Goal: Information Seeking & Learning: Learn about a topic

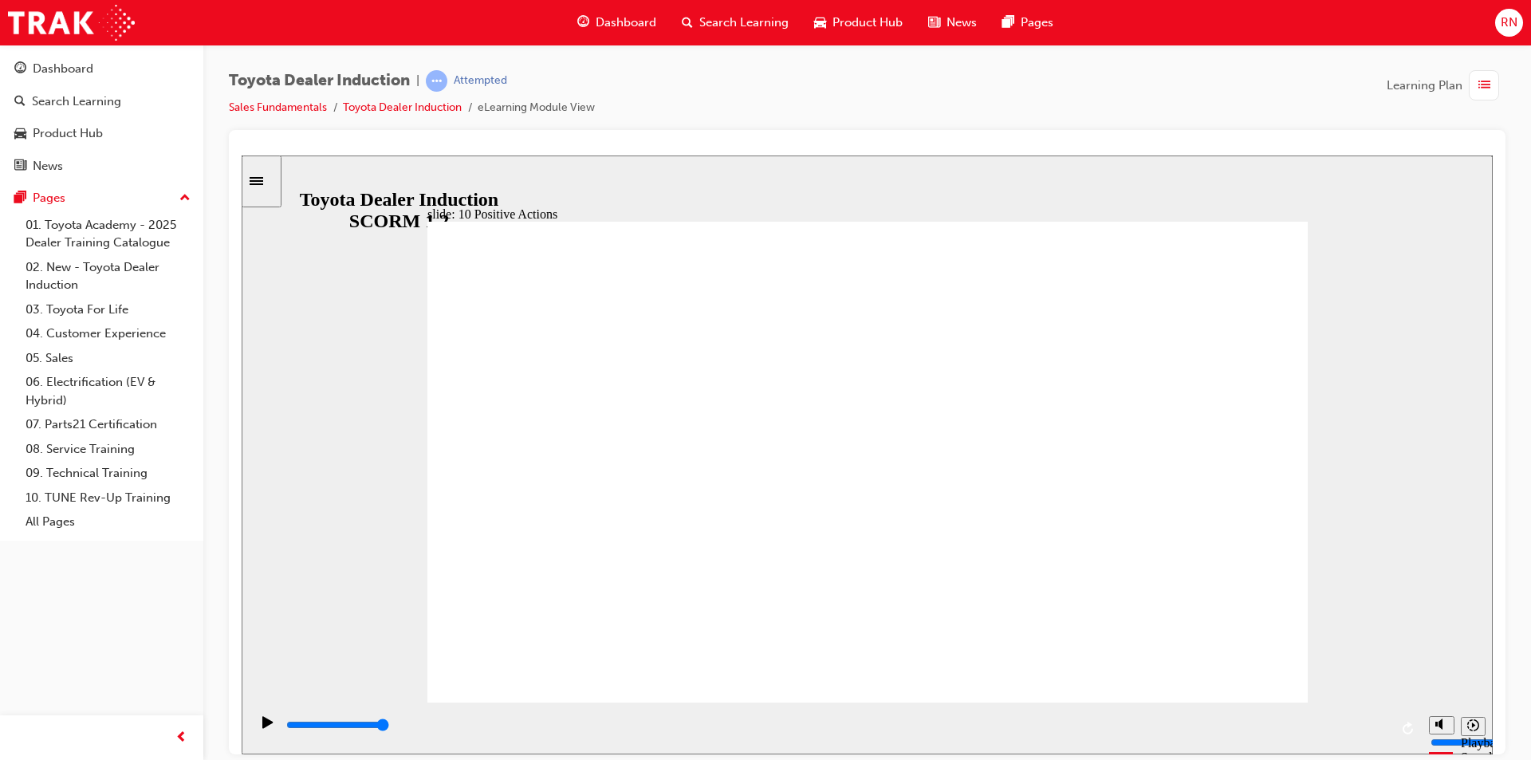
click at [1301, 192] on div "slide: 10 Positive Actions Multiply 1 We owe our existence to our customers, me…" at bounding box center [867, 454] width 1251 height 599
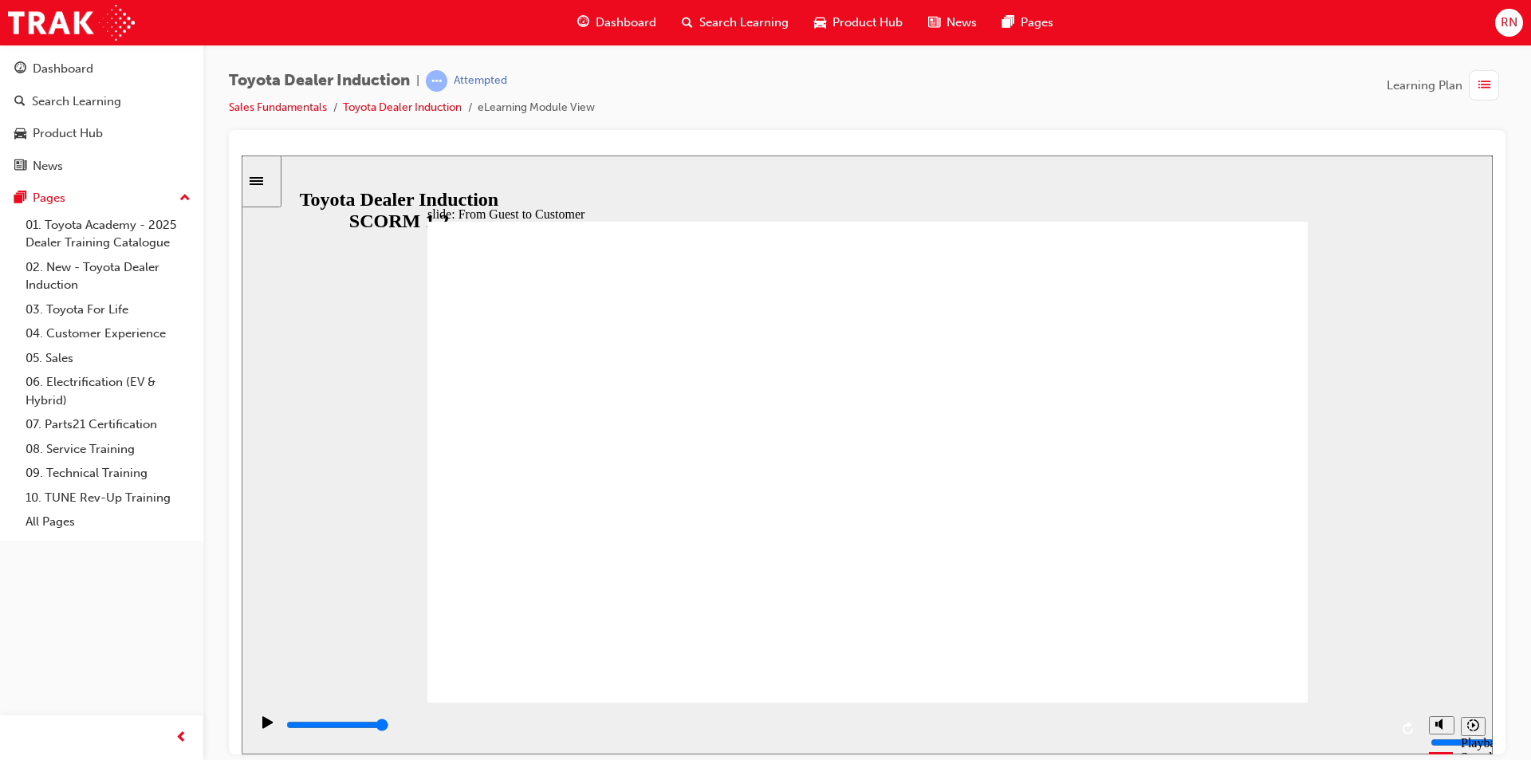
type input "15300"
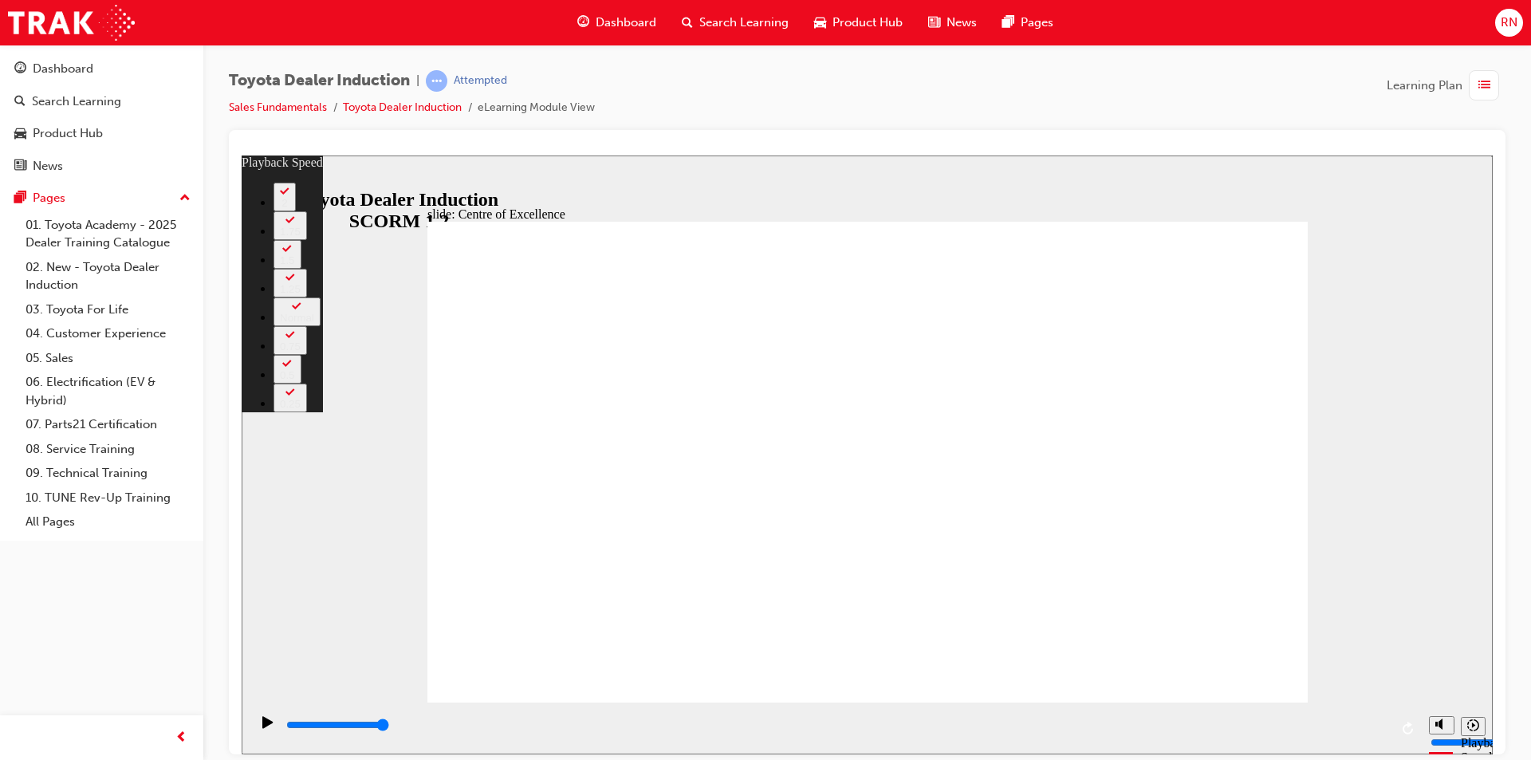
type input "248"
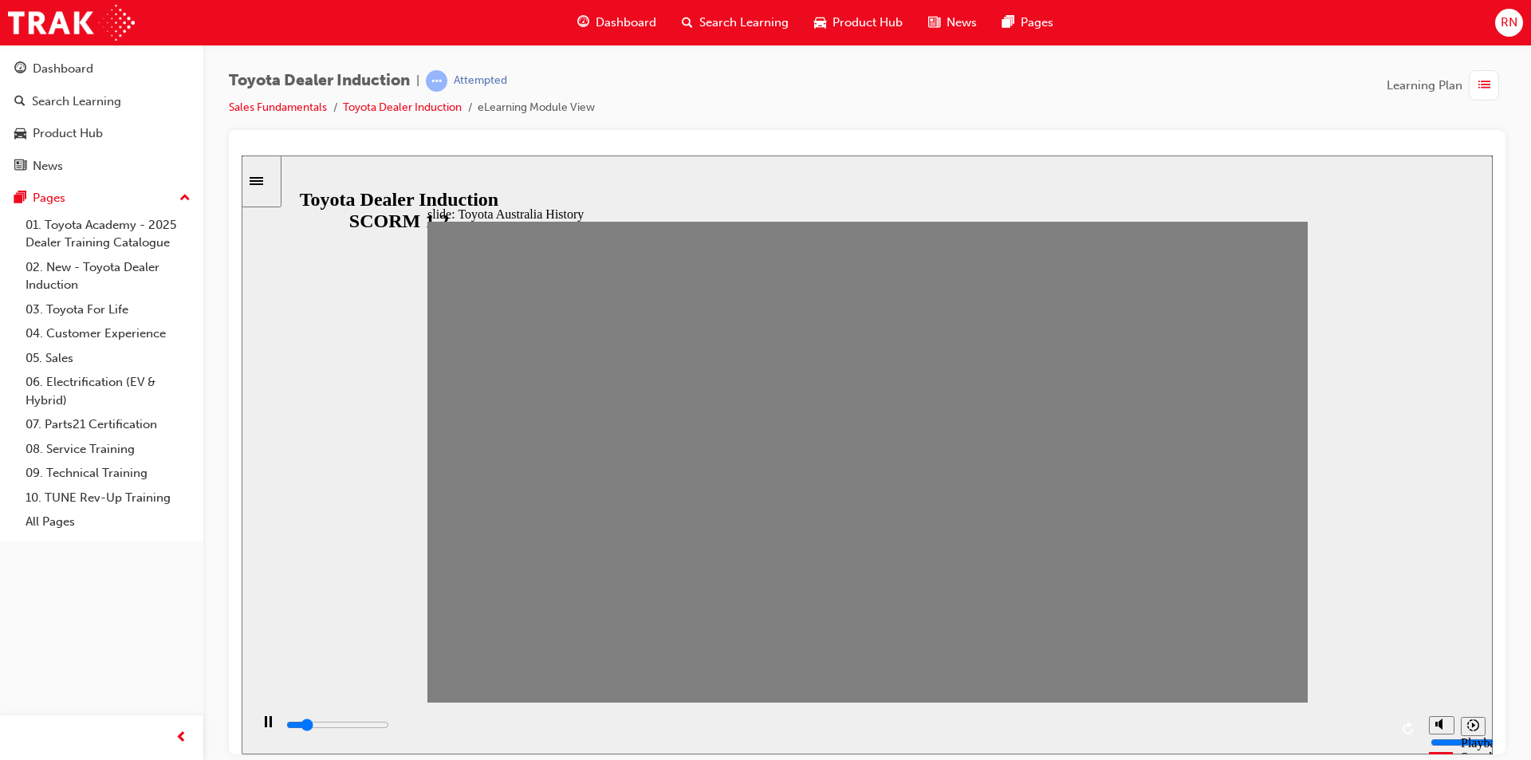
drag, startPoint x: 459, startPoint y: 476, endPoint x: 507, endPoint y: 479, distance: 48.0
drag, startPoint x: 489, startPoint y: 471, endPoint x: 541, endPoint y: 479, distance: 52.4
drag, startPoint x: 533, startPoint y: 471, endPoint x: 577, endPoint y: 474, distance: 44.8
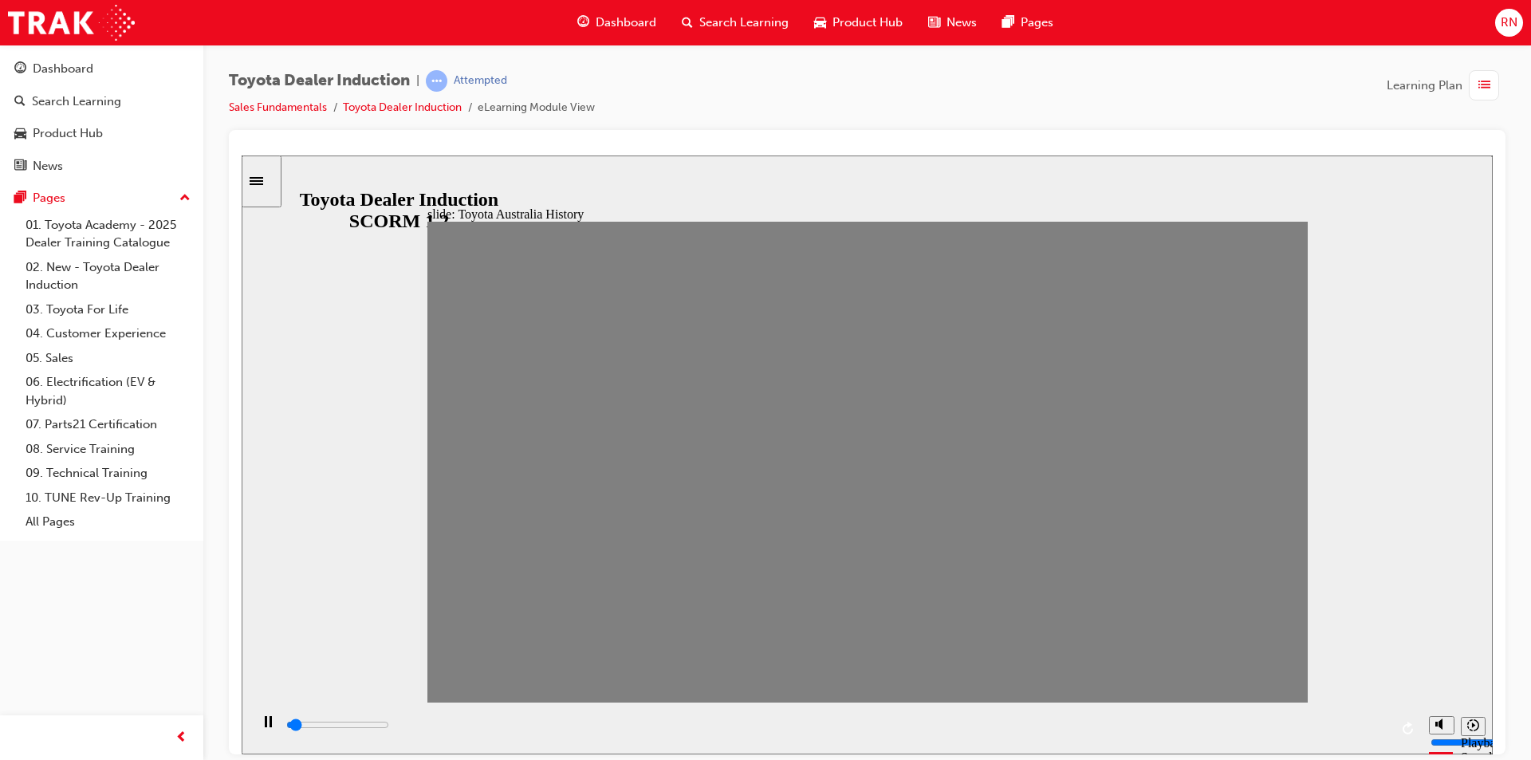
type input "0"
type input "11"
type input "100"
type input "6"
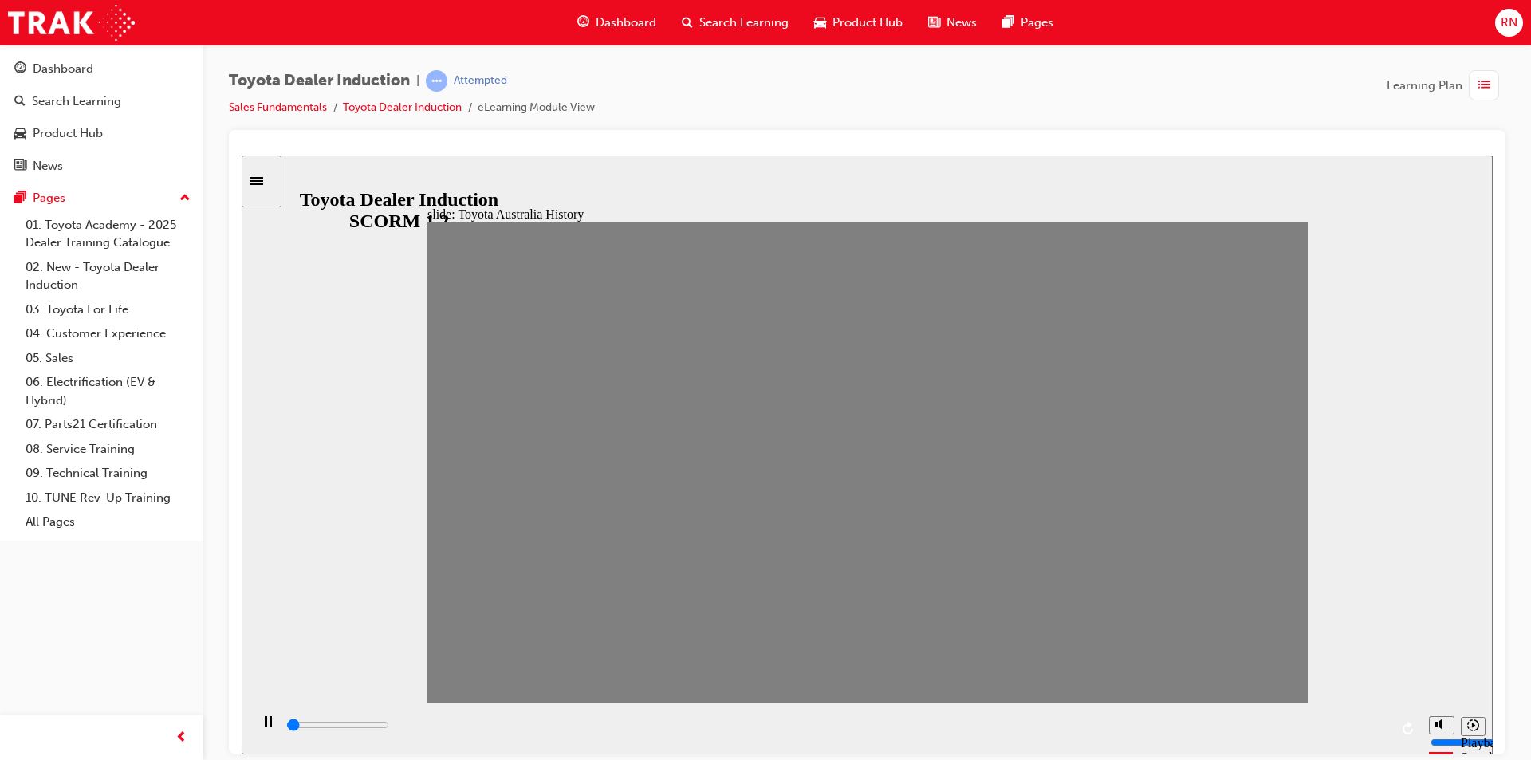
type input "100"
type input "5"
type input "0"
type input "4"
drag, startPoint x: 577, startPoint y: 465, endPoint x: 620, endPoint y: 497, distance: 54.2
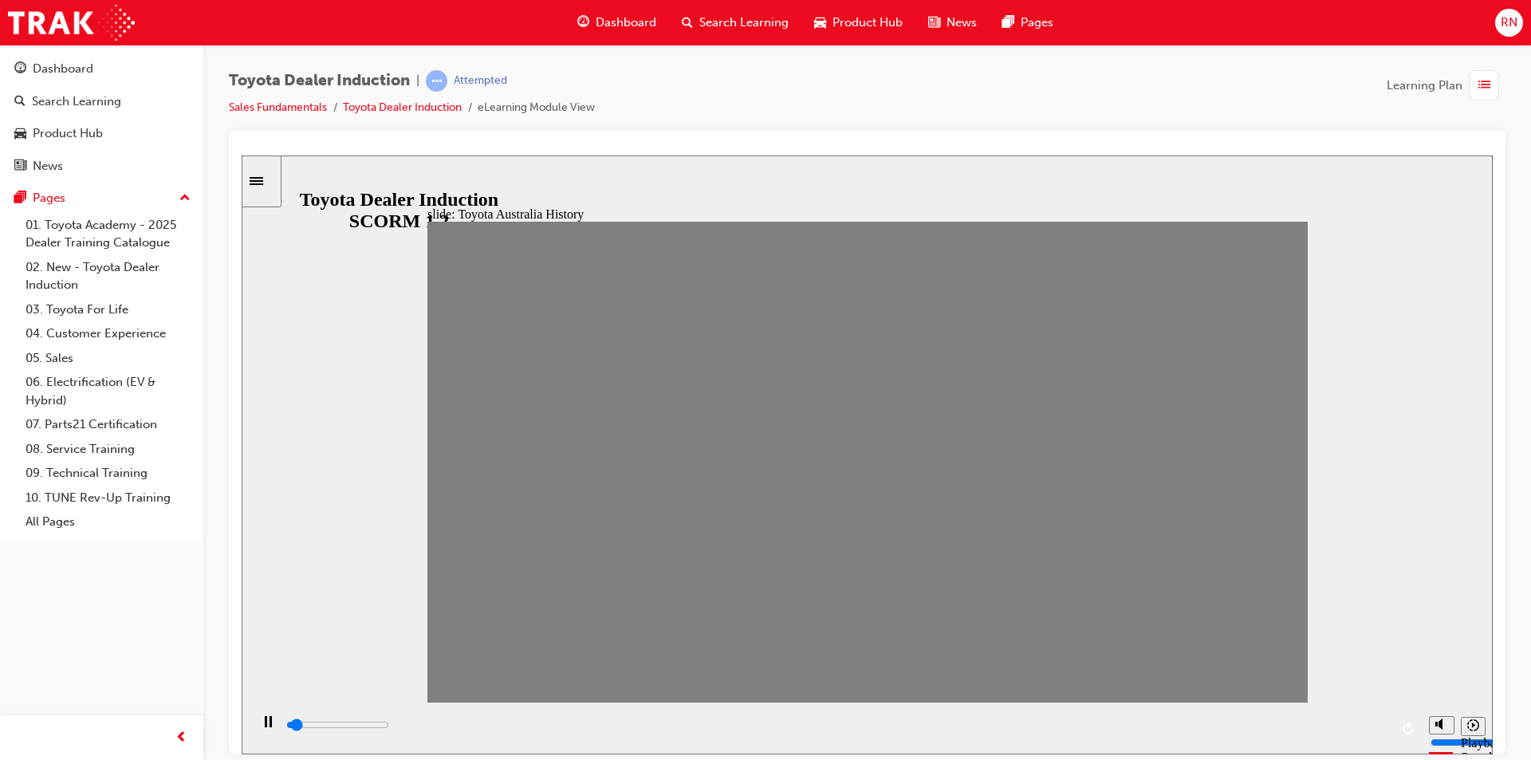
type input "100"
type input "5"
drag, startPoint x: 614, startPoint y: 462, endPoint x: 655, endPoint y: 467, distance: 41.1
type input "100"
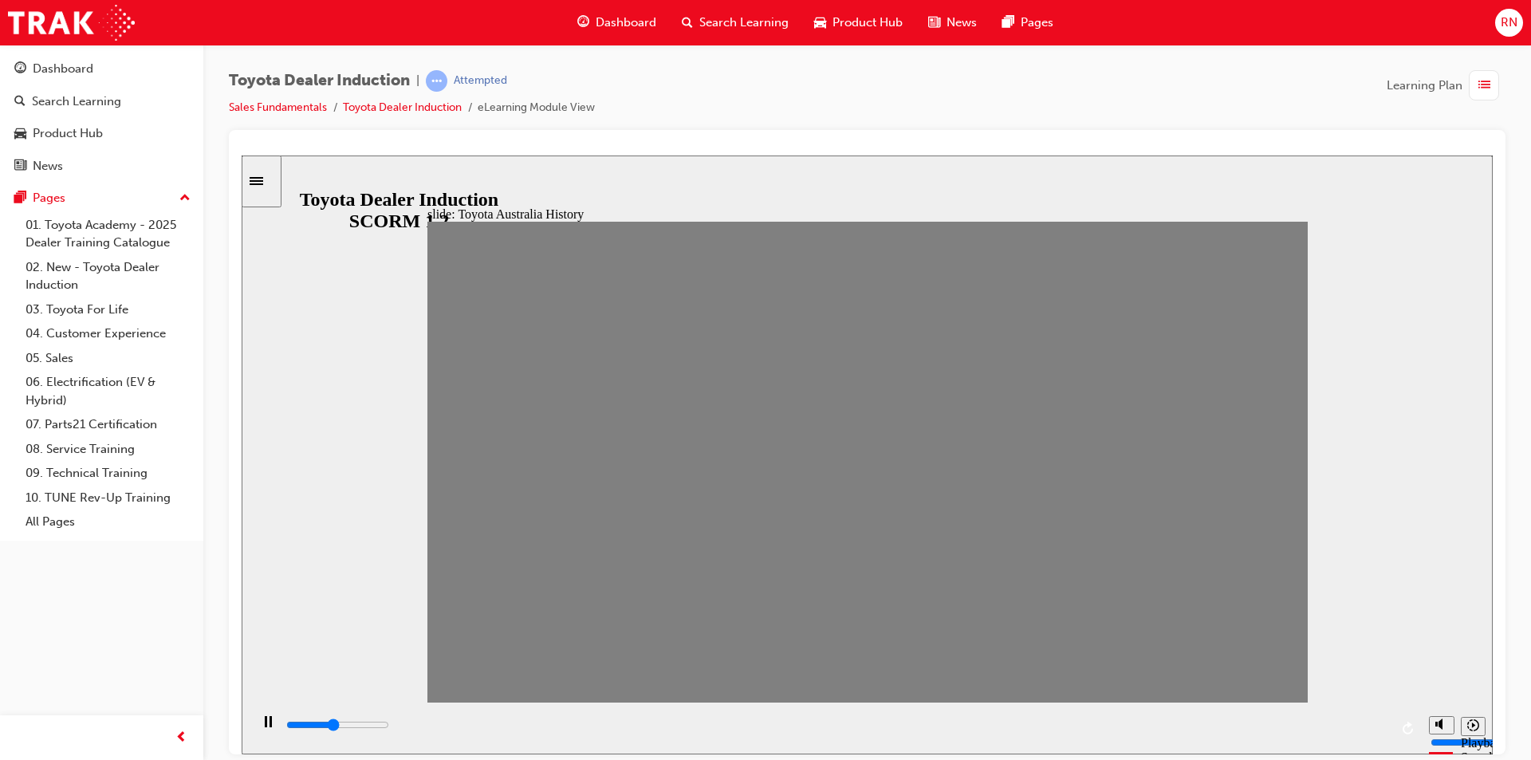
type input "6"
drag, startPoint x: 655, startPoint y: 467, endPoint x: 684, endPoint y: 469, distance: 29.5
drag, startPoint x: 698, startPoint y: 463, endPoint x: 769, endPoint y: 476, distance: 72.1
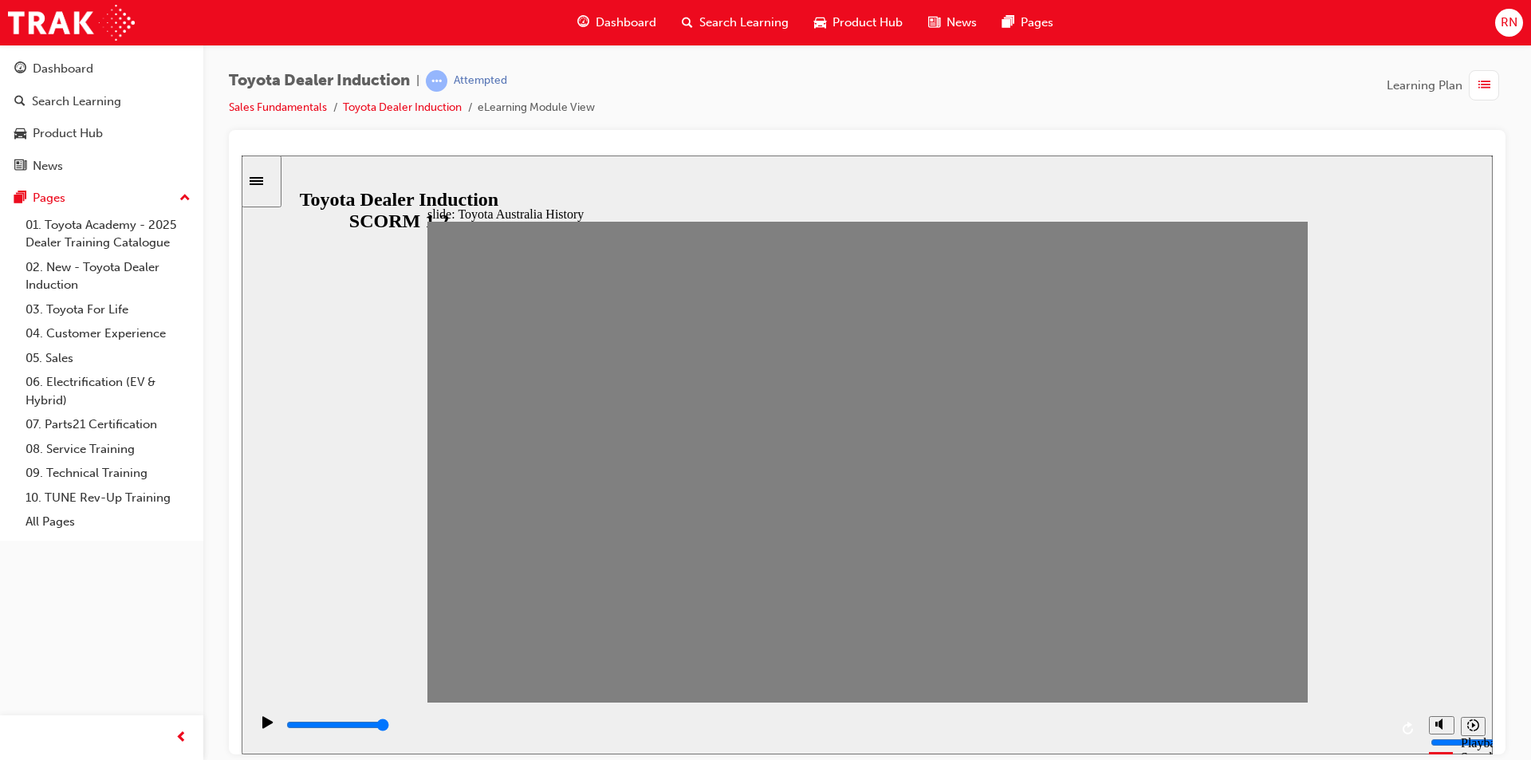
type input "100"
type input "8"
type input "100"
type input "7"
drag, startPoint x: 701, startPoint y: 474, endPoint x: 747, endPoint y: 483, distance: 47.1
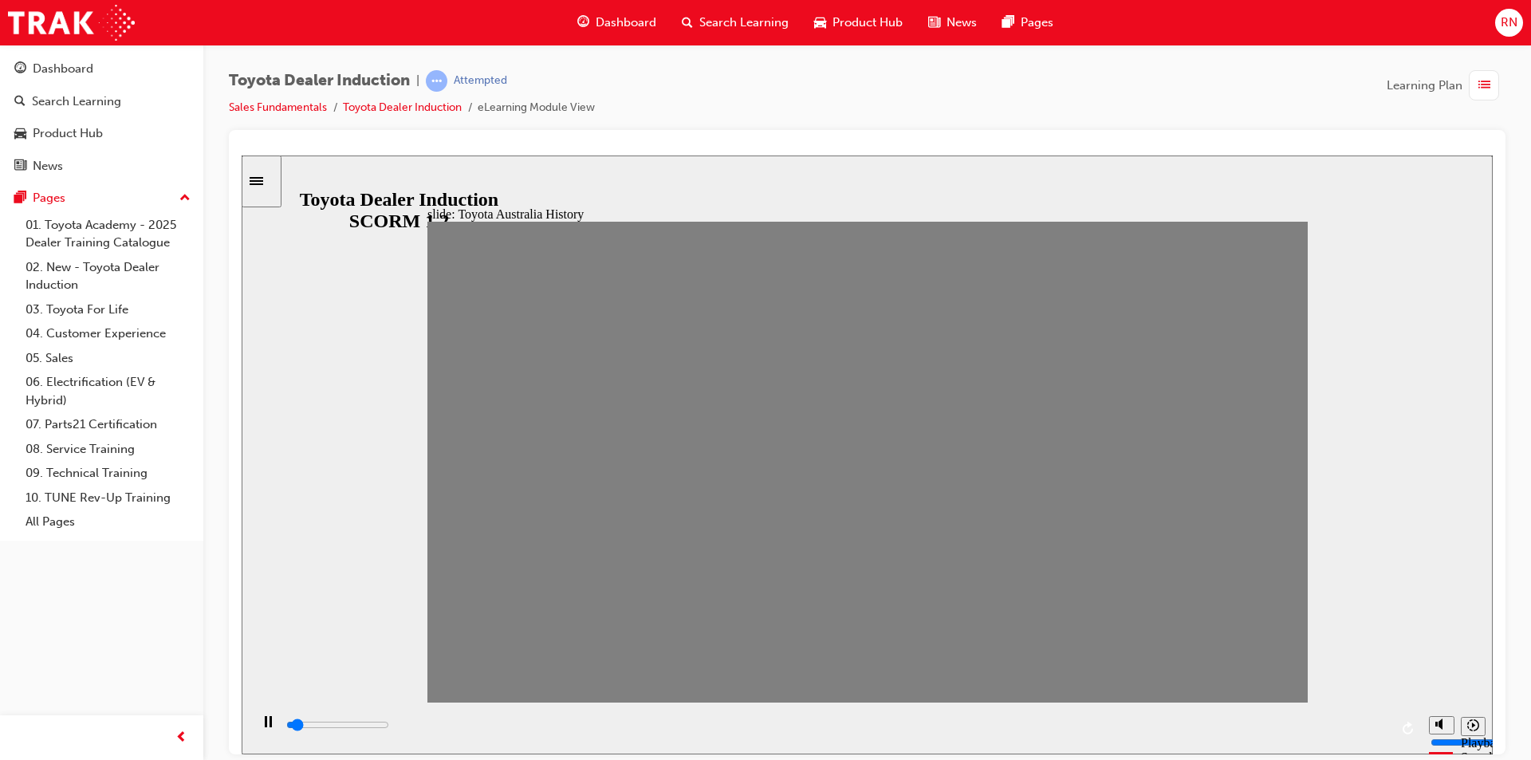
type input "100"
type input "8"
drag, startPoint x: 735, startPoint y: 463, endPoint x: 771, endPoint y: 465, distance: 36.0
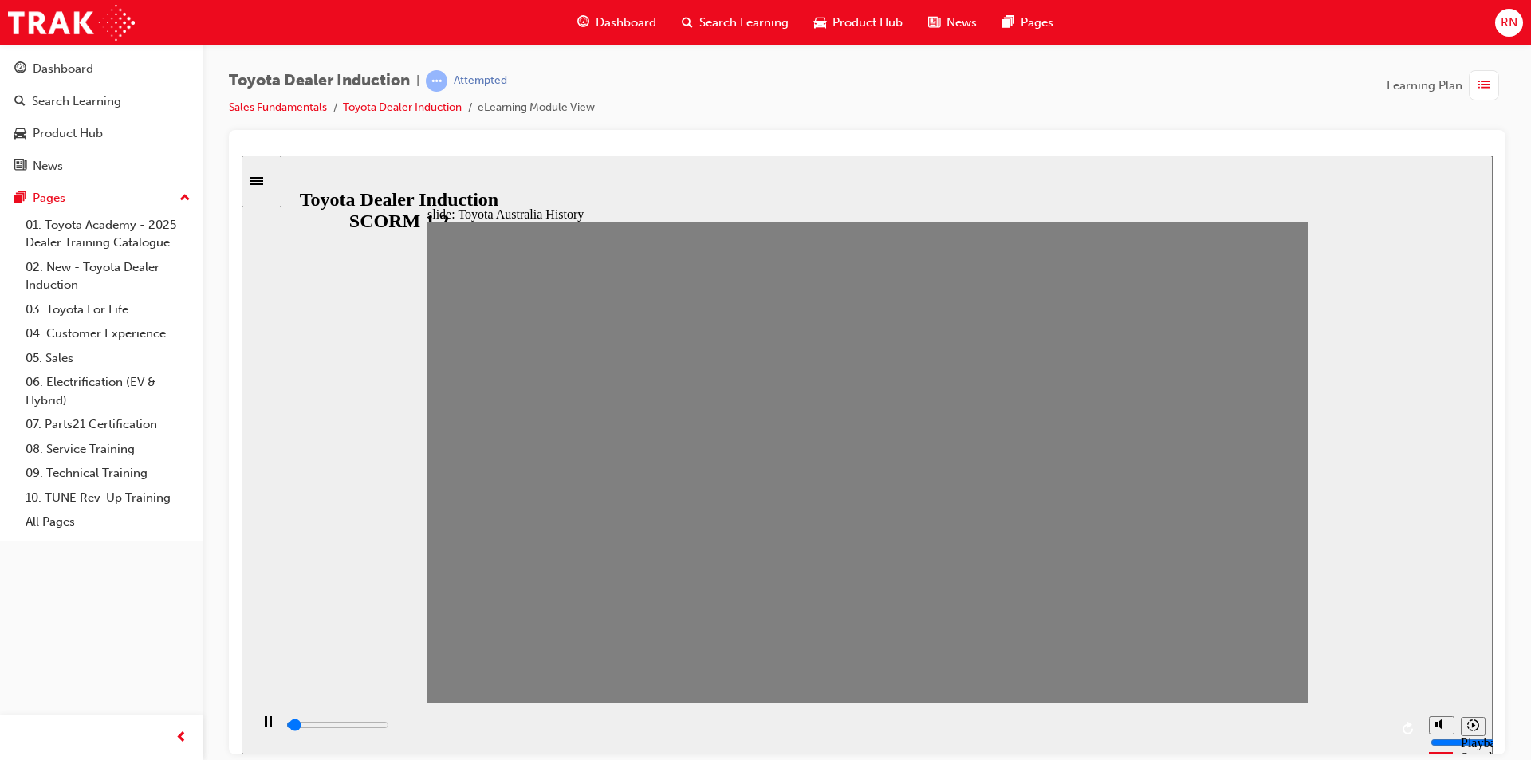
drag, startPoint x: 778, startPoint y: 471, endPoint x: 823, endPoint y: 477, distance: 45.1
type input "7000"
type input "10"
drag, startPoint x: 821, startPoint y: 472, endPoint x: 844, endPoint y: 474, distance: 22.5
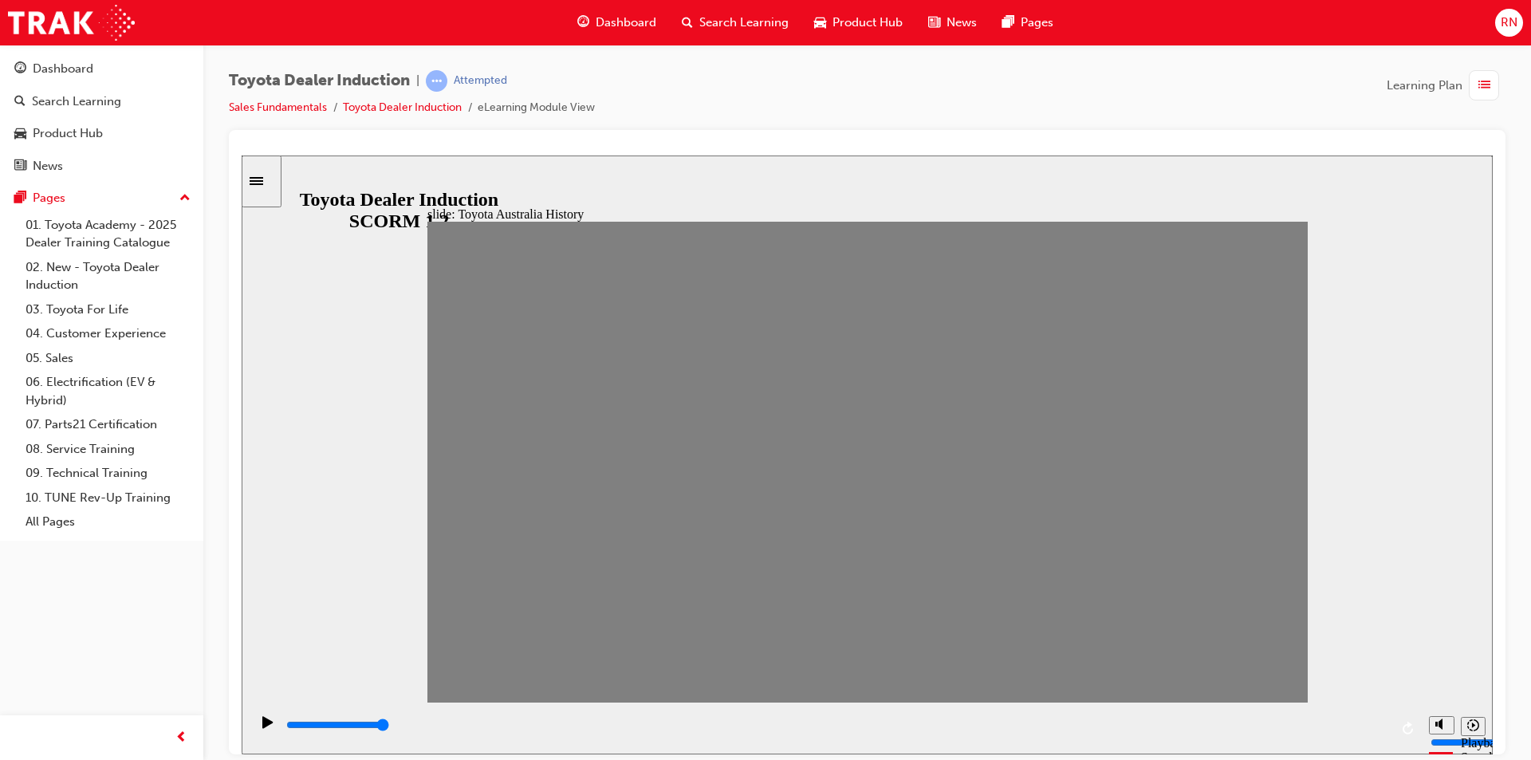
type input "0"
type input "11"
drag, startPoint x: 856, startPoint y: 465, endPoint x: 896, endPoint y: 472, distance: 41.3
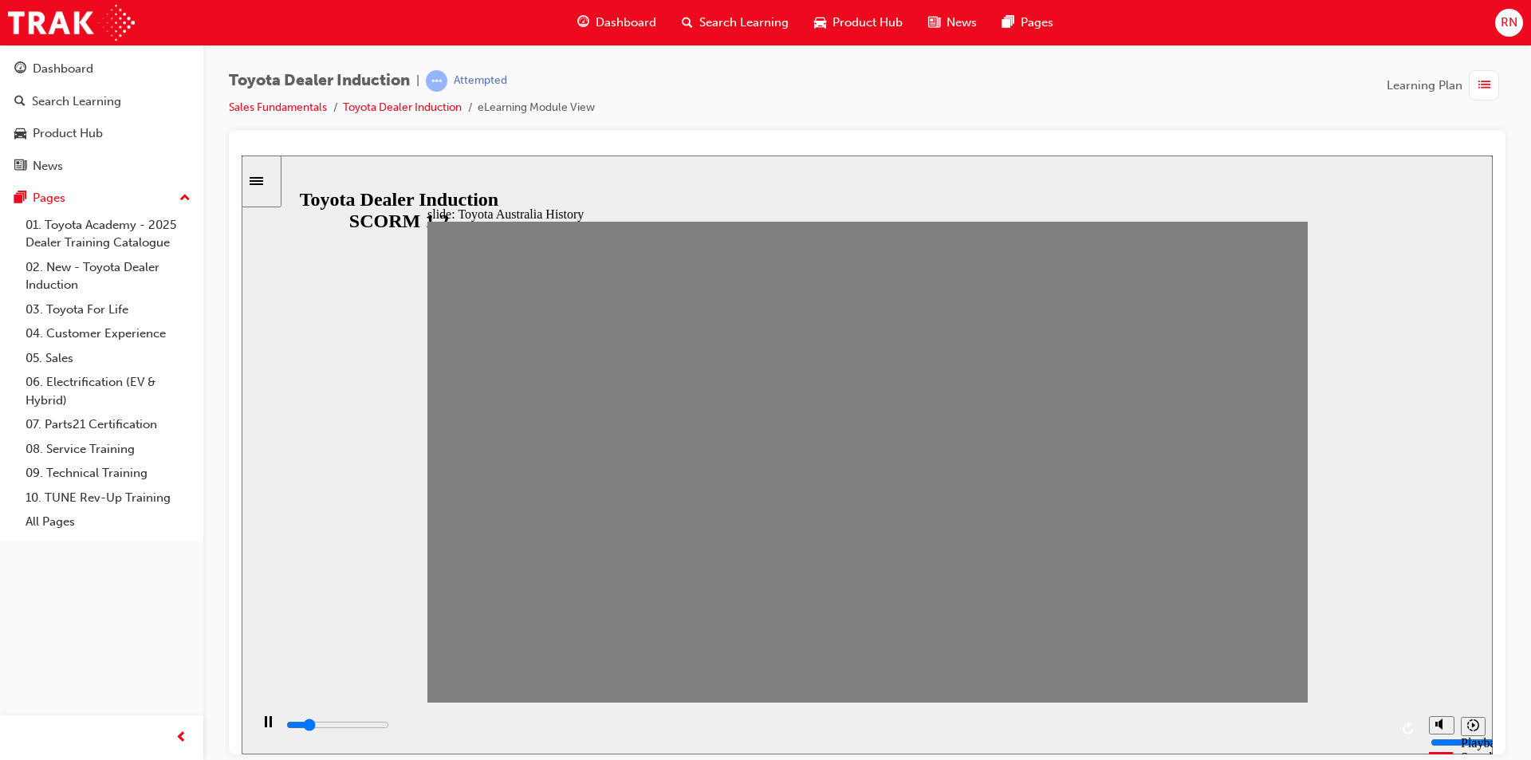
type input "100"
type input "12"
drag, startPoint x: 901, startPoint y: 474, endPoint x: 962, endPoint y: 474, distance: 60.6
type input "100"
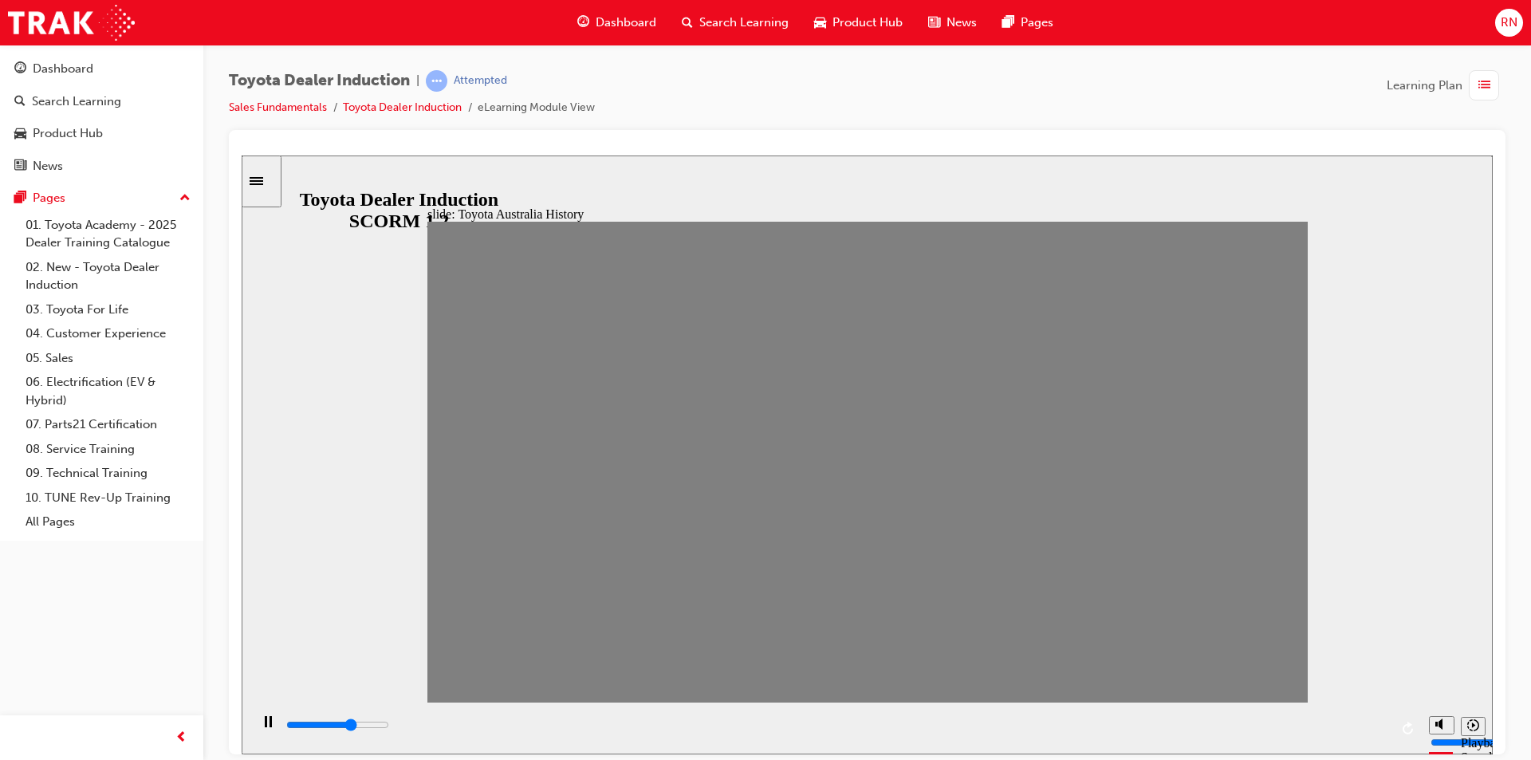
type input "13"
drag, startPoint x: 943, startPoint y: 474, endPoint x: 978, endPoint y: 470, distance: 36.1
type input "100"
type input "14"
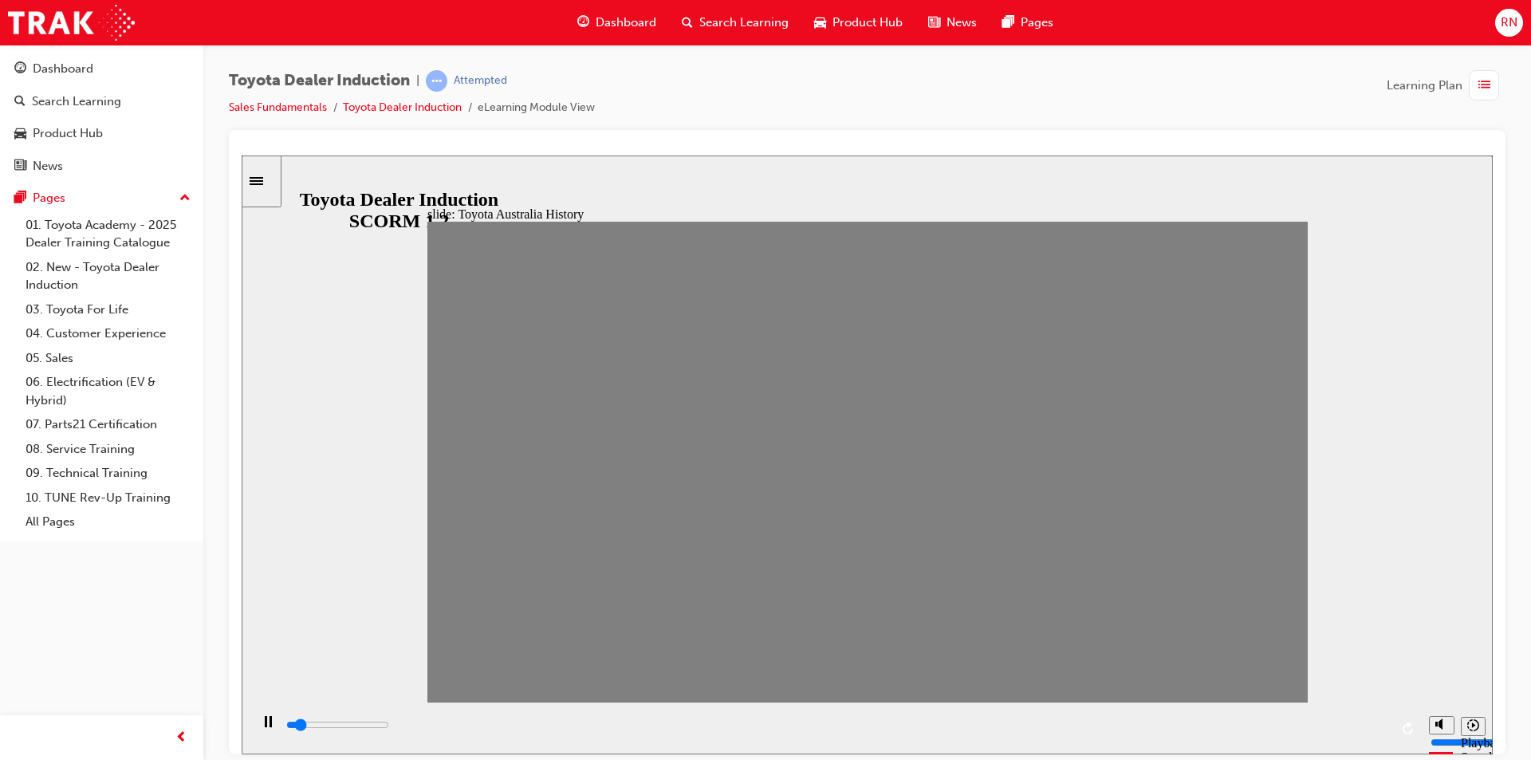
drag, startPoint x: 977, startPoint y: 467, endPoint x: 1020, endPoint y: 467, distance: 43.1
drag, startPoint x: 1020, startPoint y: 467, endPoint x: 1061, endPoint y: 475, distance: 41.4
drag, startPoint x: 1060, startPoint y: 463, endPoint x: 1102, endPoint y: 456, distance: 42.7
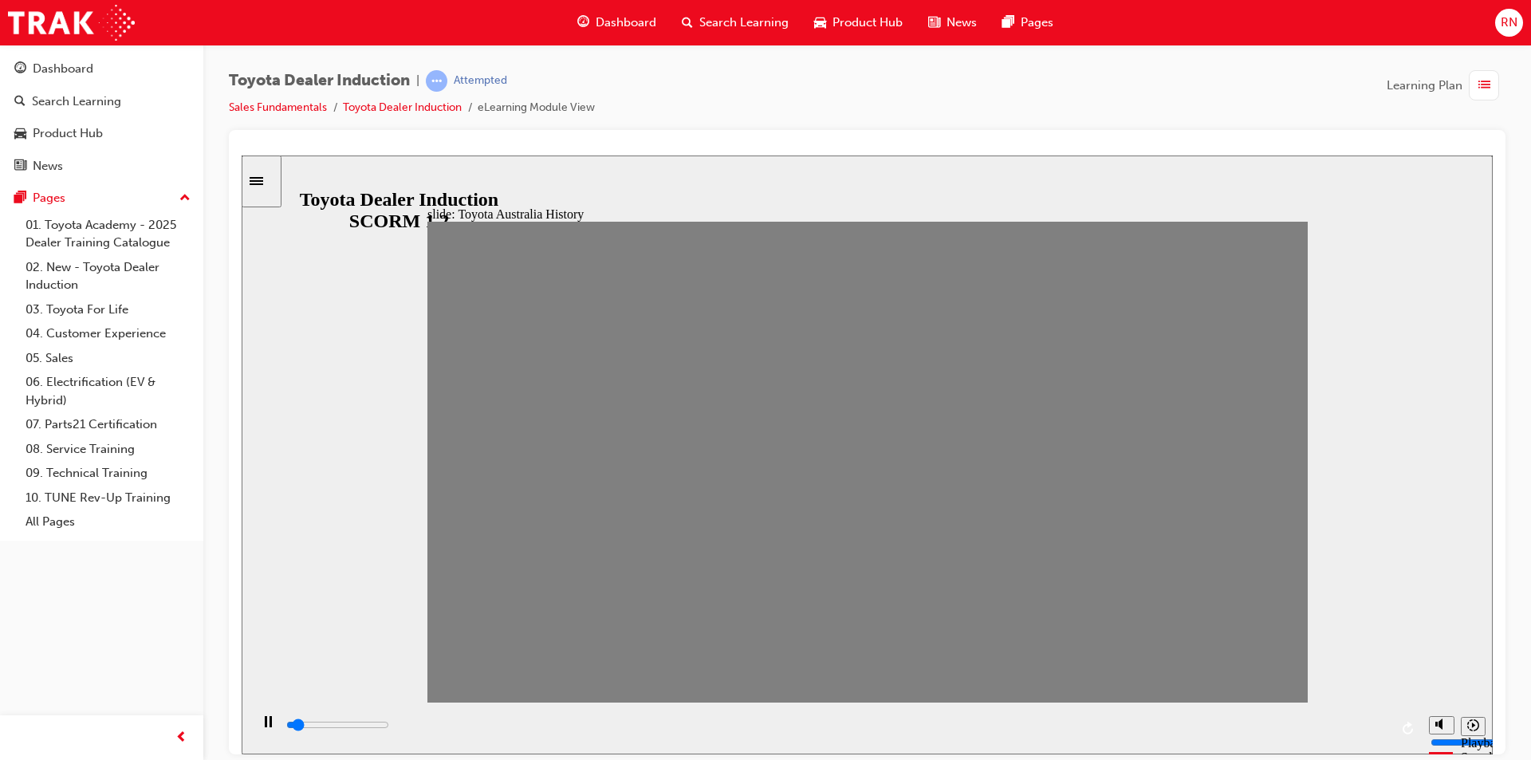
drag, startPoint x: 1108, startPoint y: 460, endPoint x: 1164, endPoint y: 477, distance: 58.3
drag, startPoint x: 1101, startPoint y: 475, endPoint x: 1154, endPoint y: 474, distance: 52.6
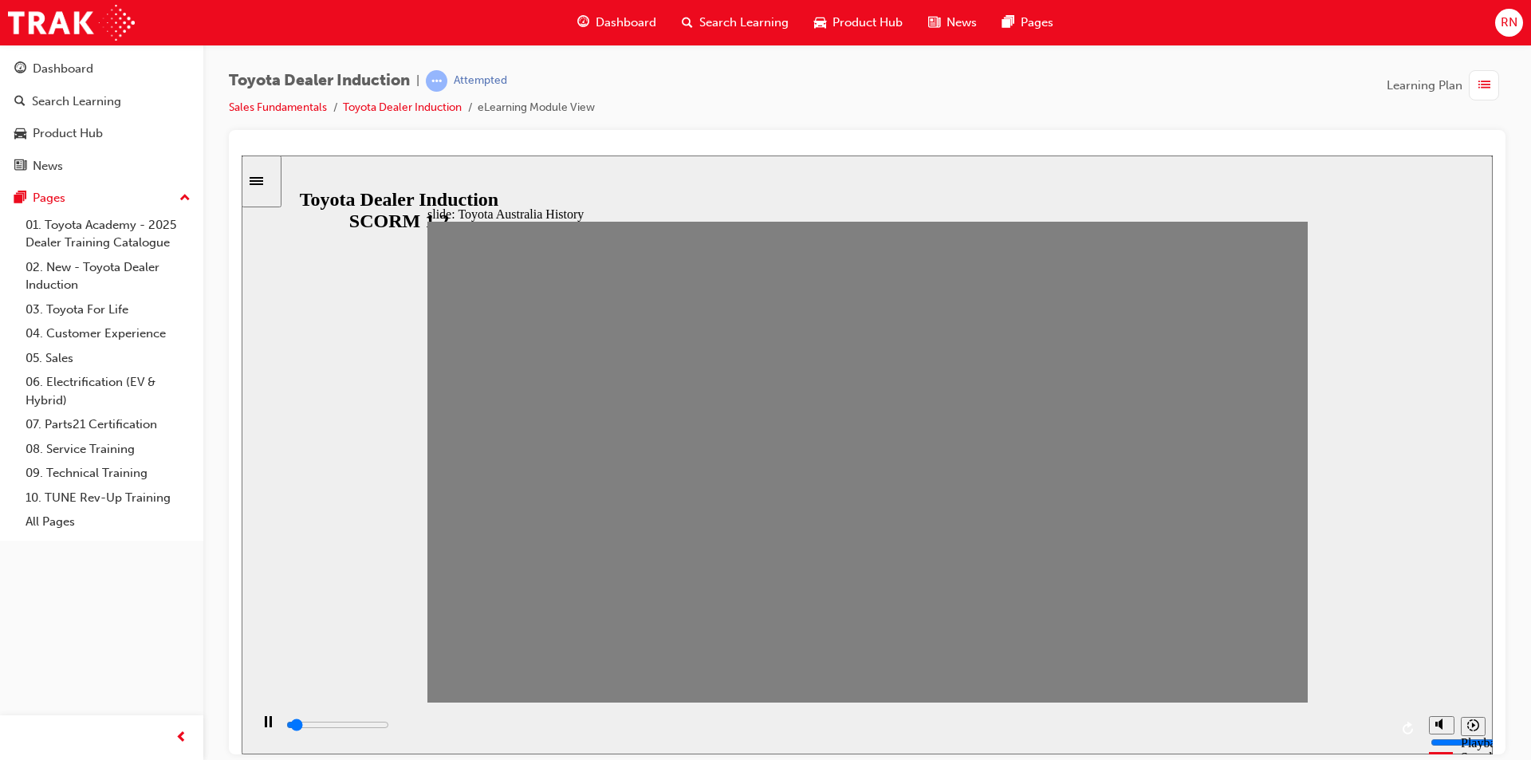
drag, startPoint x: 1144, startPoint y: 467, endPoint x: 1181, endPoint y: 467, distance: 37.5
type input "100"
type input "18"
type input "100"
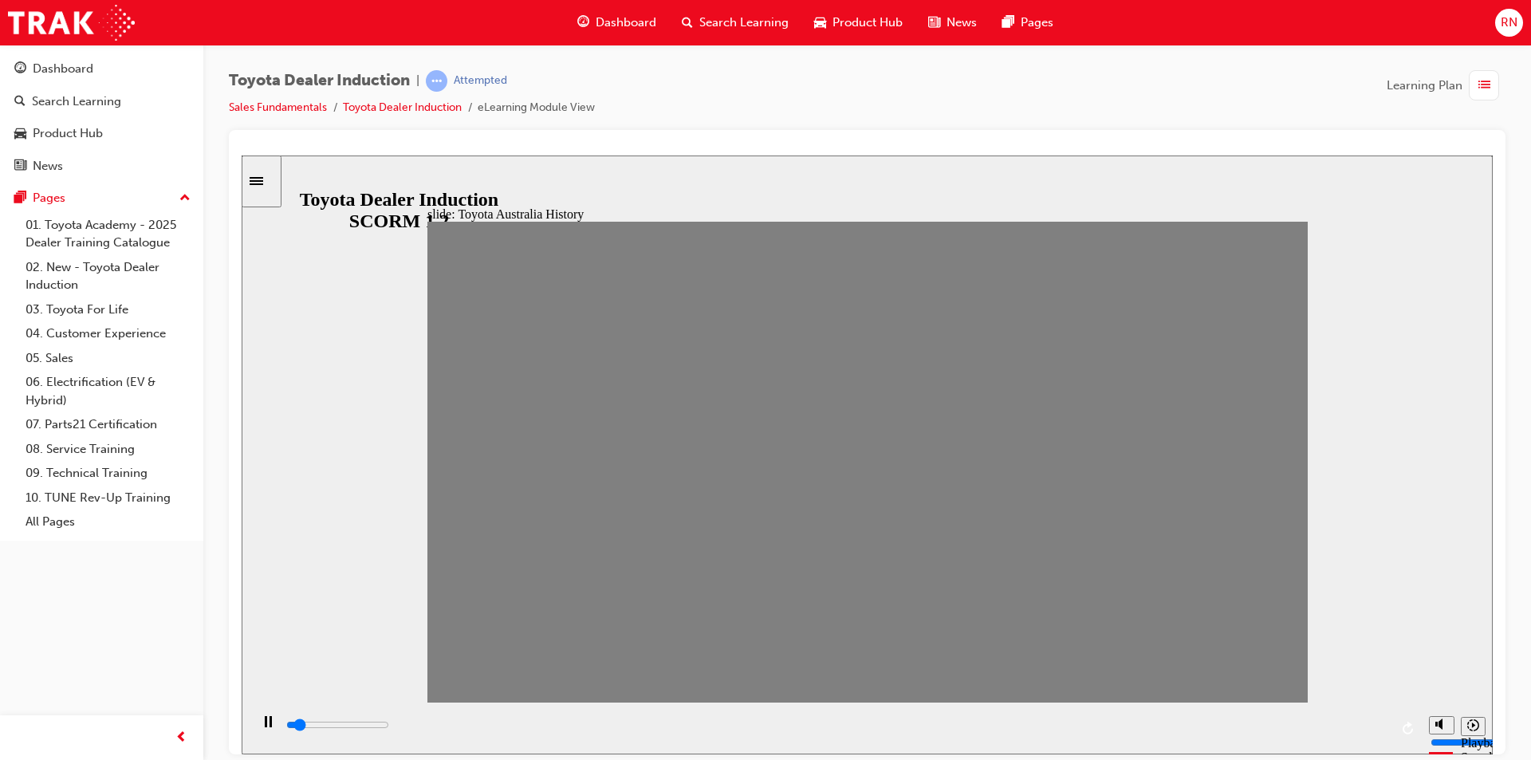
type input "19"
type input "0"
type input "17"
type input "100"
type input "18"
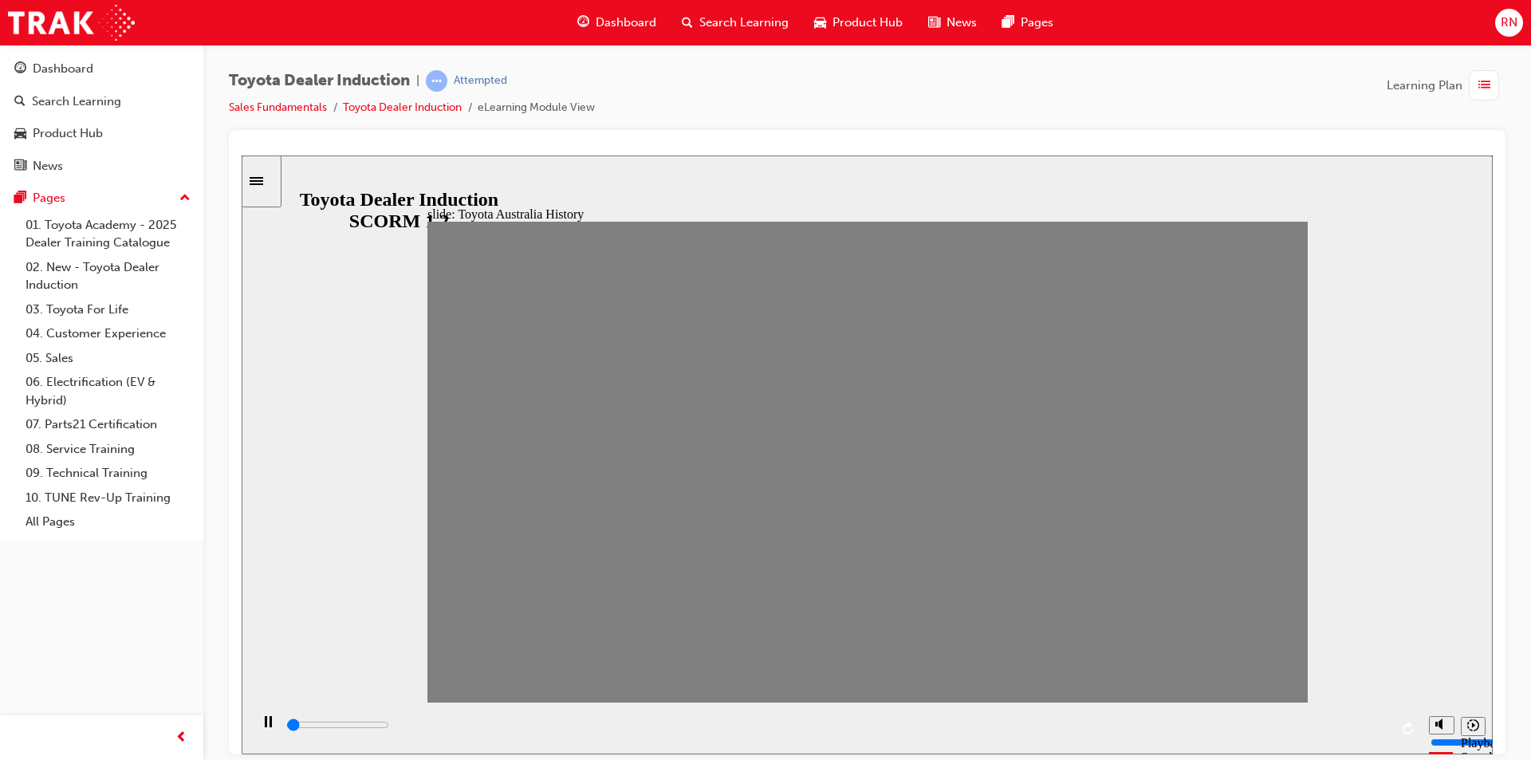
type input "0"
type input "17"
type input "0"
type input "18"
type input "0"
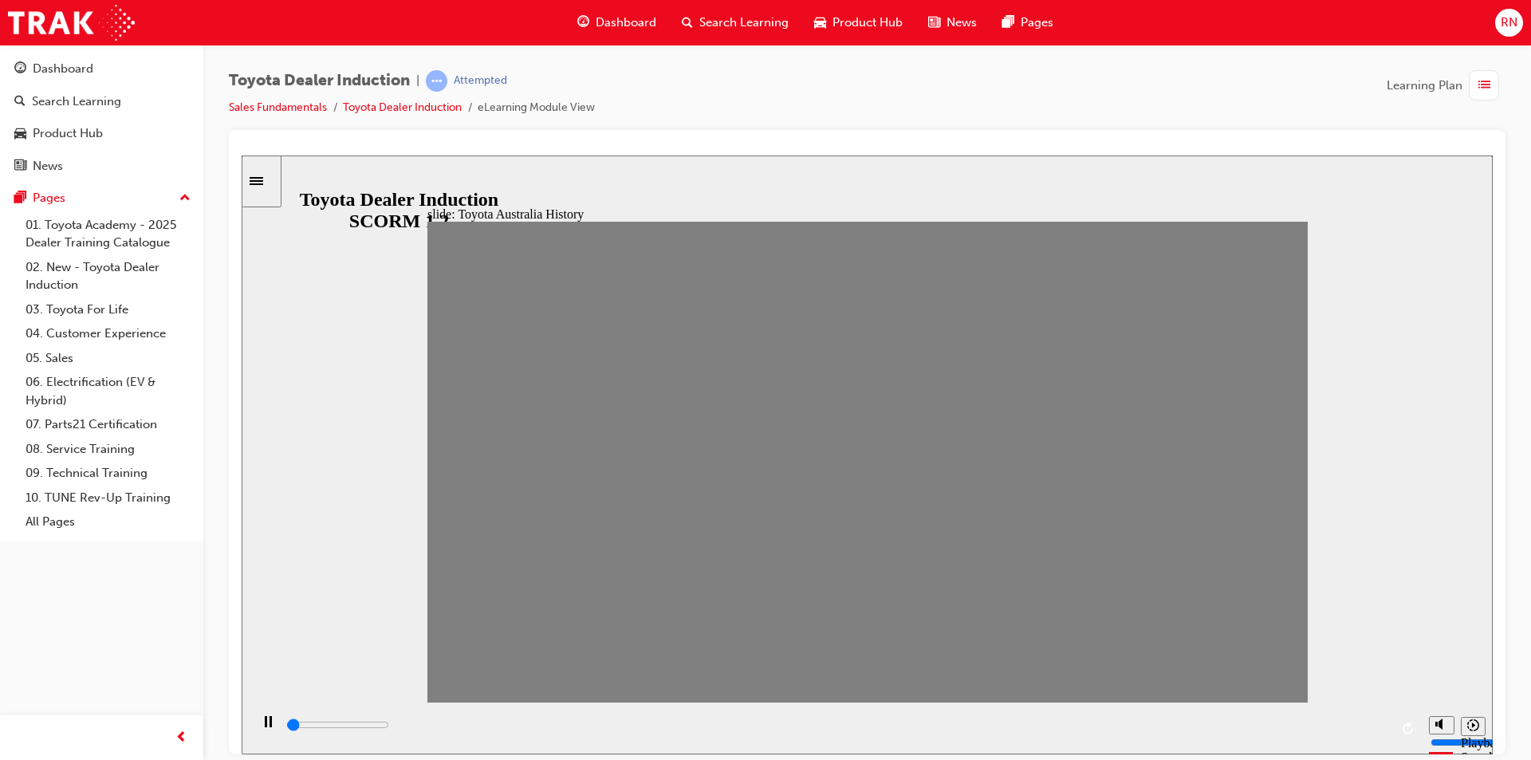
type input "16"
type input "0"
type input "20"
type input "0"
type input "18"
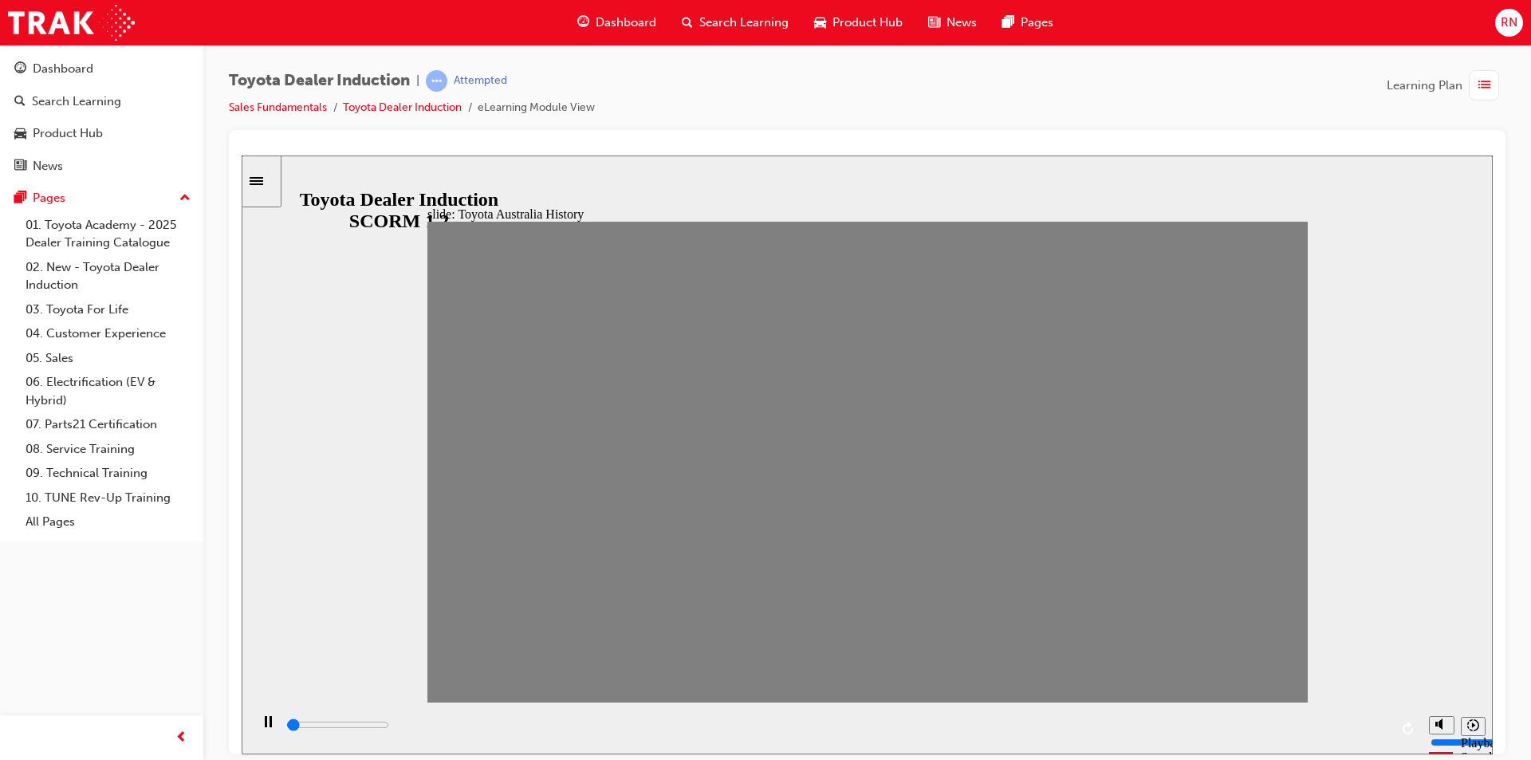
type input "0"
type input "20"
type input "100"
type input "19"
drag, startPoint x: 1183, startPoint y: 459, endPoint x: 1233, endPoint y: 478, distance: 54.1
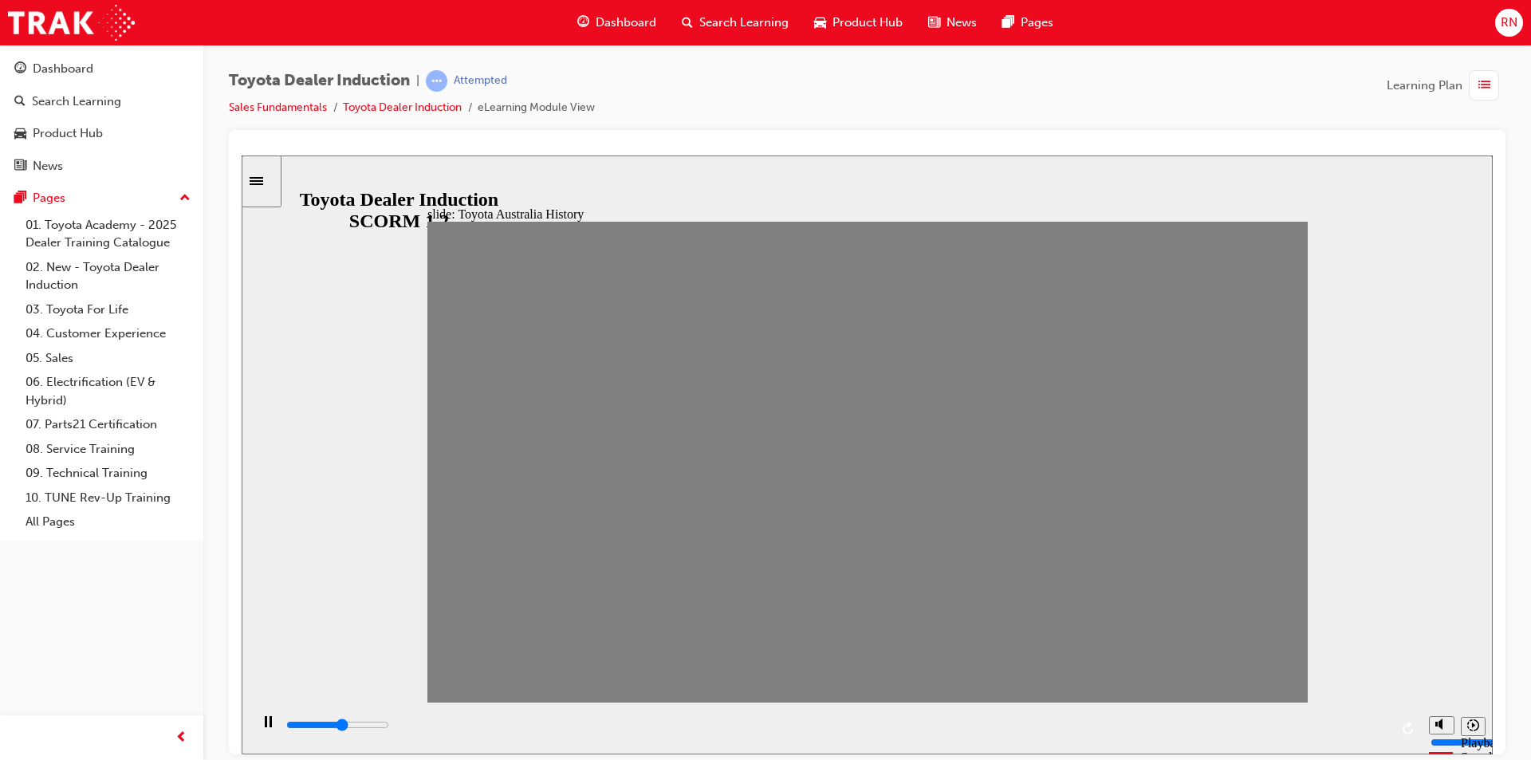
type input "100"
type input "20"
drag, startPoint x: 1225, startPoint y: 464, endPoint x: 1262, endPoint y: 464, distance: 36.7
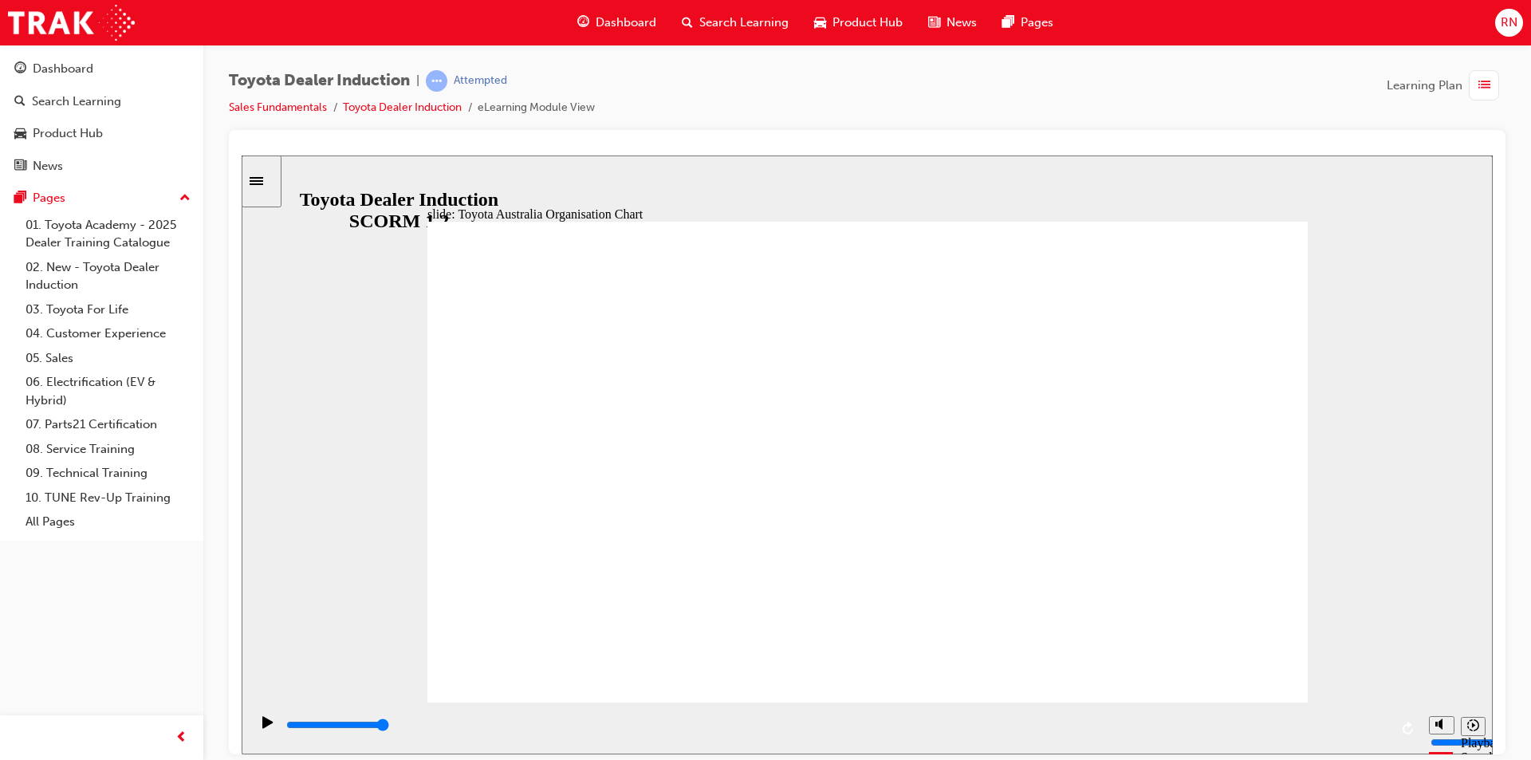
type input "5000"
radio input "true"
type input "5000"
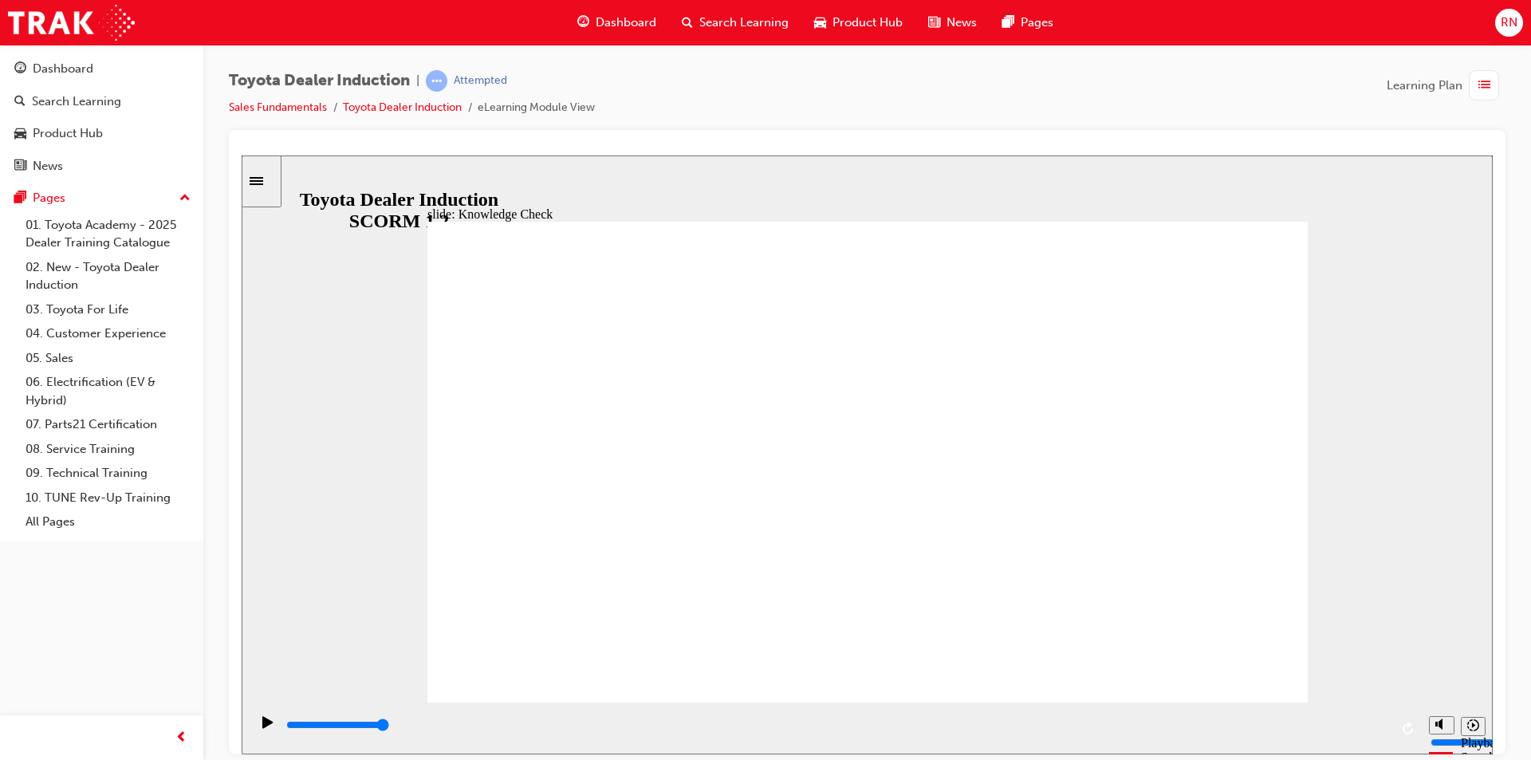
radio input "true"
type input "5000"
radio input "true"
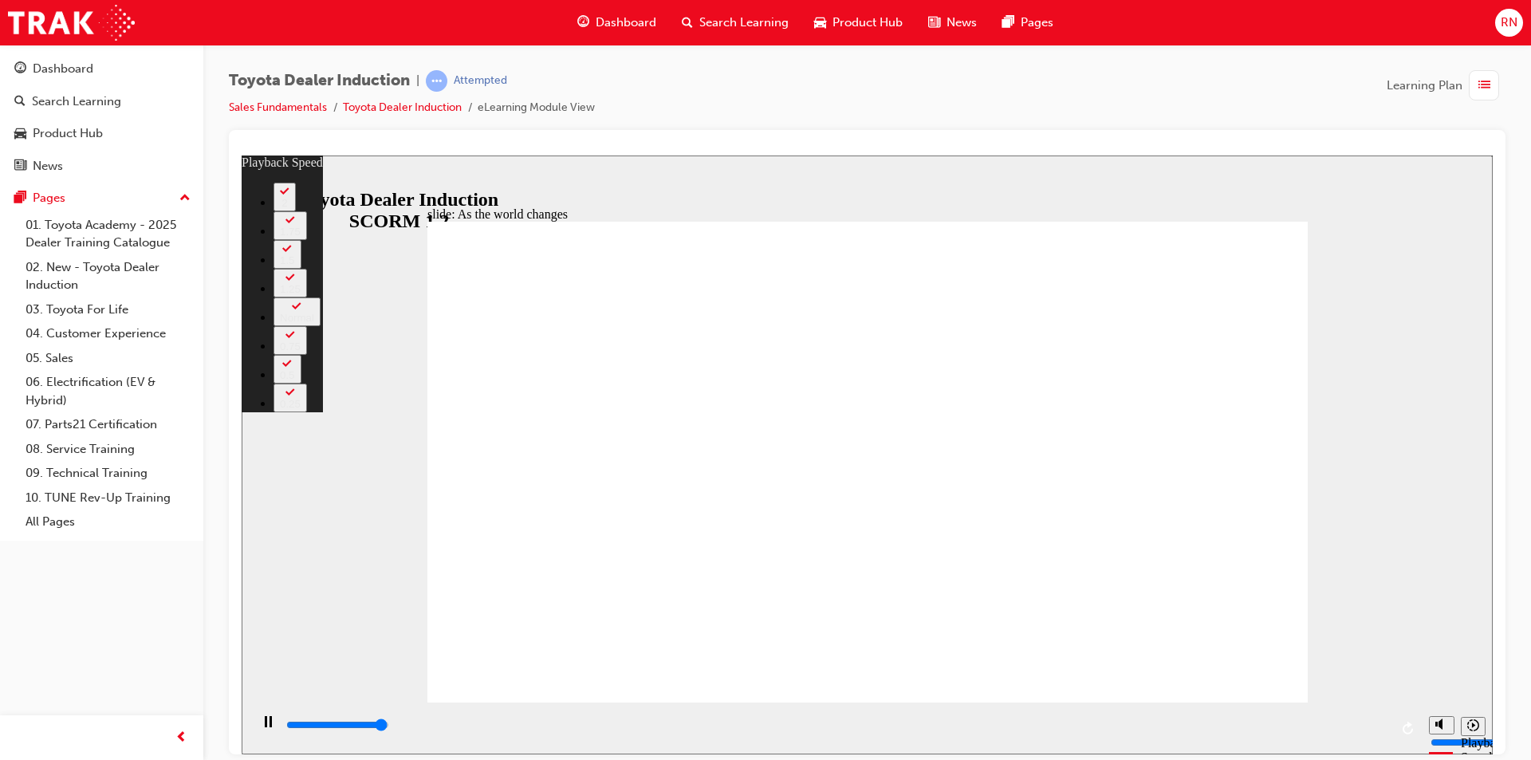
type input "9100"
type input "0"
type input "9200"
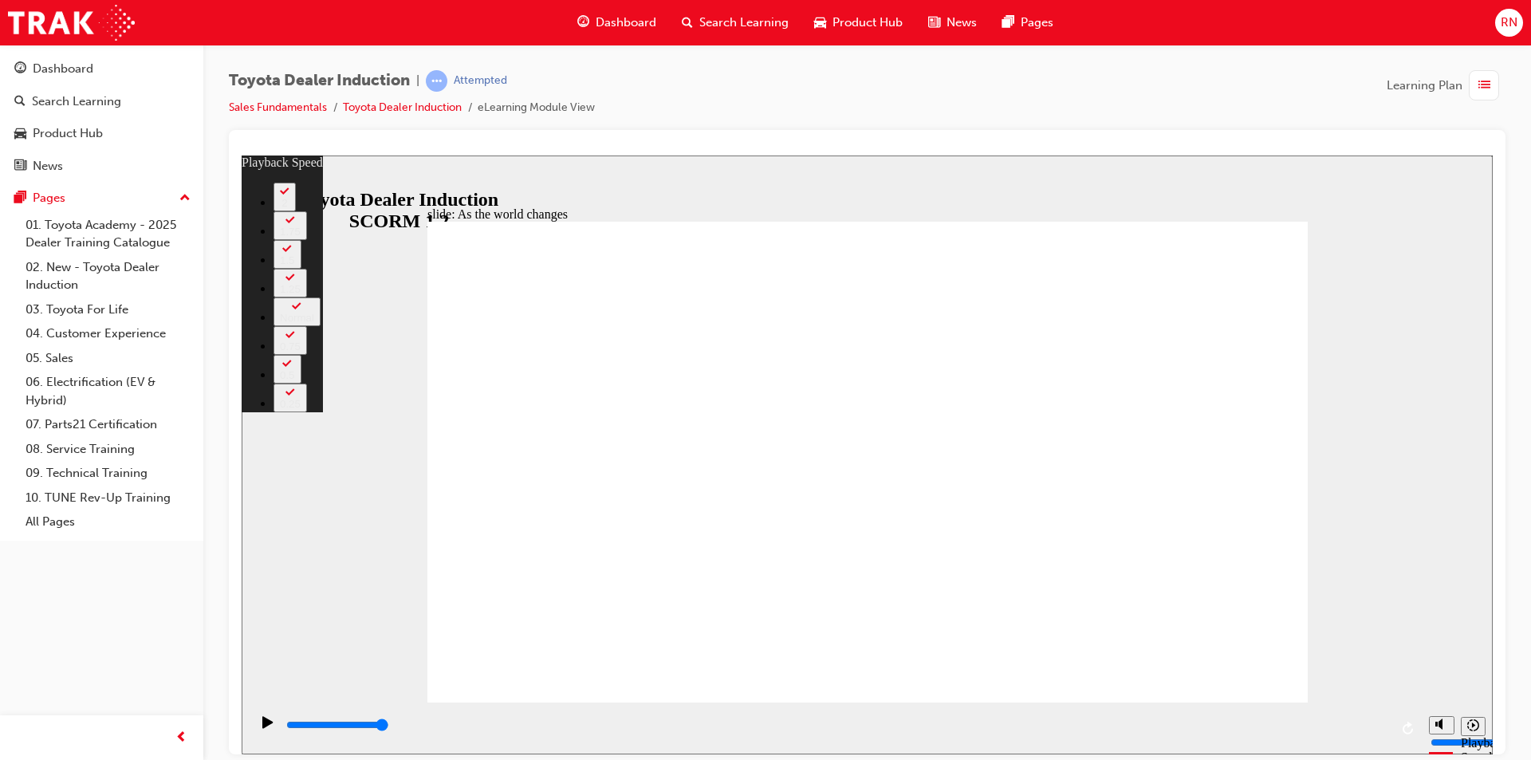
type input "128"
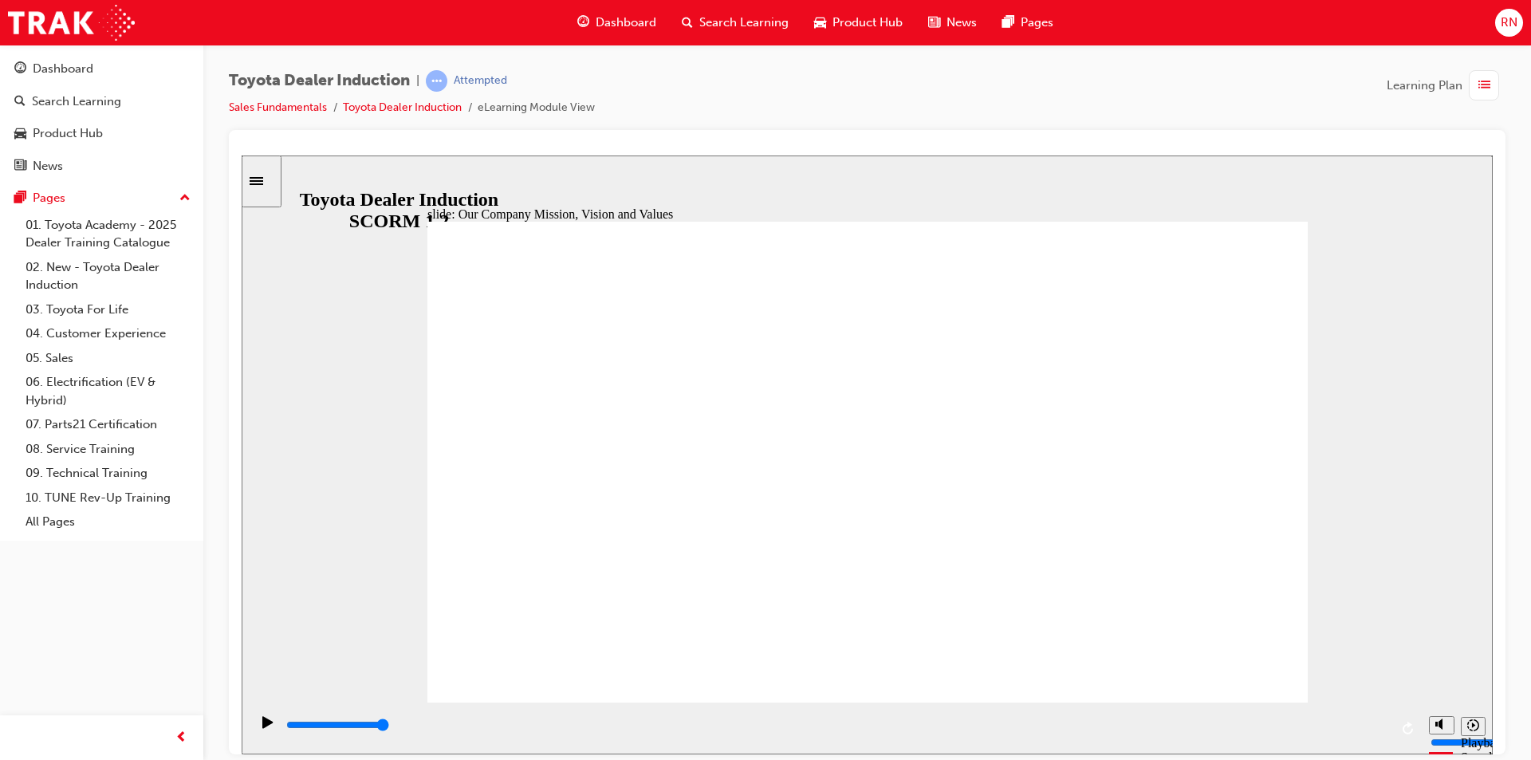
drag, startPoint x: 1274, startPoint y: 673, endPoint x: 1256, endPoint y: 649, distance: 30.1
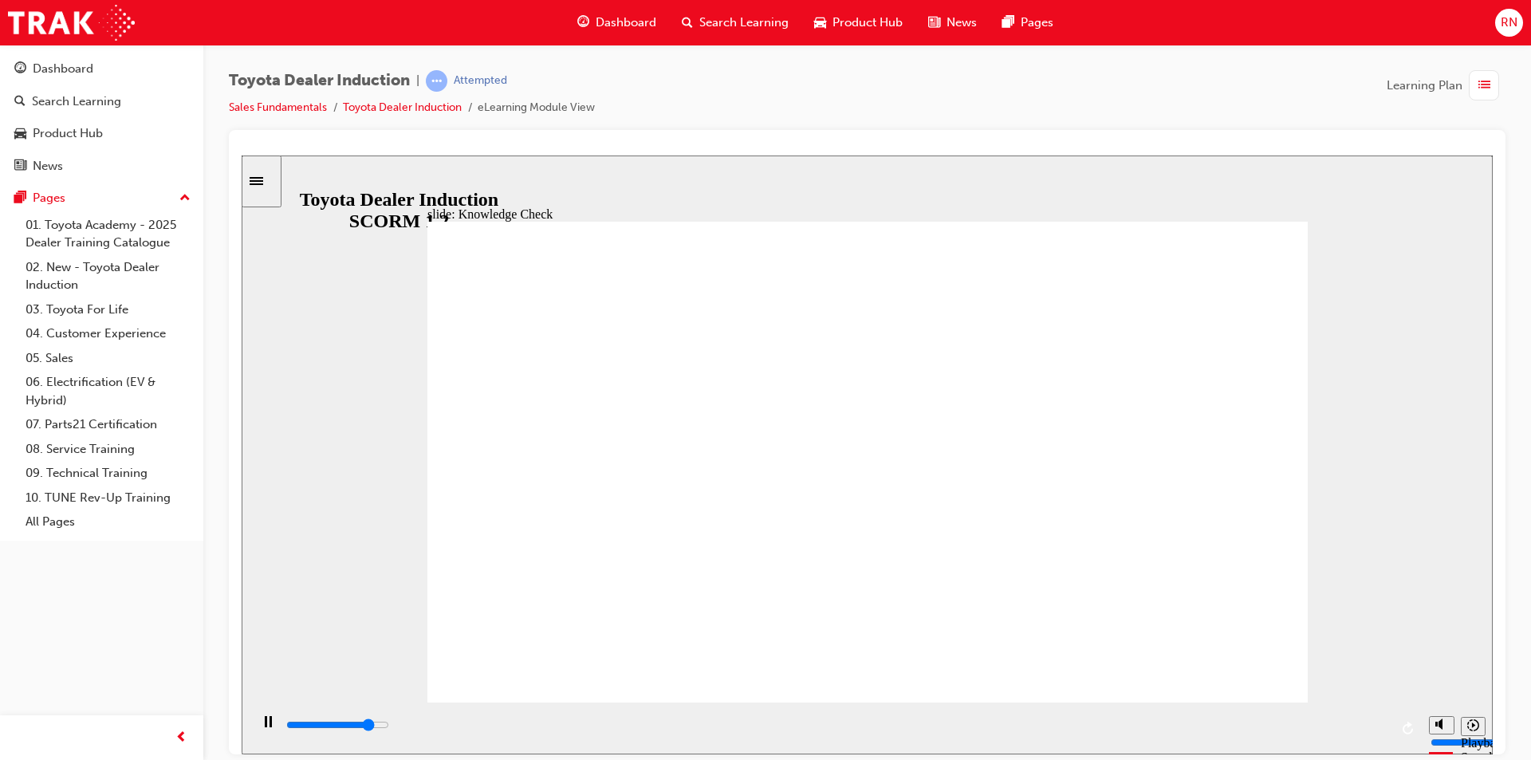
type input "5000"
type input "c"
type input "ca"
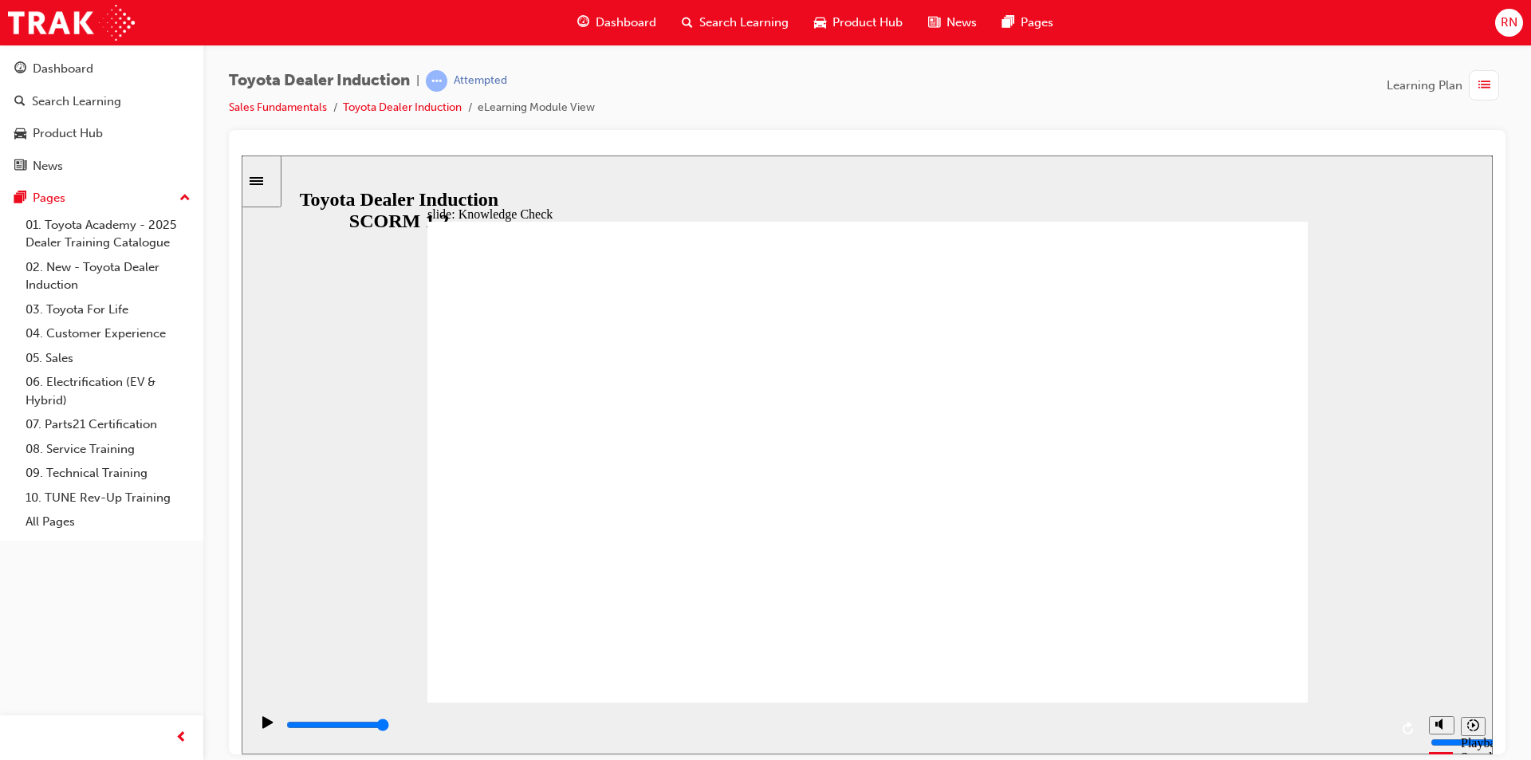
type input "ca"
type input "caer"
type input "caers"
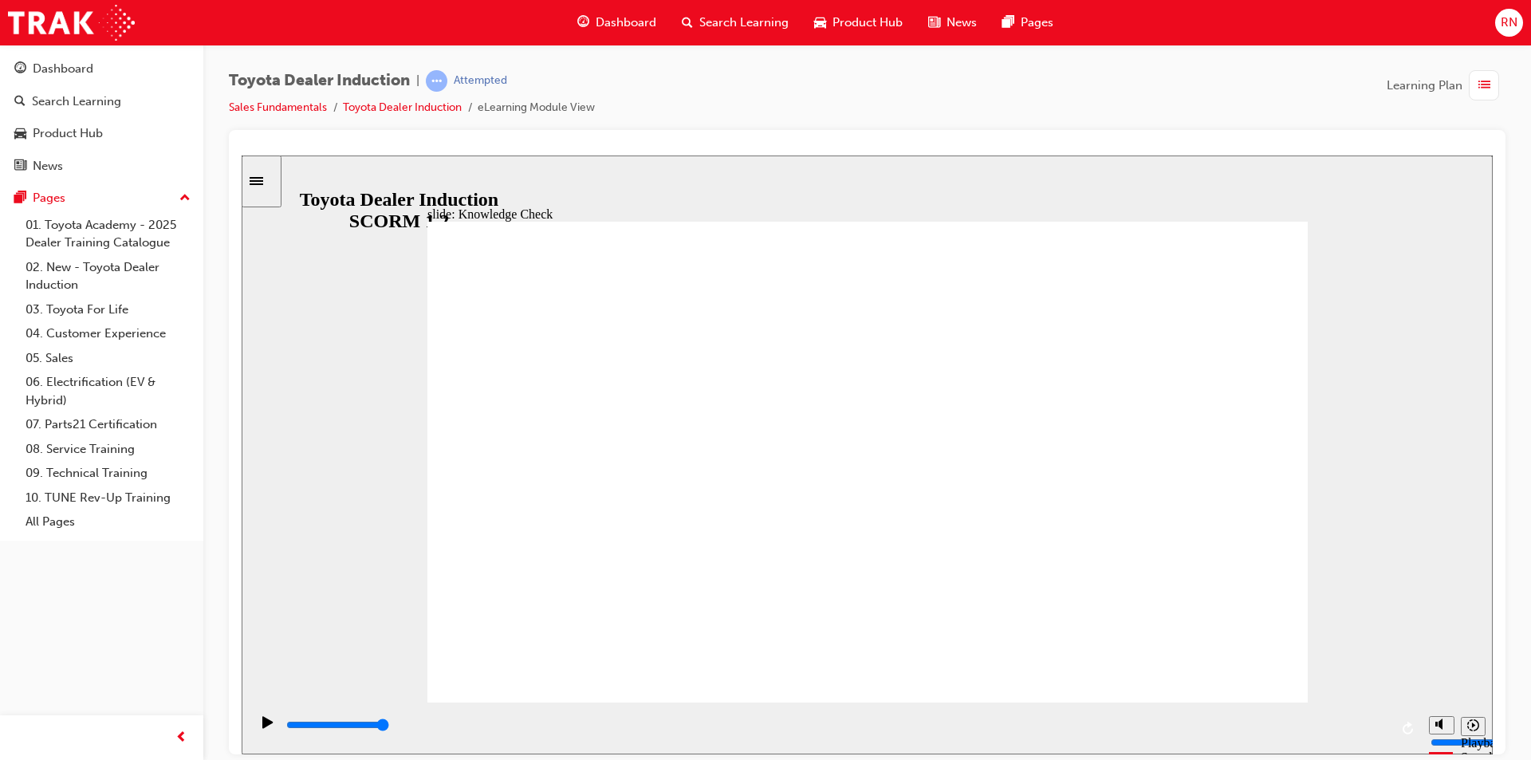
type input "caer"
type input "cae"
type input "ca"
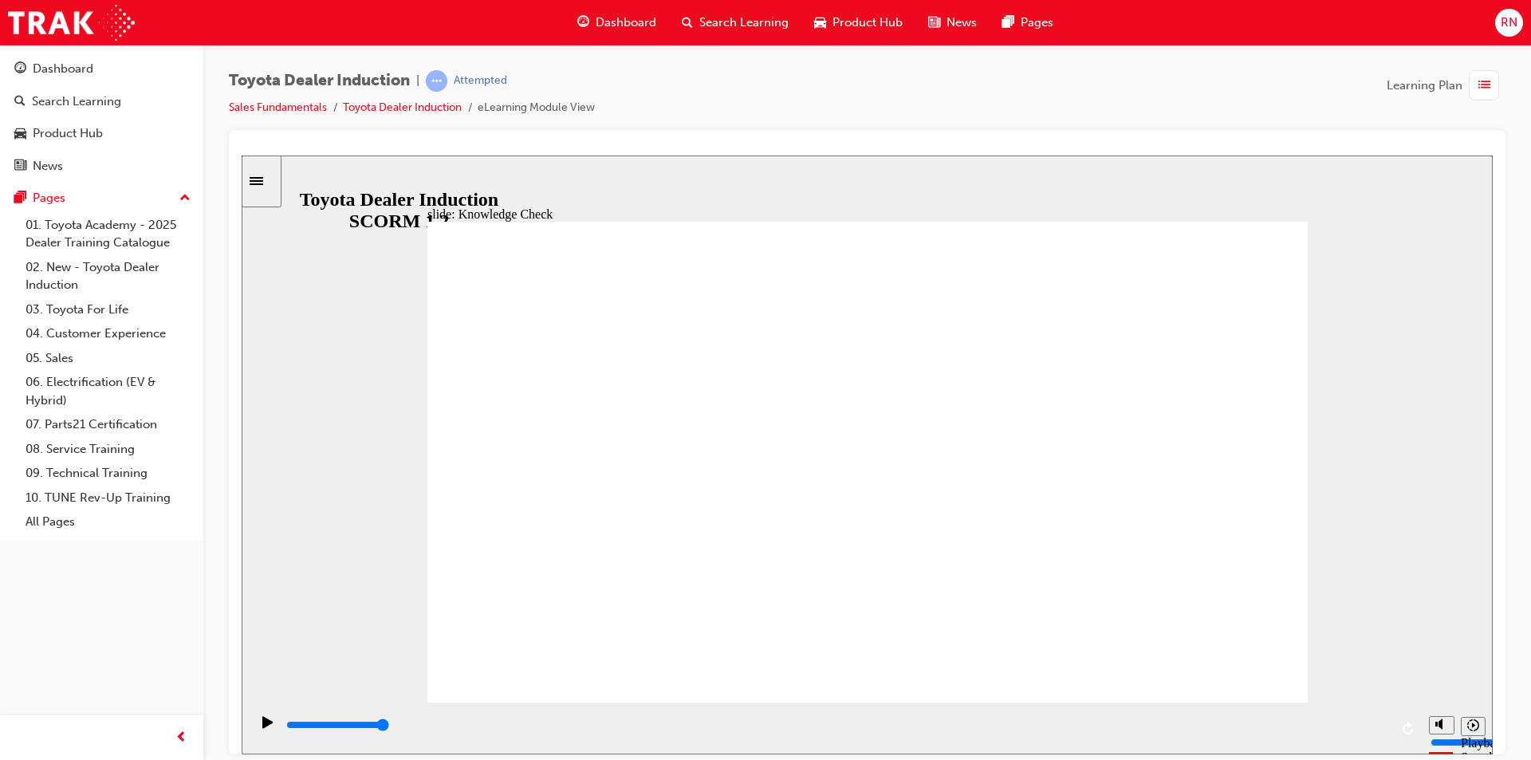
type input "ca"
type input "car"
type input "cars"
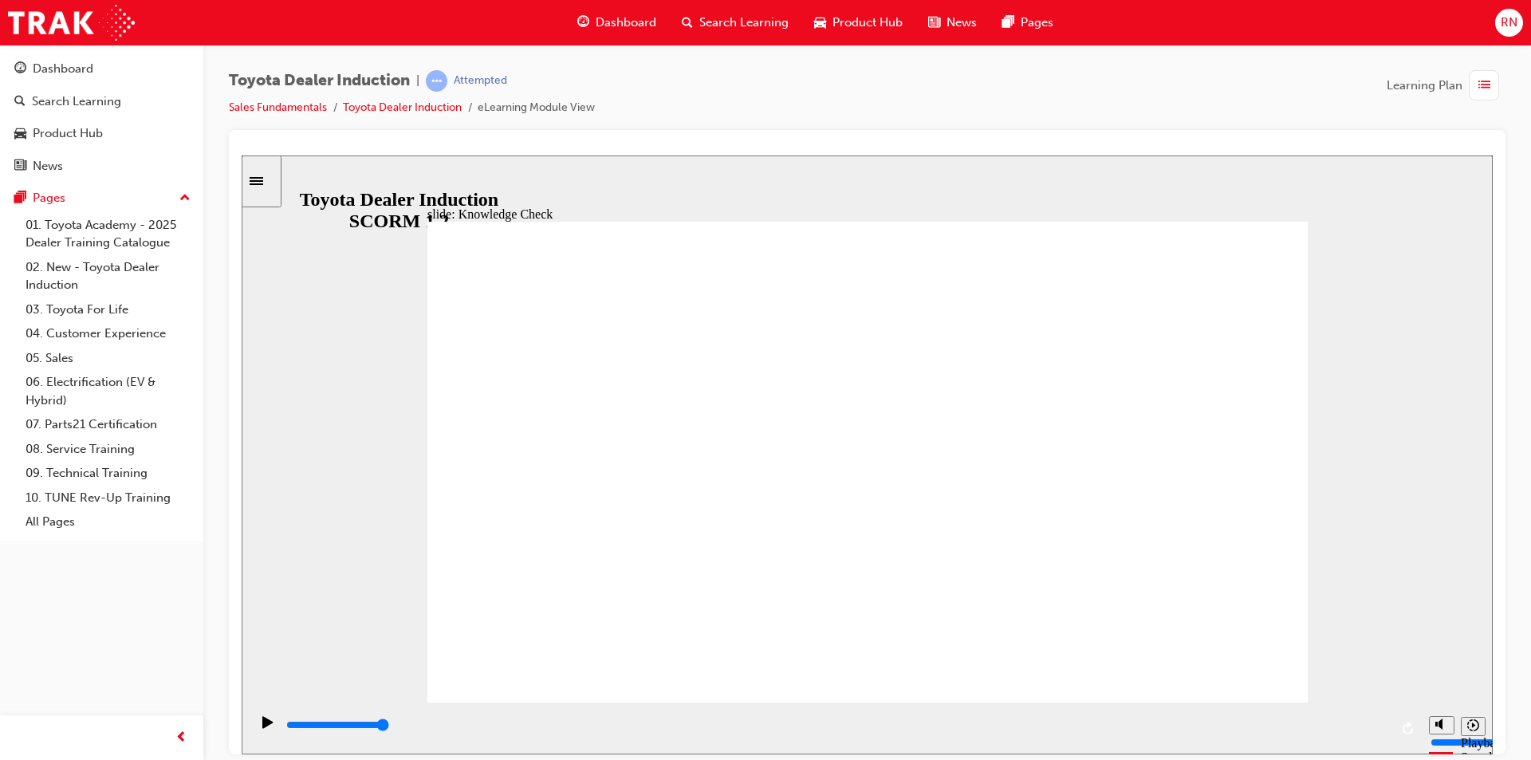
type input "cars"
type input "5000"
type input "o"
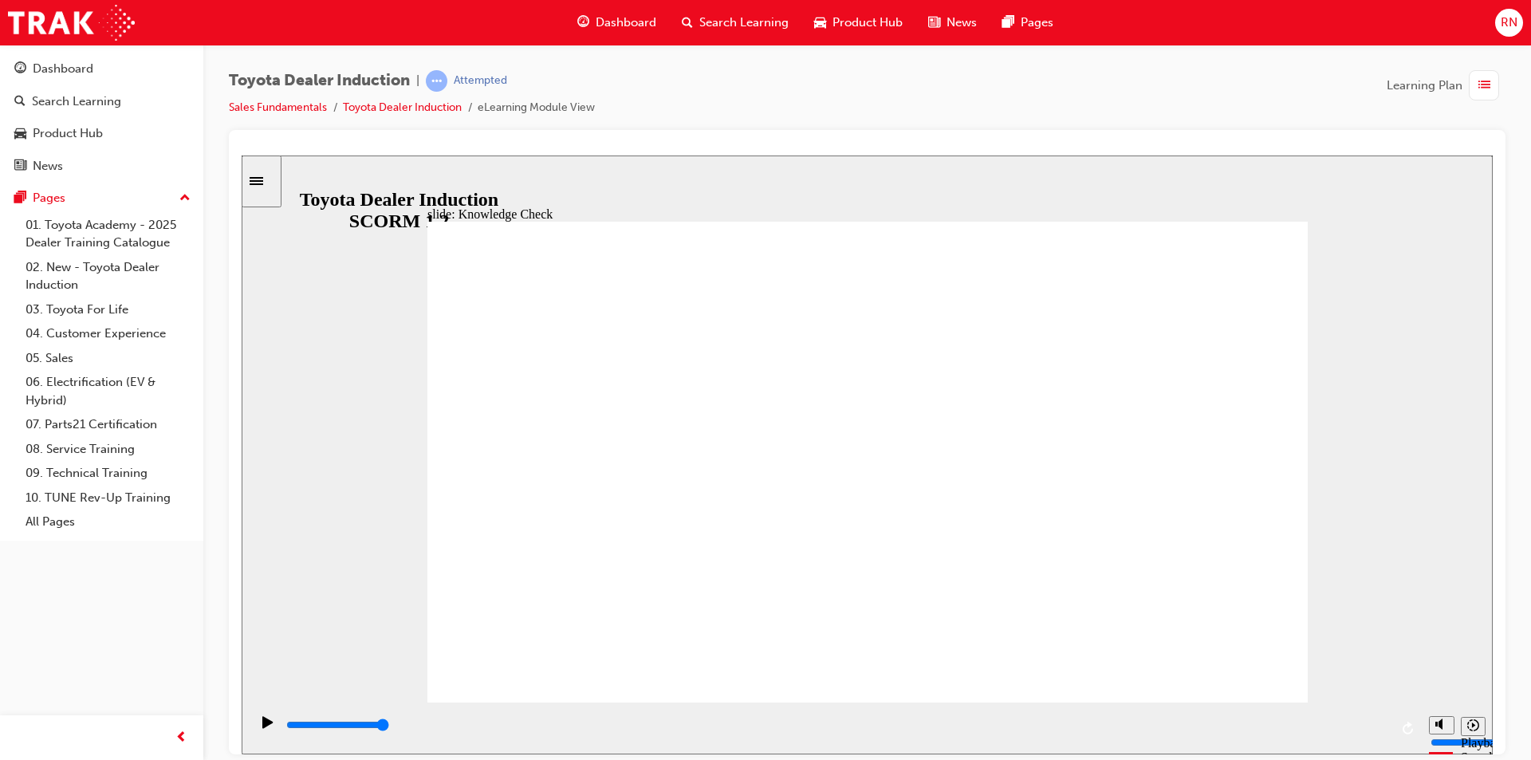
type input "o"
type input "ou"
type input "our"
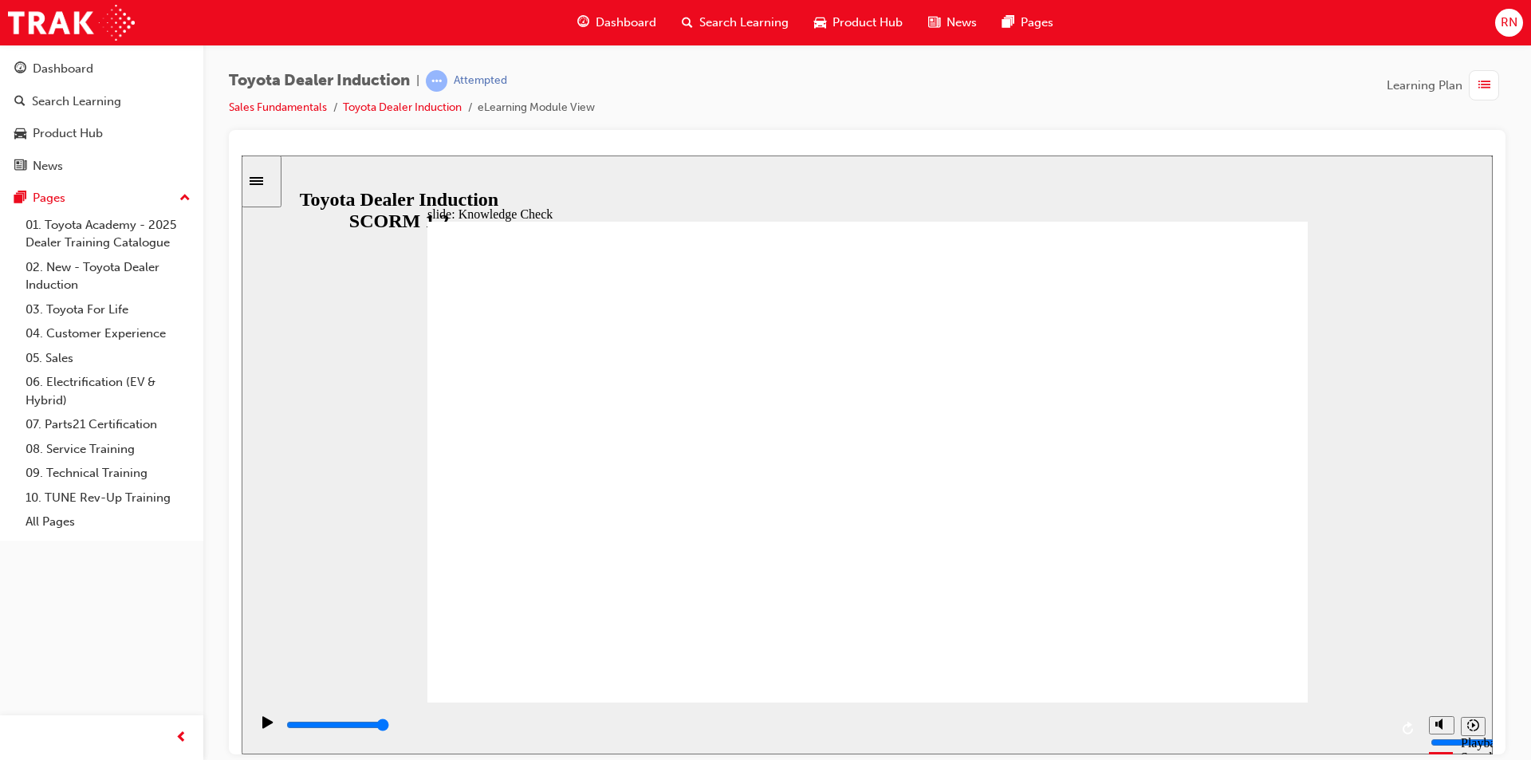
type input "ours"
type input "ourse"
type input "oursel"
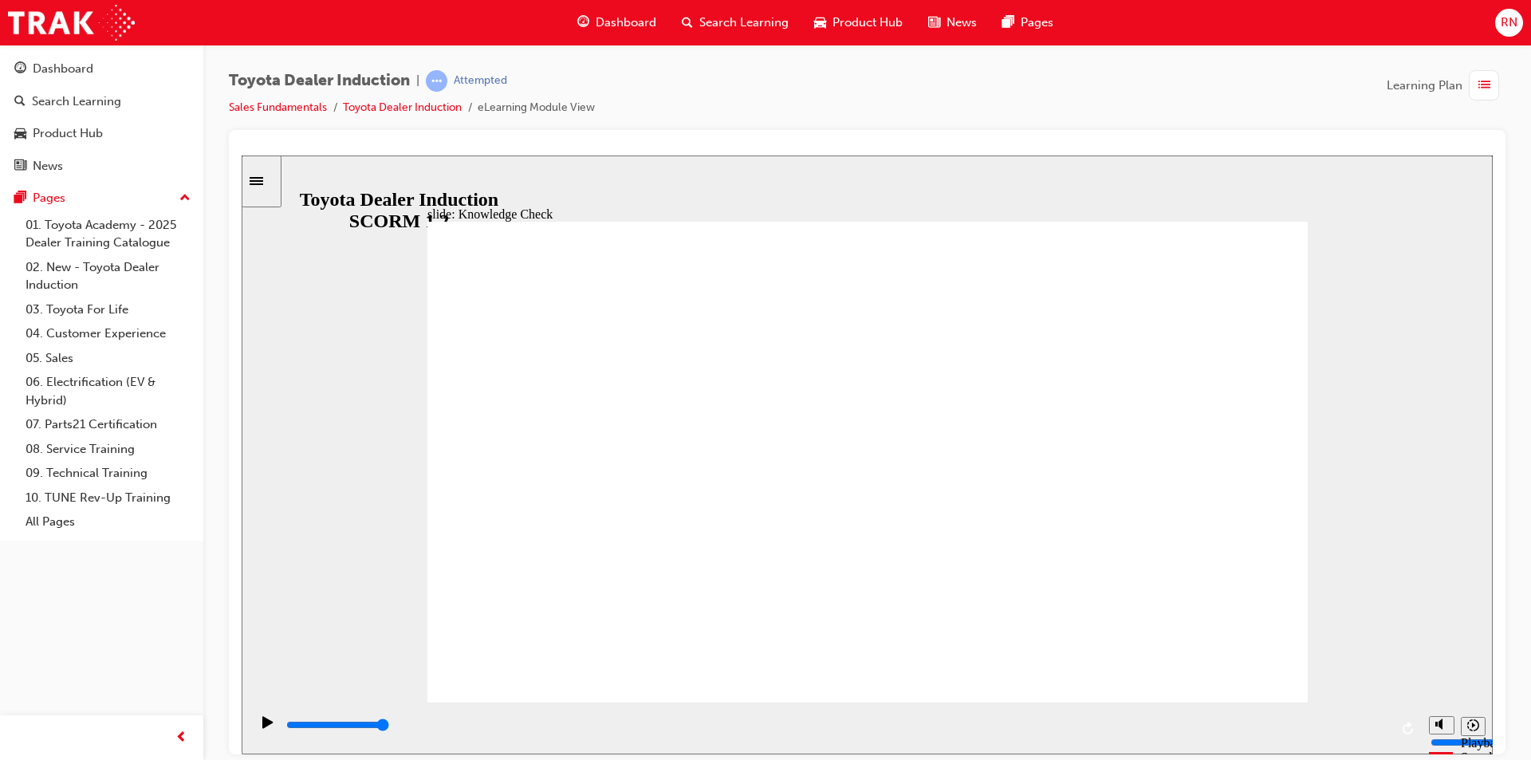
type input "oursel"
type input "ourselv"
type input "ourselve"
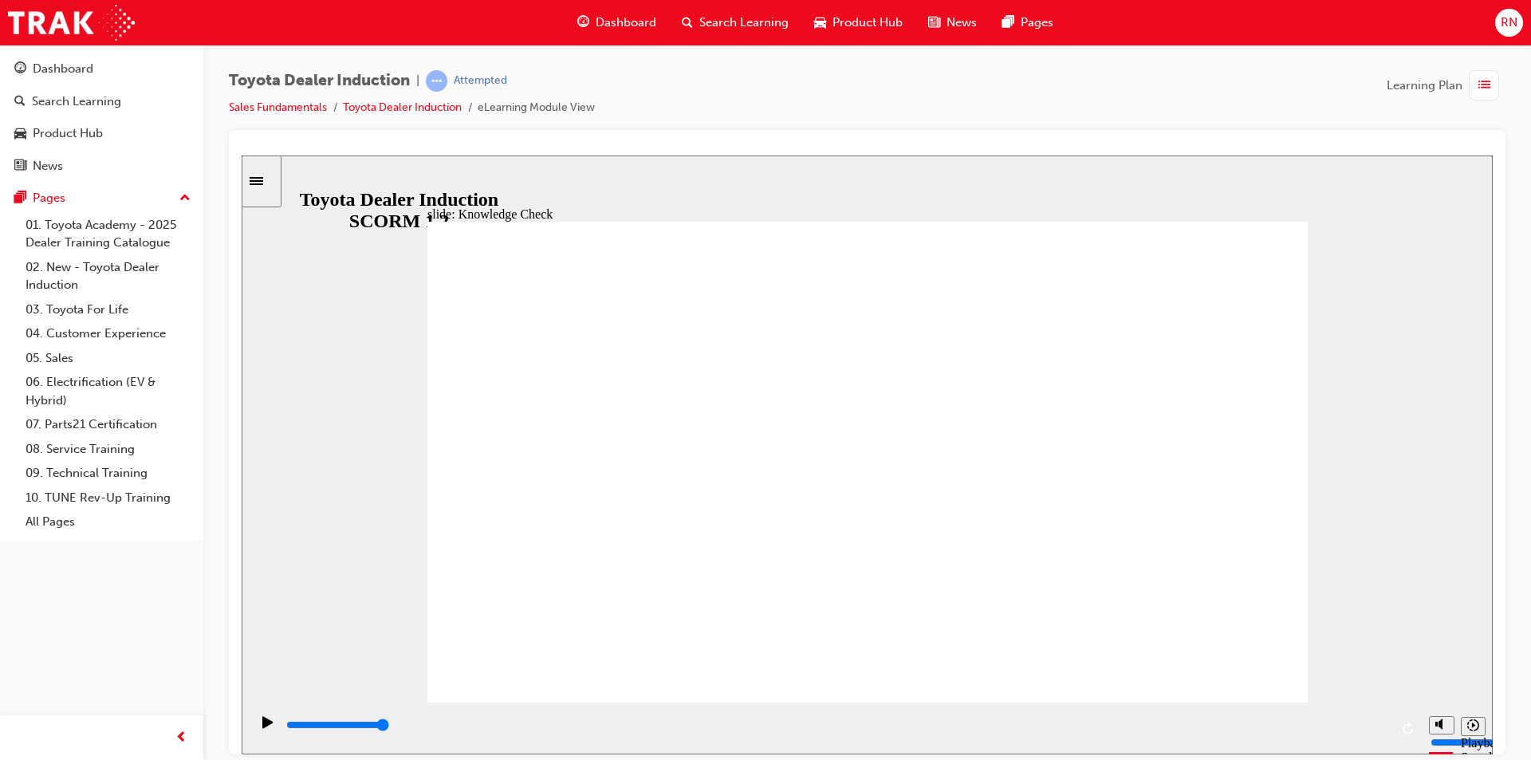
type input "ourselves"
type input "6500"
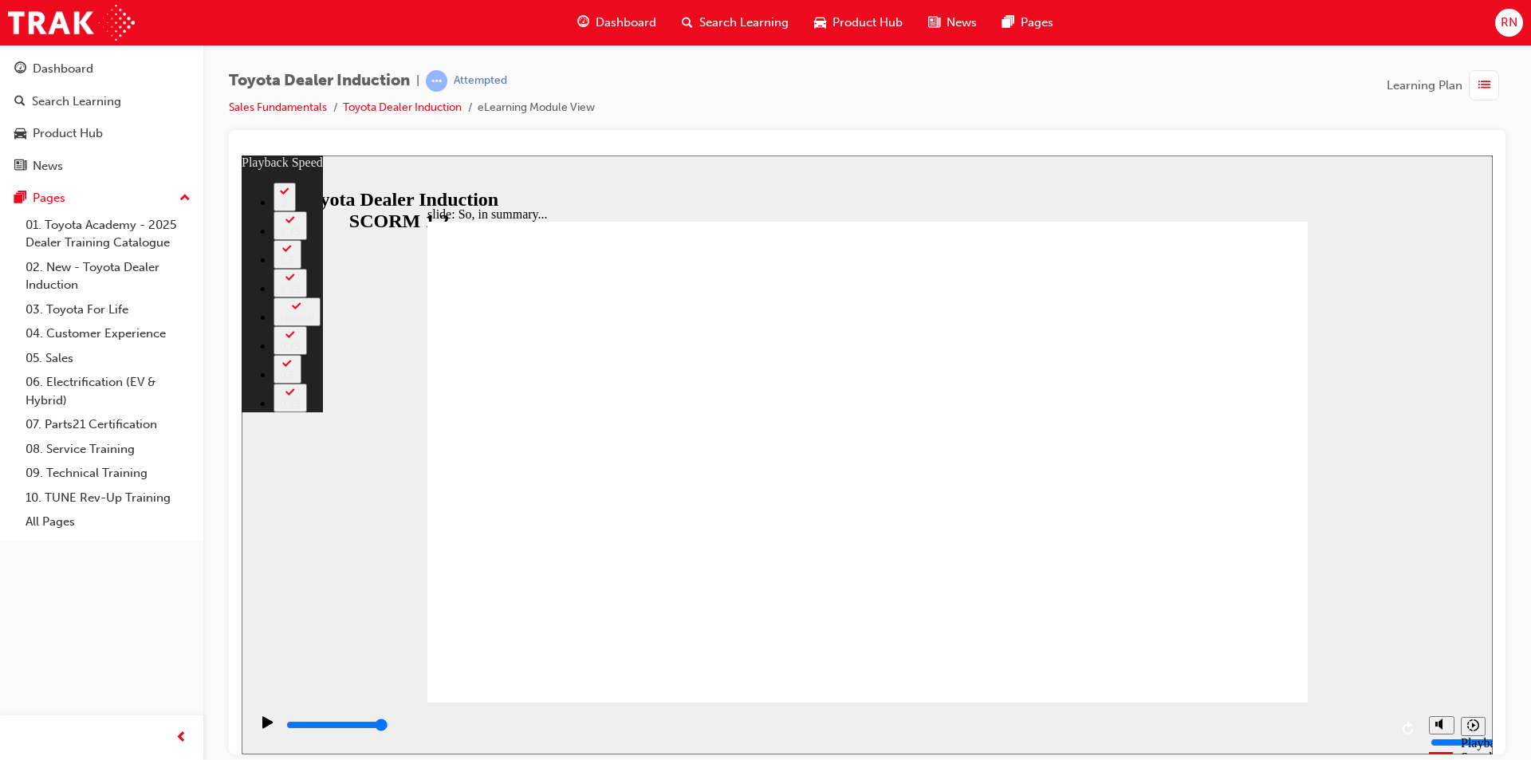
type input "4"
click at [323, 439] on div "0:00 / 0:06" at bounding box center [282, 431] width 81 height 14
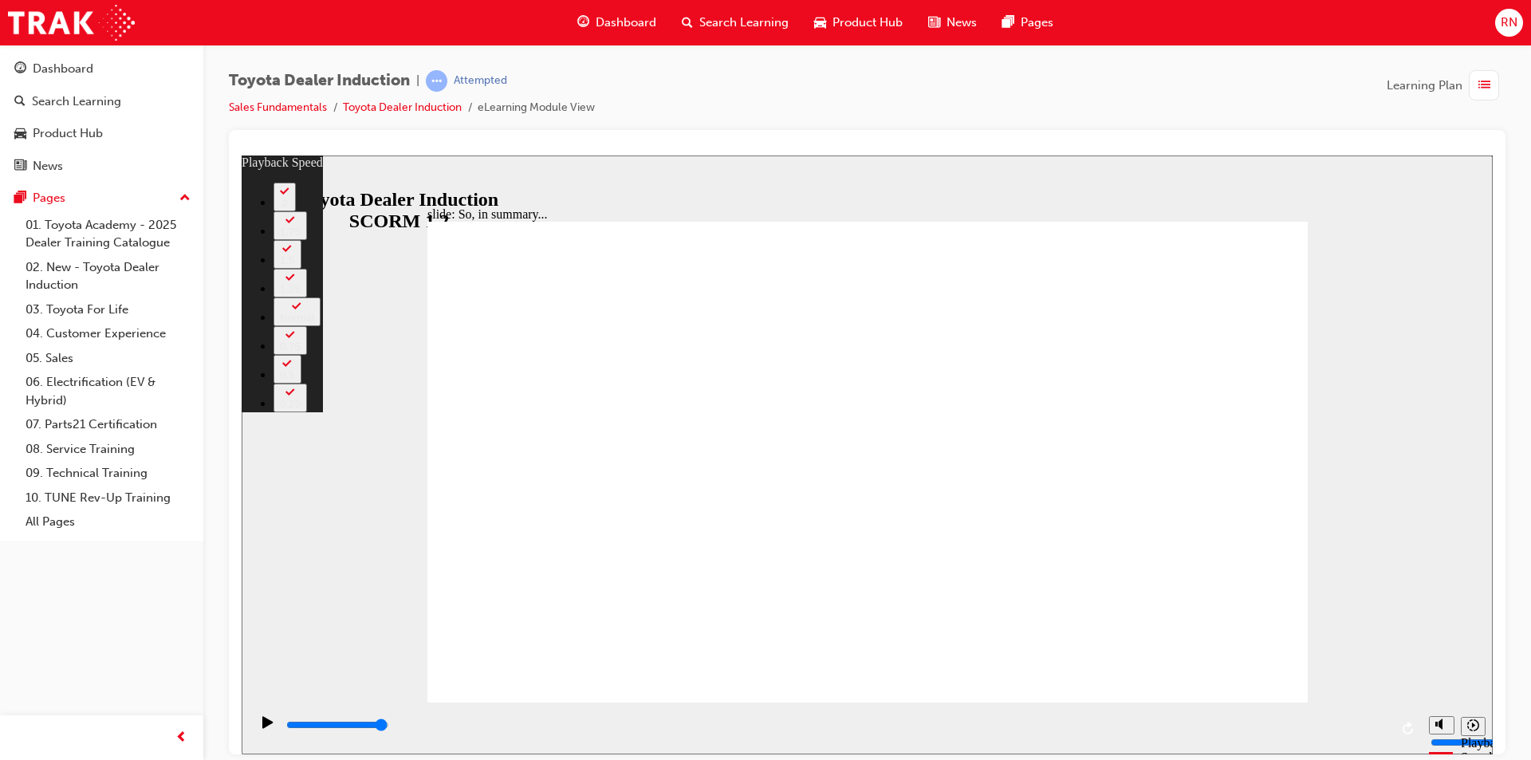
type input "128"
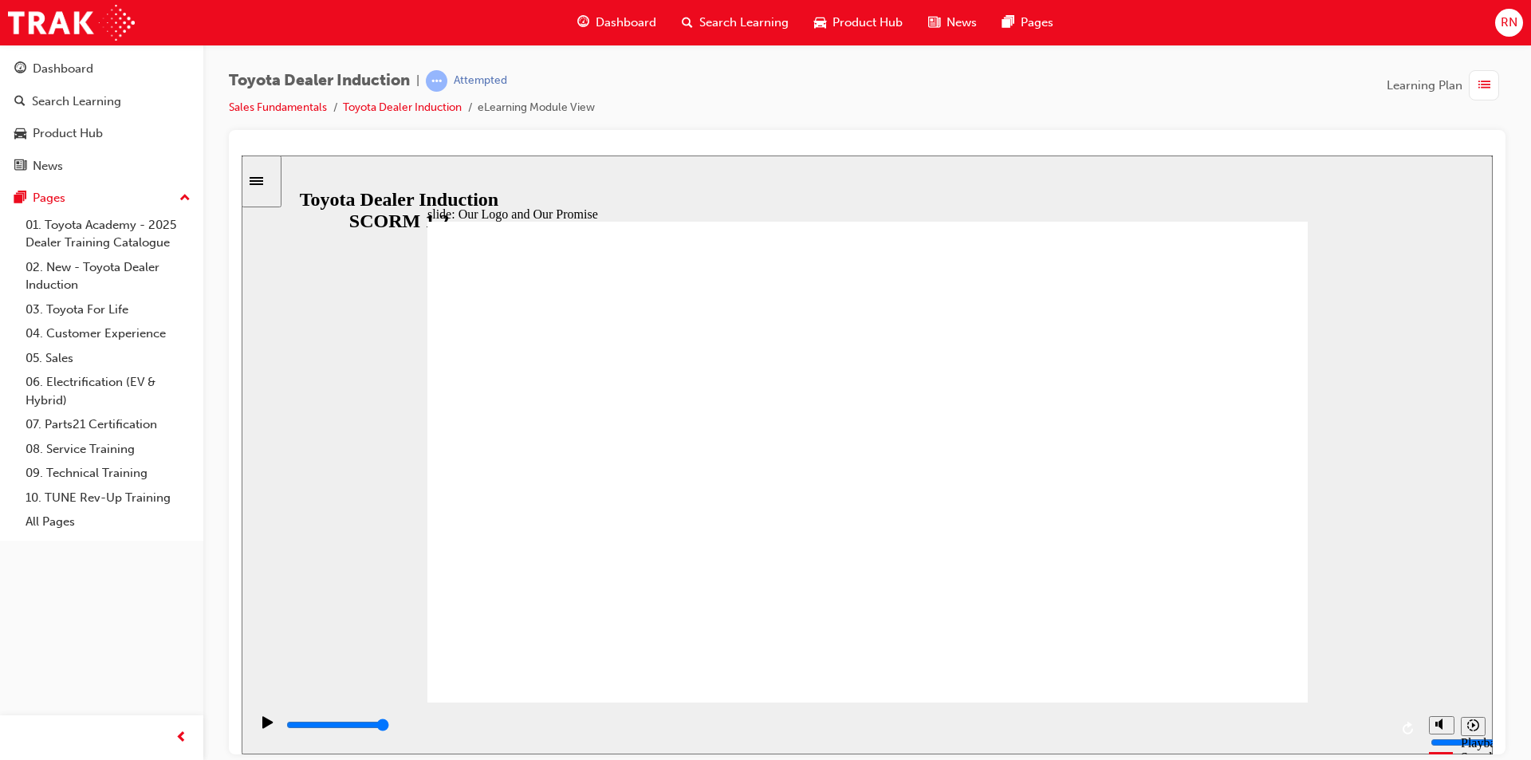
type input "8400"
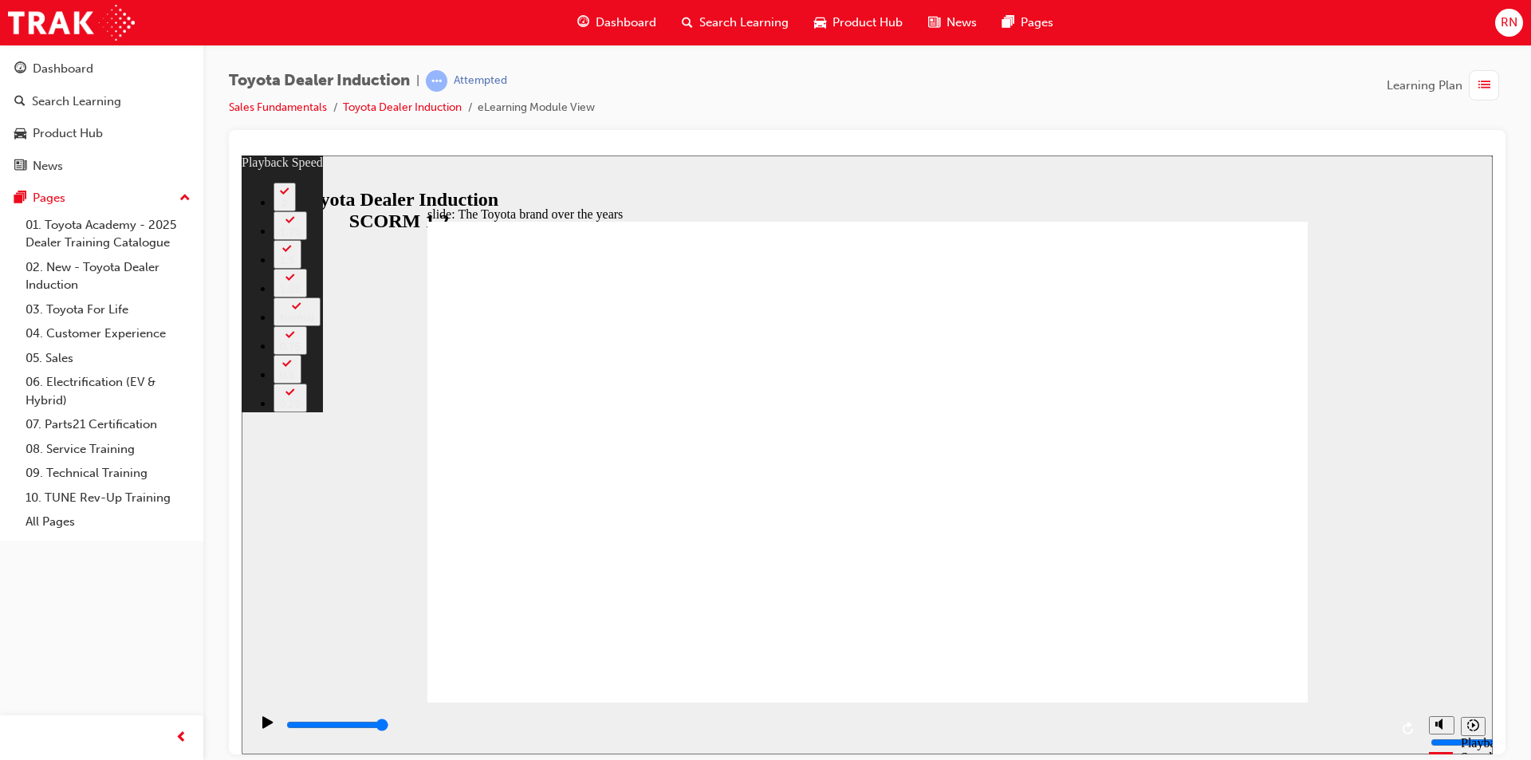
type input "165"
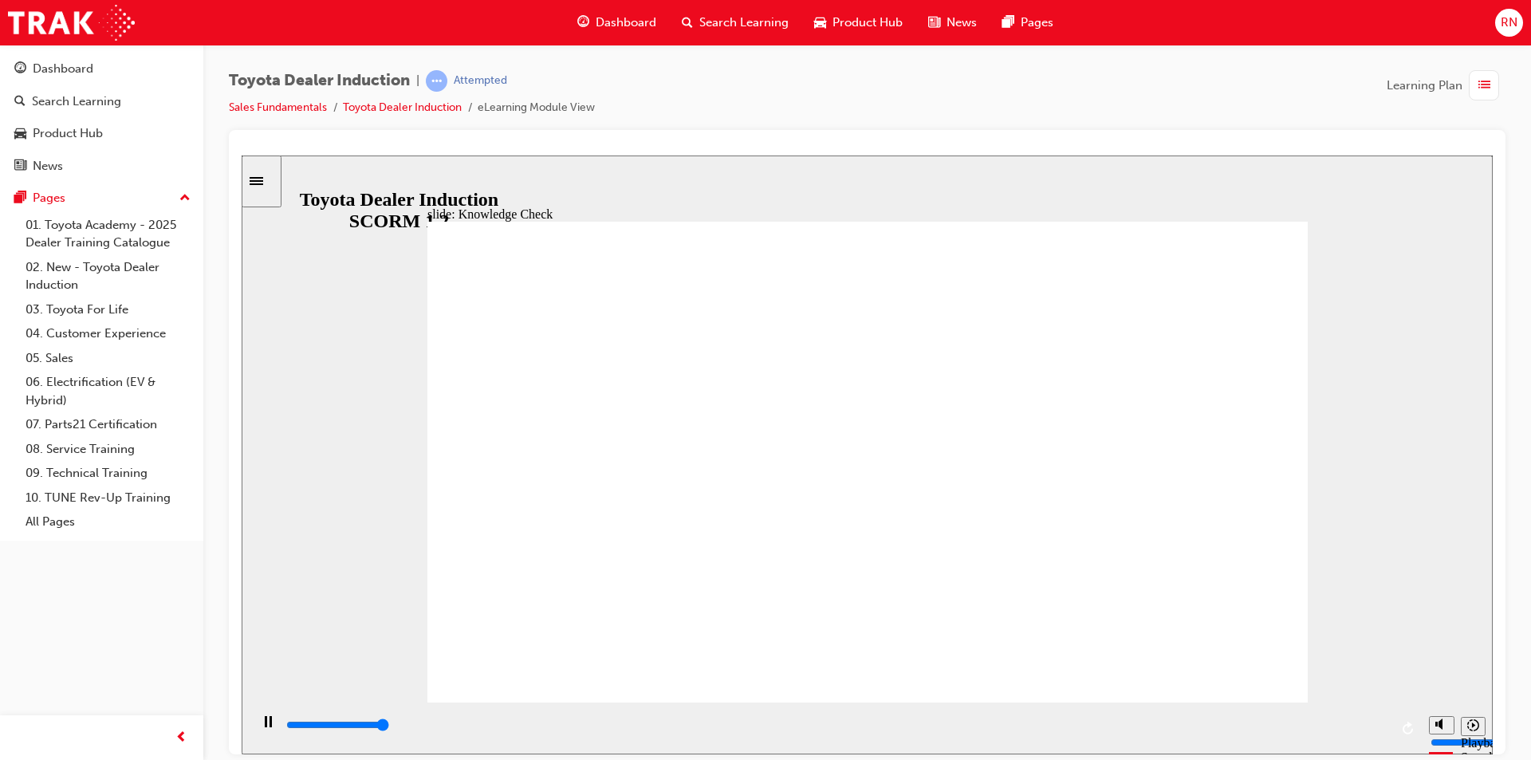
type input "5000"
radio input "true"
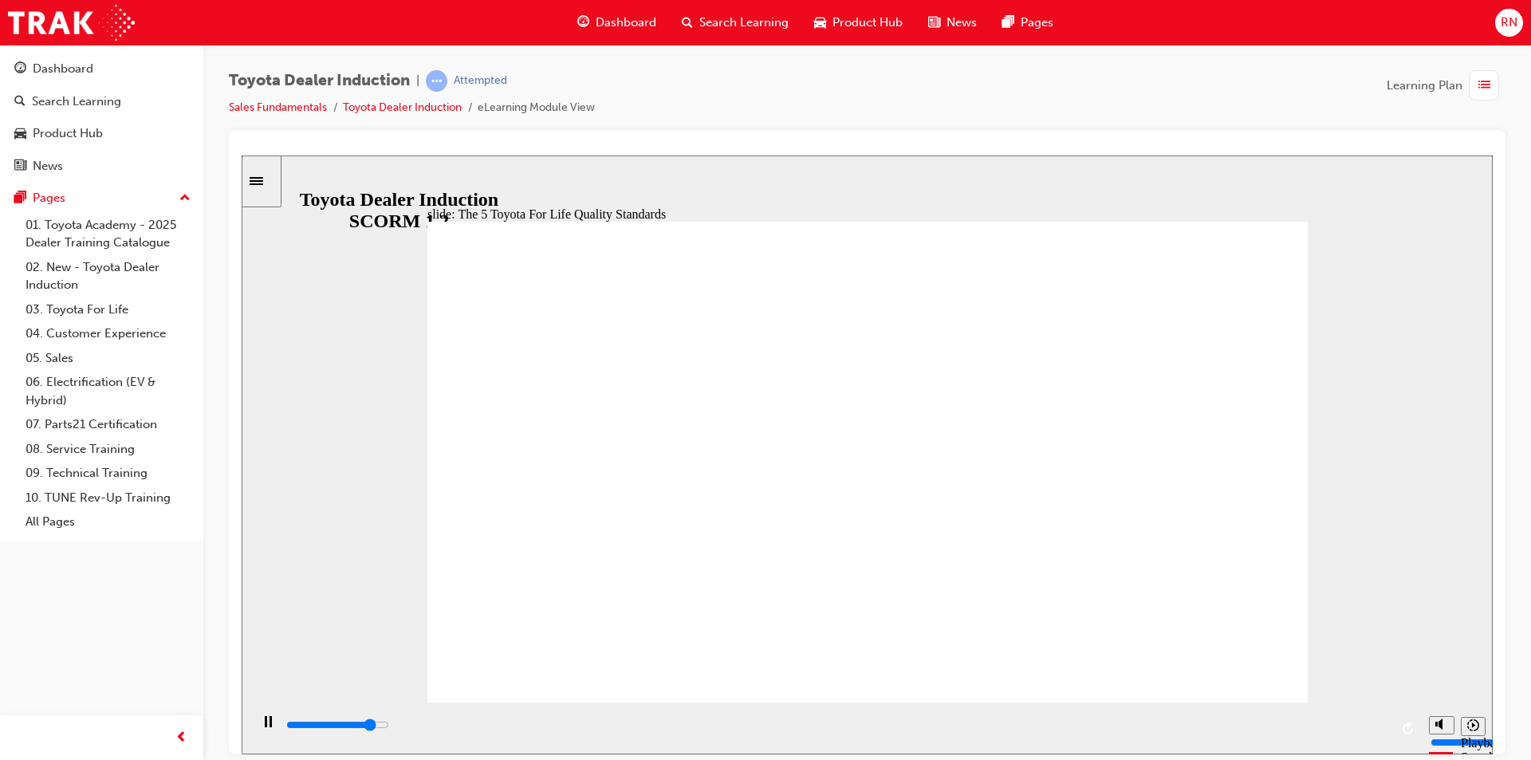
type input "23900"
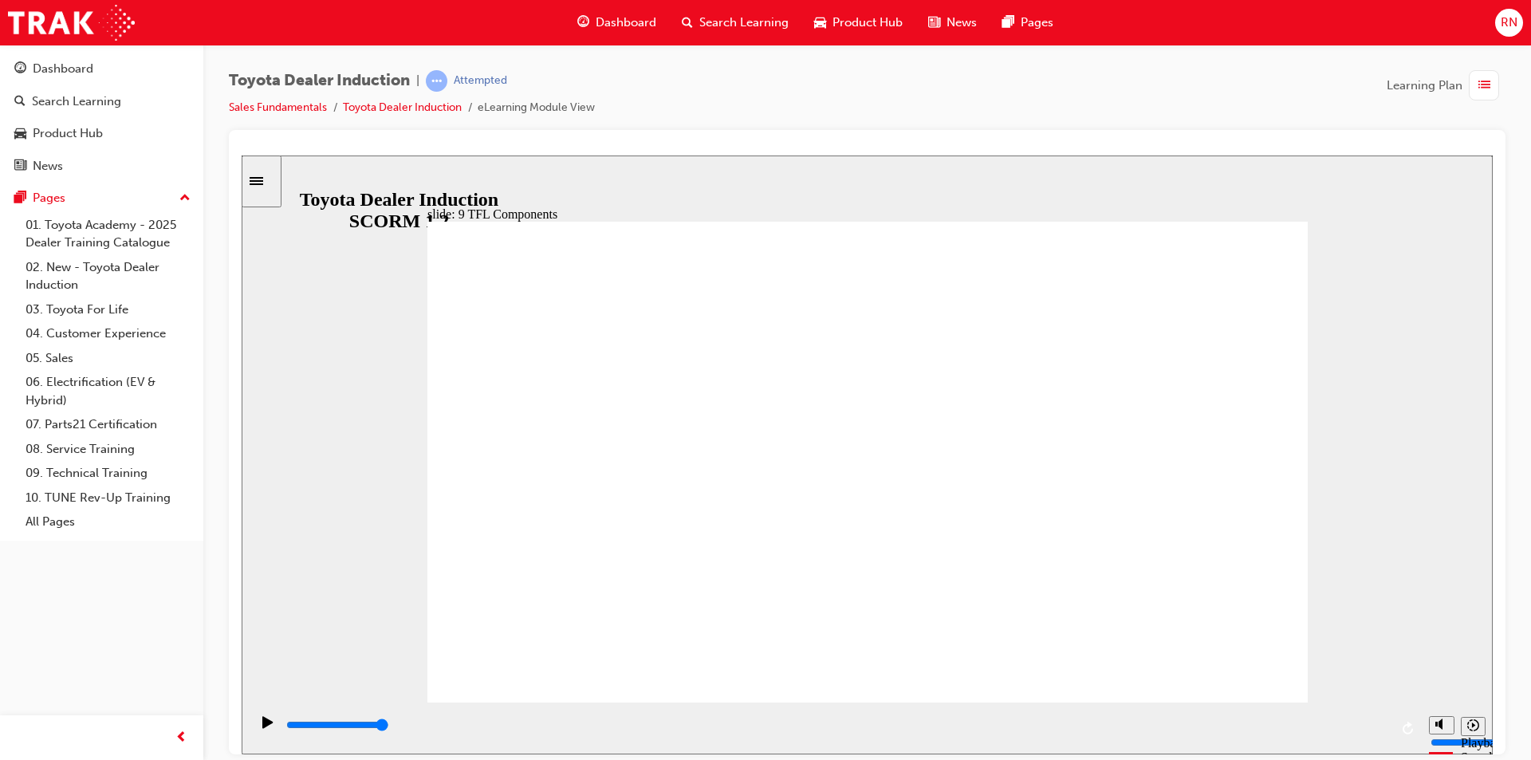
drag, startPoint x: 1030, startPoint y: 621, endPoint x: 750, endPoint y: 543, distance: 290.6
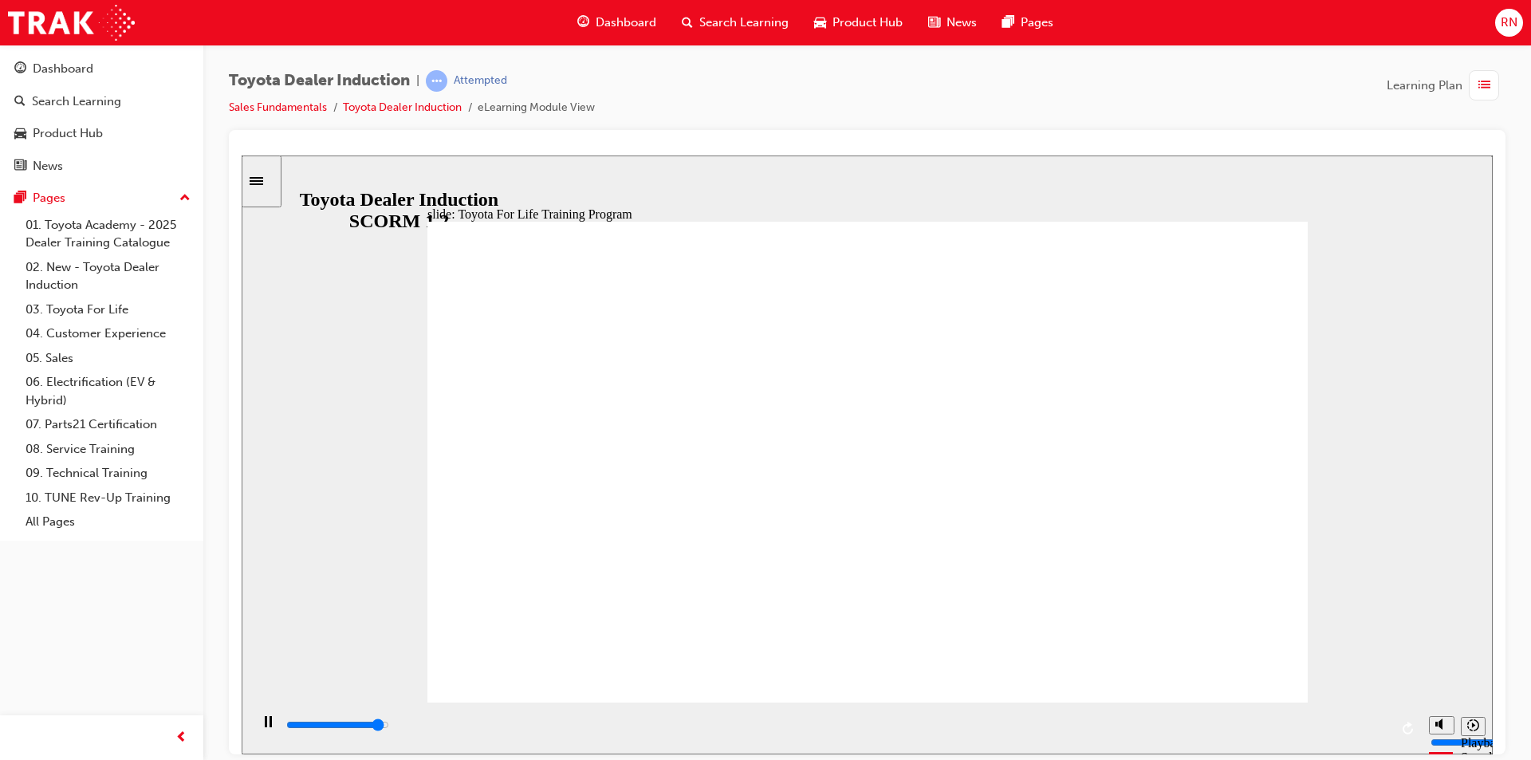
drag, startPoint x: 1024, startPoint y: 445, endPoint x: 1022, endPoint y: 501, distance: 55.8
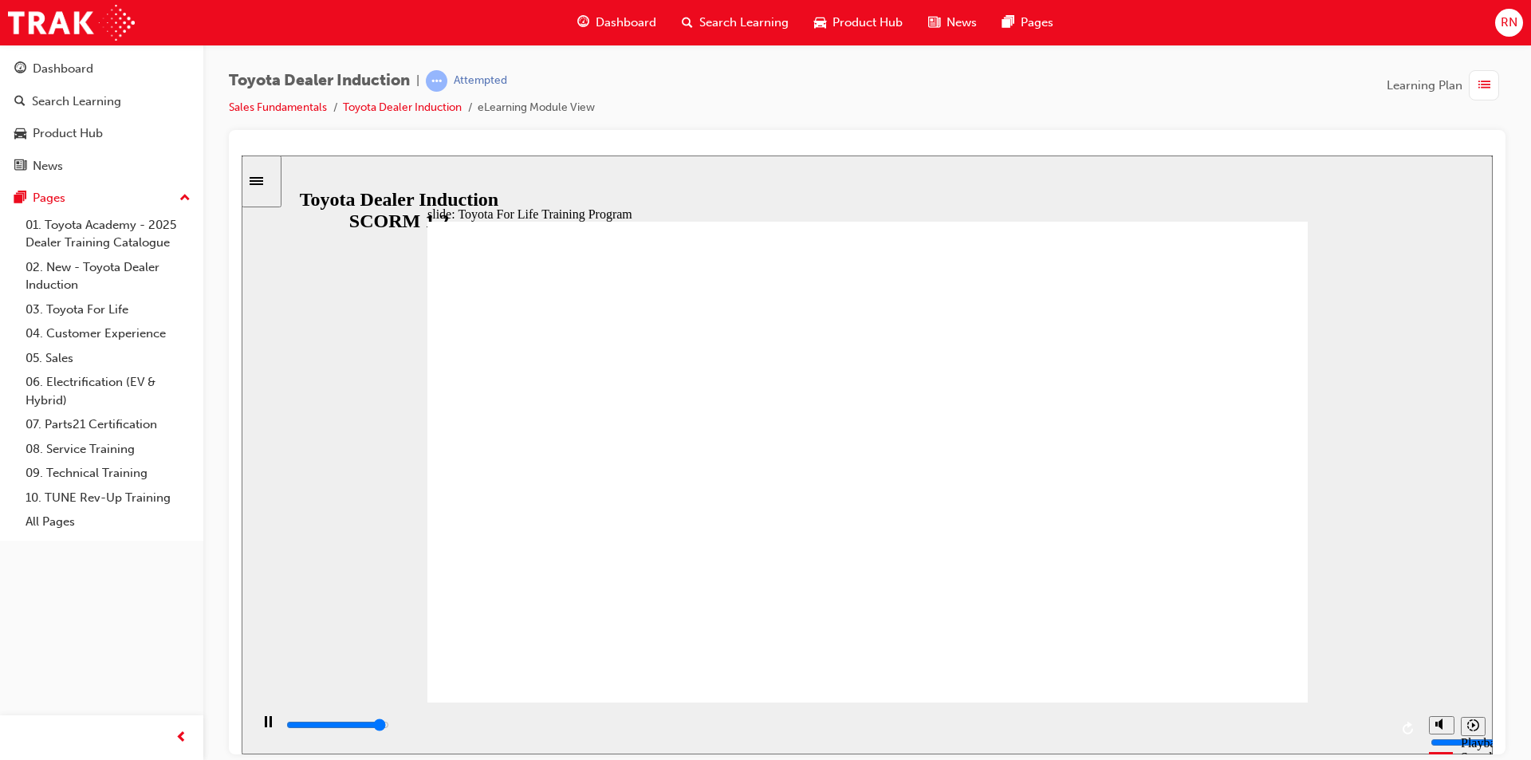
drag, startPoint x: 1232, startPoint y: 640, endPoint x: 1239, endPoint y: 663, distance: 24.2
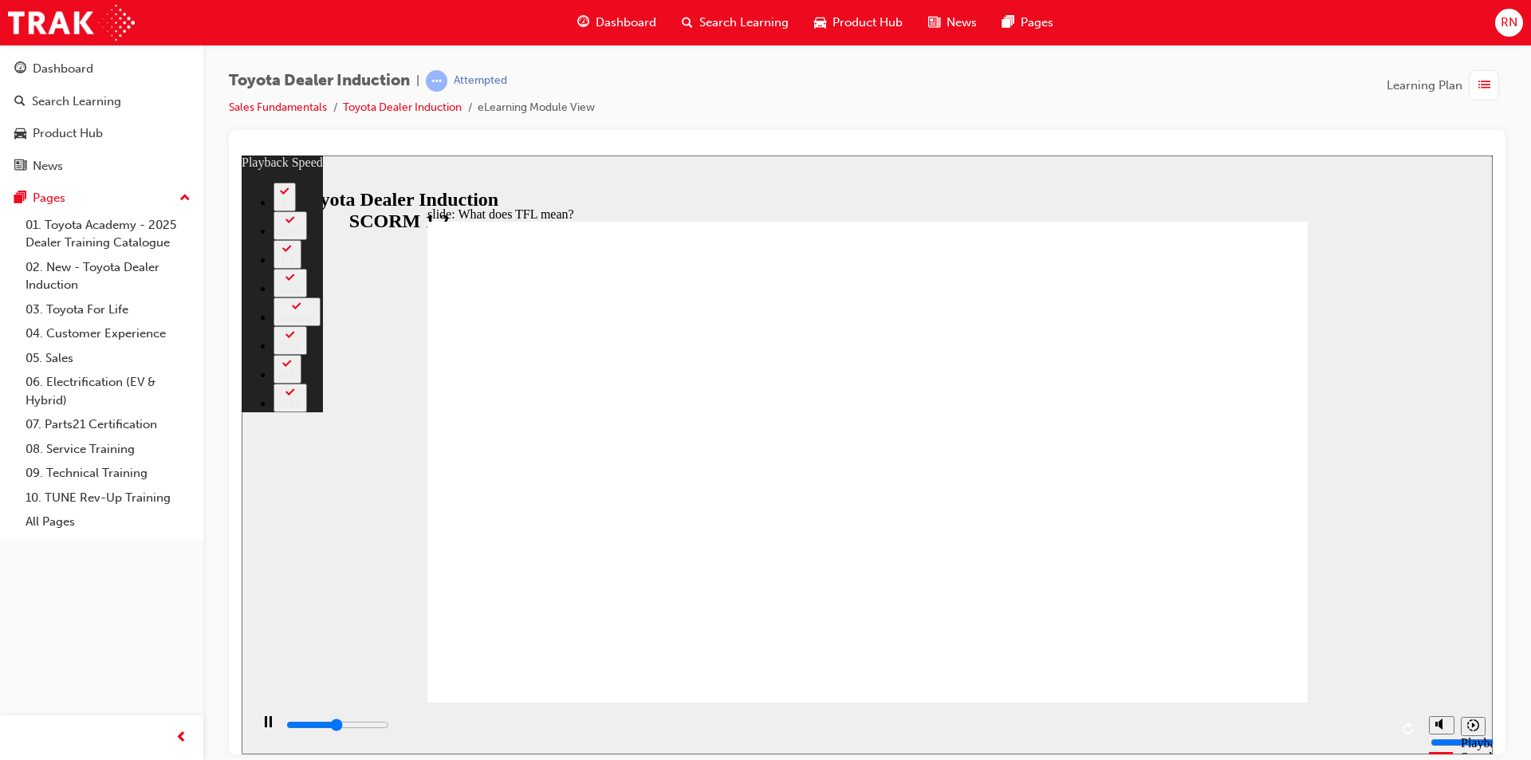
type input "5300"
type input "0"
type input "5500"
type input "0"
type input "5800"
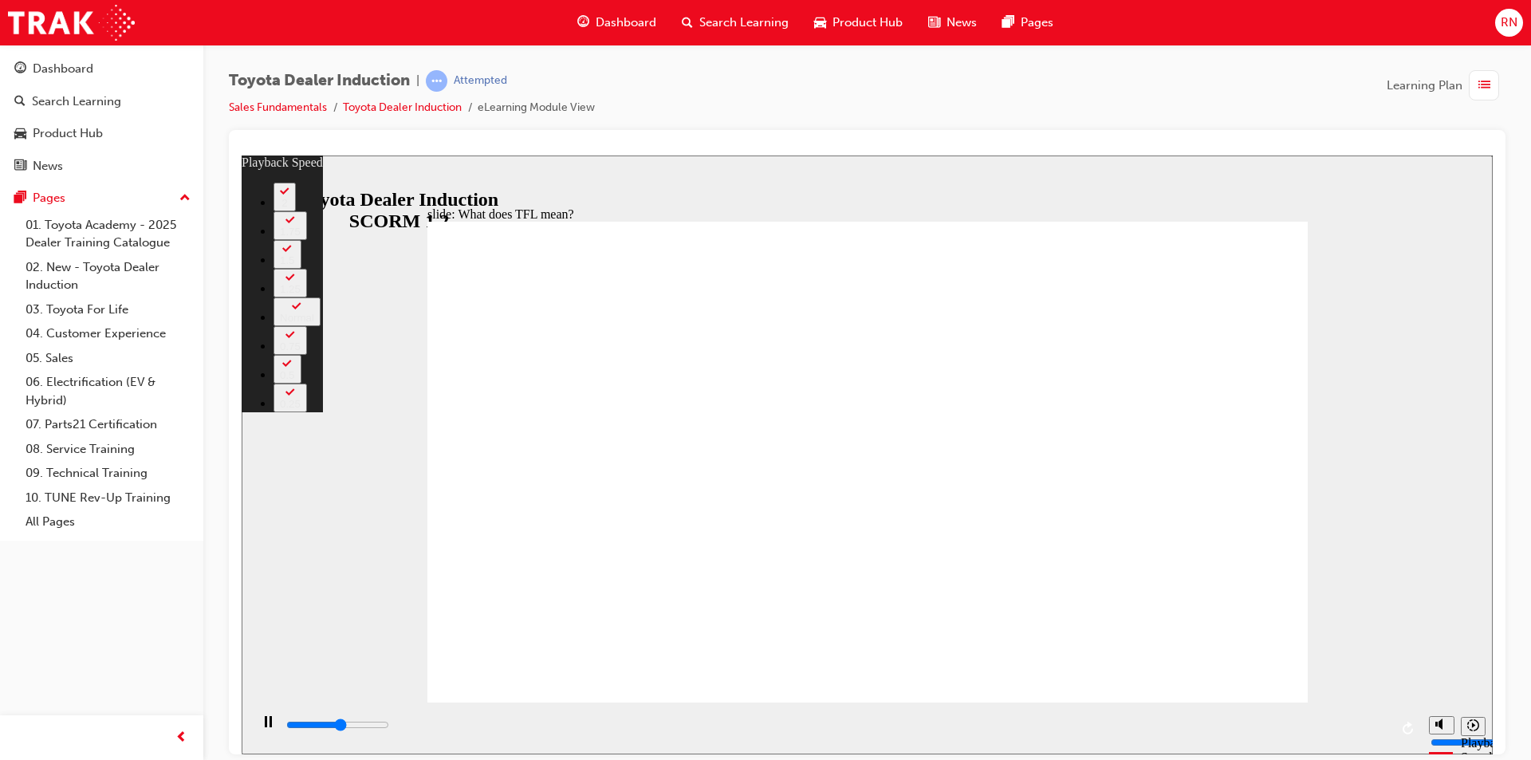
type input "1"
type input "6100"
type input "1"
type input "6300"
type input "1"
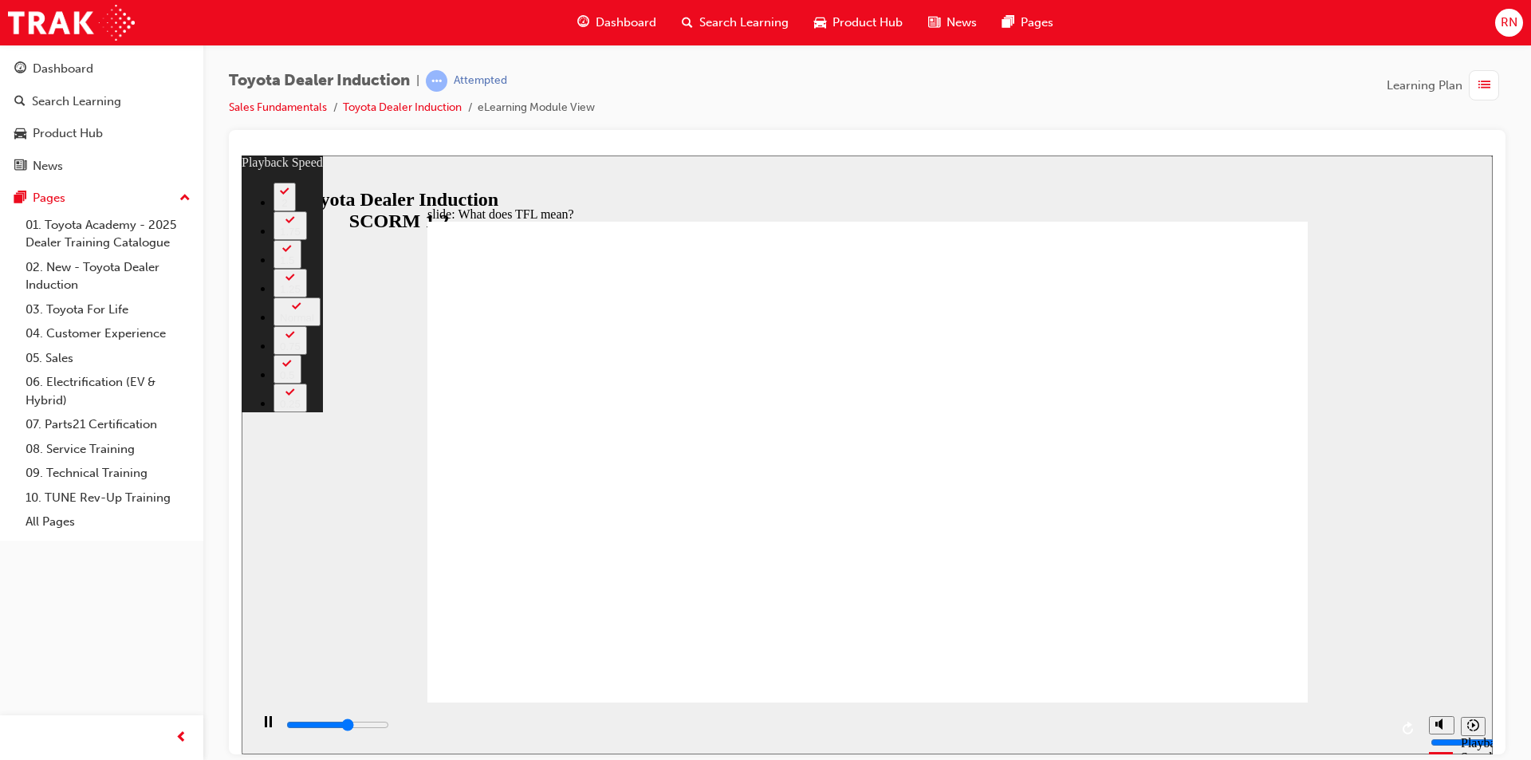
type input "6600"
type input "1"
type input "6900"
type input "2"
type input "7400"
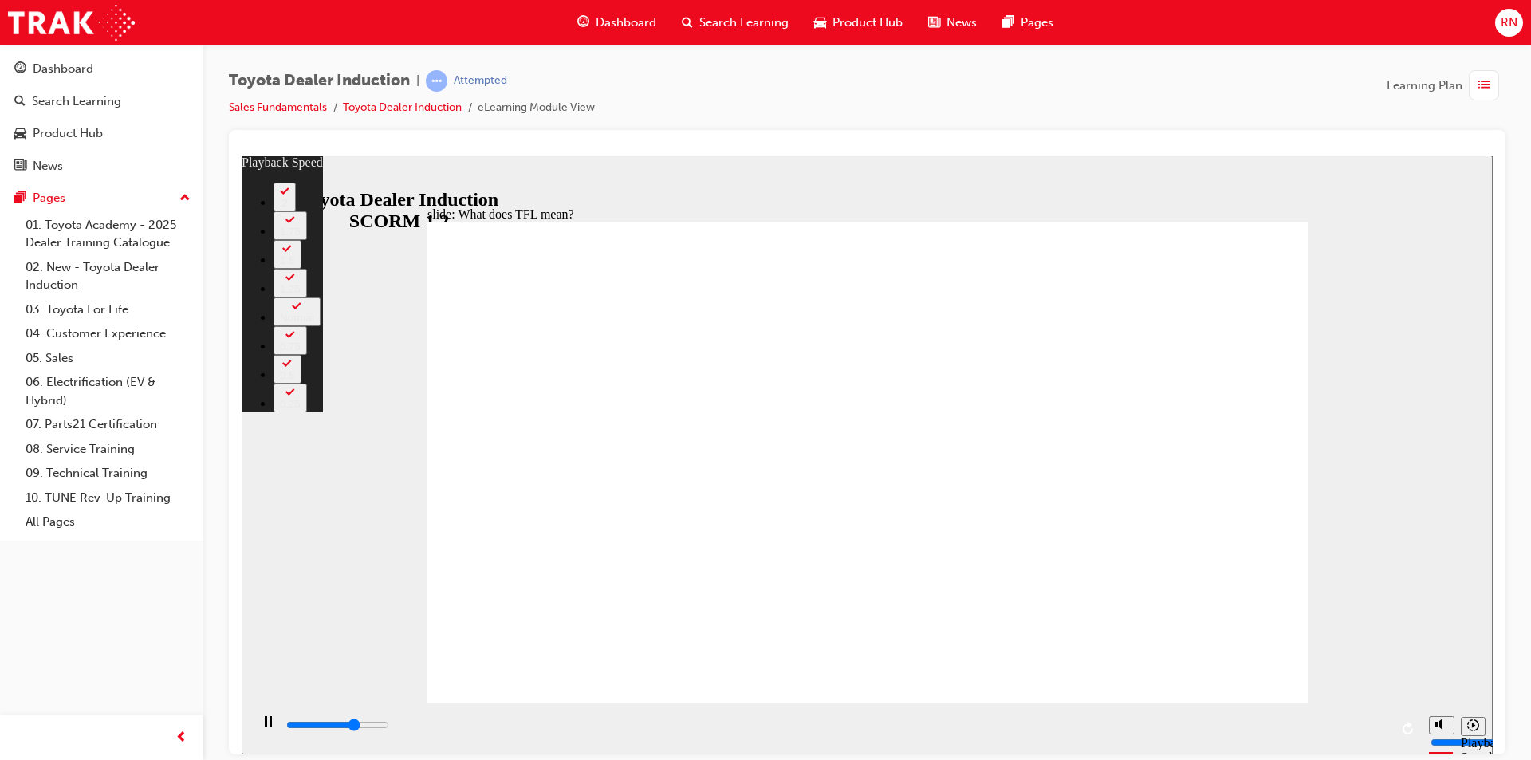
type input "2"
type input "7500"
type input "2"
type input "7800"
type input "3"
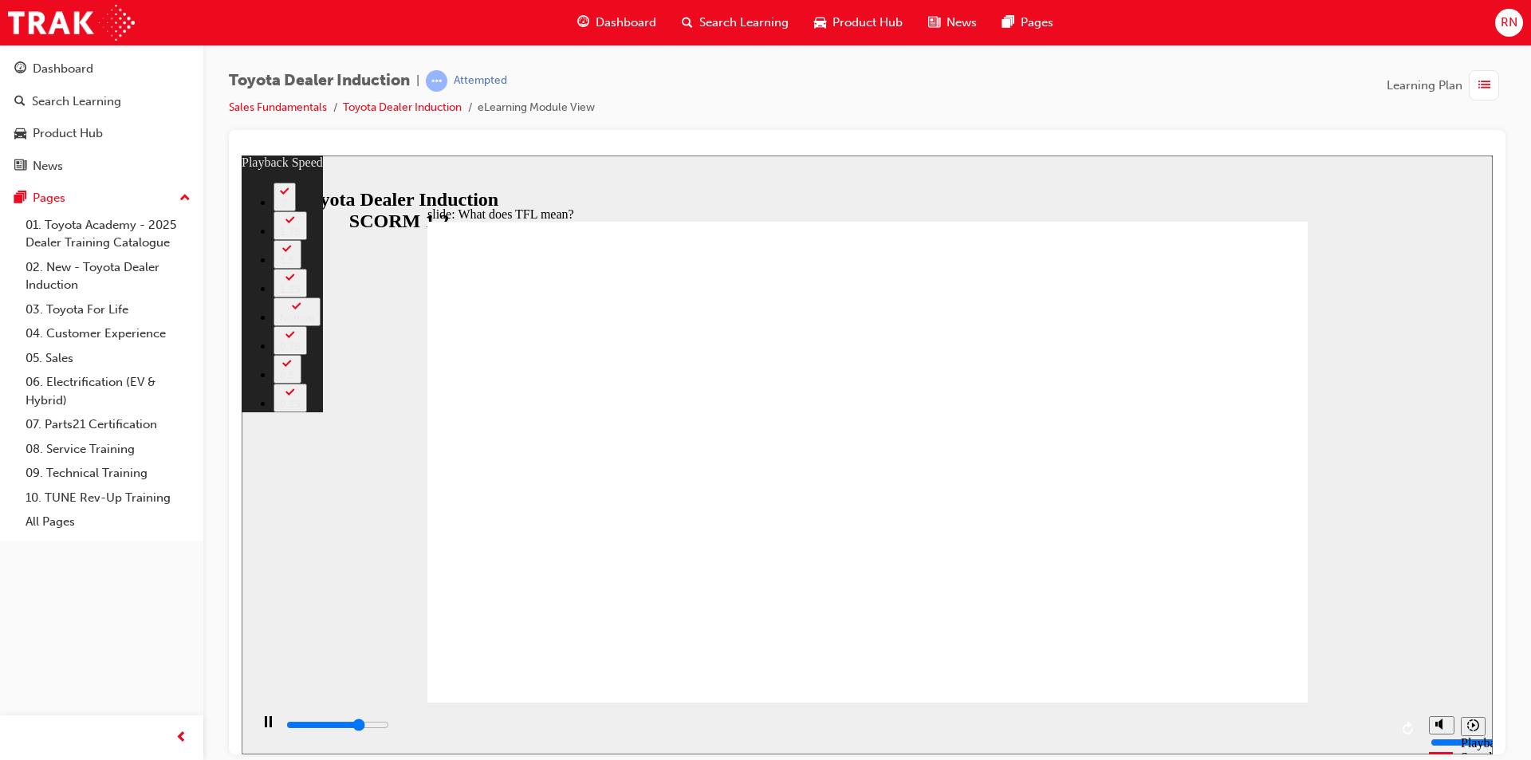
type input "8100"
type input "3"
type input "8100"
type input "3"
type input "8300"
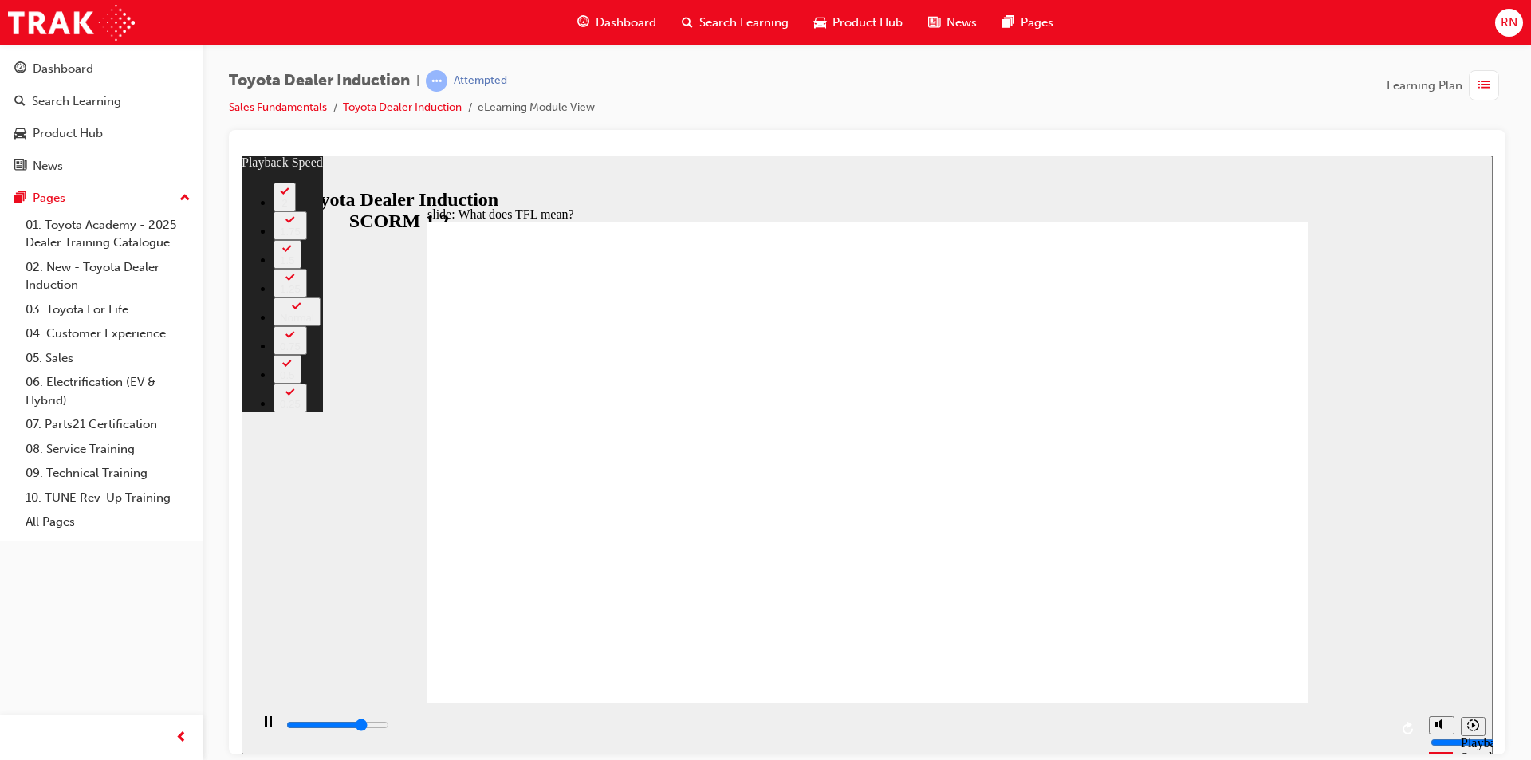
type input "3"
type input "8400"
type input "8600"
type input "3"
type input "8900"
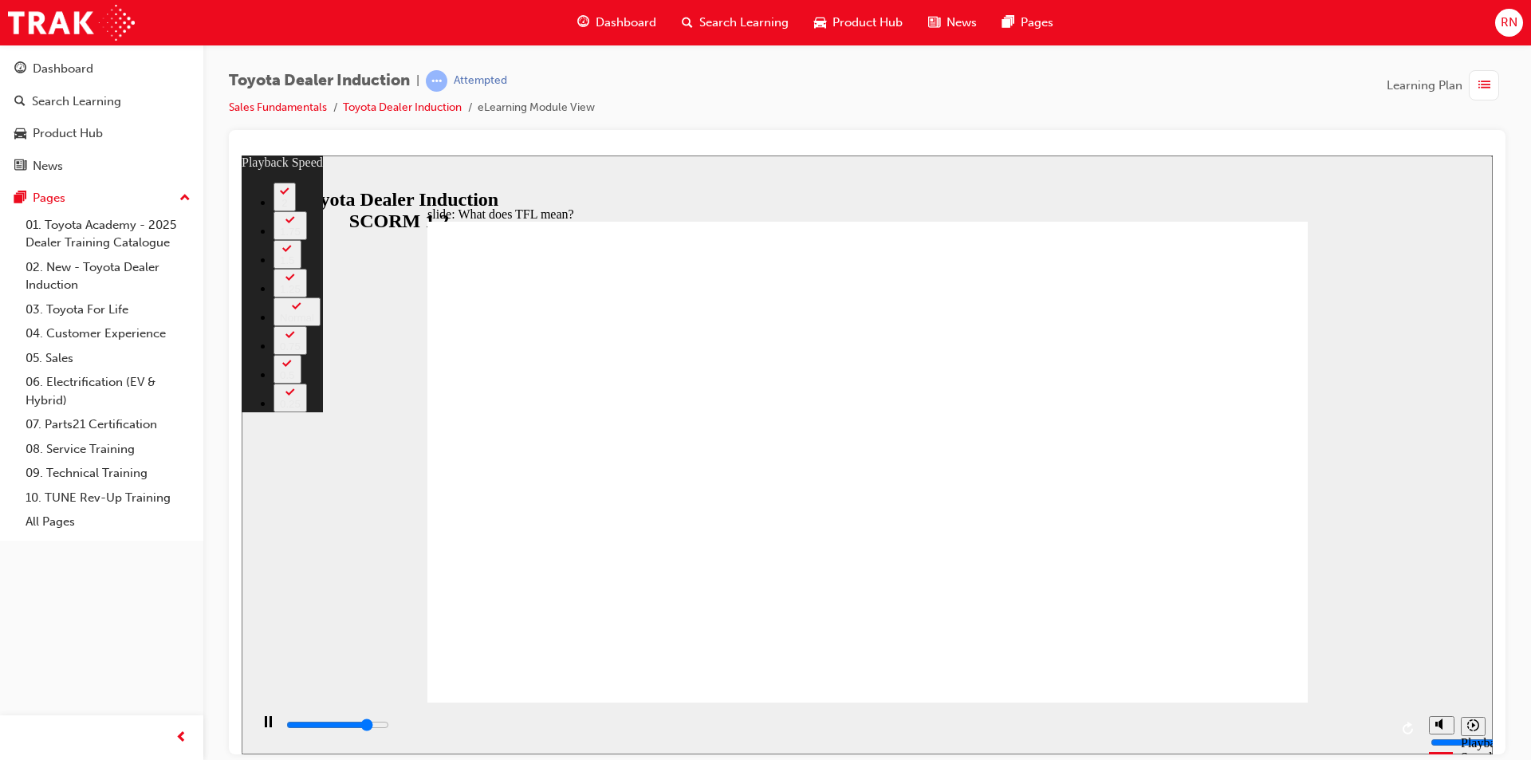
type input "4"
type input "9200"
type input "4"
type input "9400"
type input "4"
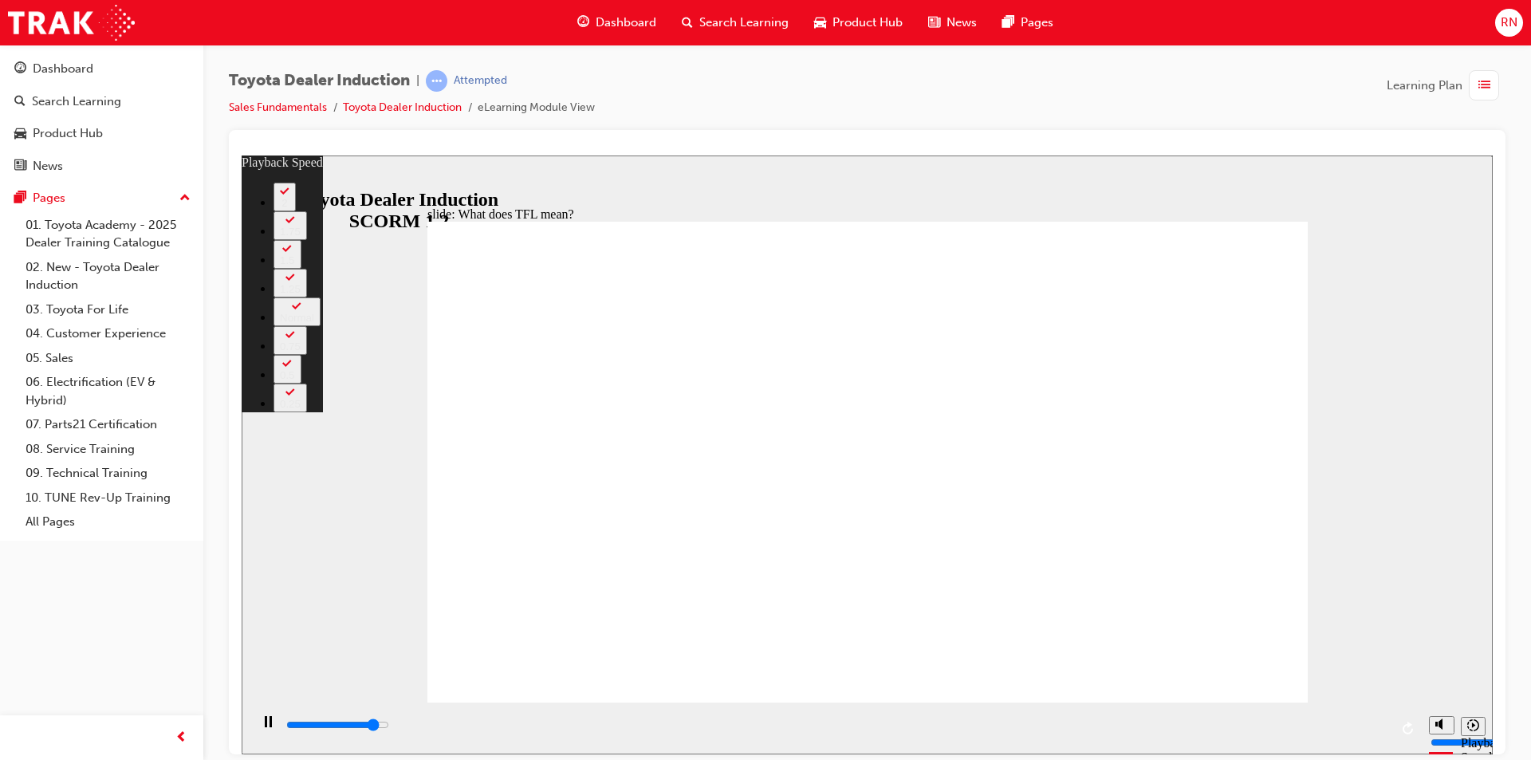
type input "9800"
type input "5"
type input "10500"
type input "5"
type input "10600"
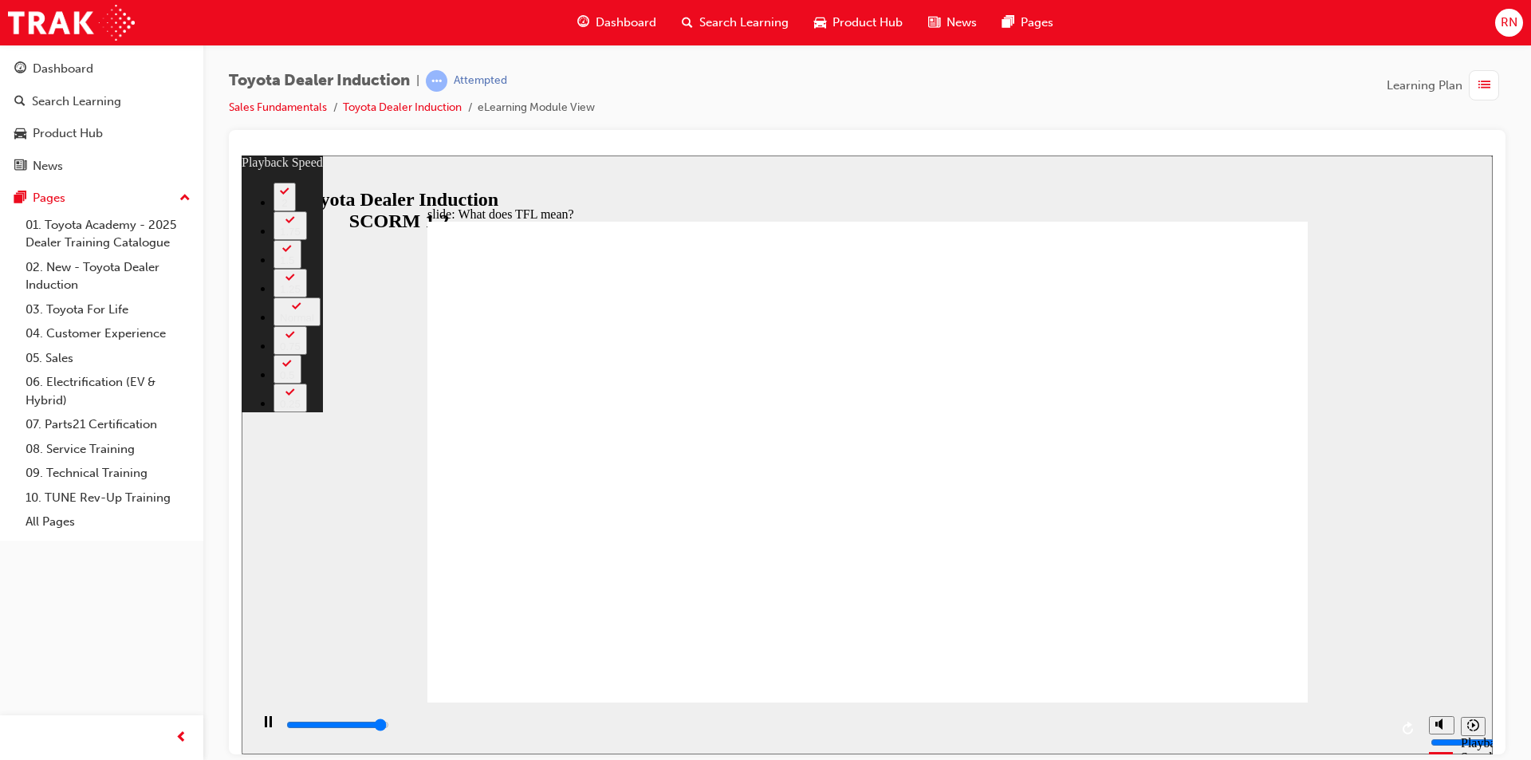
type input "5"
type input "10800"
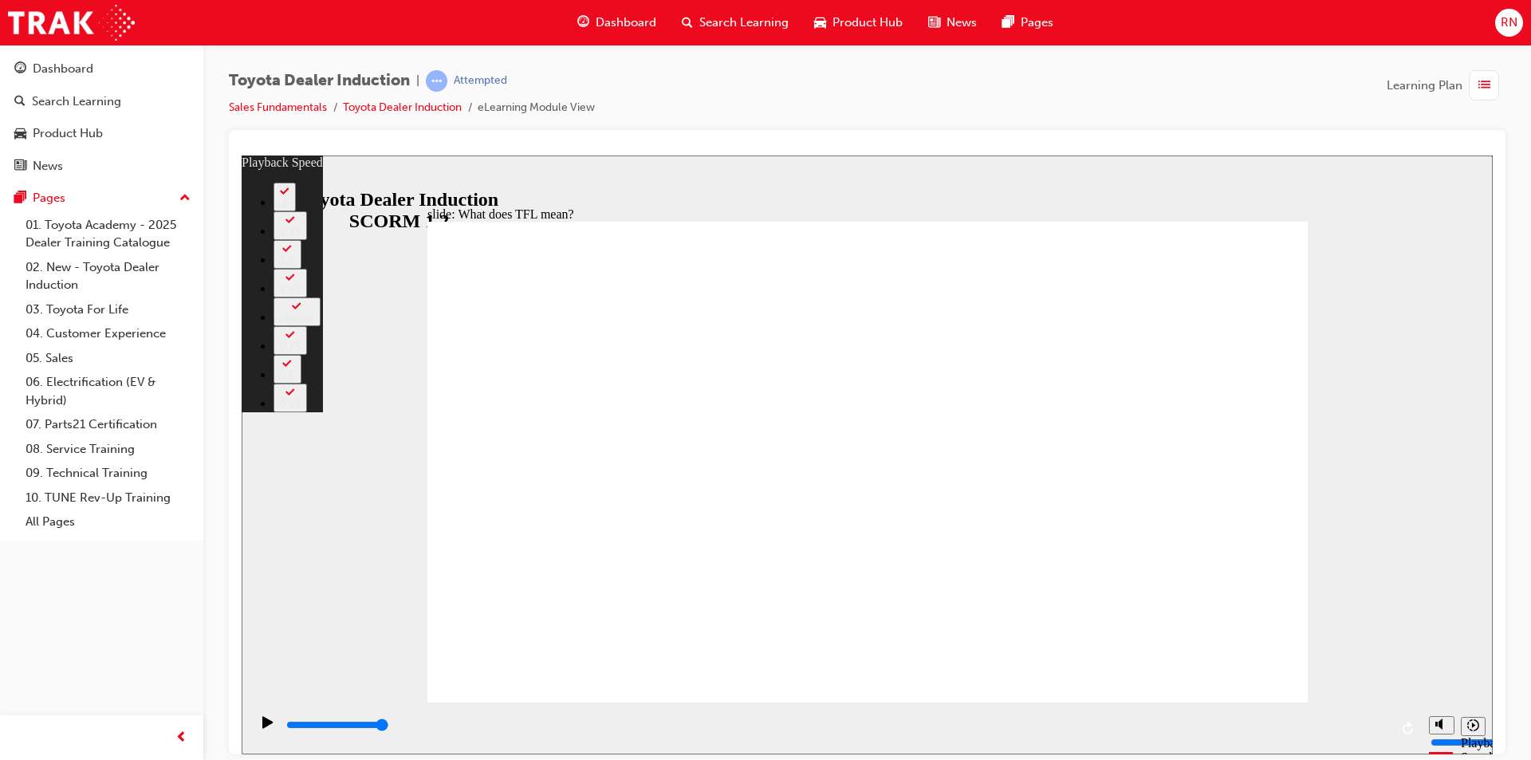
type input "139"
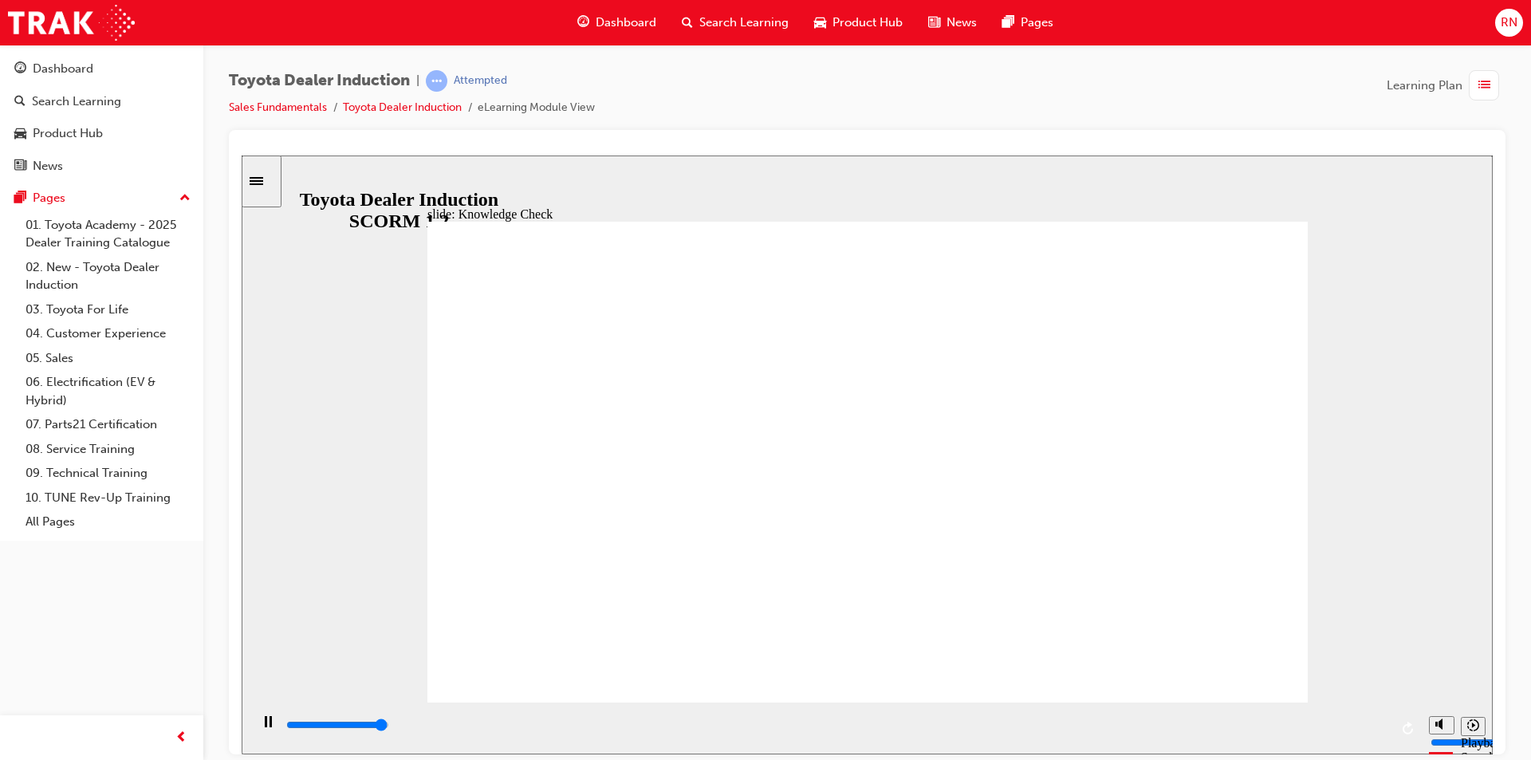
type input "5000"
radio input "true"
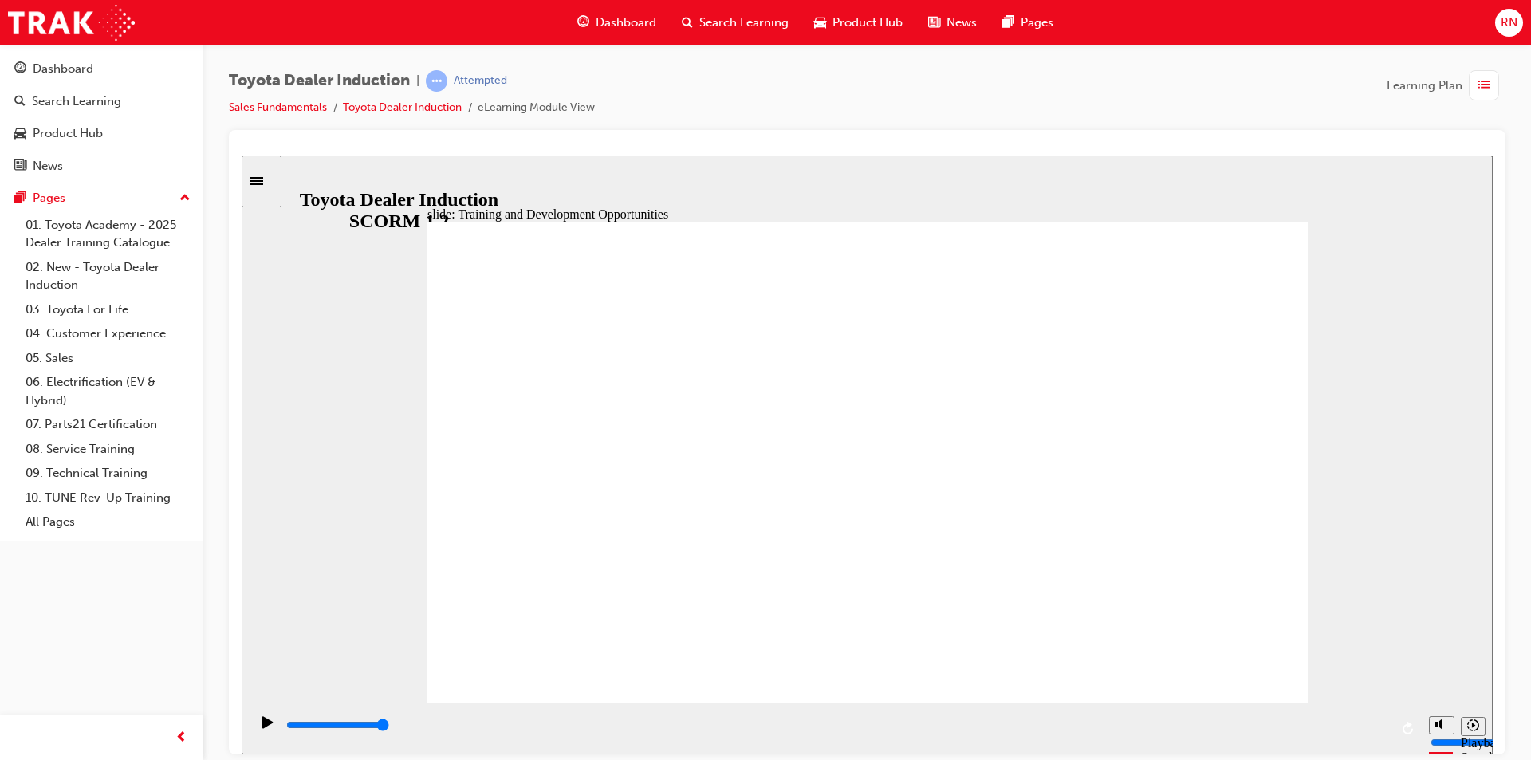
drag, startPoint x: 1260, startPoint y: 376, endPoint x: 1280, endPoint y: 343, distance: 38.3
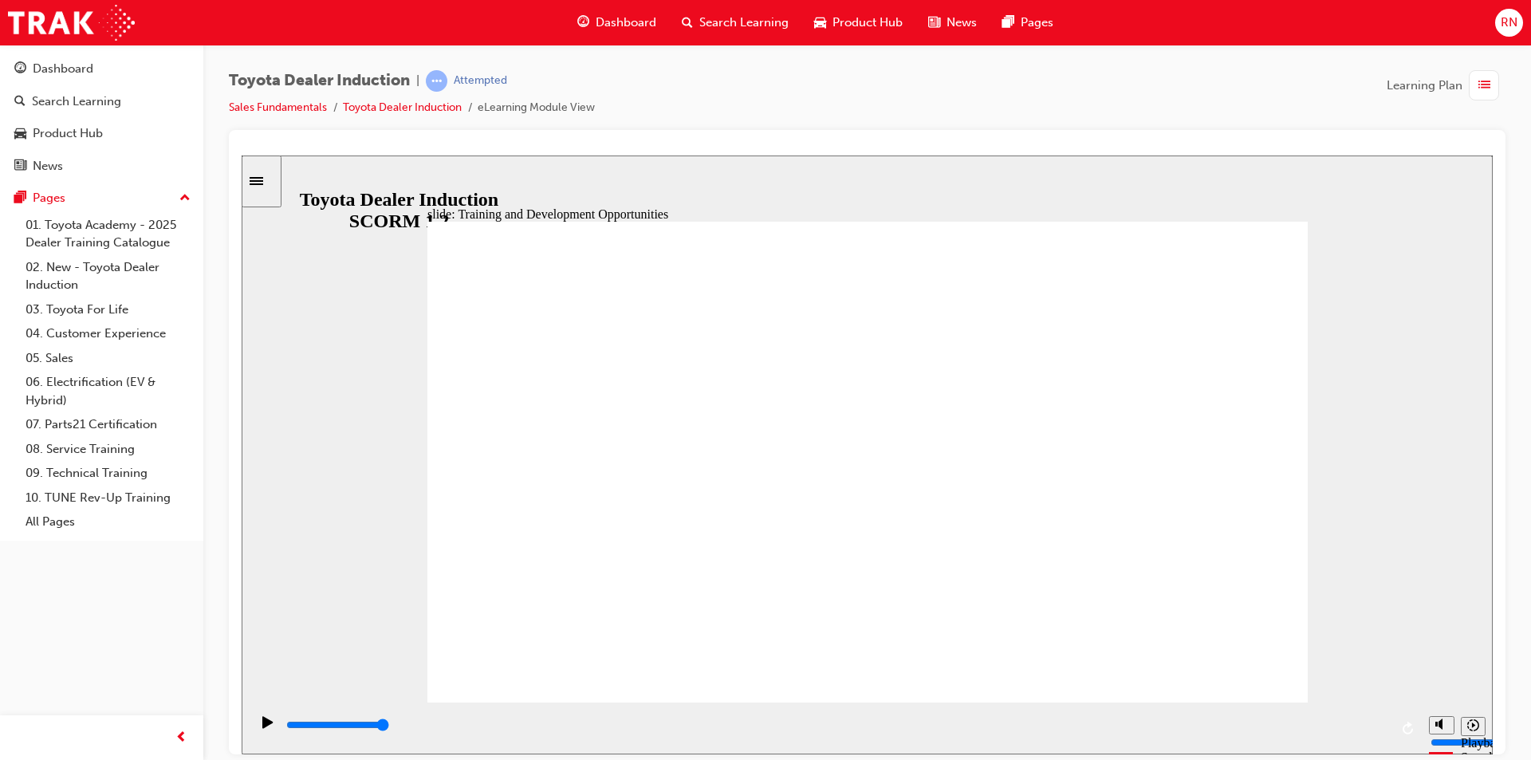
drag, startPoint x: 1362, startPoint y: 242, endPoint x: 1156, endPoint y: 356, distance: 236.3
click at [1320, 283] on div "slide: Training and Development Opportunities Group 1 Round Single Corner Recta…" at bounding box center [867, 454] width 1251 height 599
drag, startPoint x: 1238, startPoint y: 323, endPoint x: 917, endPoint y: 355, distance: 322.2
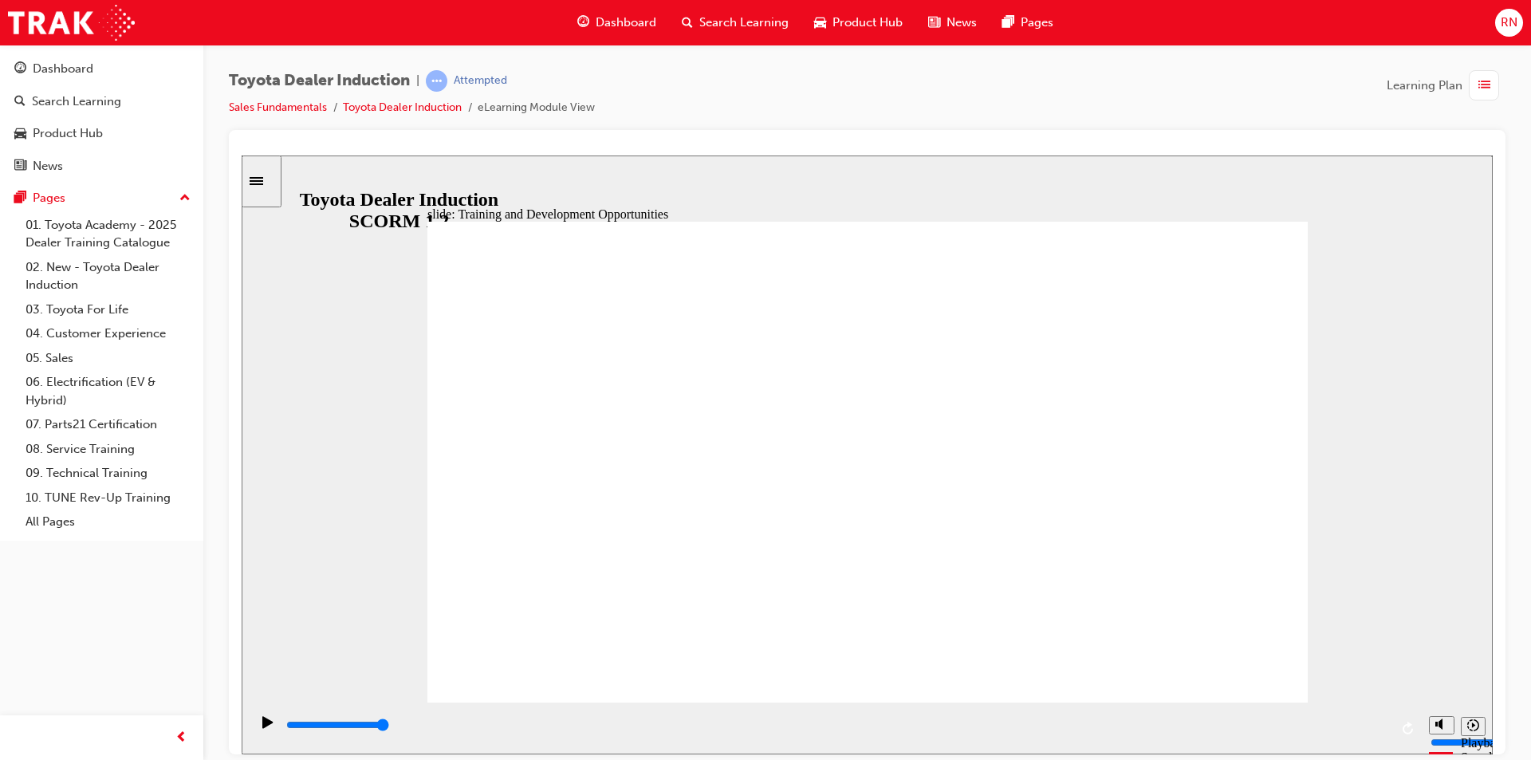
drag, startPoint x: 1311, startPoint y: 313, endPoint x: 936, endPoint y: 331, distance: 375.2
click at [1298, 319] on div "slide: Training and Development Opportunities Group 1 Round Single Corner Recta…" at bounding box center [867, 454] width 1251 height 599
drag, startPoint x: 1257, startPoint y: 319, endPoint x: 1108, endPoint y: 323, distance: 149.2
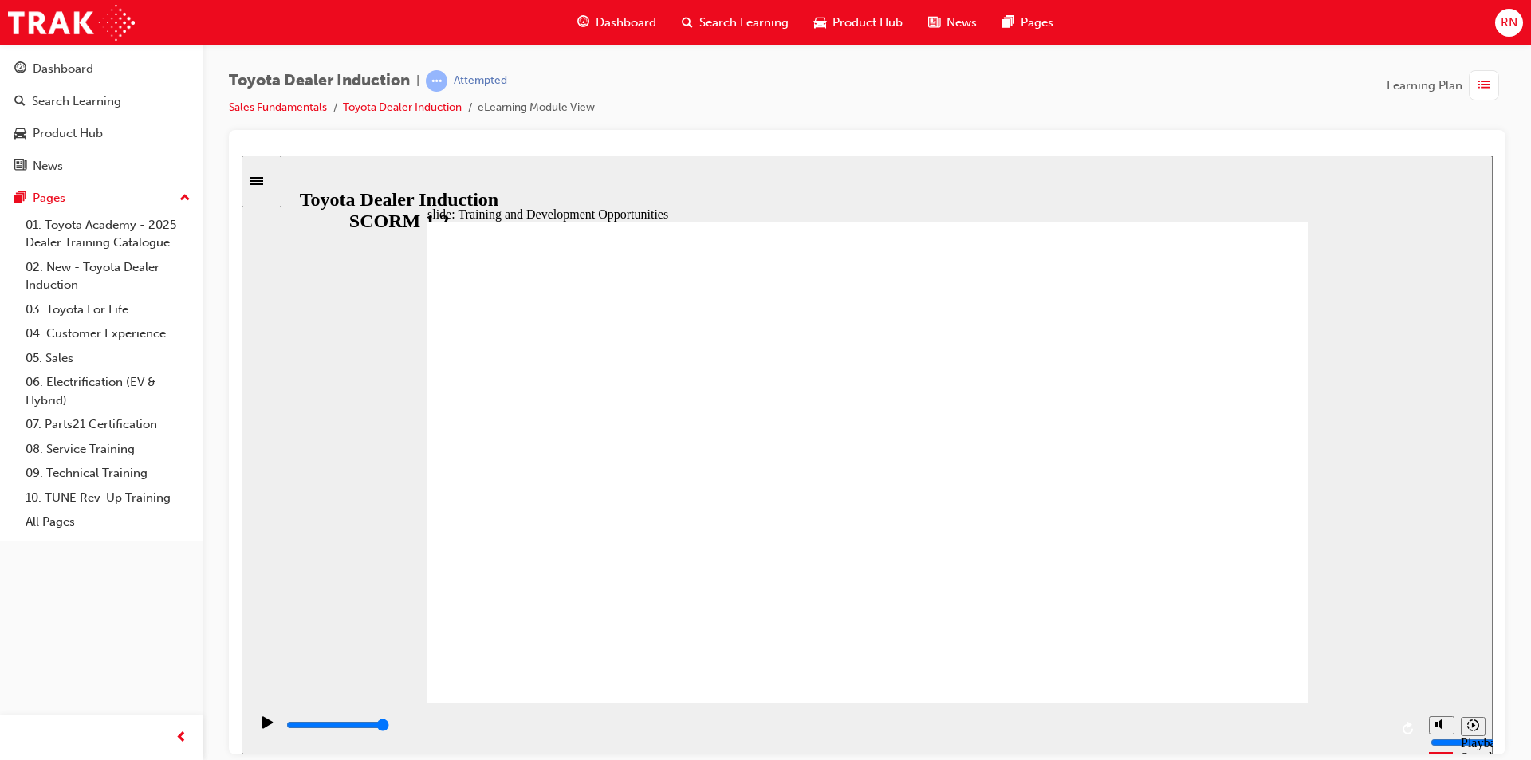
drag, startPoint x: 1082, startPoint y: 607, endPoint x: 1067, endPoint y: 565, distance: 44.9
drag, startPoint x: 1151, startPoint y: 641, endPoint x: 1100, endPoint y: 486, distance: 162.9
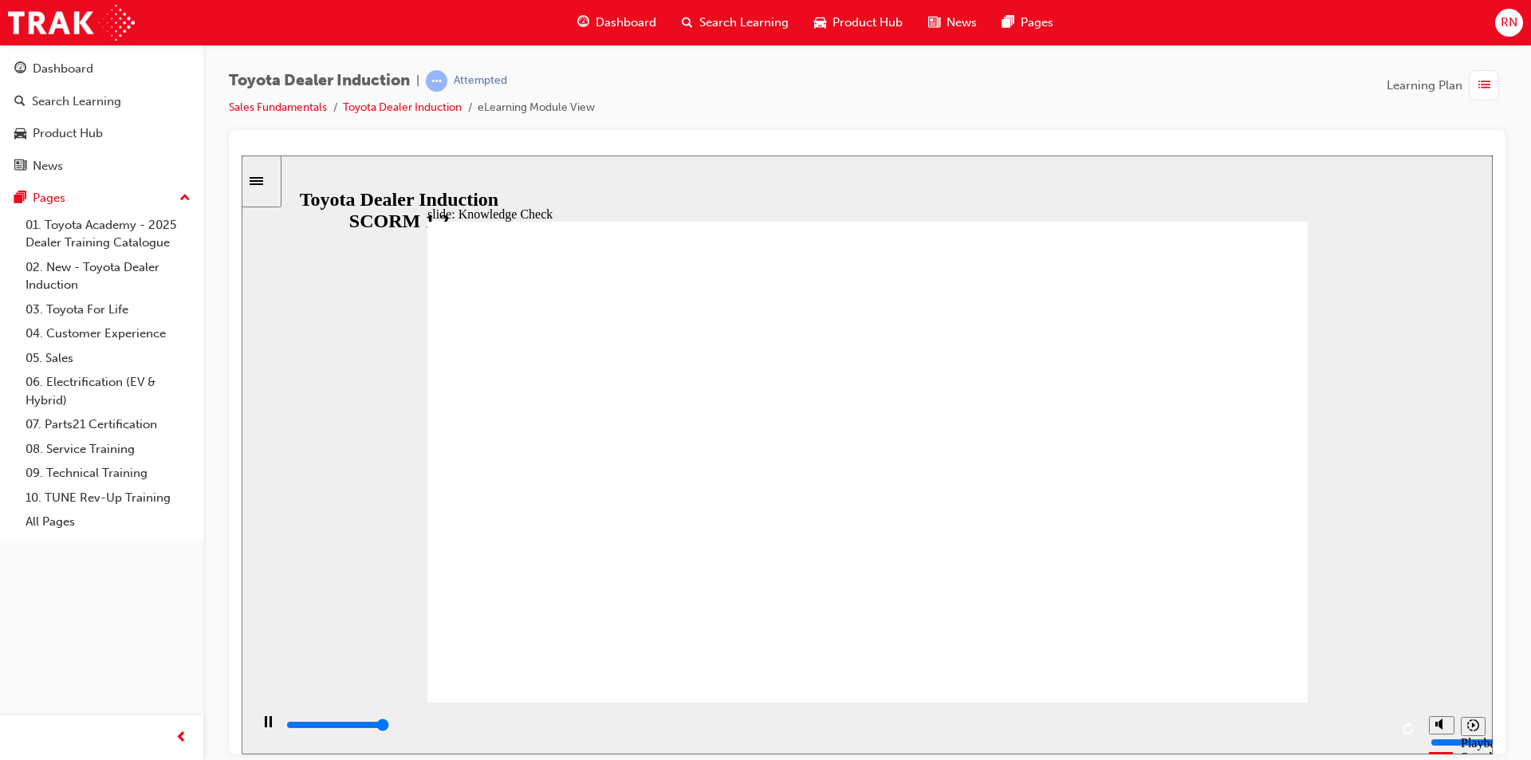
type input "5000"
radio input "true"
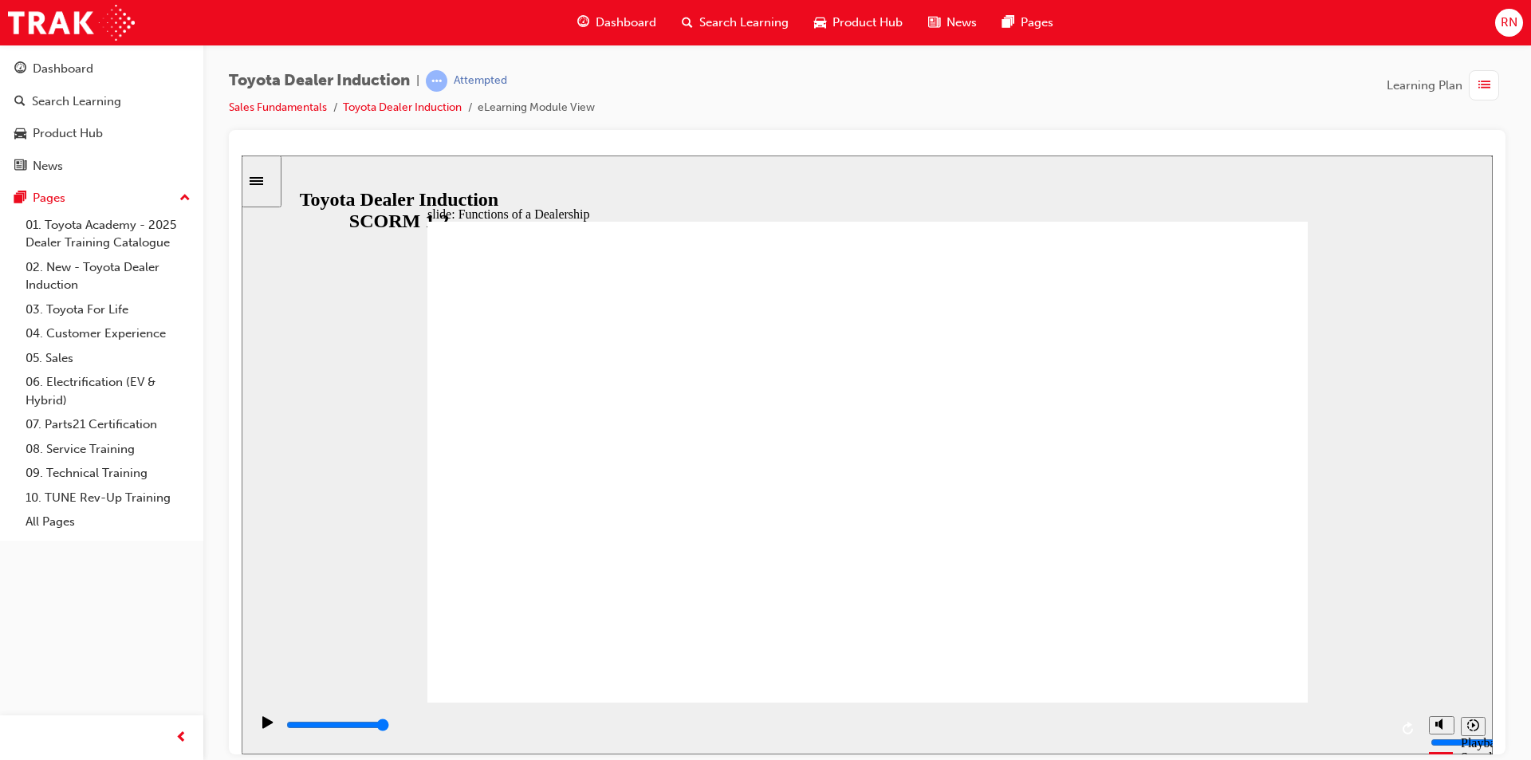
drag, startPoint x: 814, startPoint y: 360, endPoint x: 867, endPoint y: 416, distance: 76.7
drag, startPoint x: 899, startPoint y: 368, endPoint x: 1070, endPoint y: 463, distance: 196.4
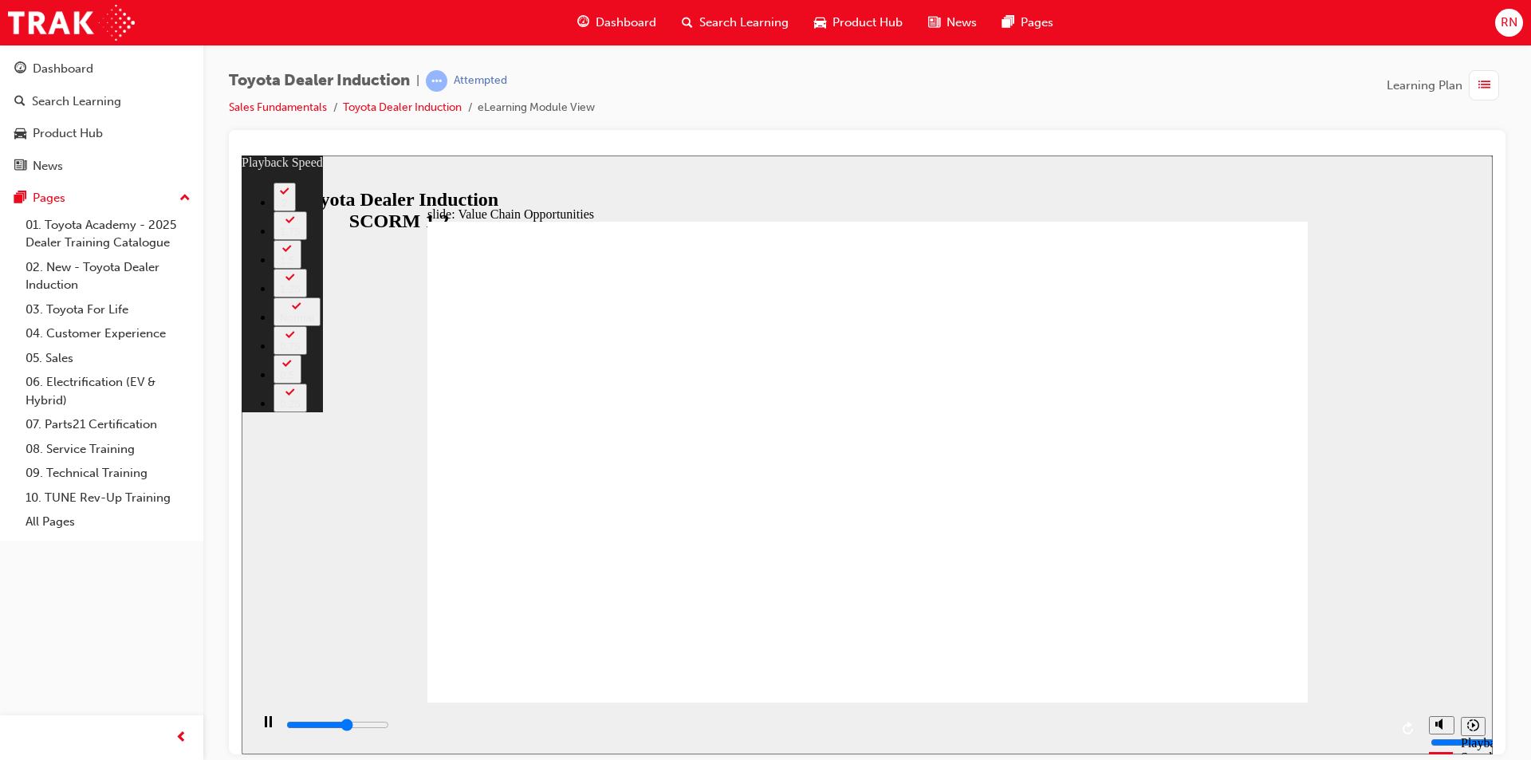
type input "6800"
type input "0"
type input "7000"
type input "0"
type input "7300"
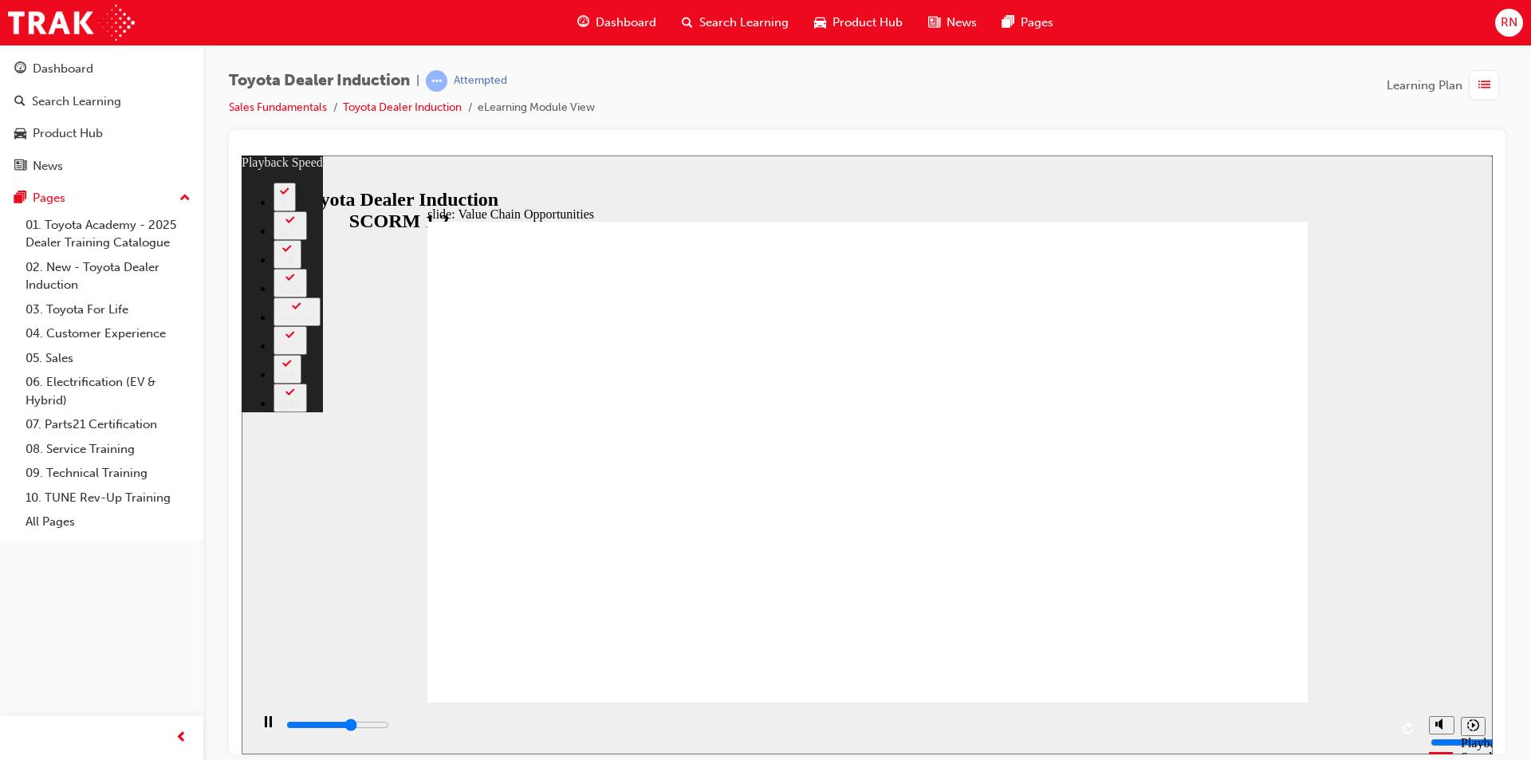
type input "1"
type input "7500"
type input "1"
type input "7800"
type input "1"
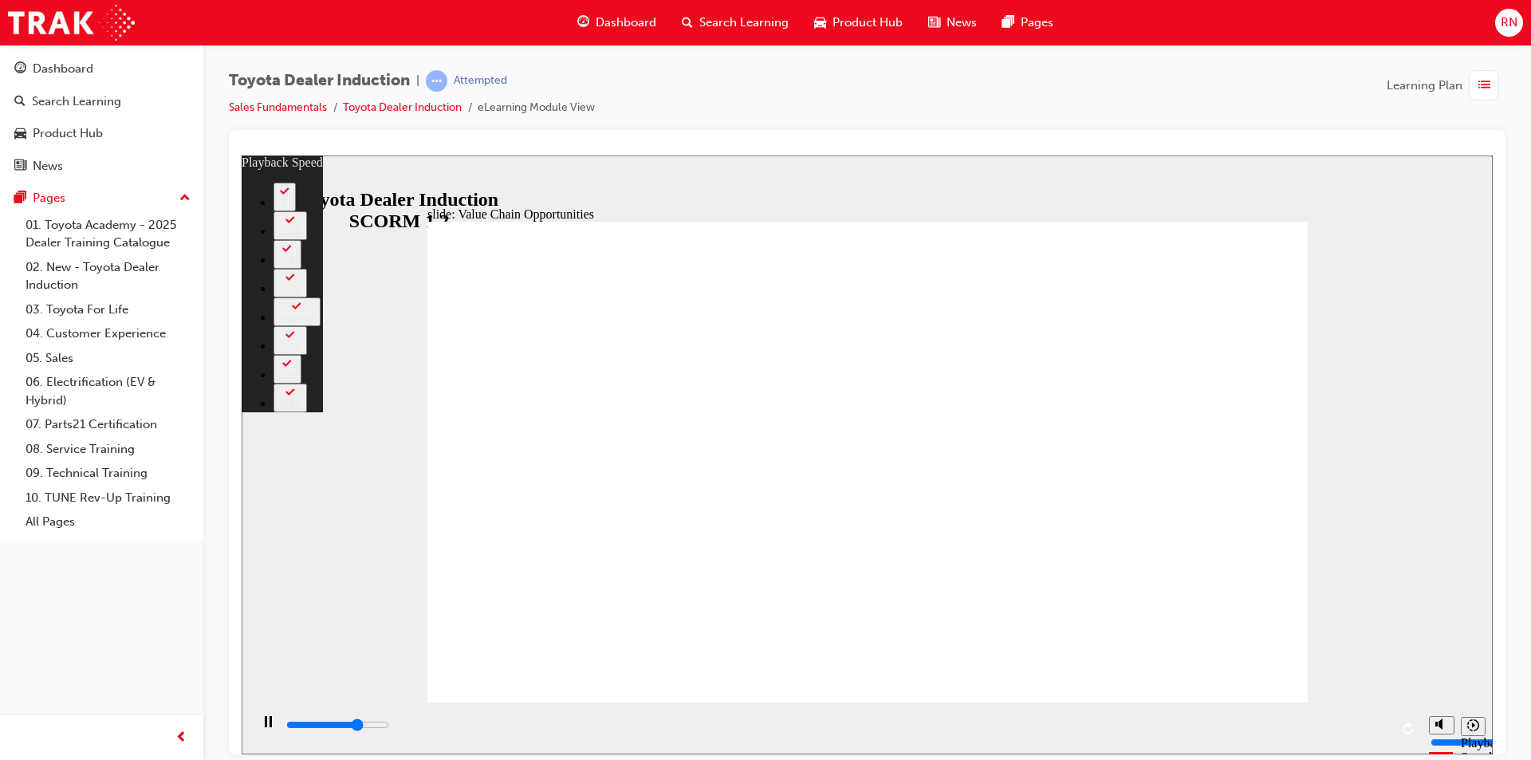
type input "8100"
type input "1"
type input "8300"
type input "2"
type input "8600"
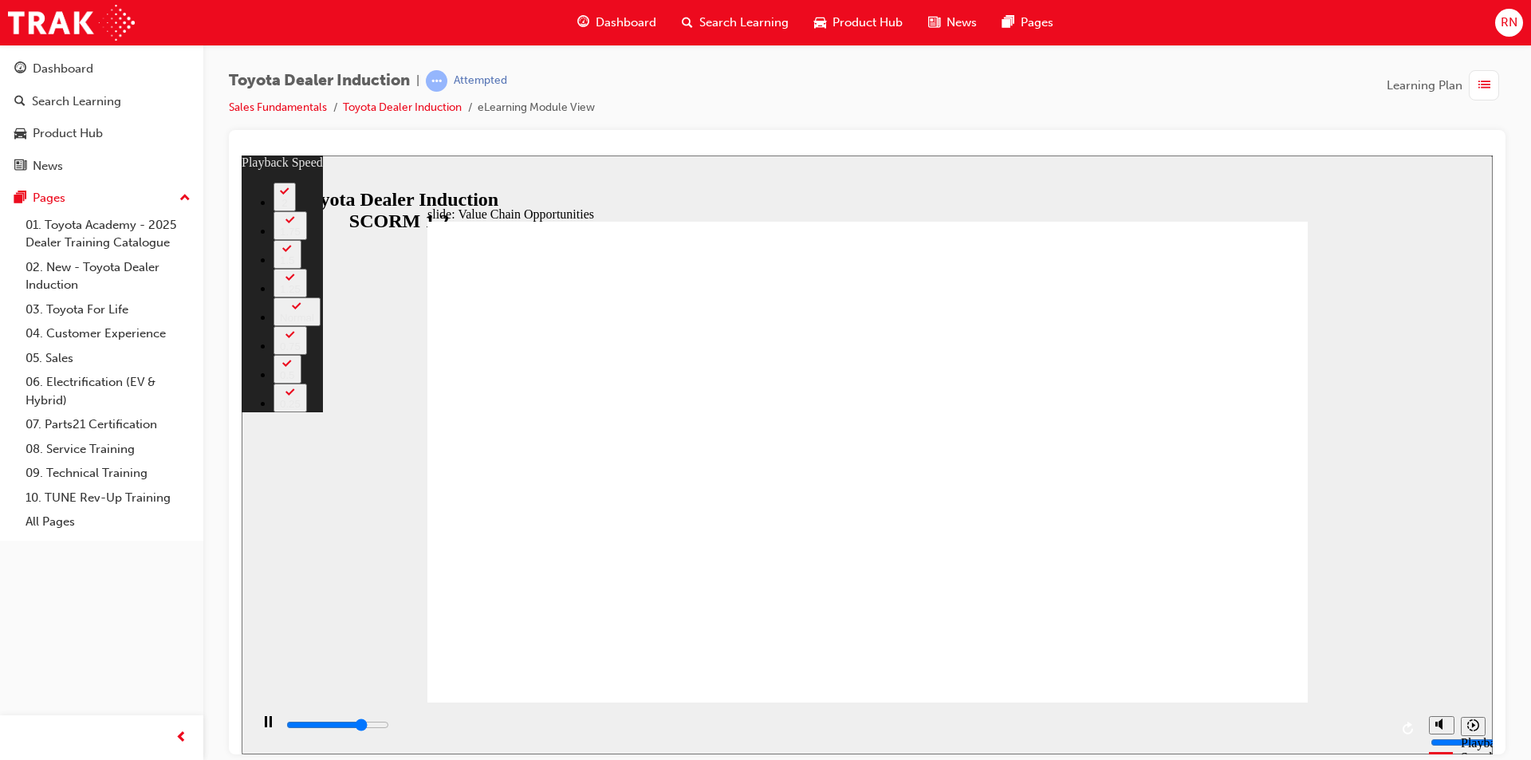
type input "2"
type input "8900"
type input "2"
type input "9200"
type input "2"
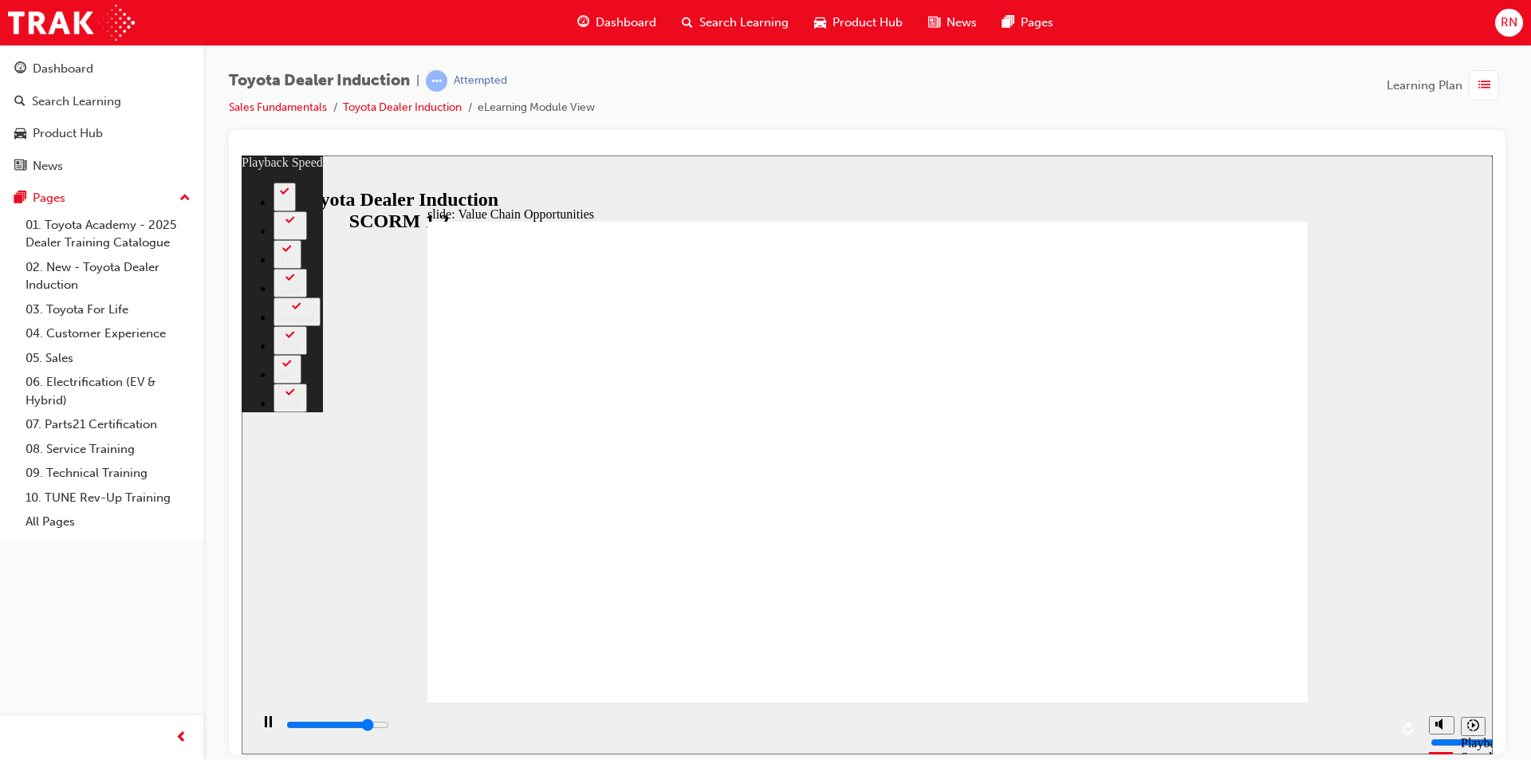
type input "9400"
type input "3"
type input "9600"
type input "3"
type input "9700"
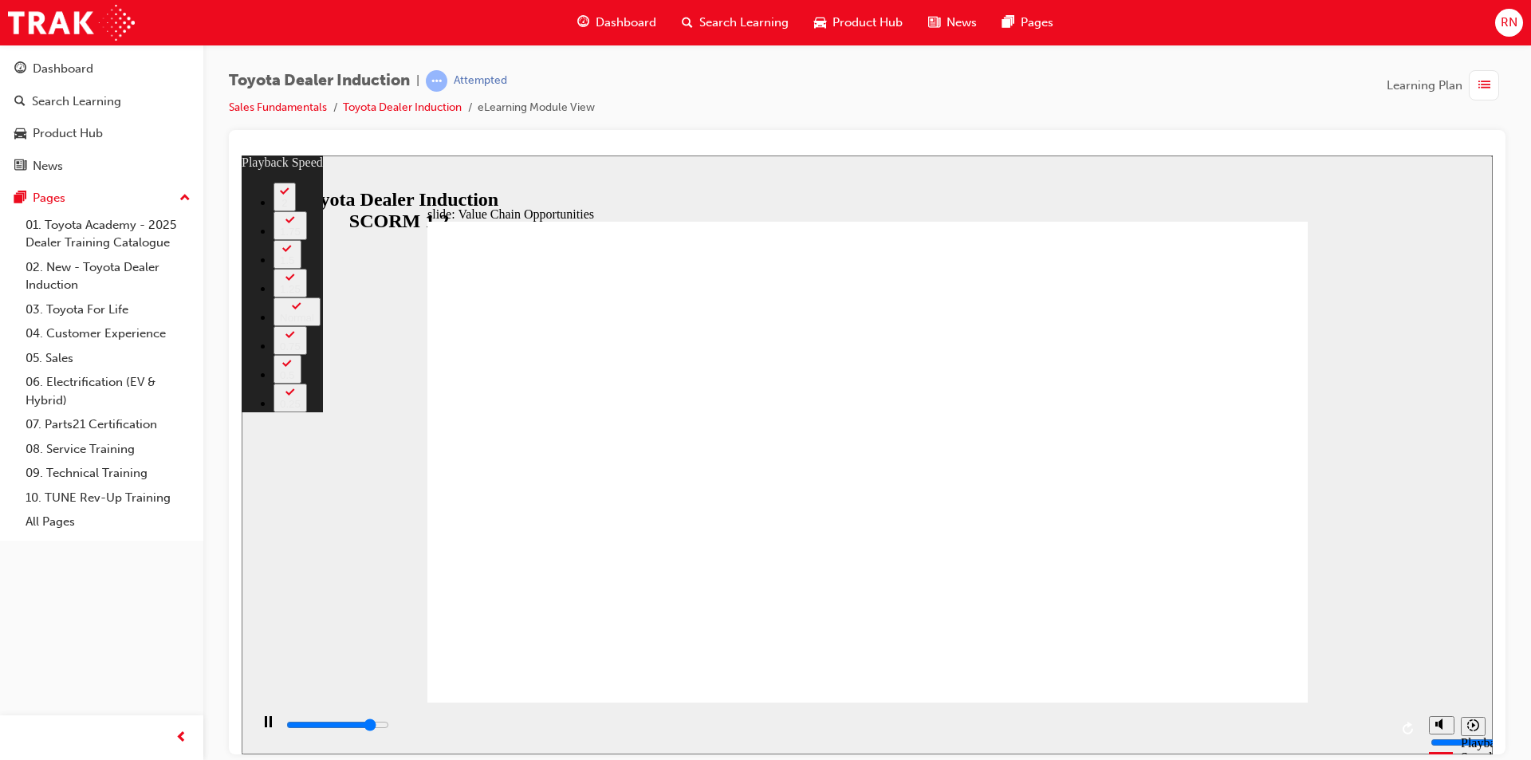
type input "3"
type input "10000"
type input "3"
type input "10200"
type input "4"
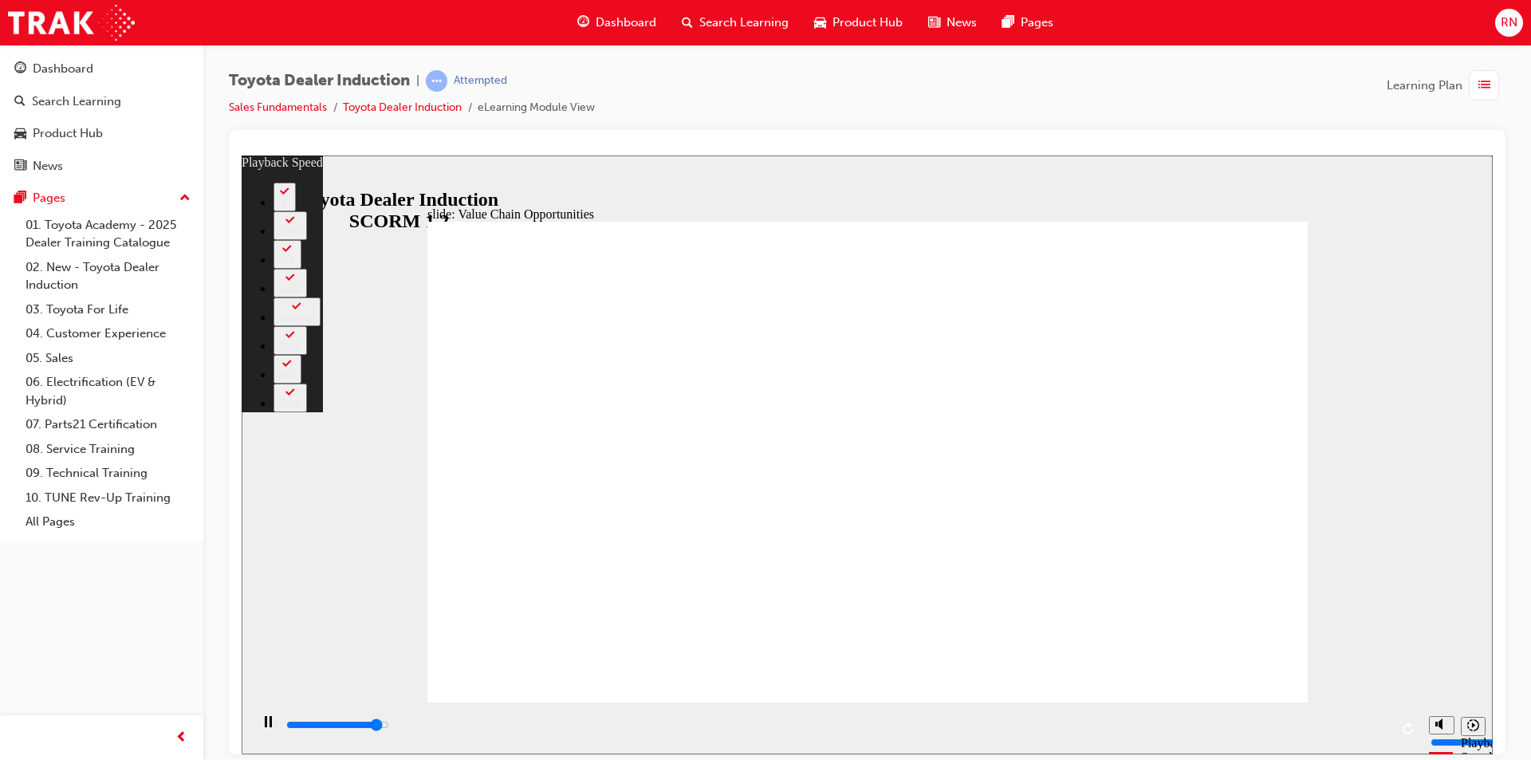
type input "10500"
type input "4"
type input "10800"
type input "4"
type input "11100"
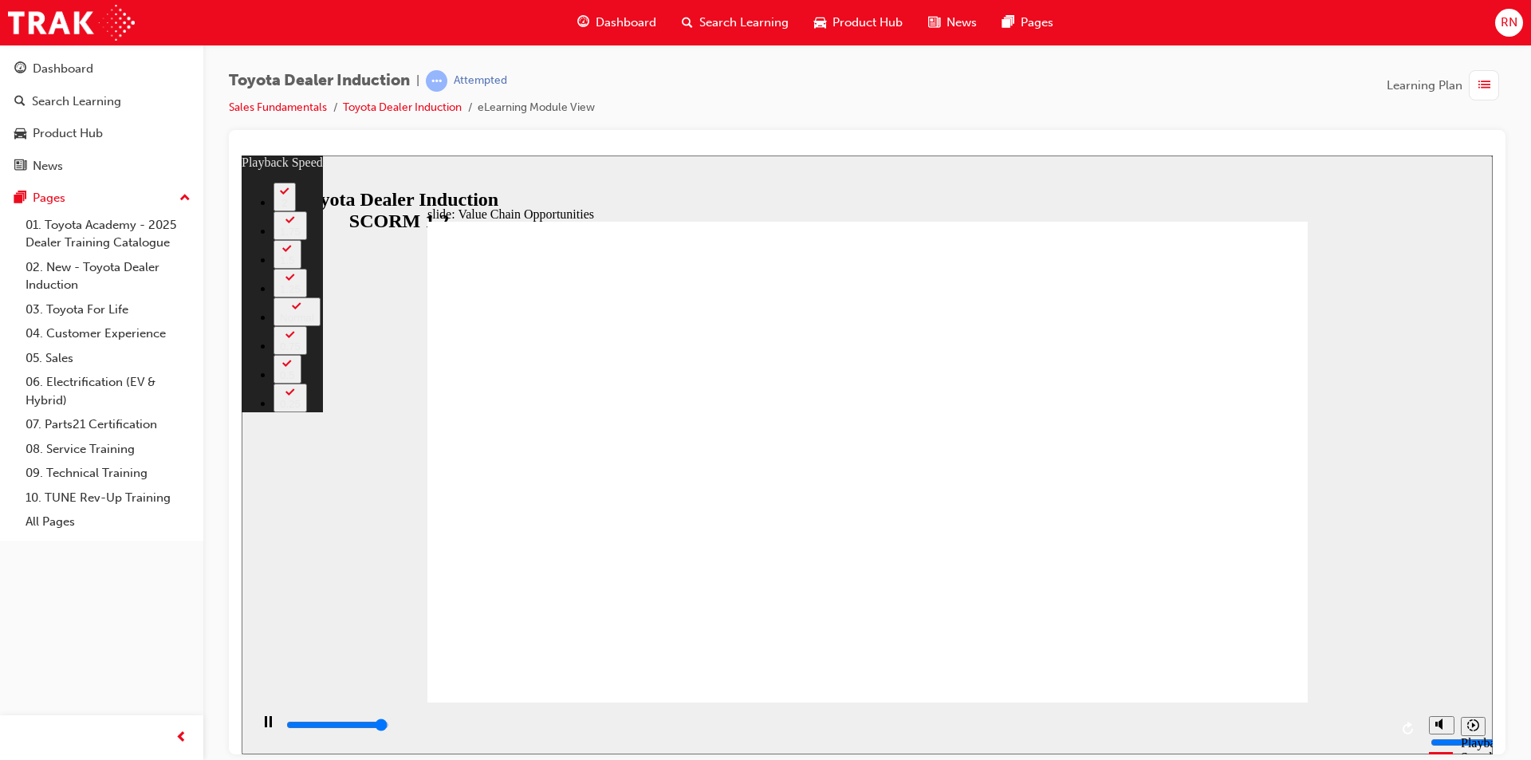
type input "4"
type input "11300"
type input "20"
type input "64"
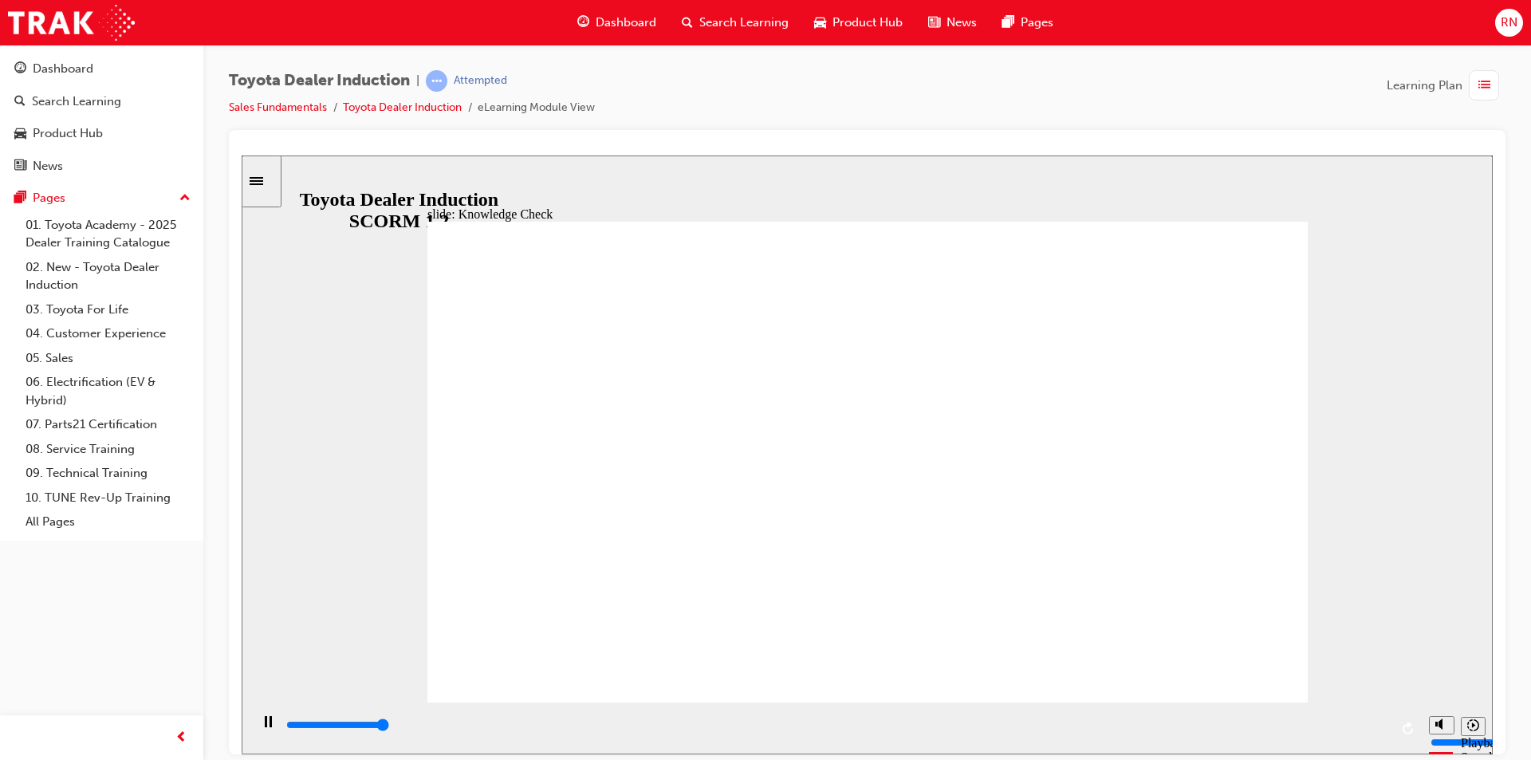
type input "5000"
radio input "true"
type input "5000"
radio input "true"
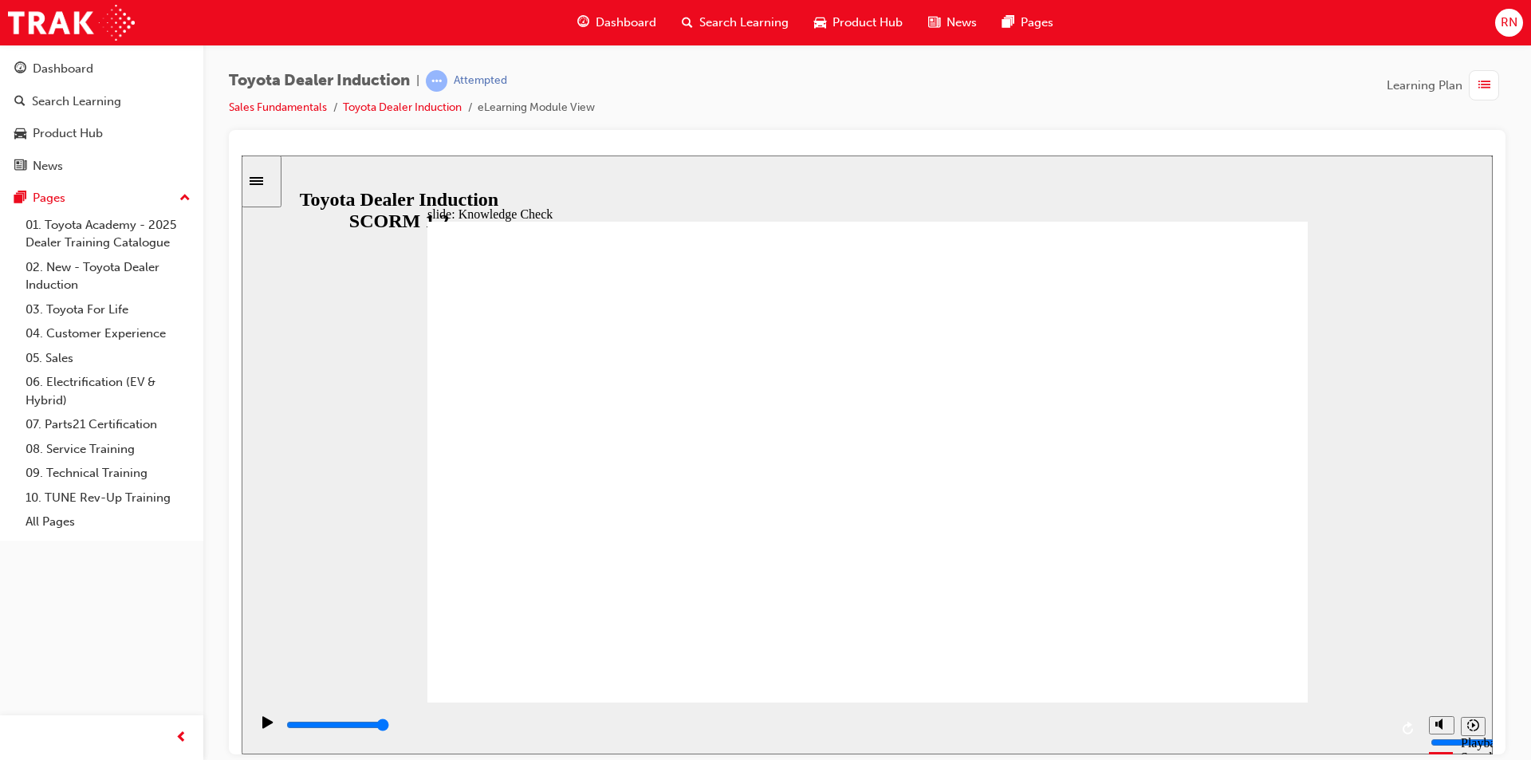
drag, startPoint x: 920, startPoint y: 370, endPoint x: 826, endPoint y: 611, distance: 258.6
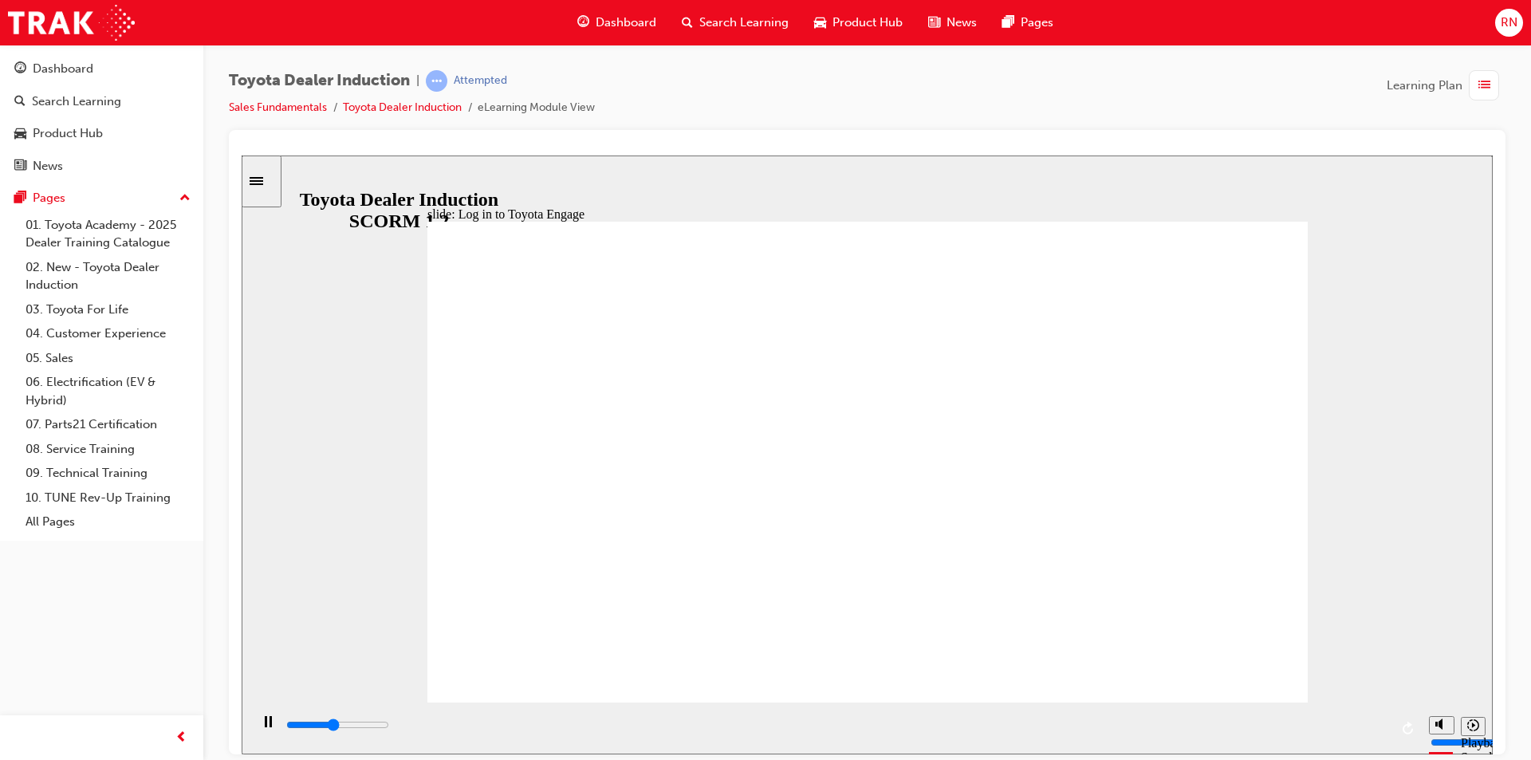
type input "4800"
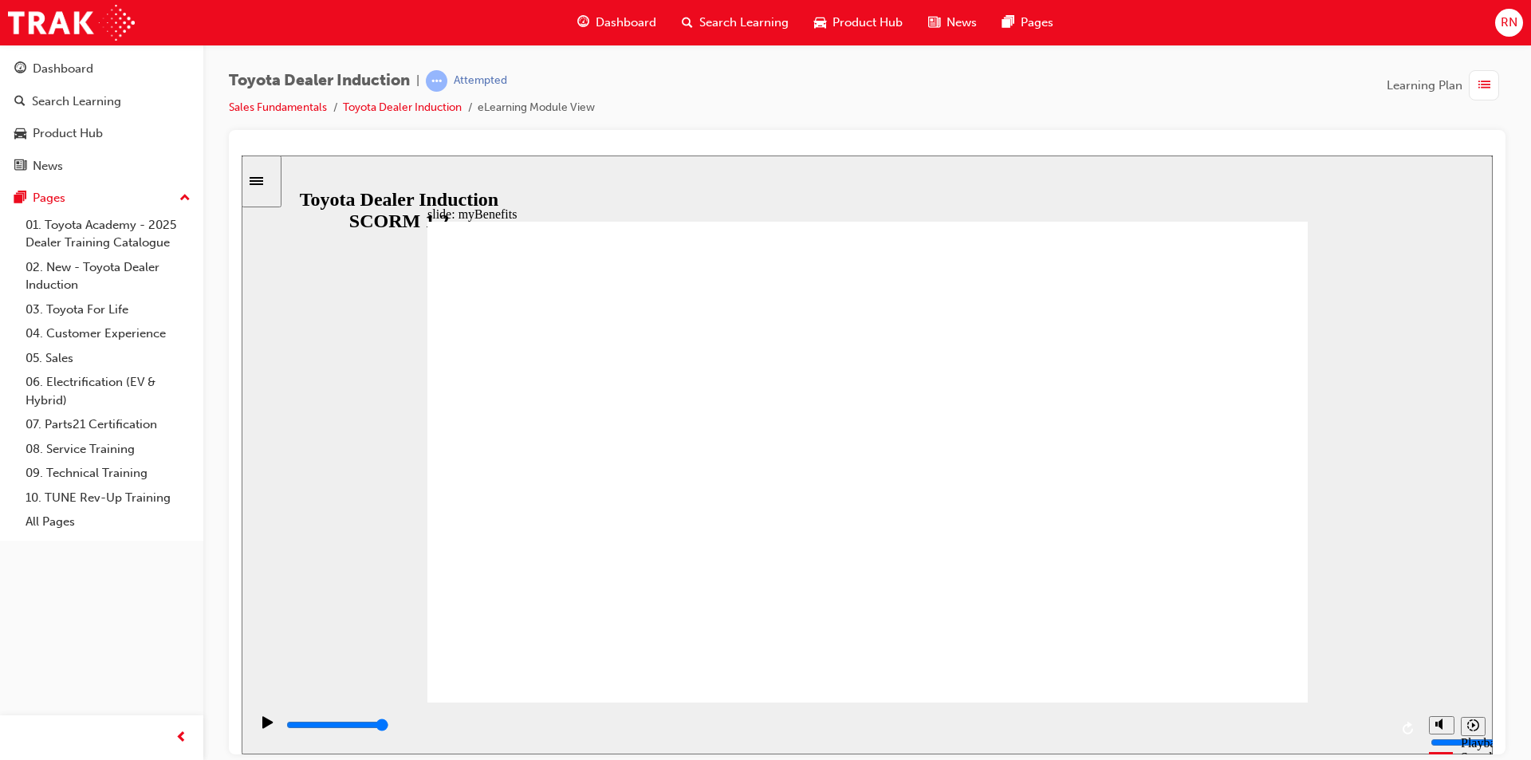
drag, startPoint x: 994, startPoint y: 383, endPoint x: 991, endPoint y: 397, distance: 14.7
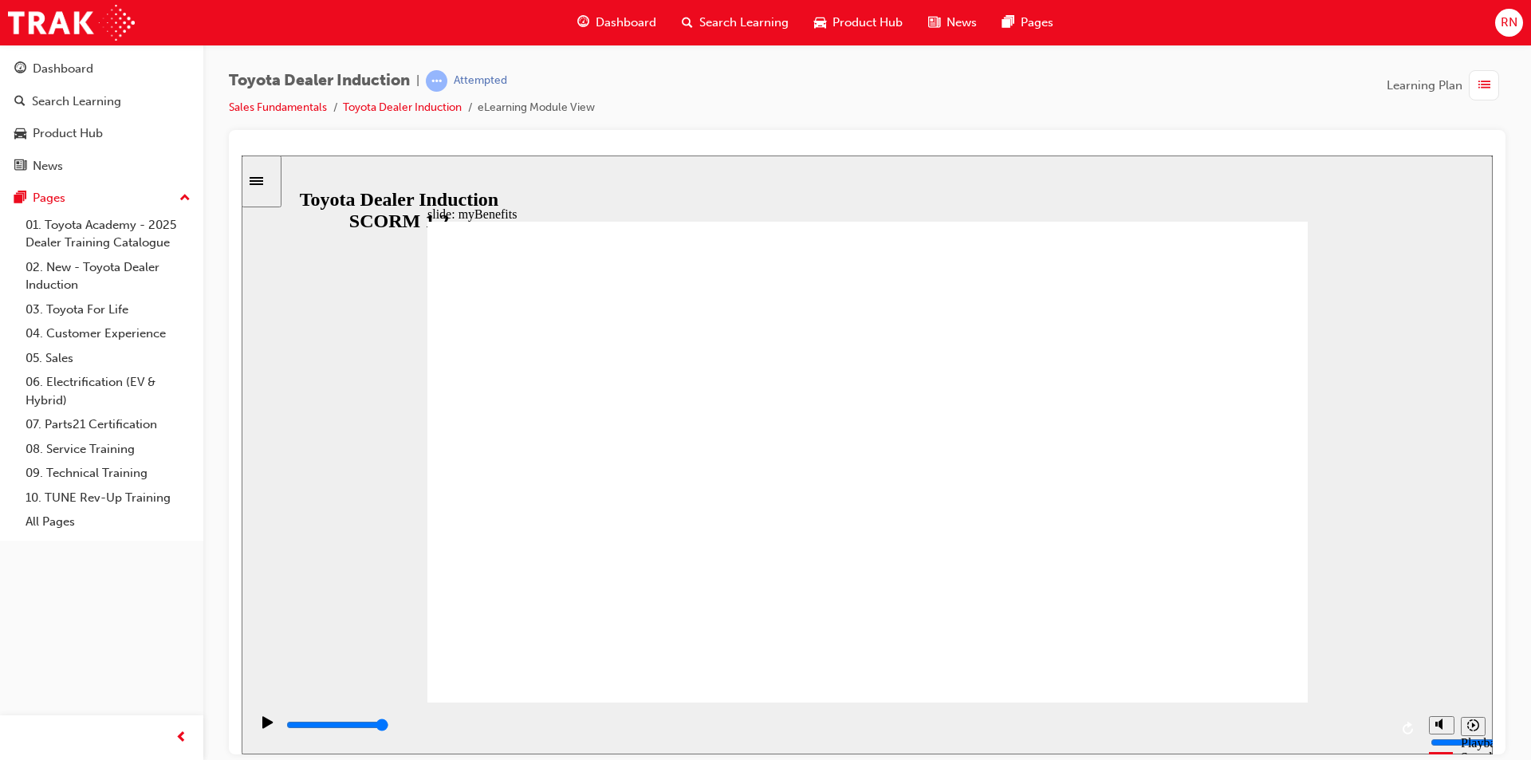
drag, startPoint x: 850, startPoint y: 465, endPoint x: 841, endPoint y: 495, distance: 31.8
drag, startPoint x: 848, startPoint y: 447, endPoint x: 842, endPoint y: 498, distance: 51.3
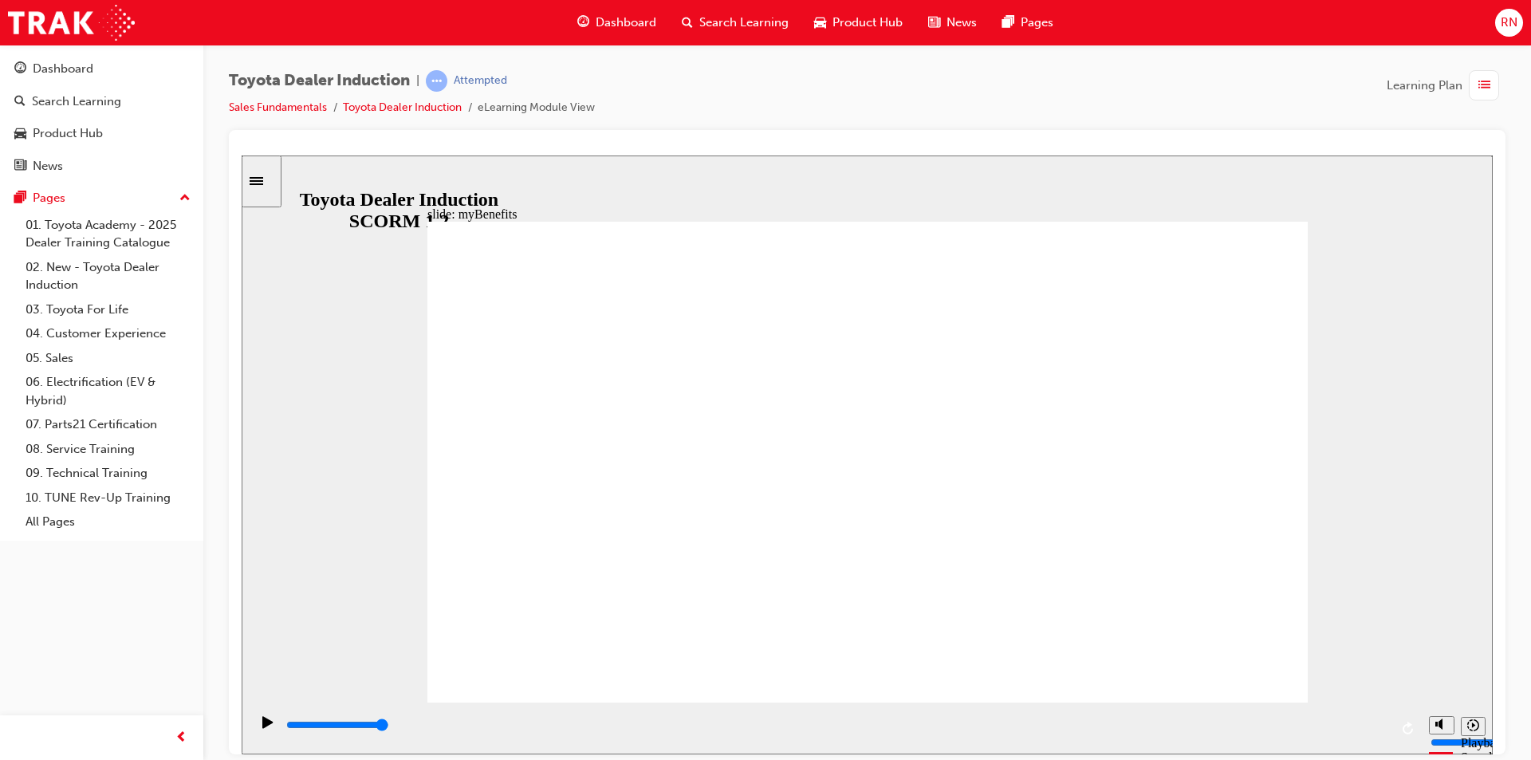
drag, startPoint x: 842, startPoint y: 450, endPoint x: 834, endPoint y: 499, distance: 50.1
drag, startPoint x: 955, startPoint y: 400, endPoint x: 955, endPoint y: 432, distance: 31.9
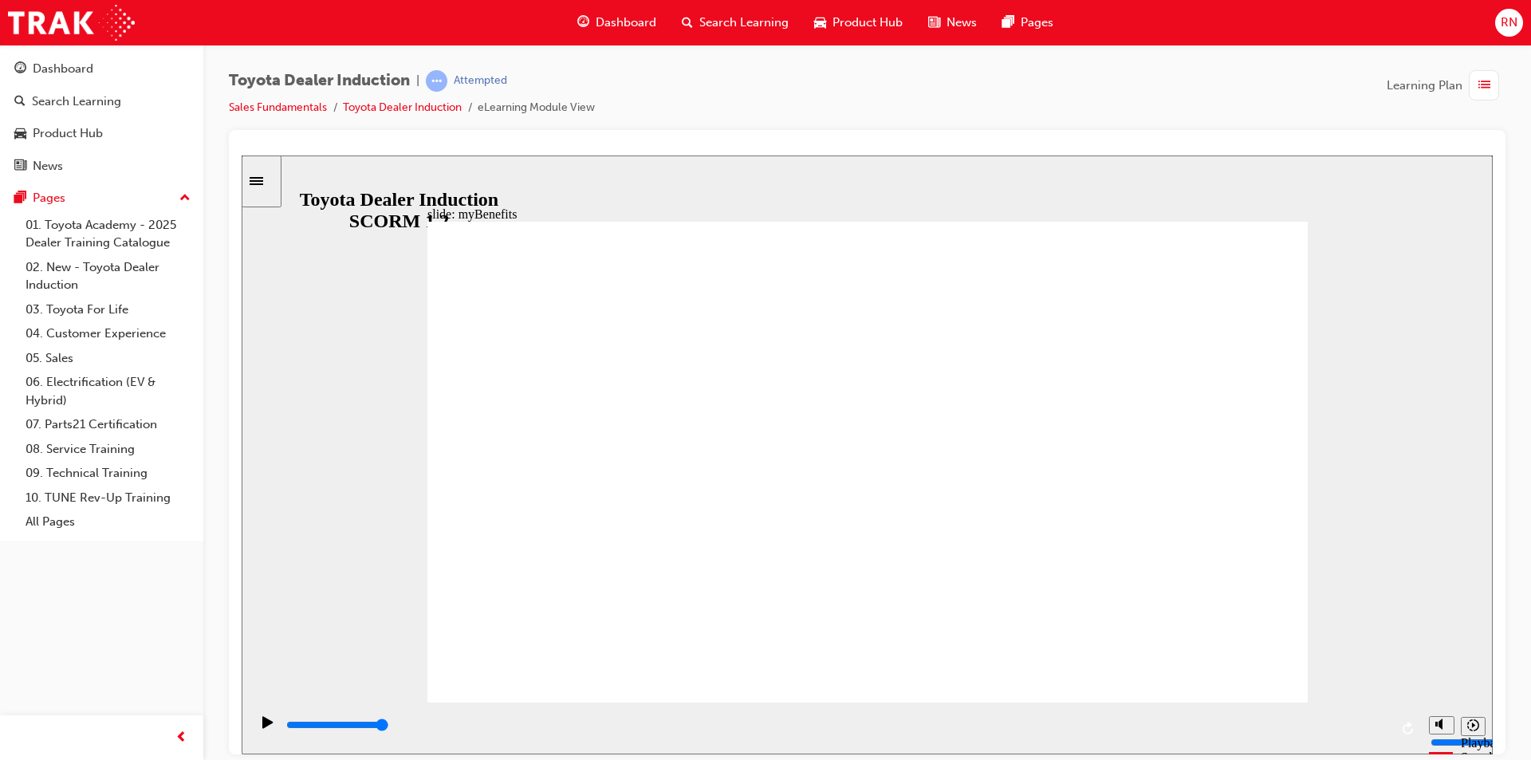
drag, startPoint x: 960, startPoint y: 389, endPoint x: 955, endPoint y: 419, distance: 30.0
drag, startPoint x: 967, startPoint y: 451, endPoint x: 955, endPoint y: 507, distance: 58.0
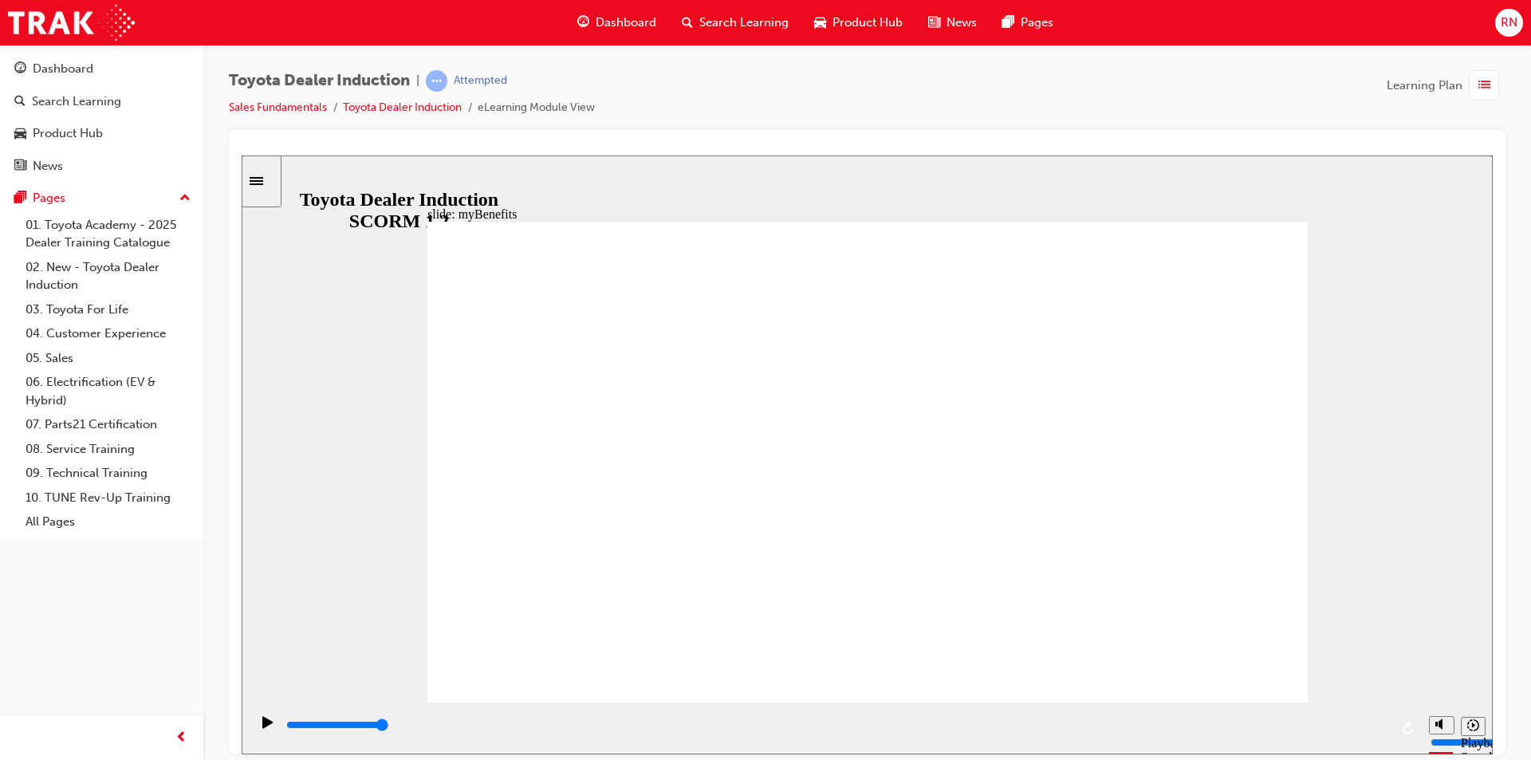
drag, startPoint x: 955, startPoint y: 507, endPoint x: 960, endPoint y: 491, distance: 16.9
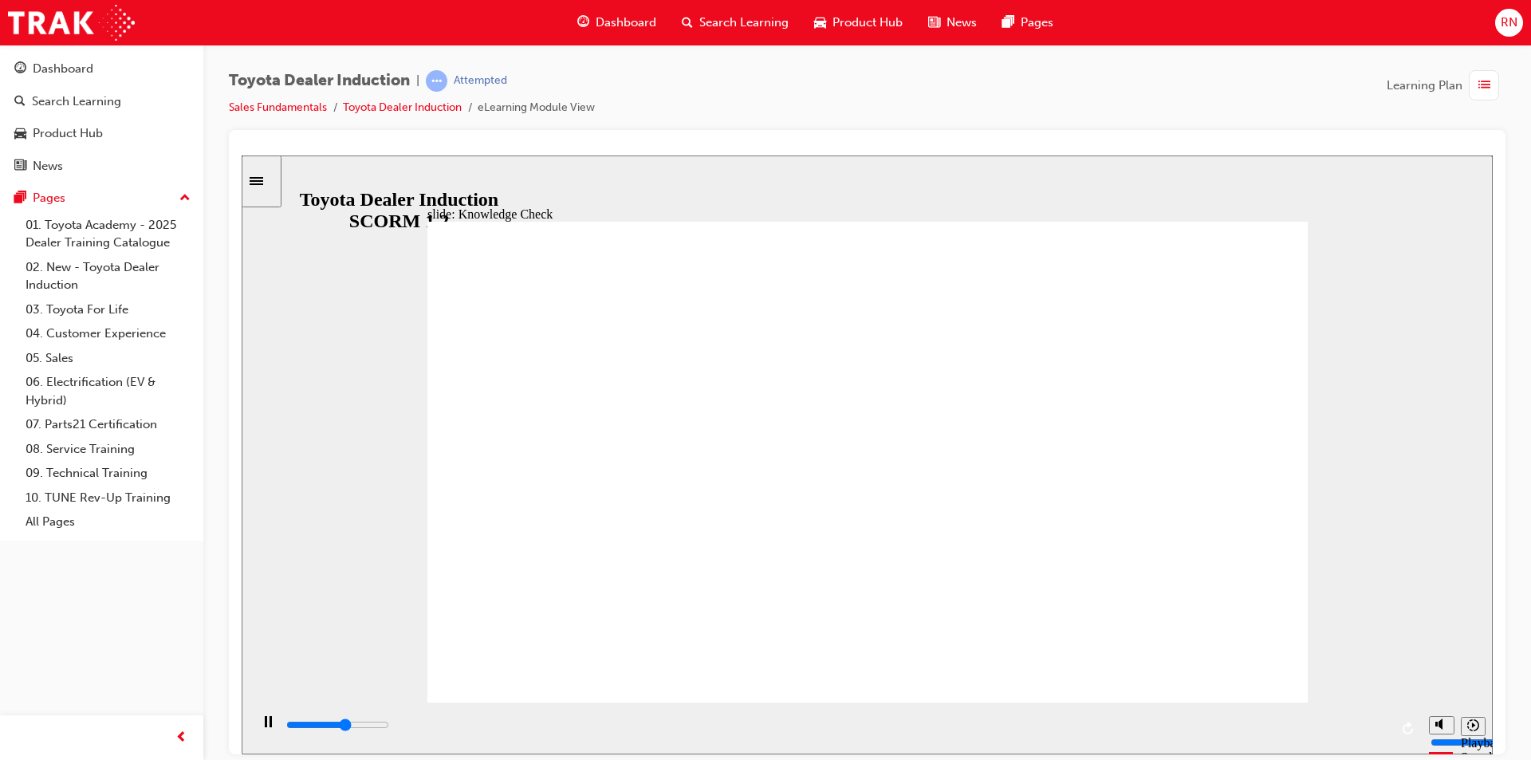
type input "5000"
type input "m"
type input "my"
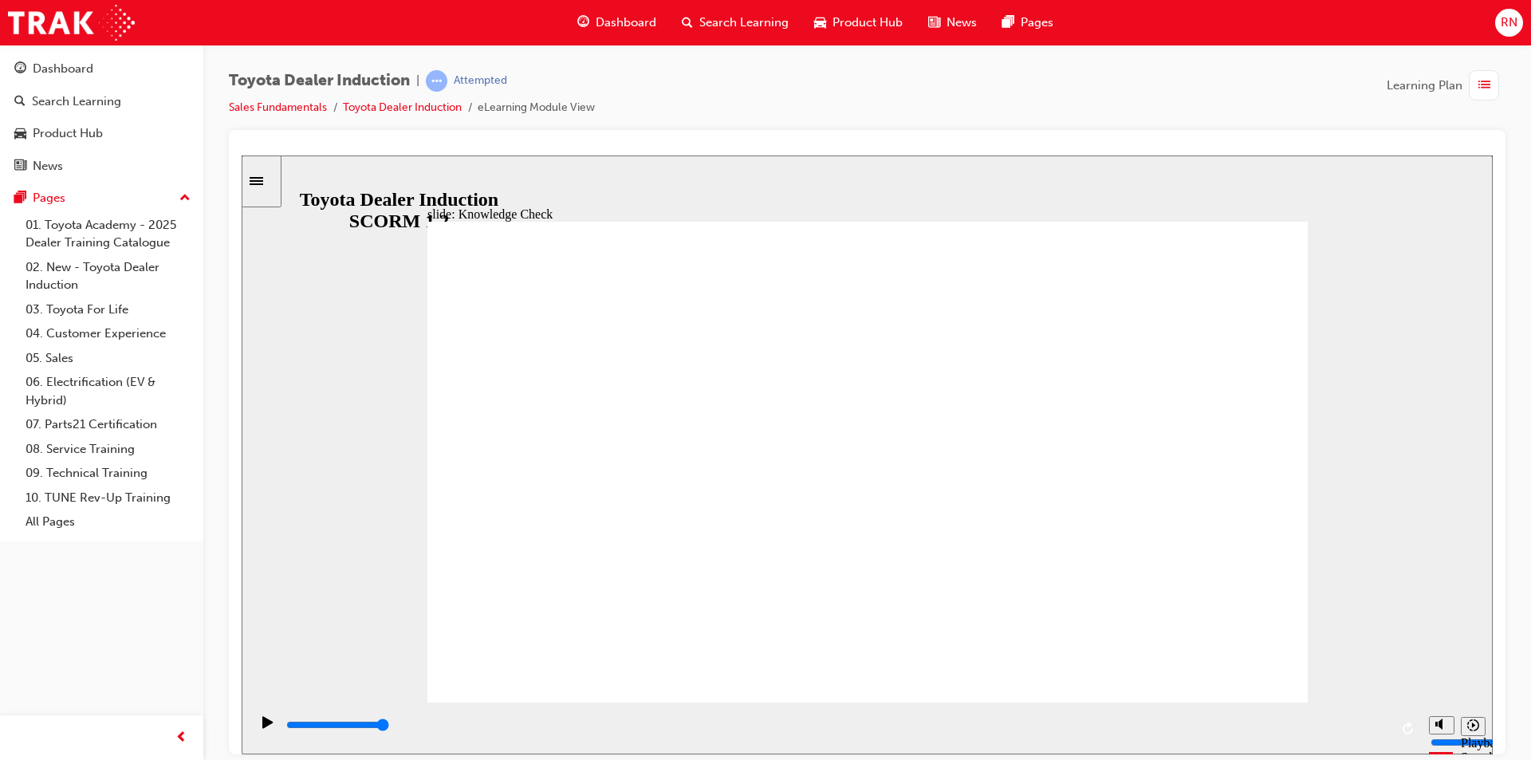
type input "my"
type input "myb"
type input "mybr"
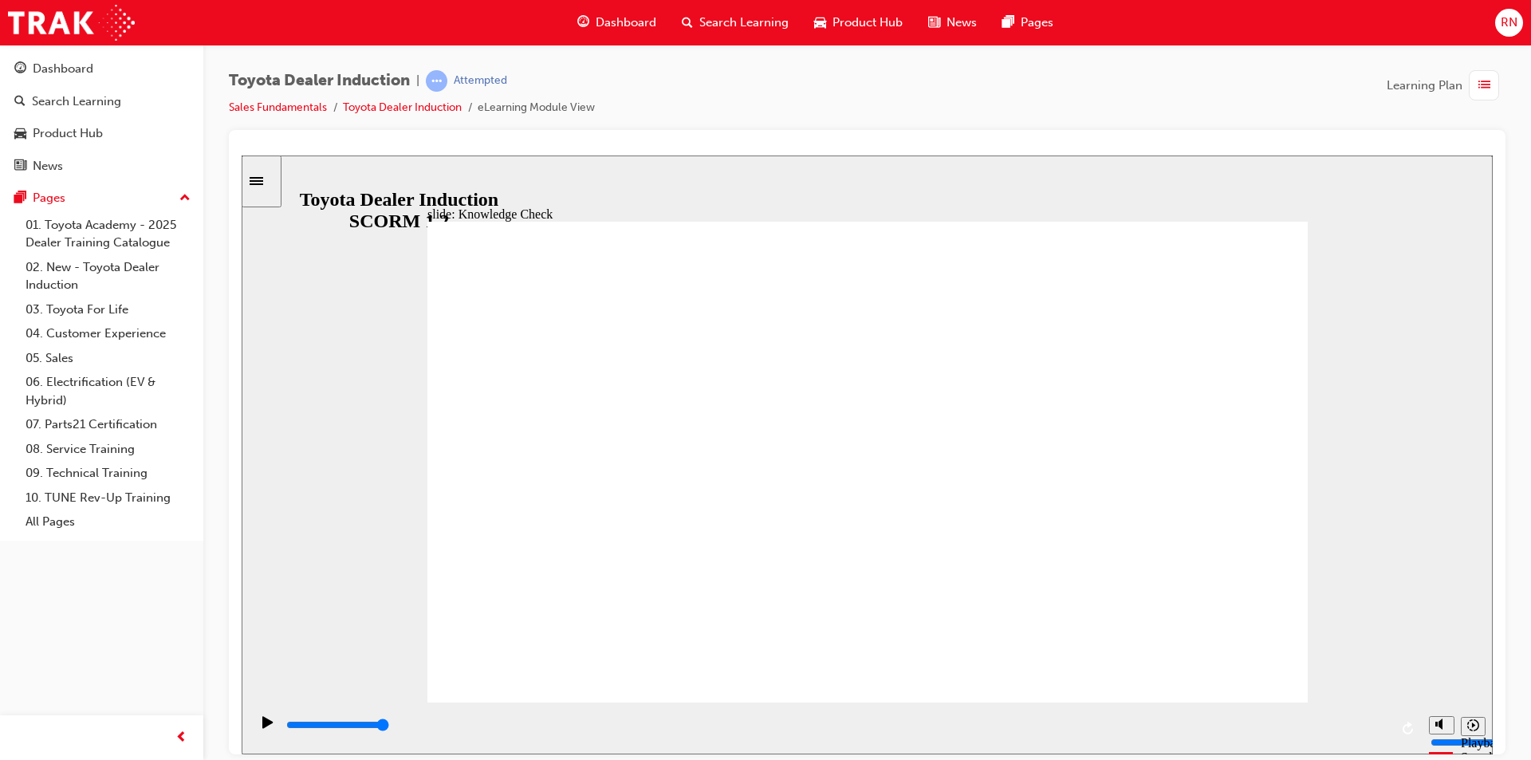
type input "myb"
type input "mybe"
type input "myben"
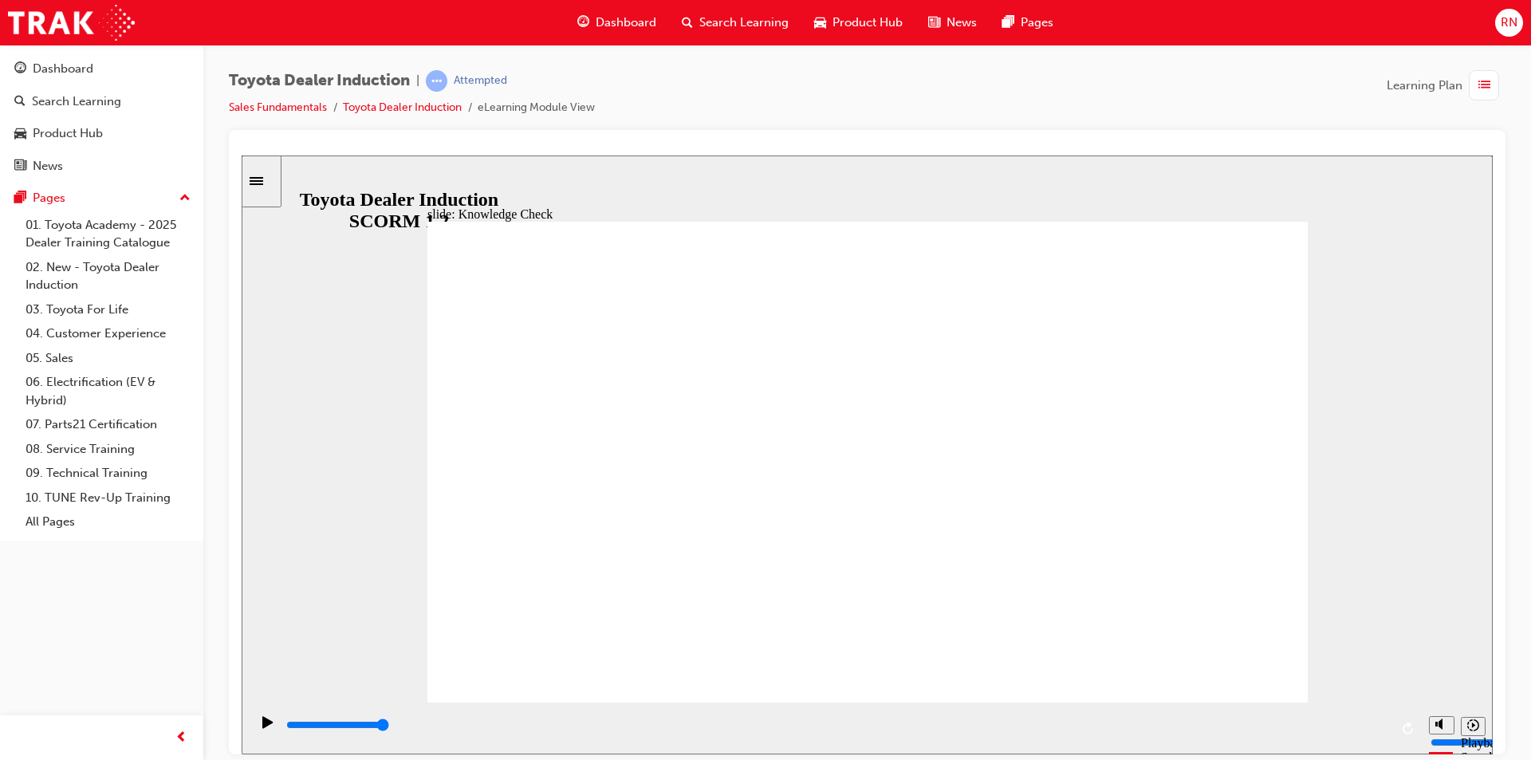
type input "myben"
type input "mybeni"
type input "mybenif"
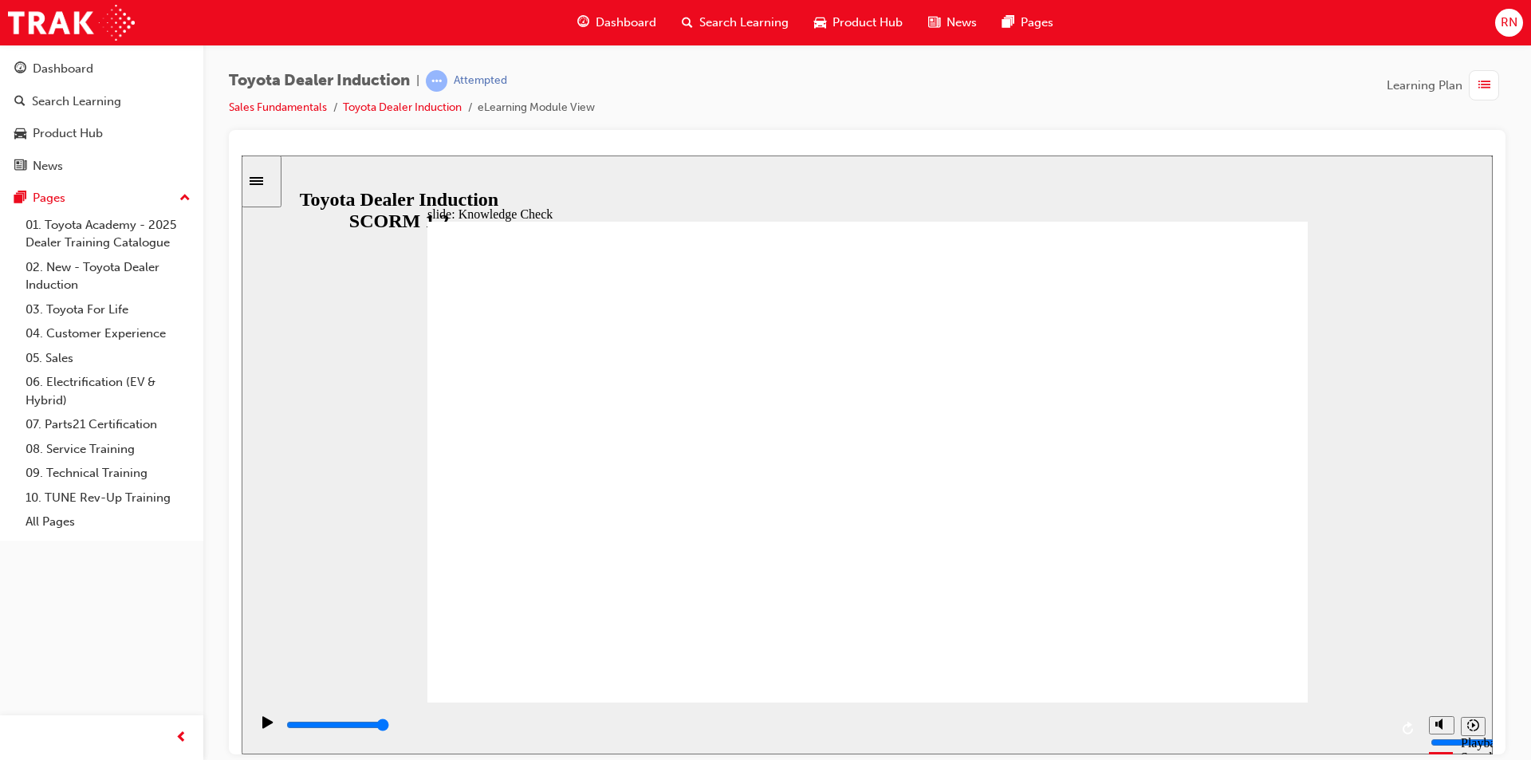
type input "mybenifi"
type input "mybenifit"
type input "mybenifits"
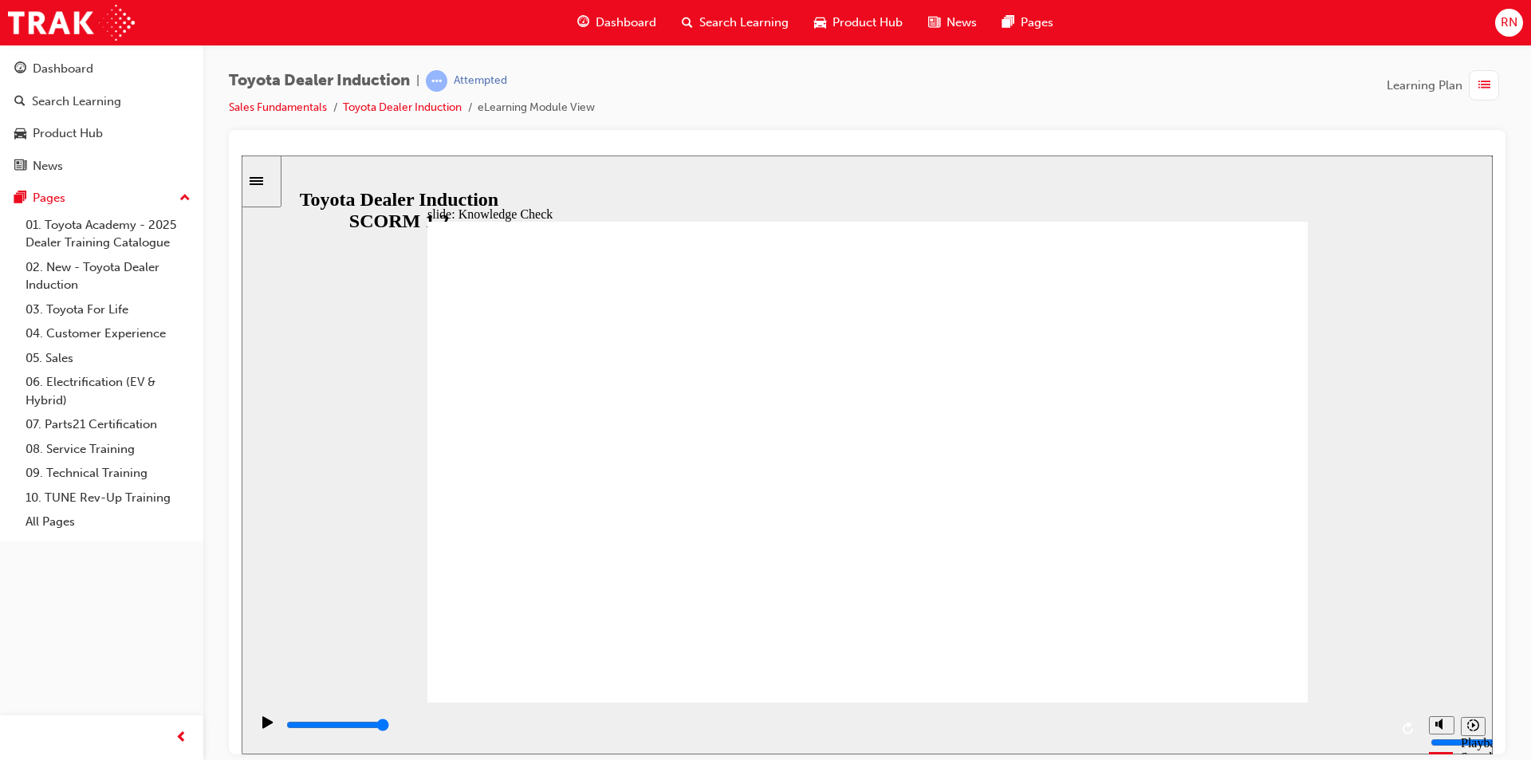
type input "mybenifits"
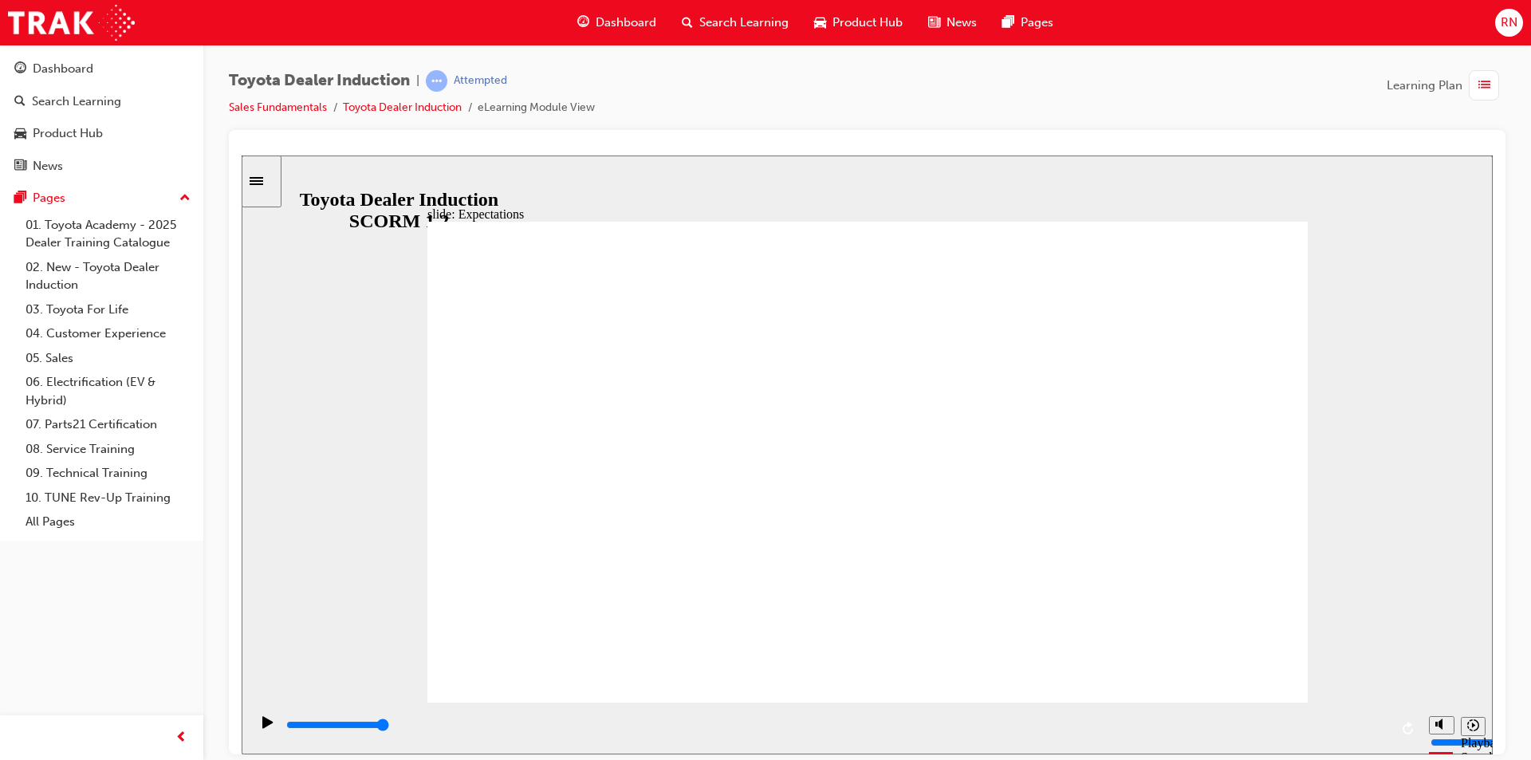
drag, startPoint x: 1166, startPoint y: 580, endPoint x: 1168, endPoint y: 489, distance: 90.9
drag, startPoint x: 1168, startPoint y: 494, endPoint x: 1169, endPoint y: 554, distance: 60.6
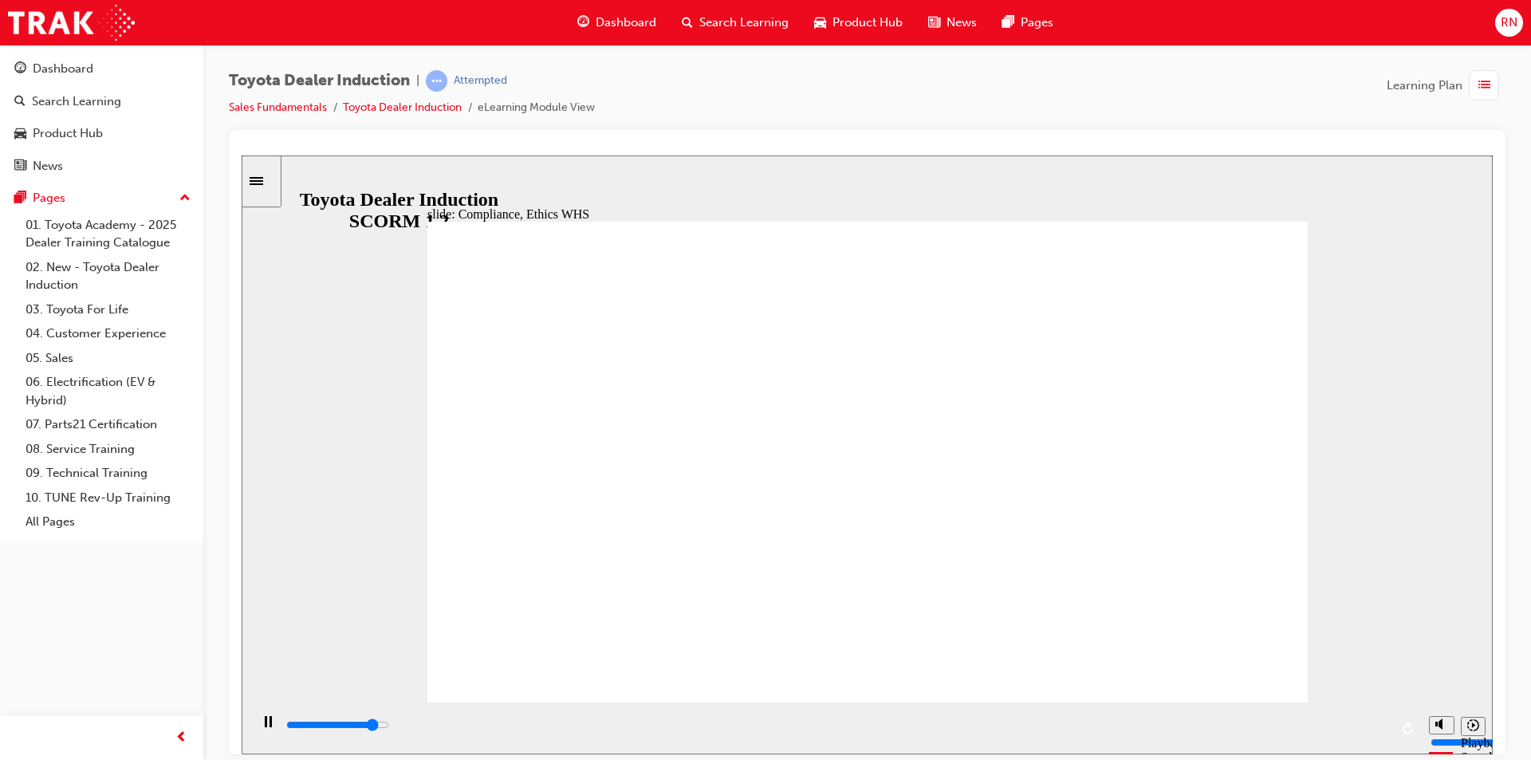
type input "8400"
checkbox input "true"
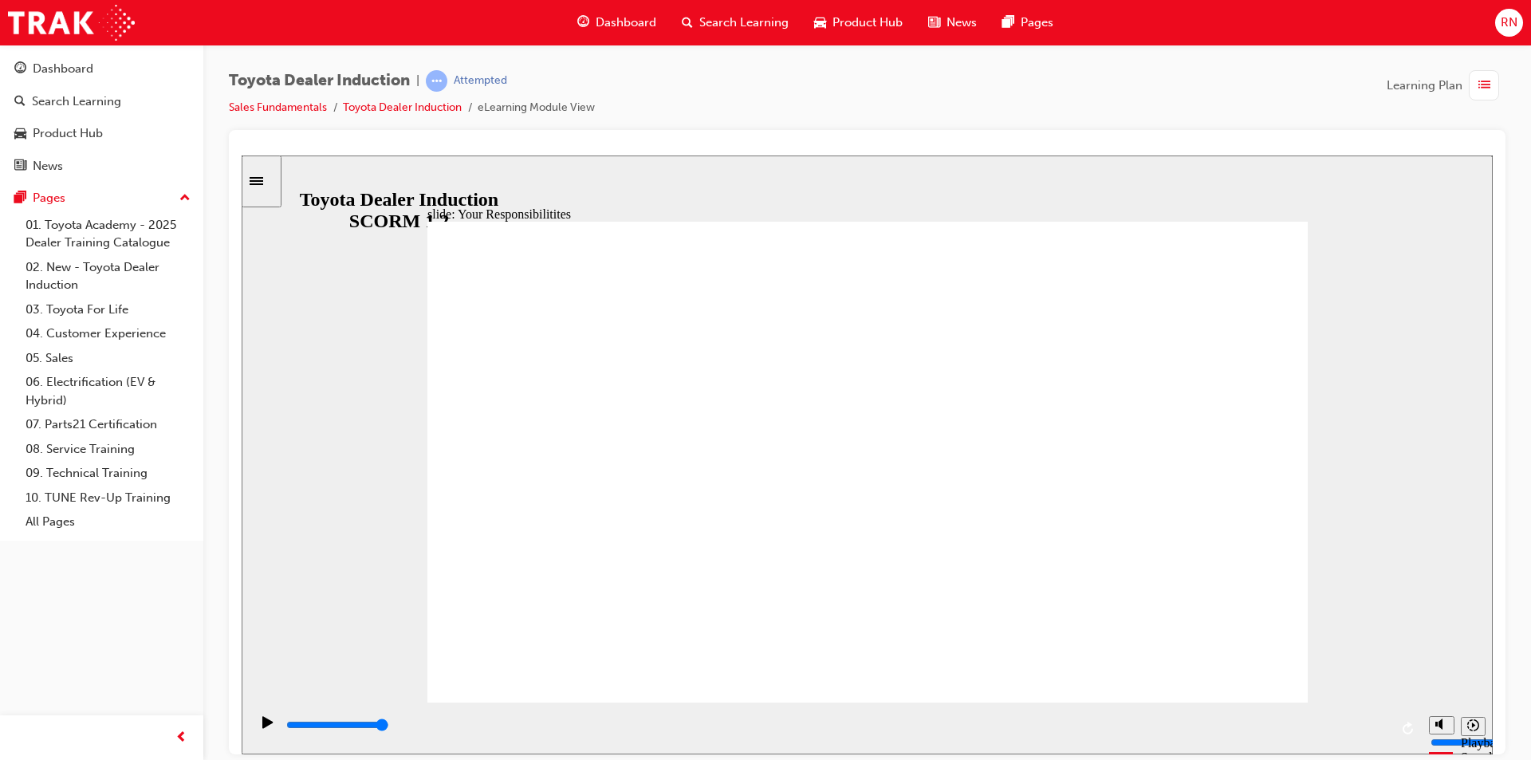
checkbox input "true"
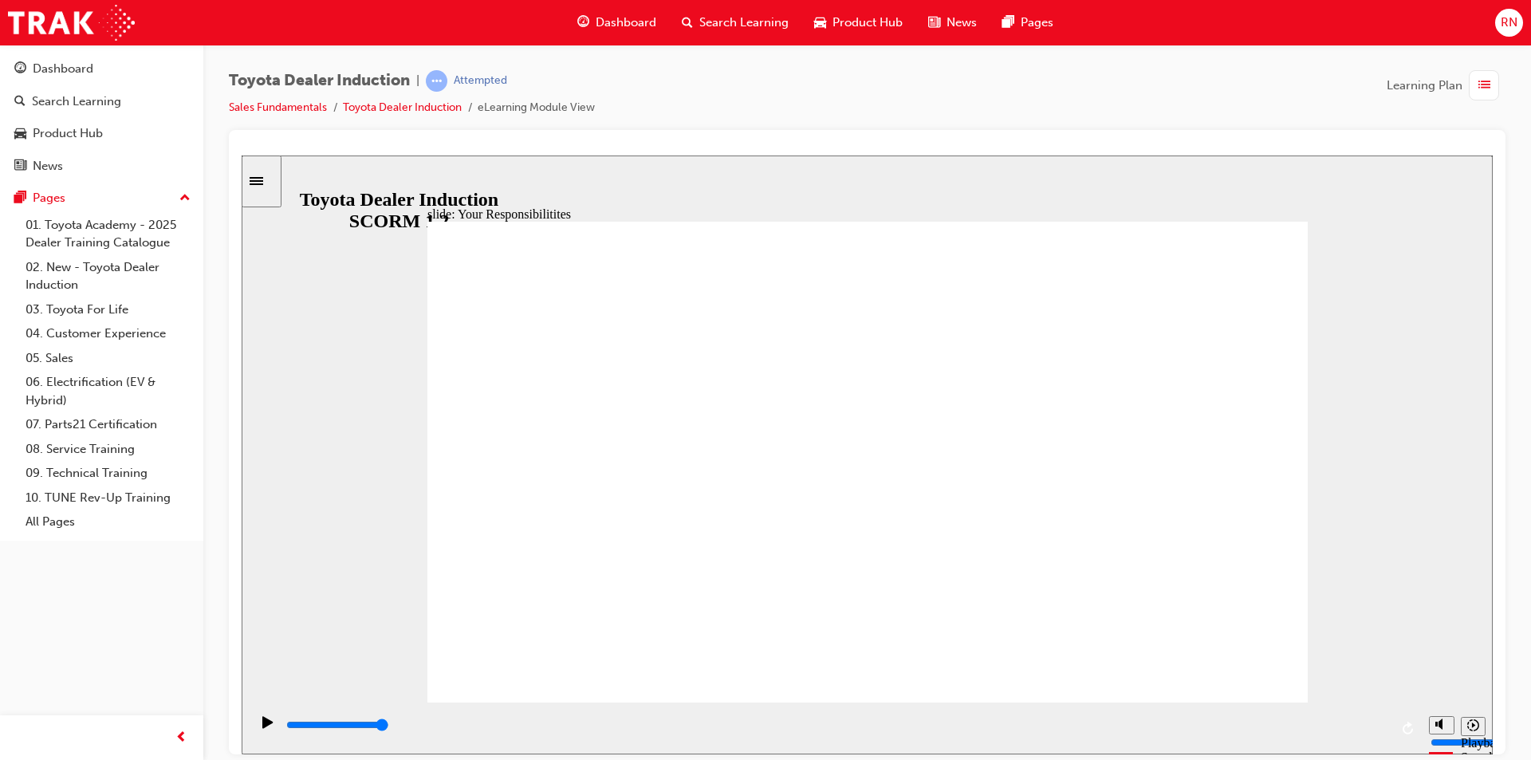
checkbox input "true"
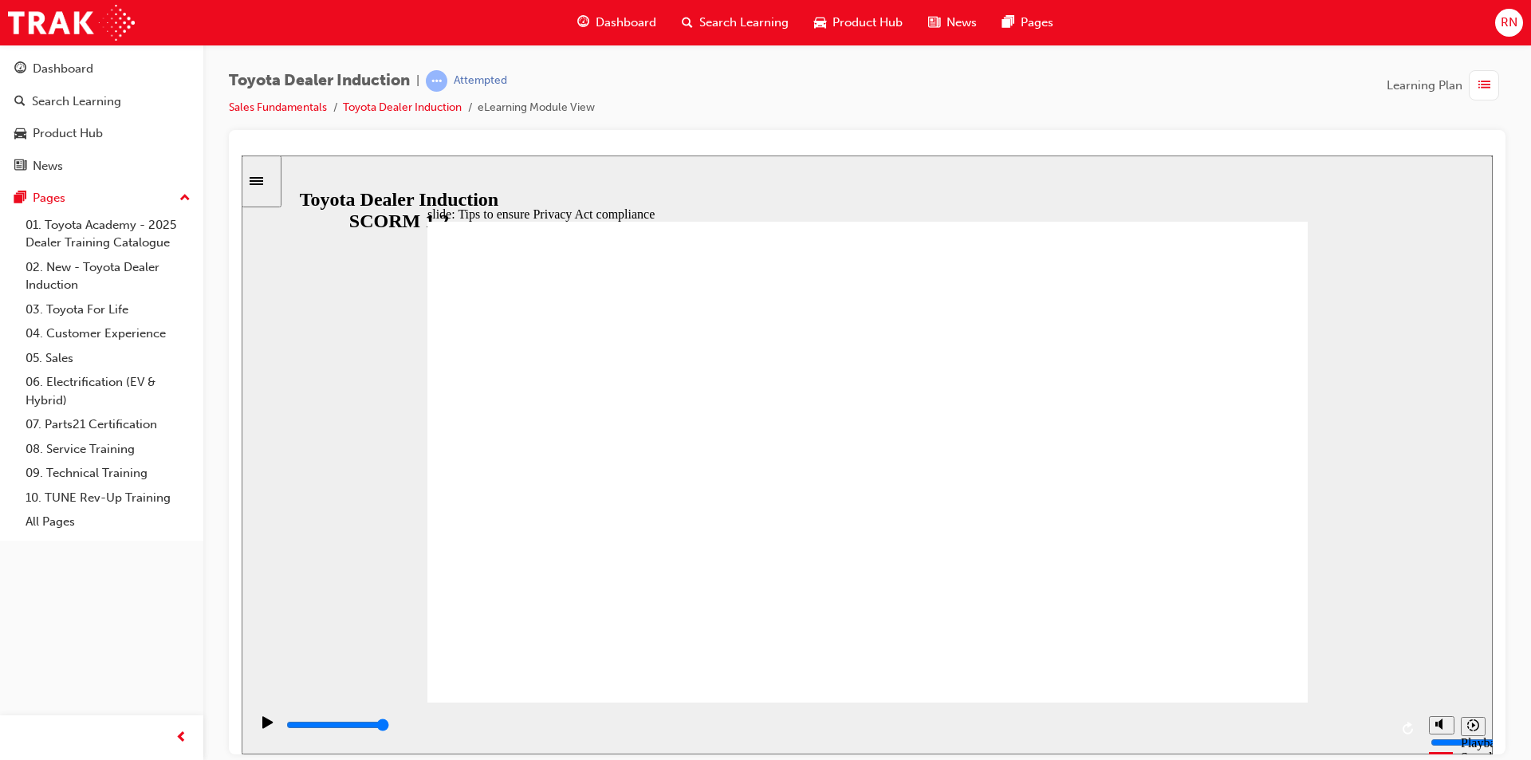
drag, startPoint x: 842, startPoint y: 435, endPoint x: 846, endPoint y: 465, distance: 30.6
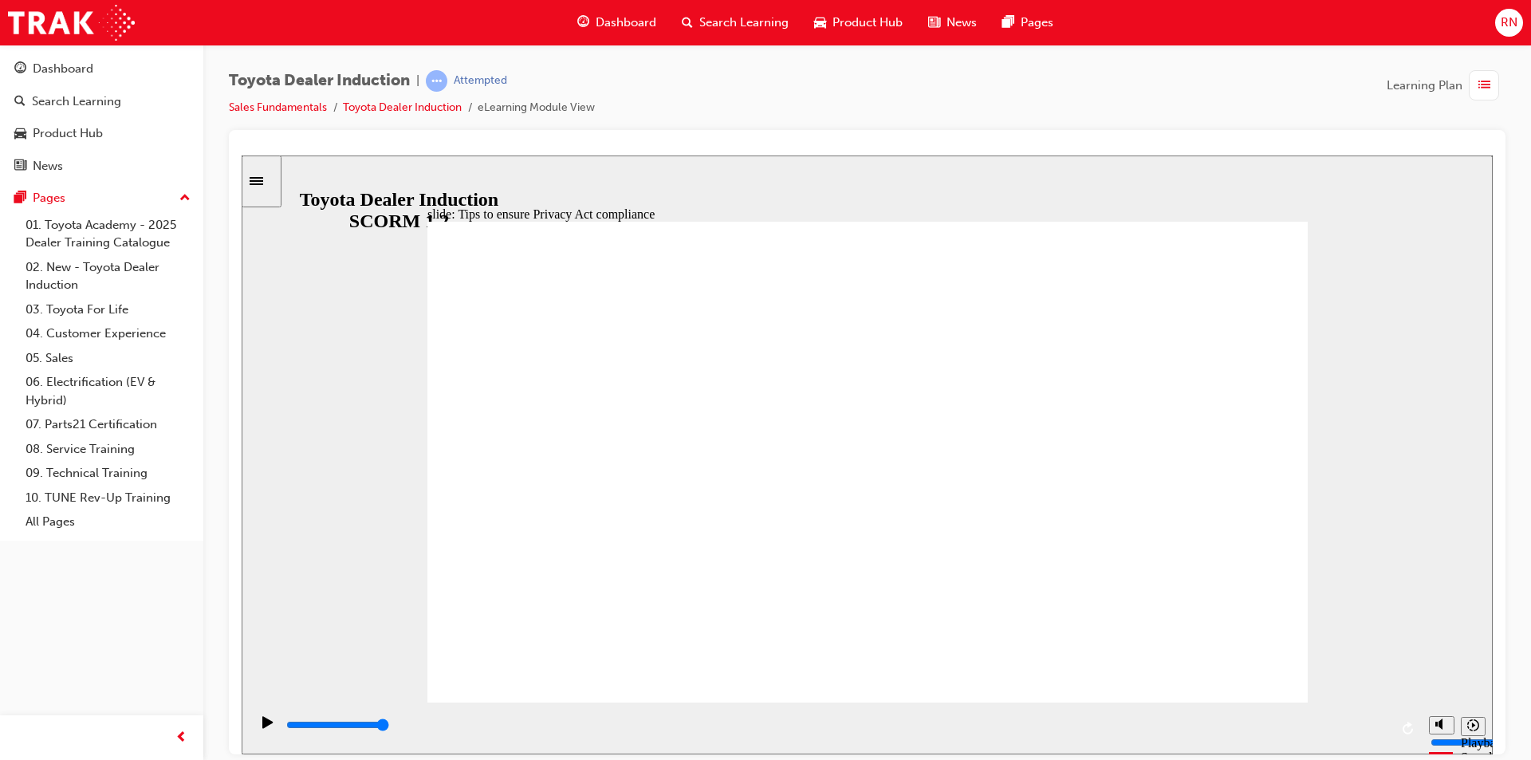
drag, startPoint x: 830, startPoint y: 510, endPoint x: 647, endPoint y: 517, distance: 183.6
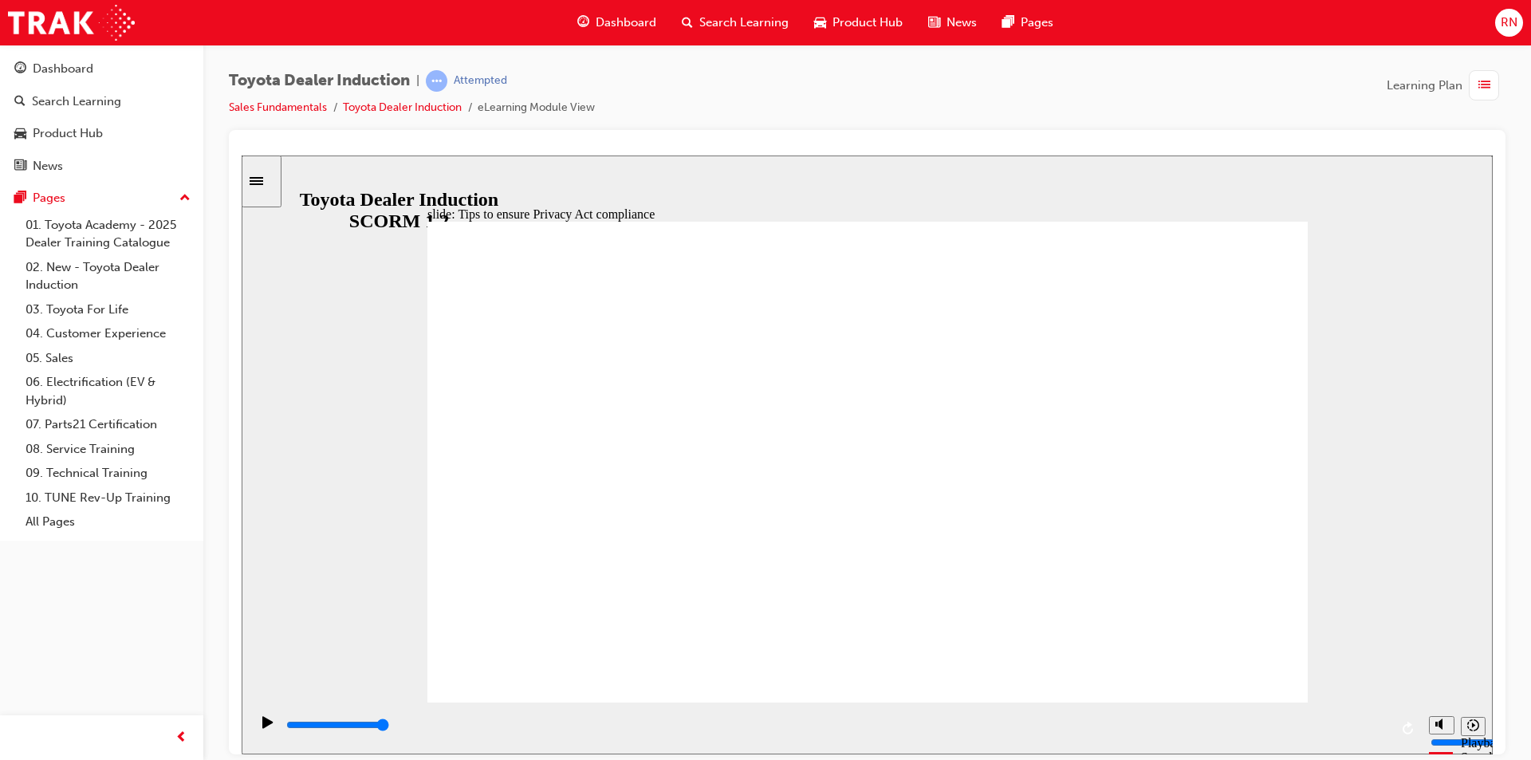
drag, startPoint x: 638, startPoint y: 515, endPoint x: 685, endPoint y: 510, distance: 47.3
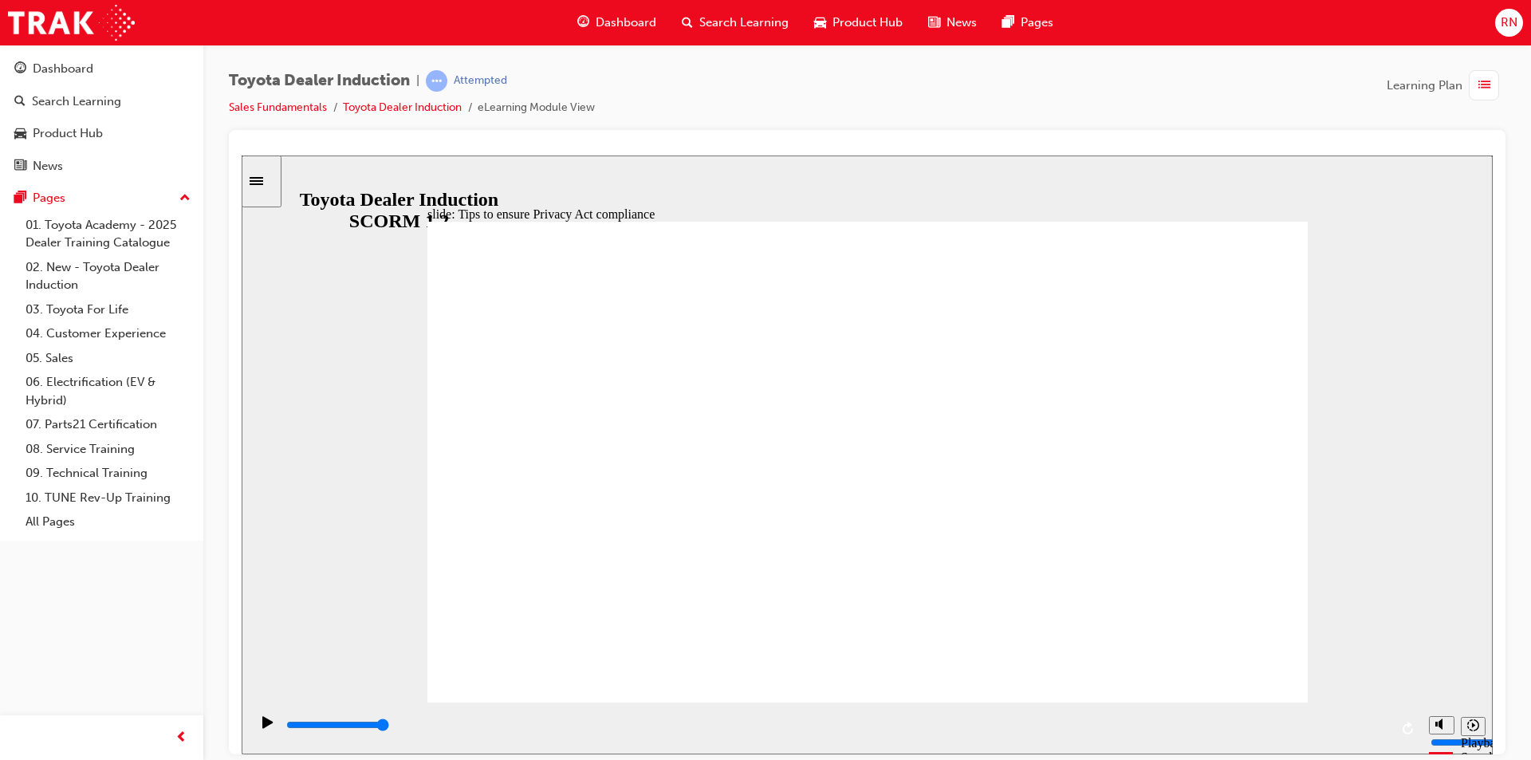
drag, startPoint x: 996, startPoint y: 616, endPoint x: 855, endPoint y: 622, distance: 141.3
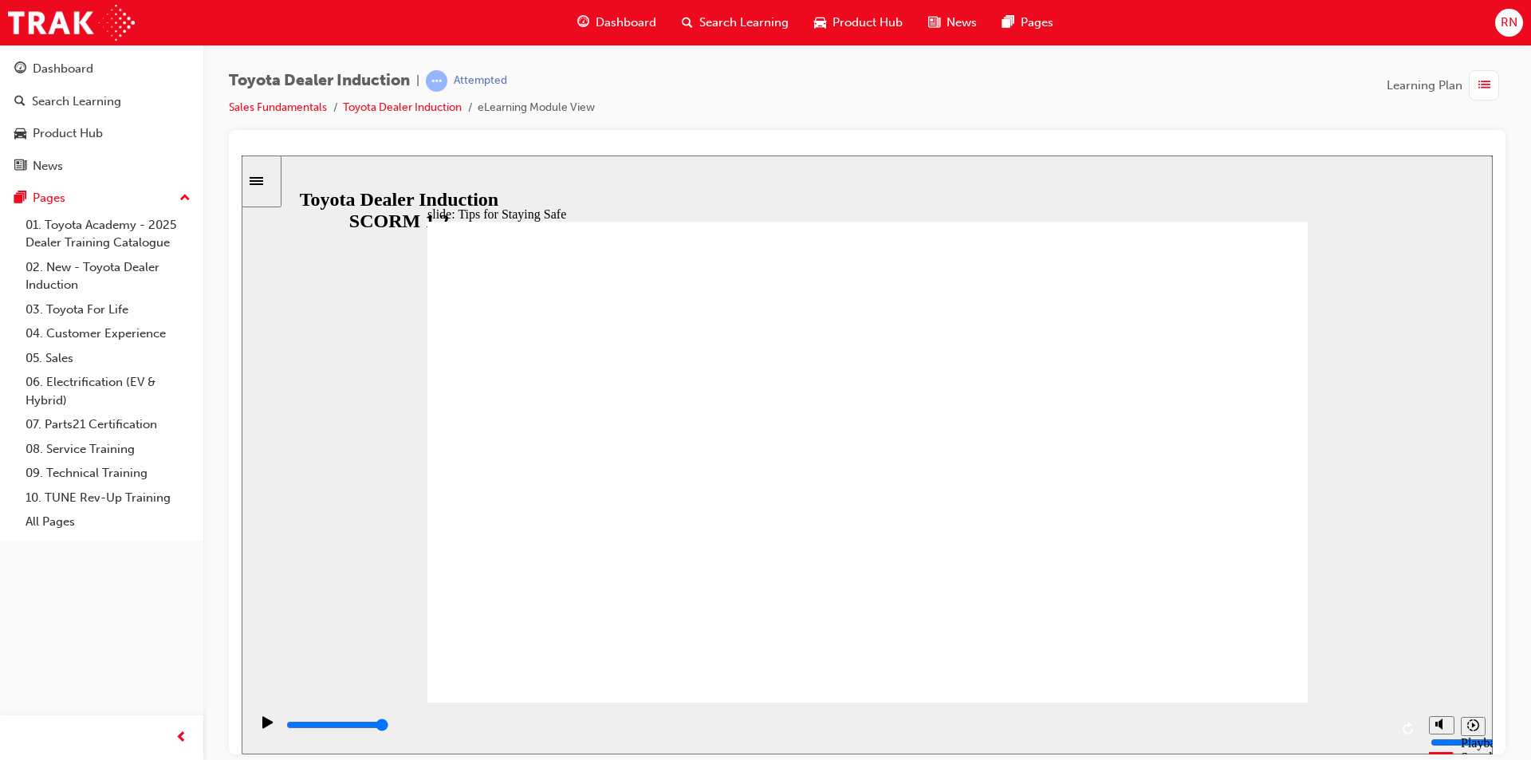
drag, startPoint x: 936, startPoint y: 606, endPoint x: 826, endPoint y: 607, distance: 110.1
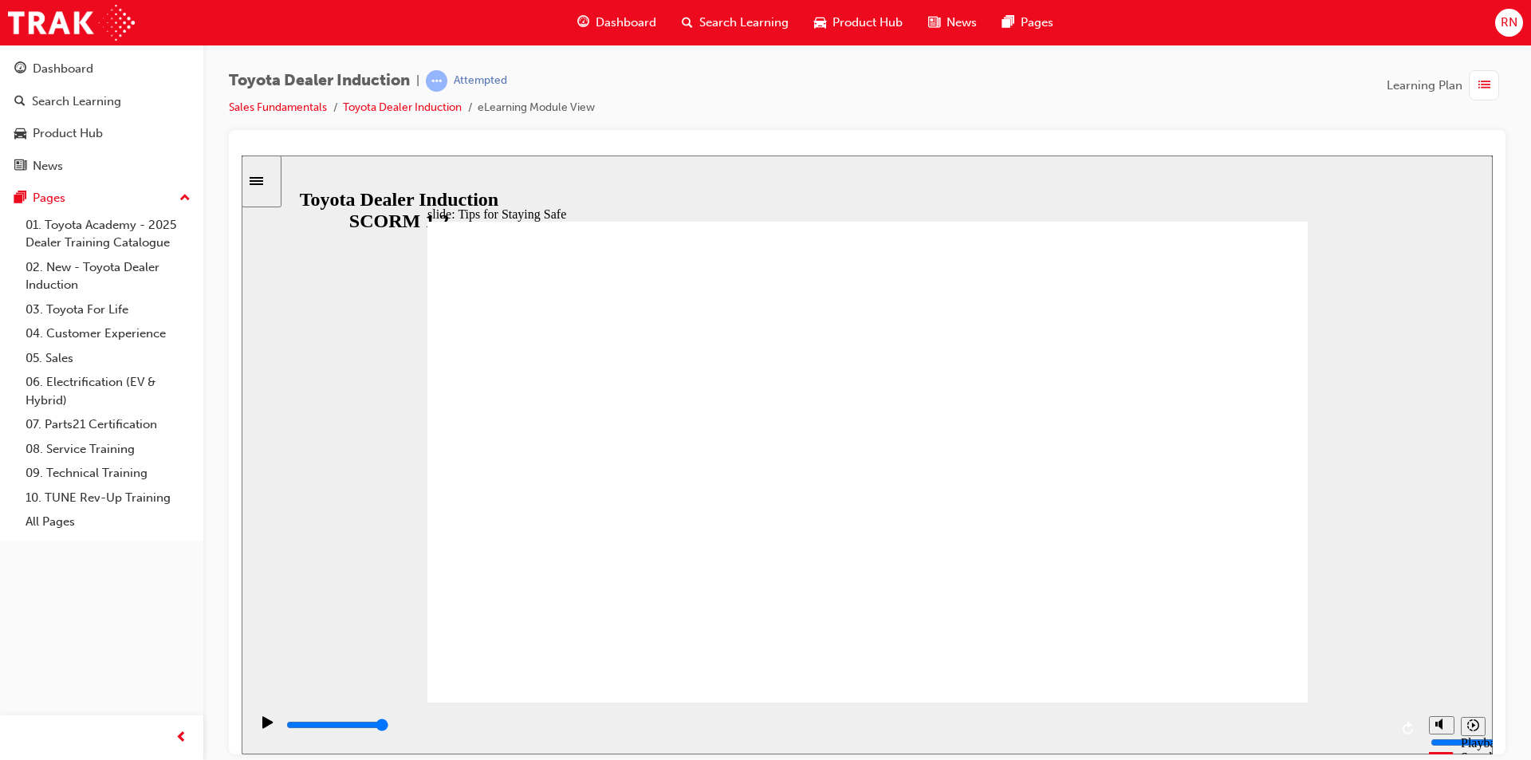
drag, startPoint x: 803, startPoint y: 603, endPoint x: 915, endPoint y: 604, distance: 111.7
drag, startPoint x: 1238, startPoint y: 623, endPoint x: 1242, endPoint y: 644, distance: 21.1
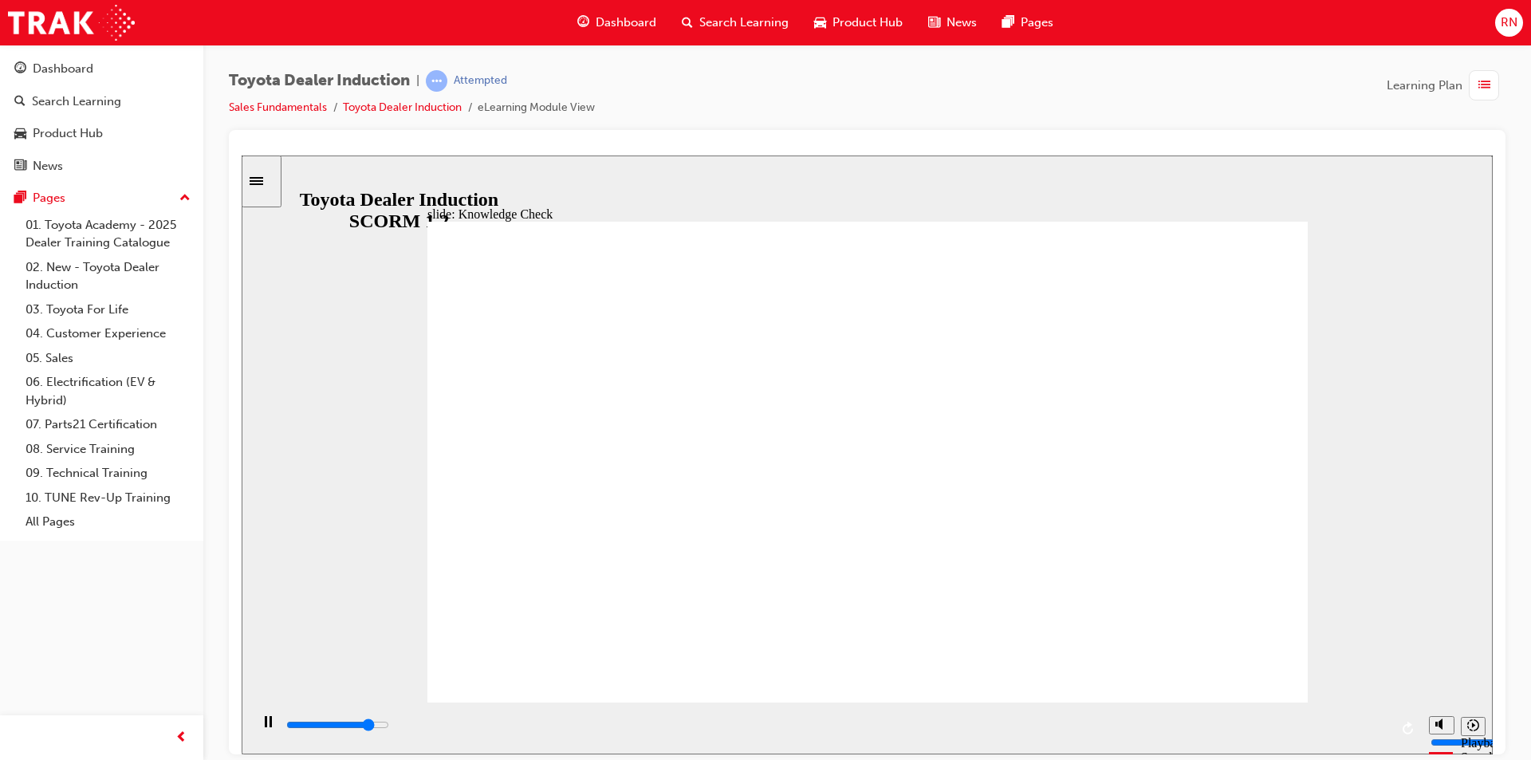
type input "4200"
checkbox input "true"
type input "4600"
checkbox input "true"
type input "5000"
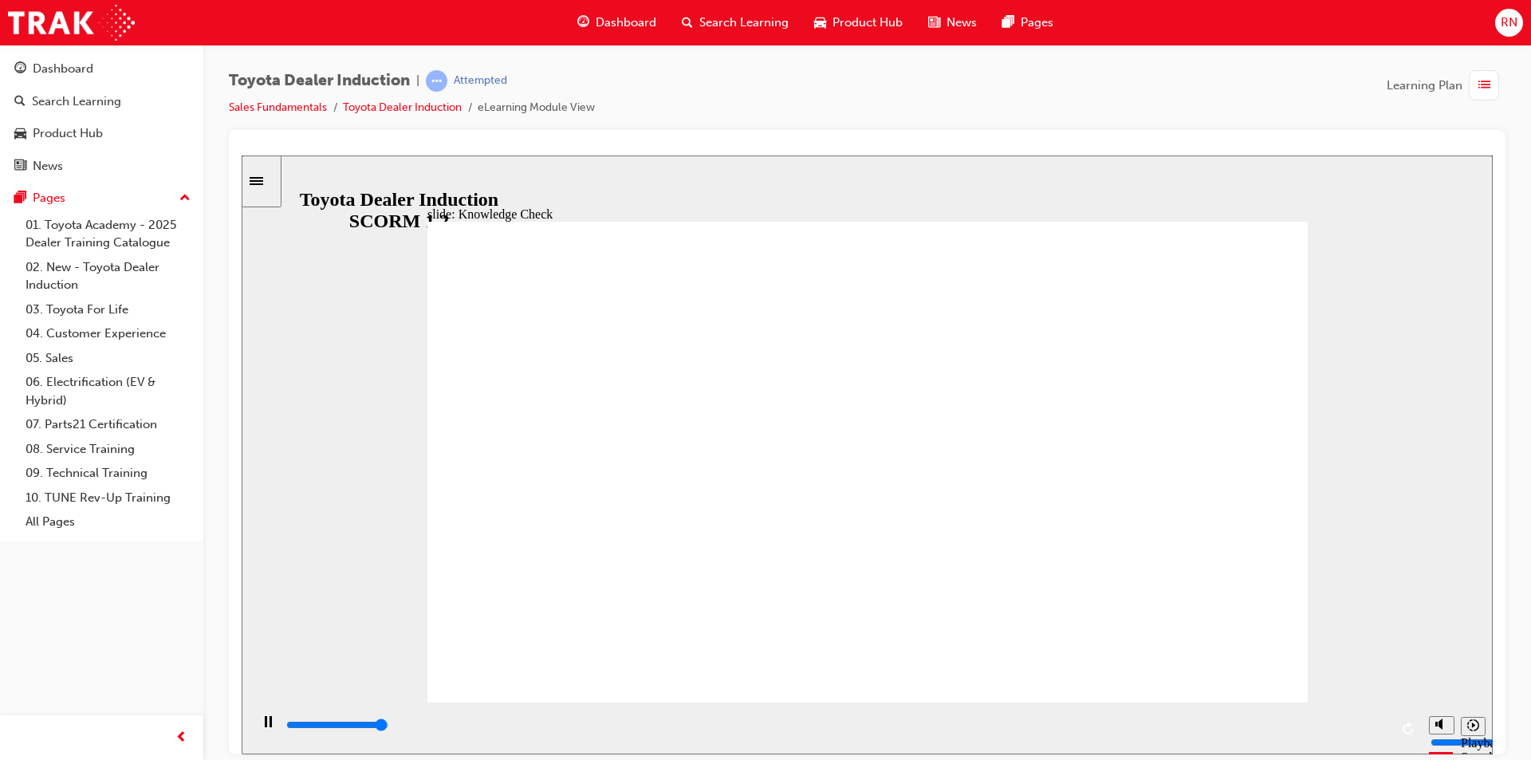
checkbox input "true"
type input "5000"
checkbox input "true"
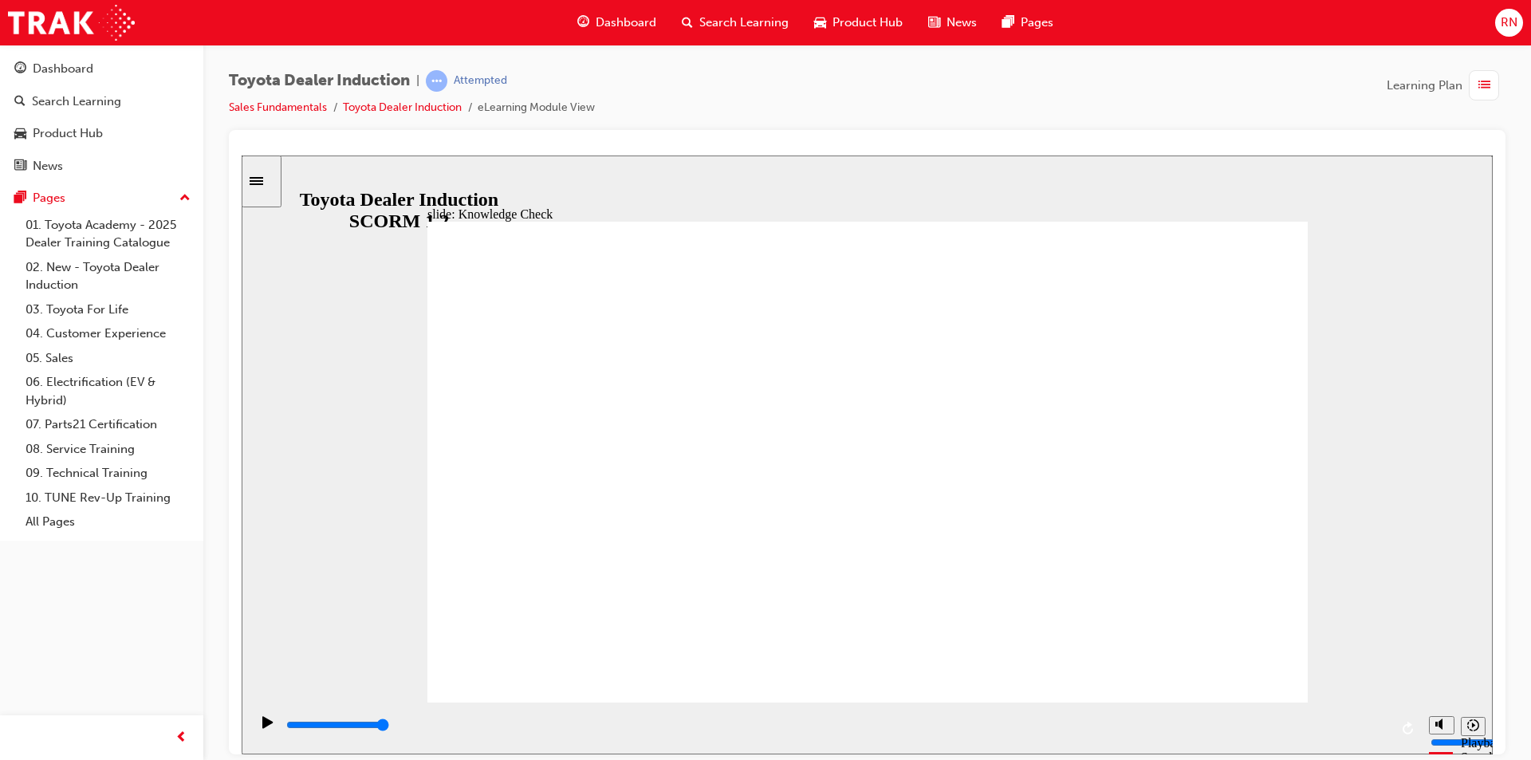
type input "3500"
radio input "true"
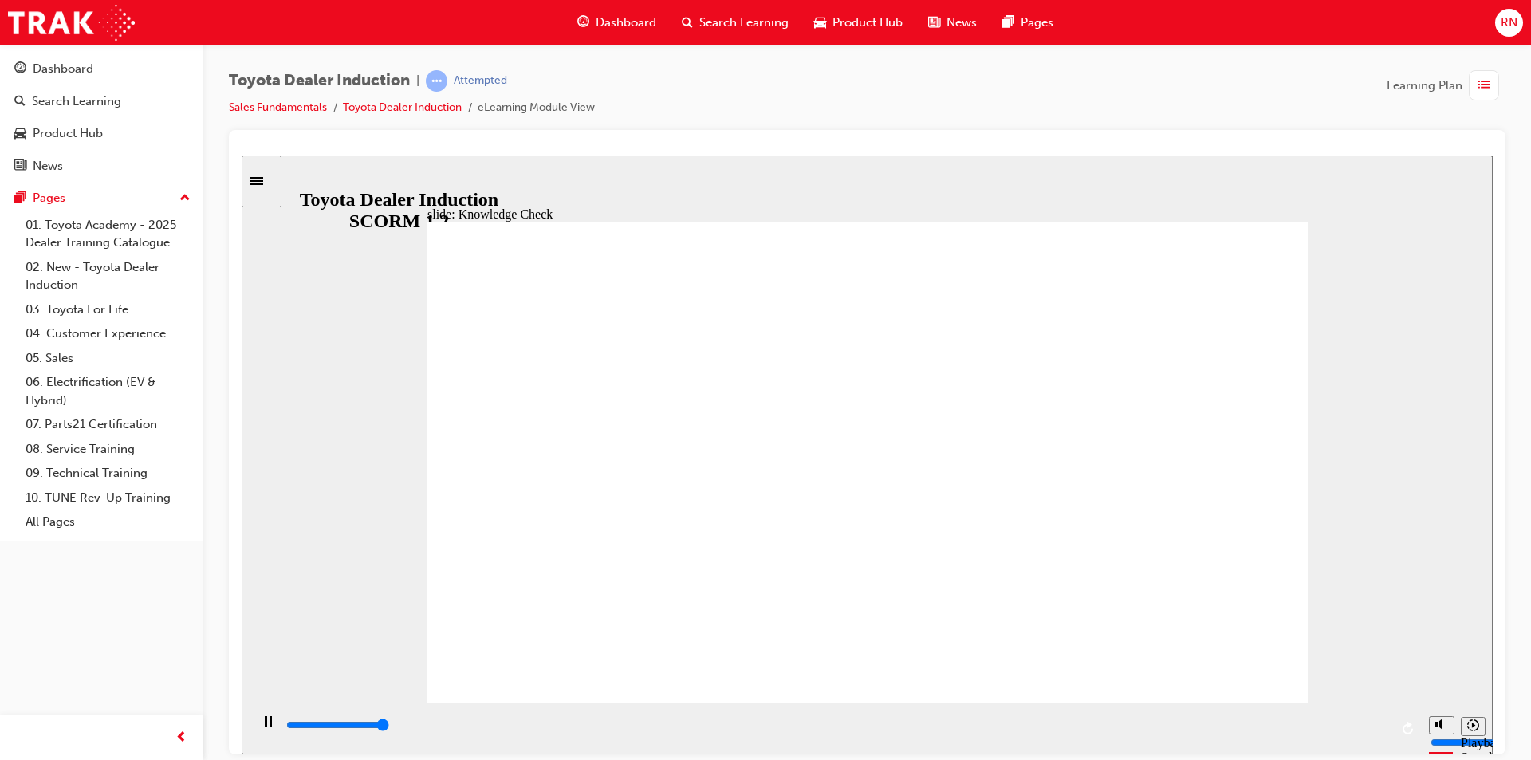
type input "5000"
checkbox input "true"
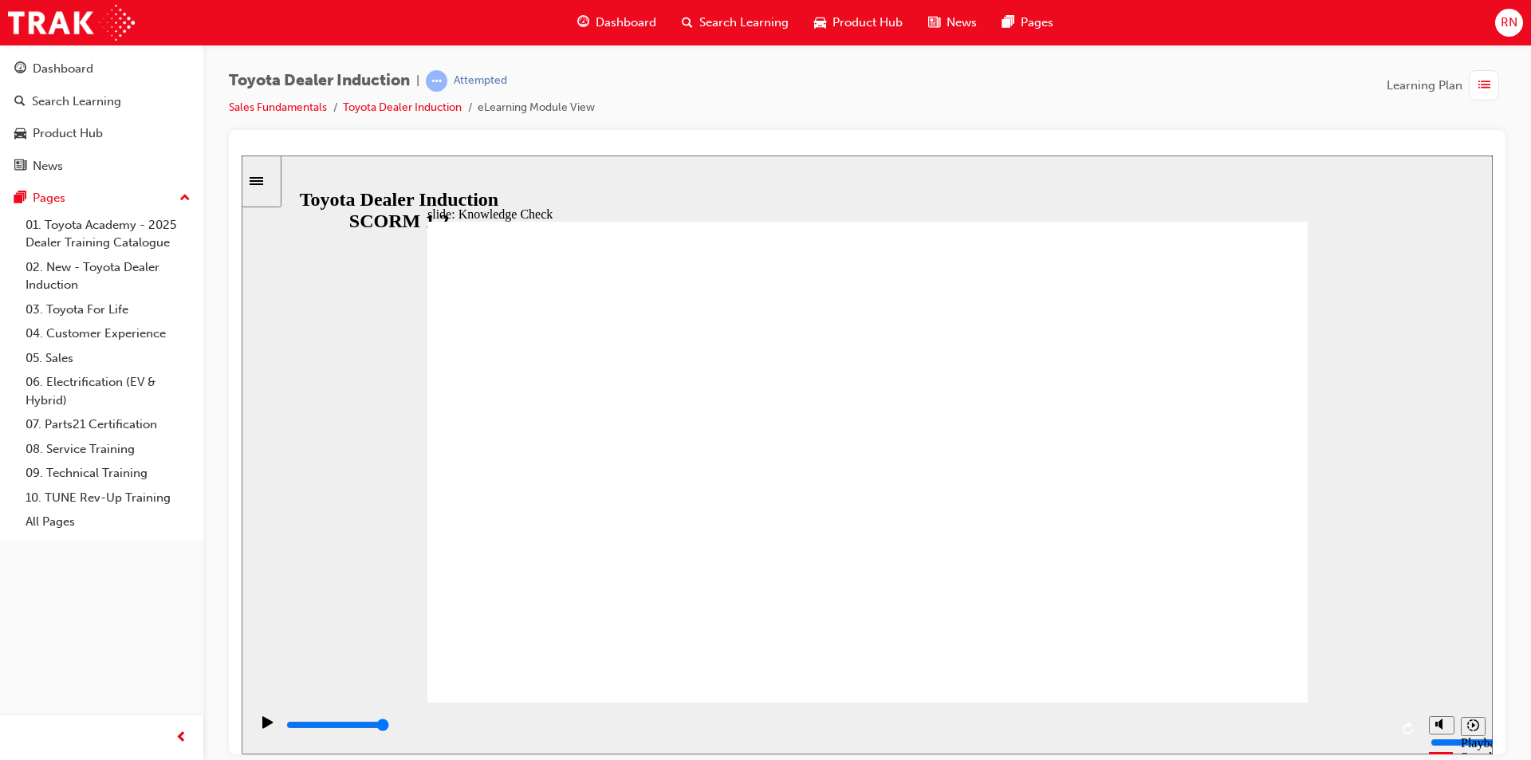
type input "5000"
checkbox input "true"
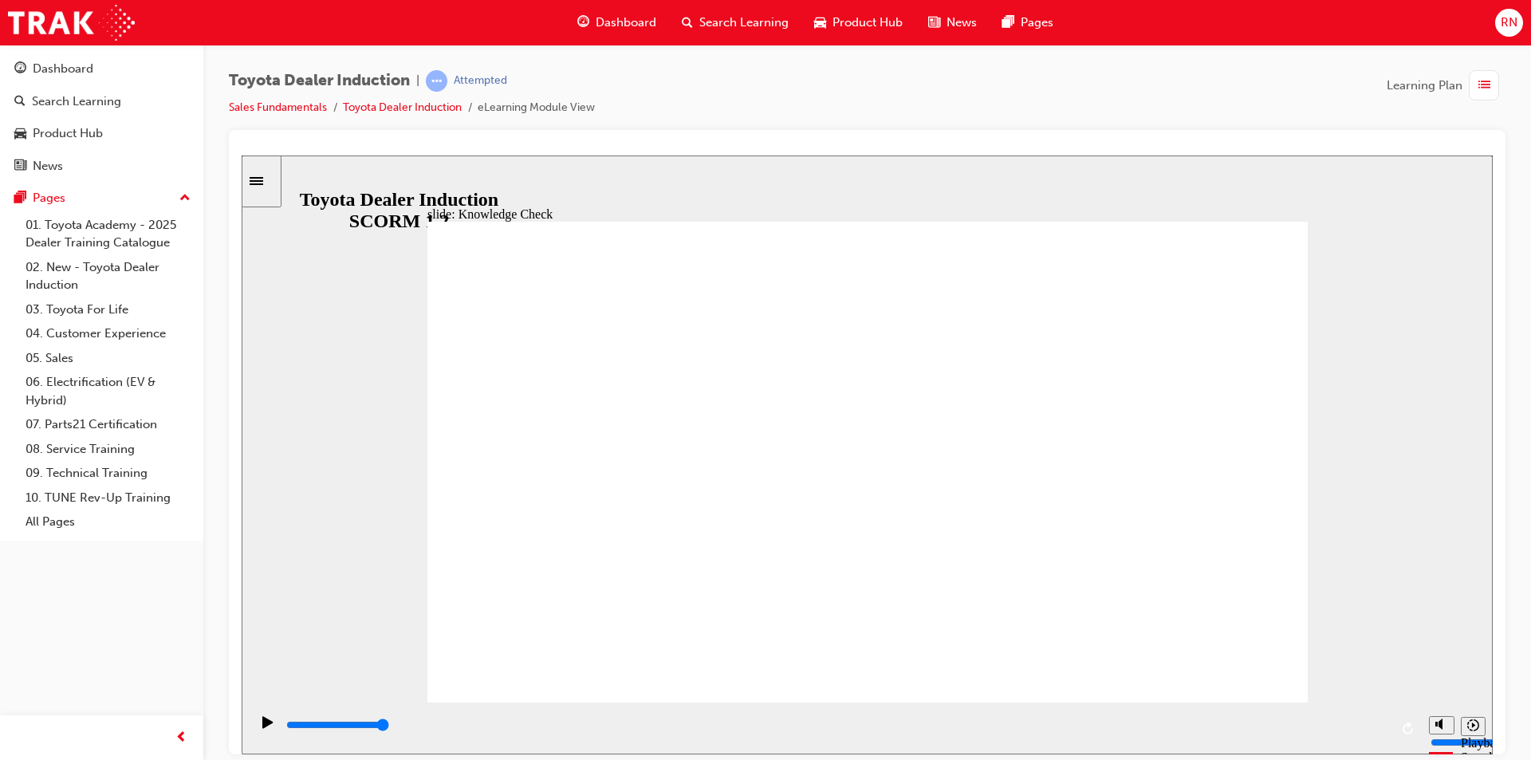
checkbox input "true"
type input "9900"
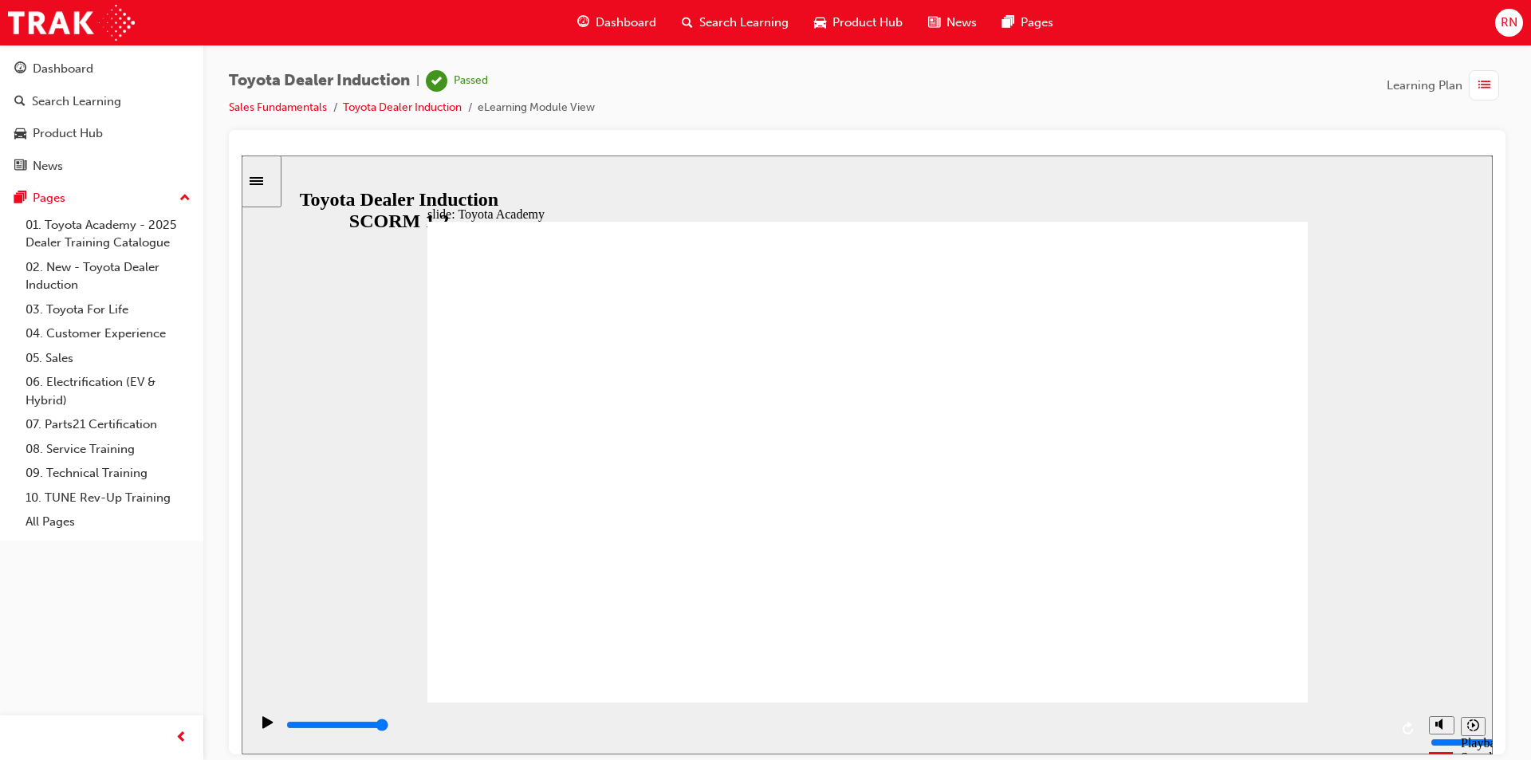
click at [385, 101] on link "Toyota Dealer Induction" at bounding box center [402, 107] width 119 height 14
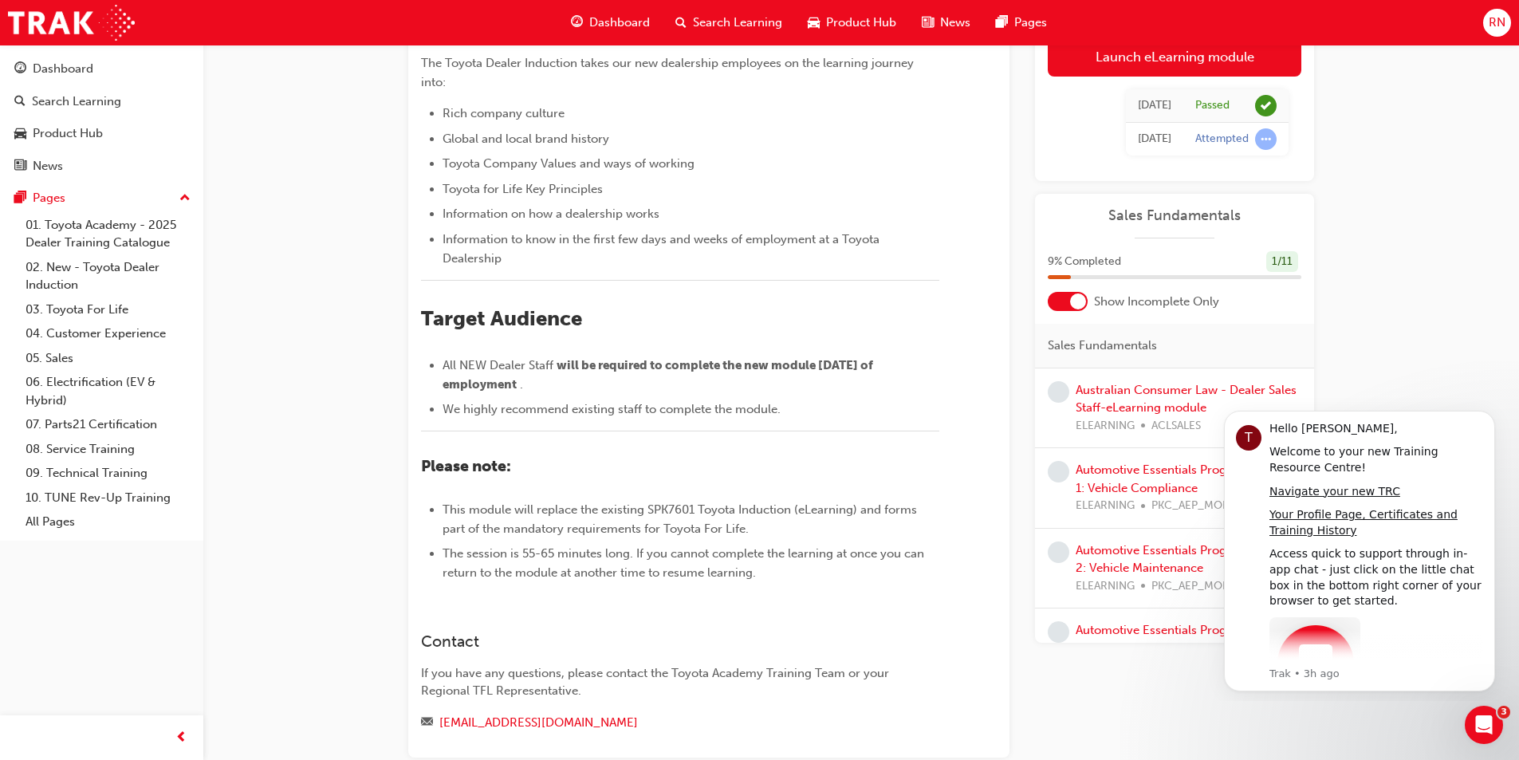
click at [1159, 399] on div "Australian Consumer Law - Dealer Sales Staff-eLearning module ELEARNING ACLSALES" at bounding box center [1189, 408] width 226 height 54
click at [1156, 389] on link "Australian Consumer Law - Dealer Sales Staff-eLearning module" at bounding box center [1186, 399] width 221 height 33
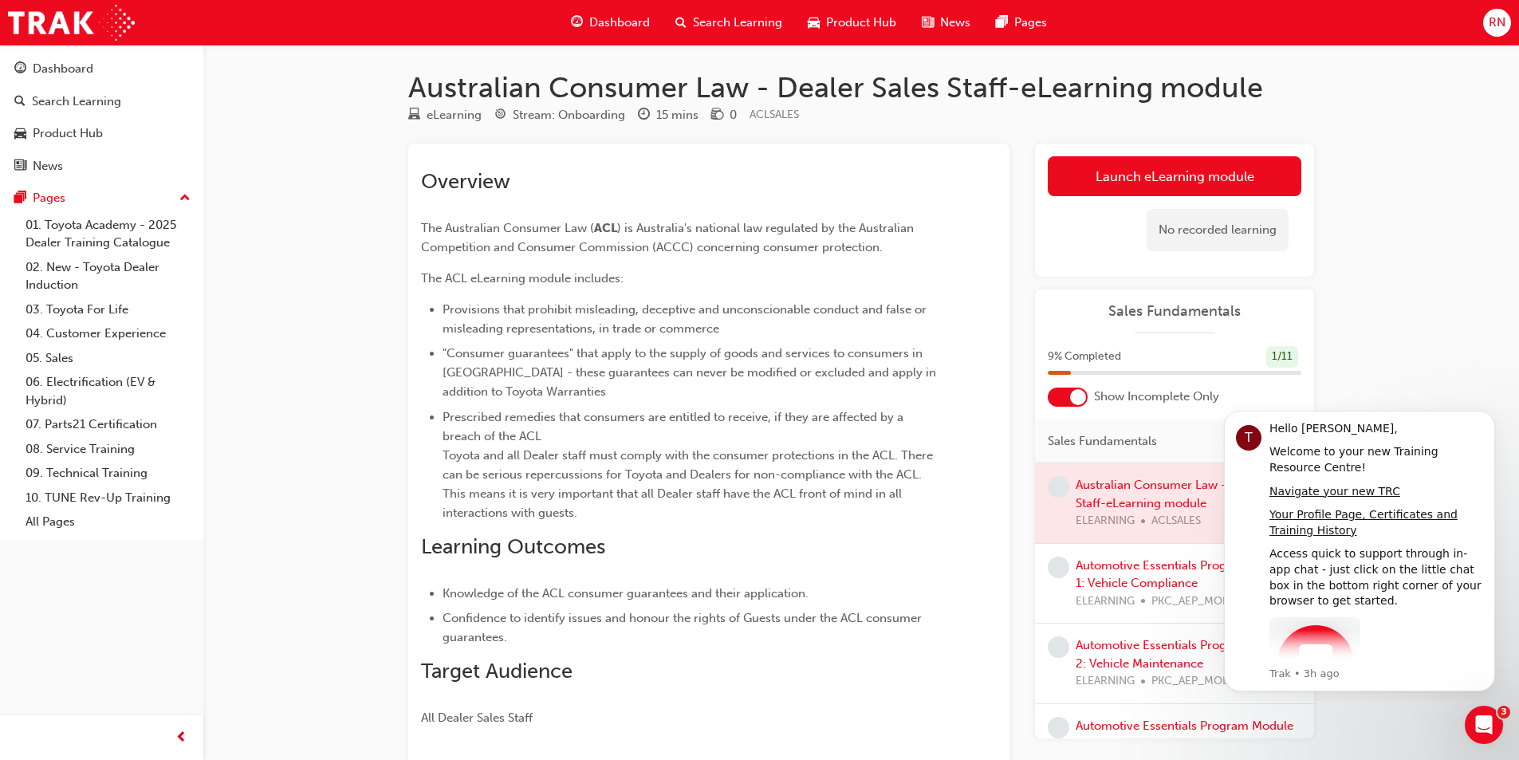
click at [1162, 496] on div at bounding box center [1174, 503] width 279 height 80
click at [1162, 486] on div at bounding box center [1174, 503] width 279 height 80
click at [1174, 177] on link "Launch eLearning module" at bounding box center [1175, 176] width 254 height 40
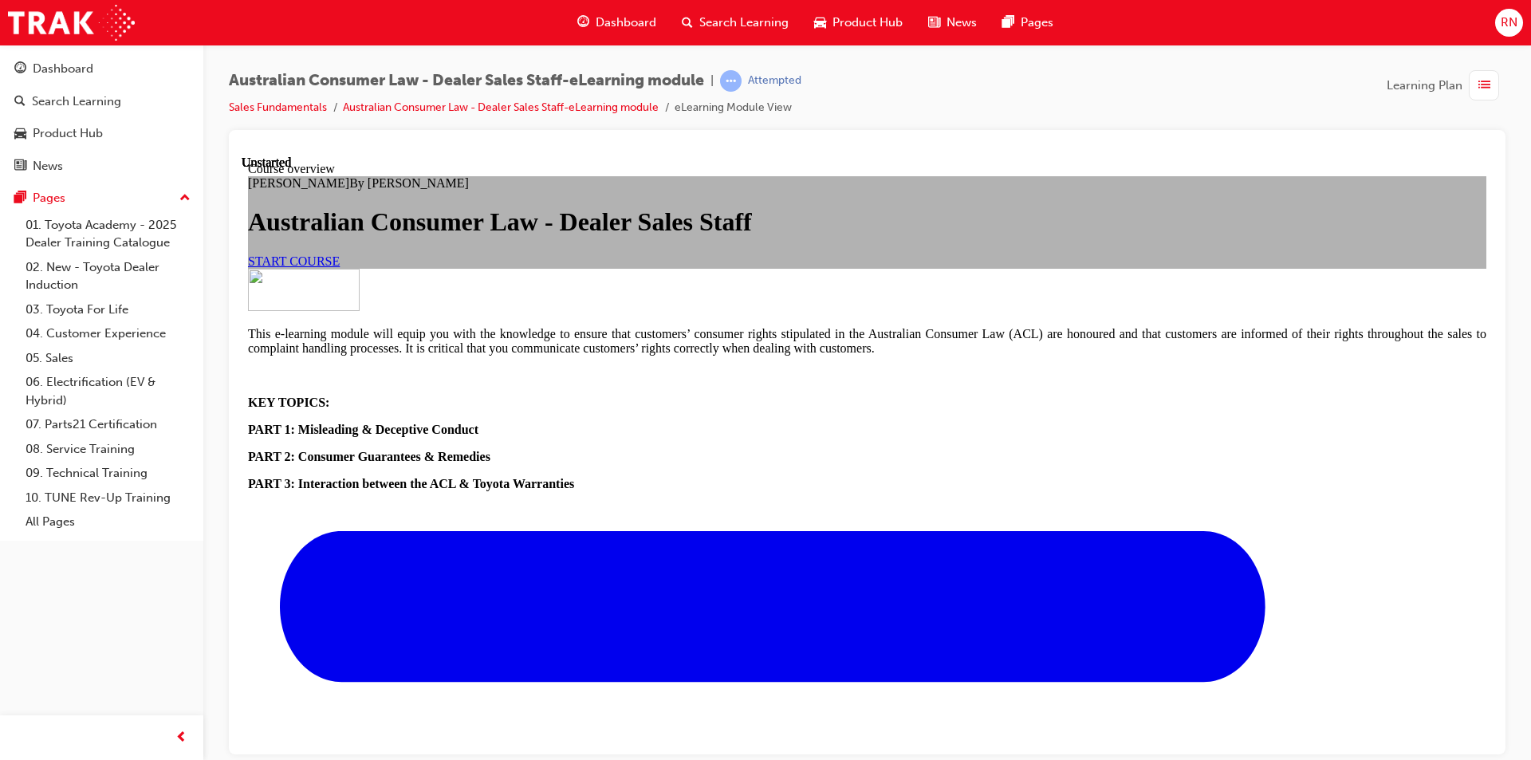
click at [340, 267] on link "START COURSE" at bounding box center [294, 261] width 92 height 14
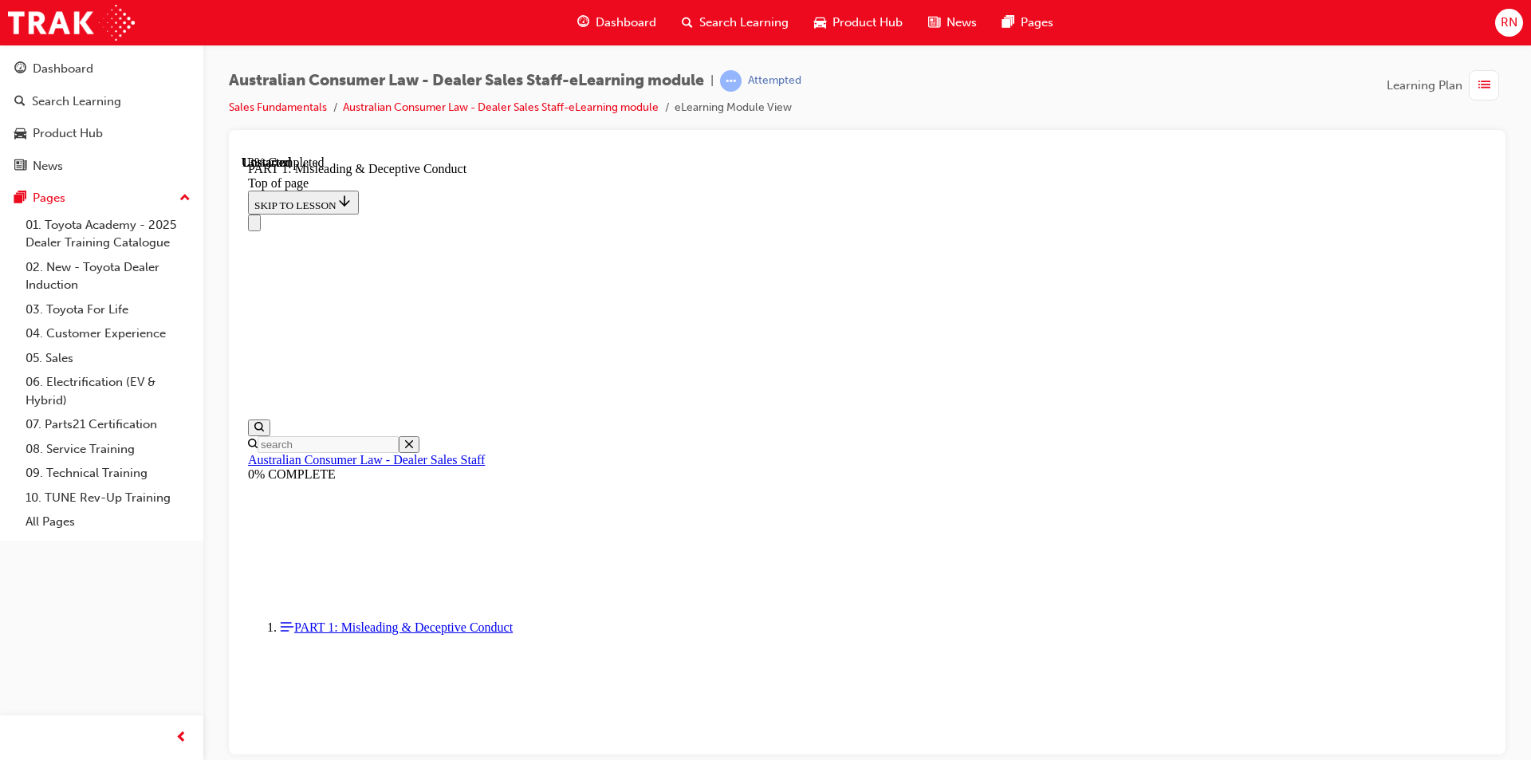
scroll to position [1079, 0]
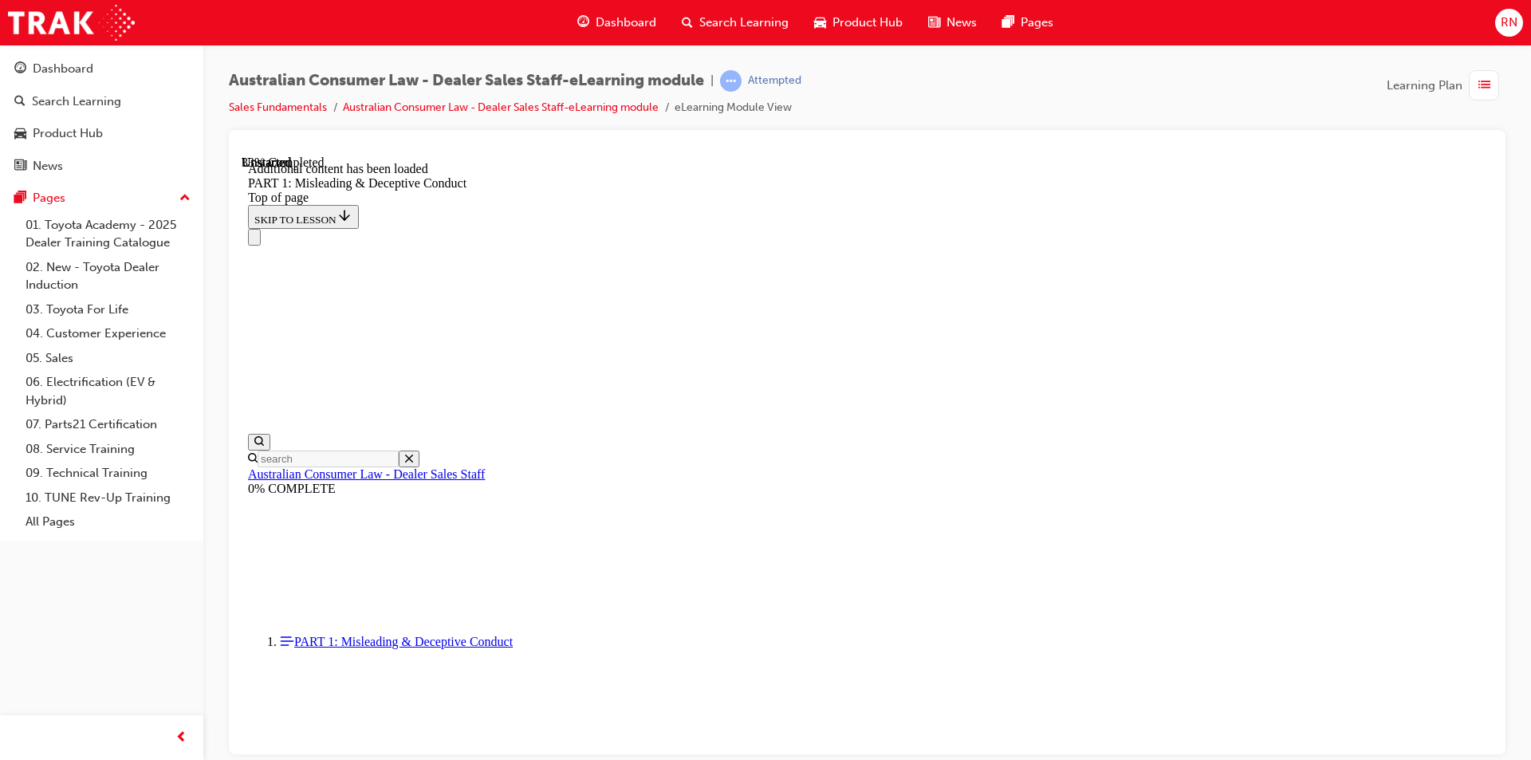
scroll to position [1665, 0]
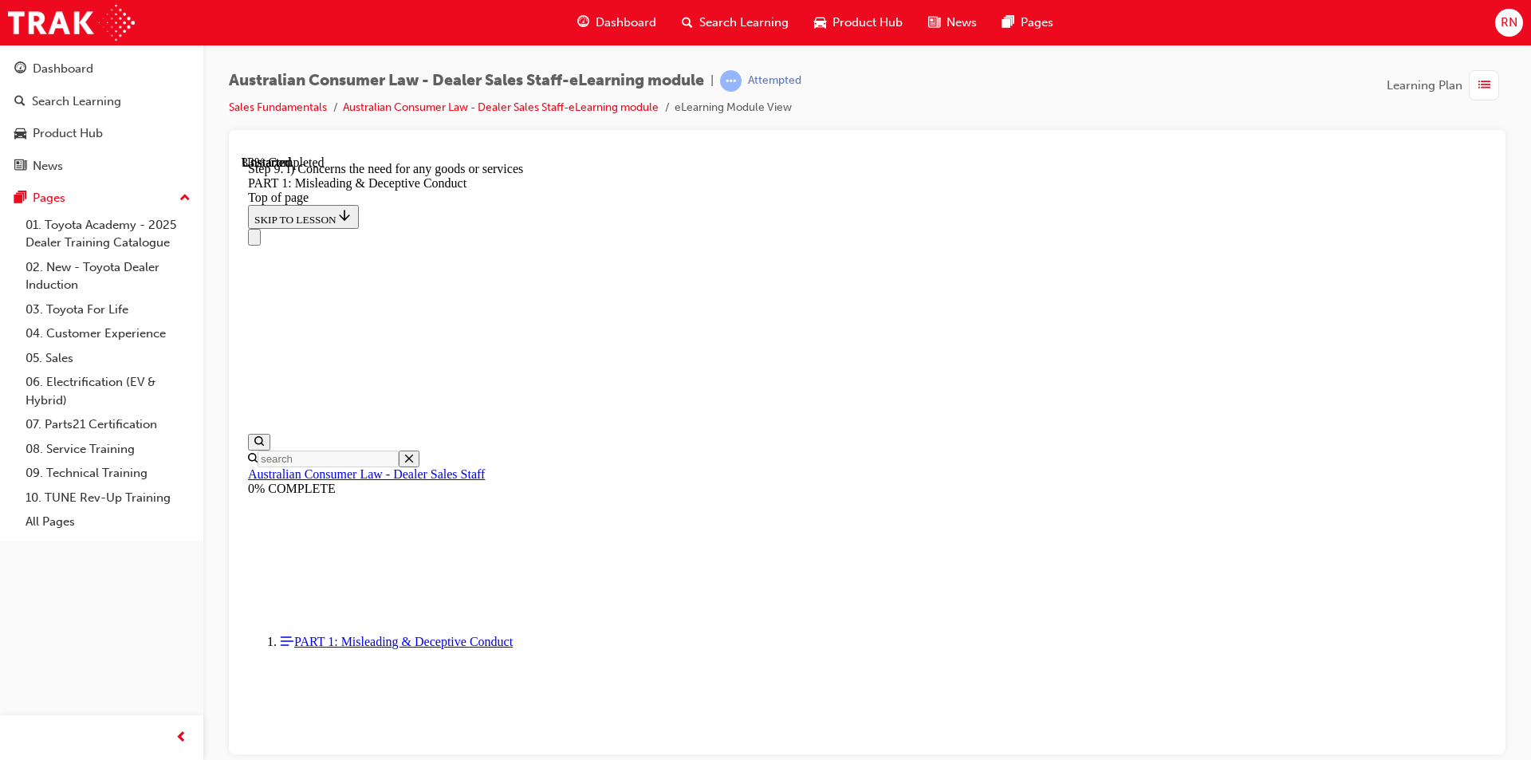
drag, startPoint x: 1368, startPoint y: 372, endPoint x: 1378, endPoint y: 614, distance: 242.7
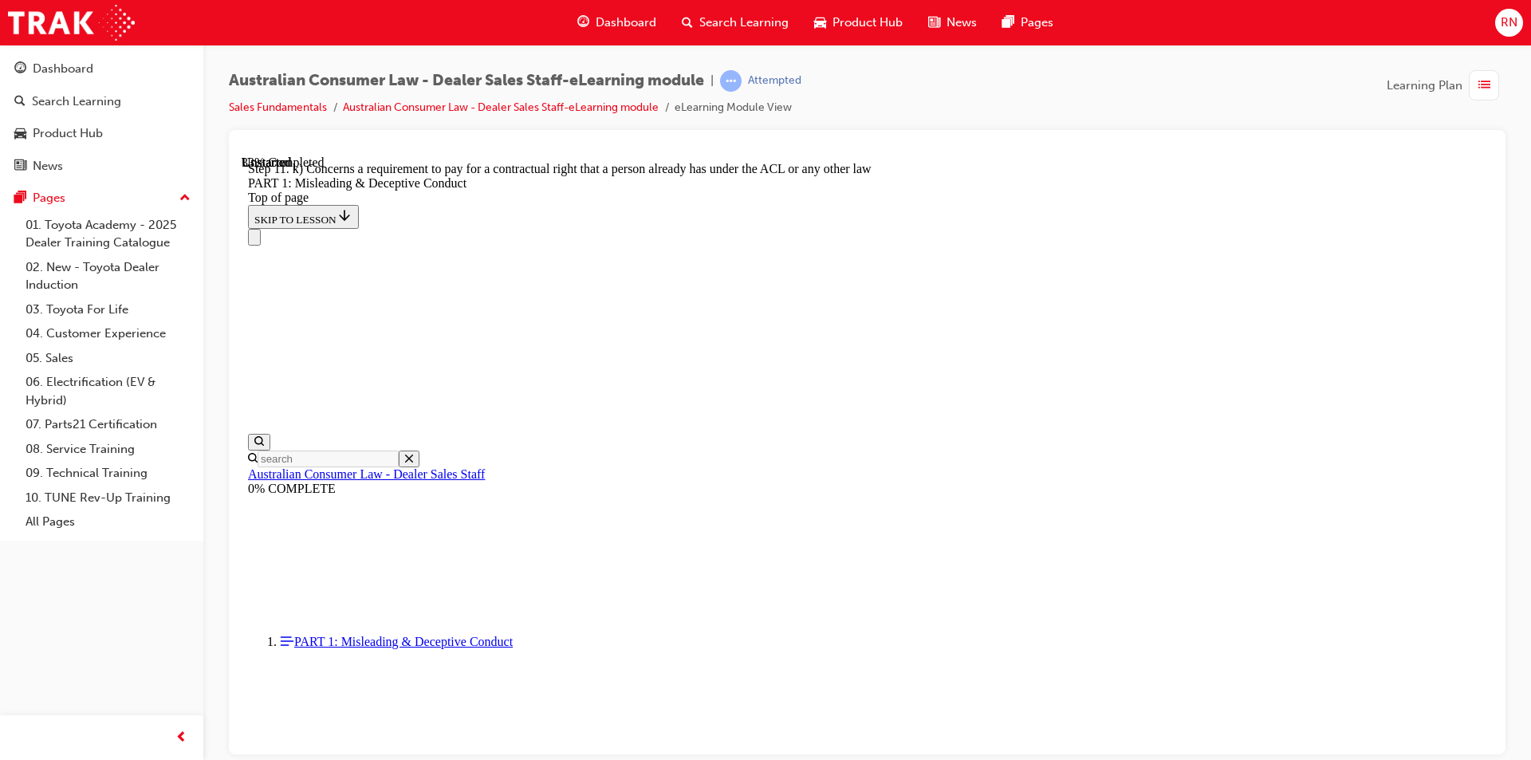
scroll to position [1834, 0]
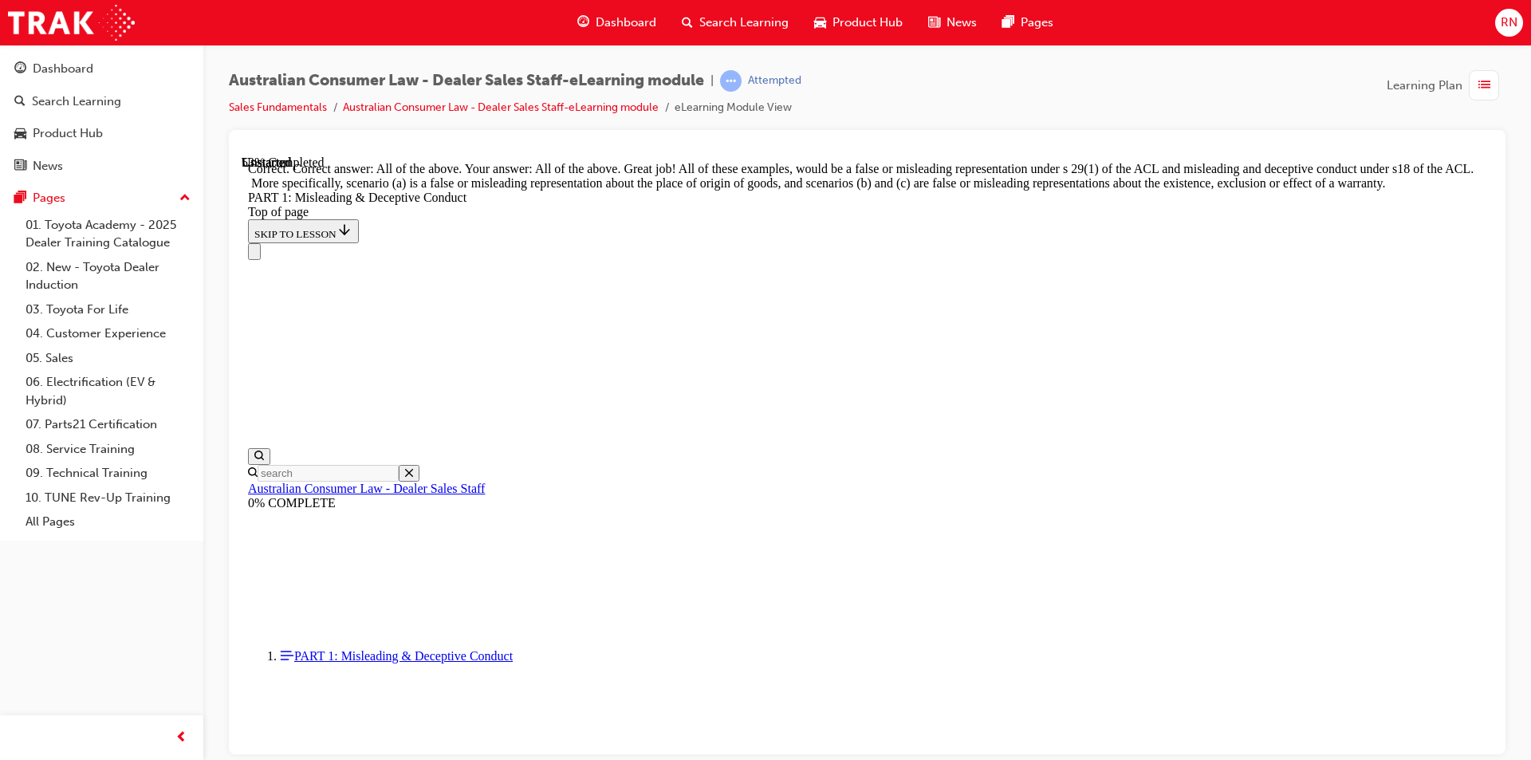
scroll to position [2717, 0]
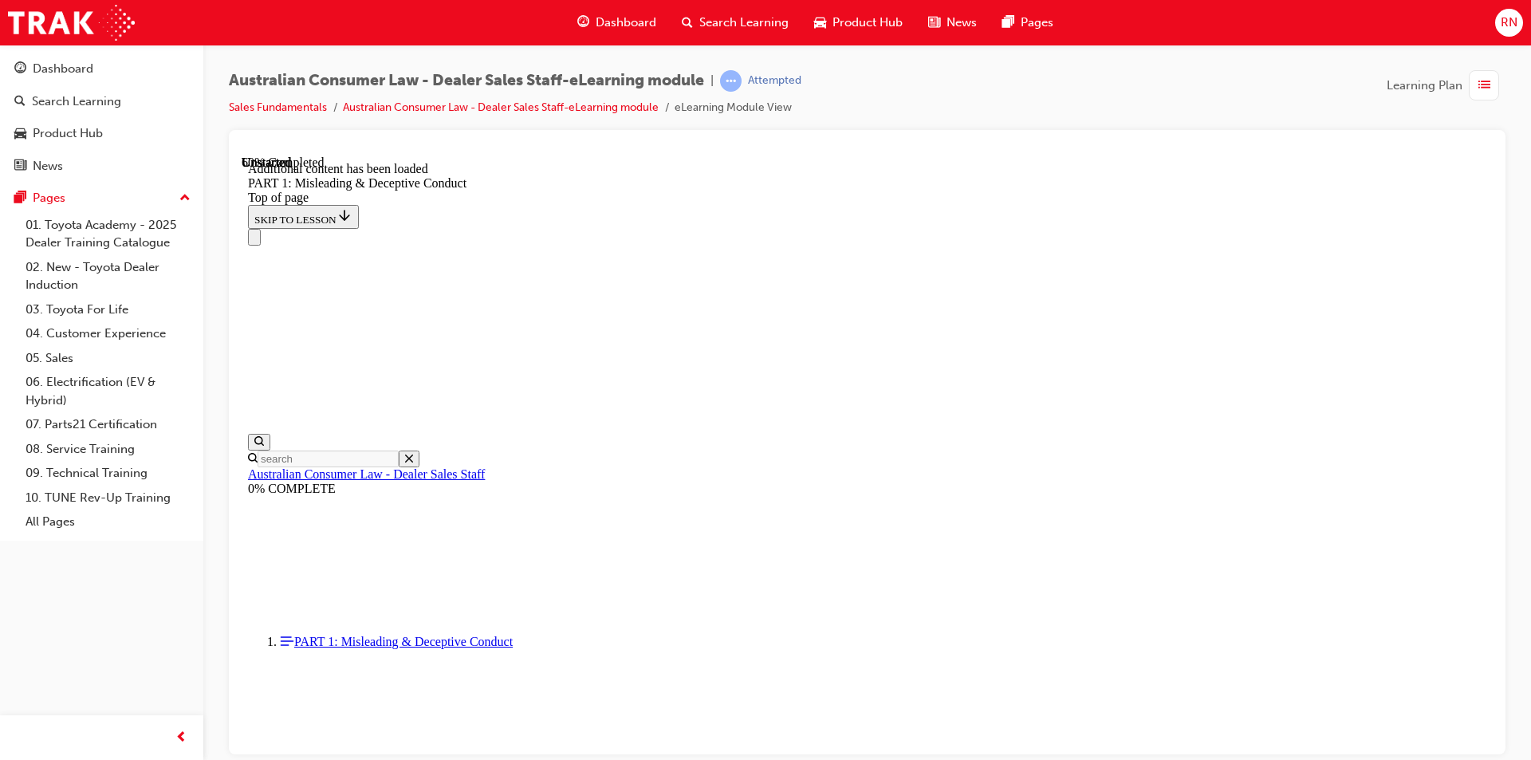
scroll to position [3147, 0]
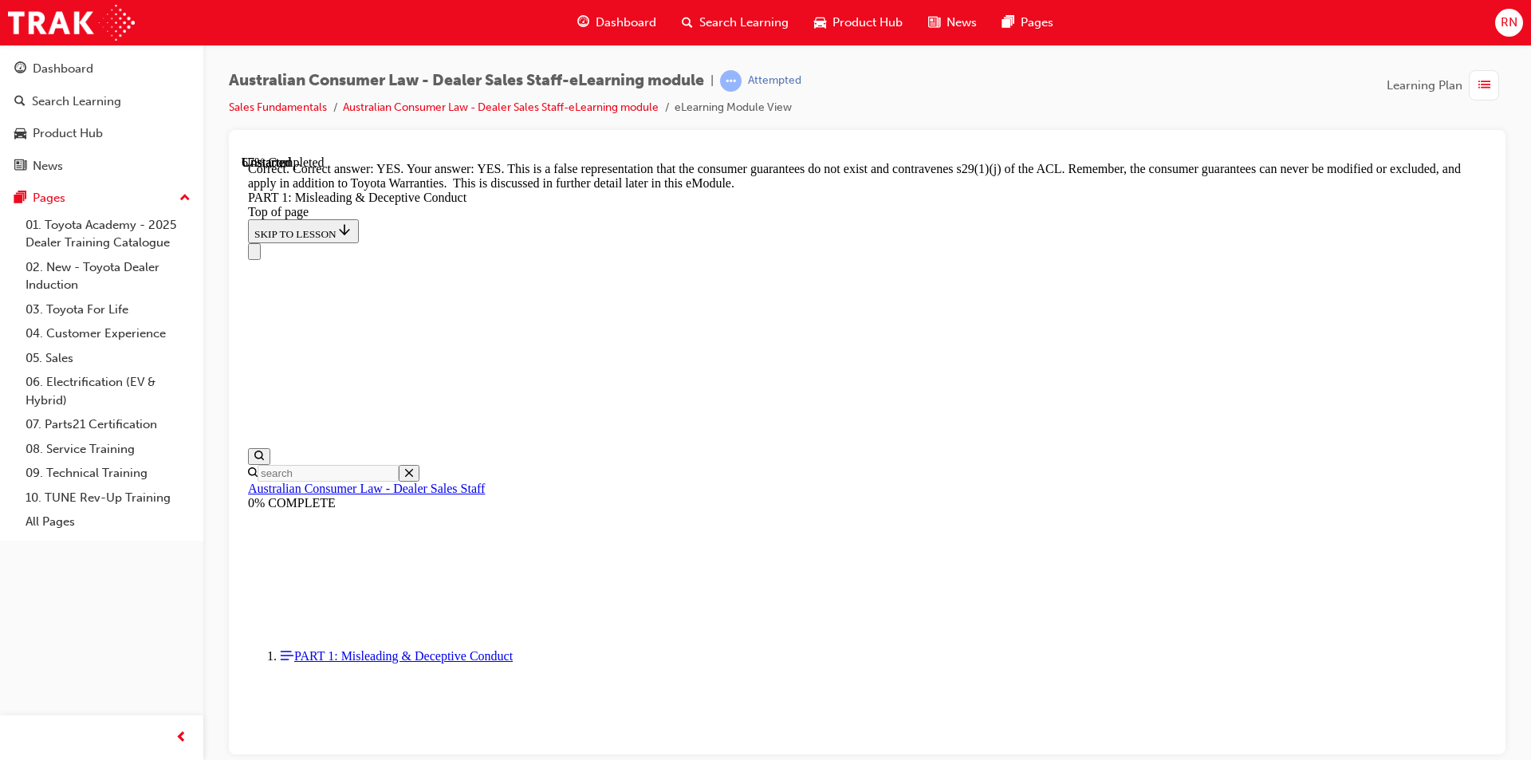
scroll to position [3467, 0]
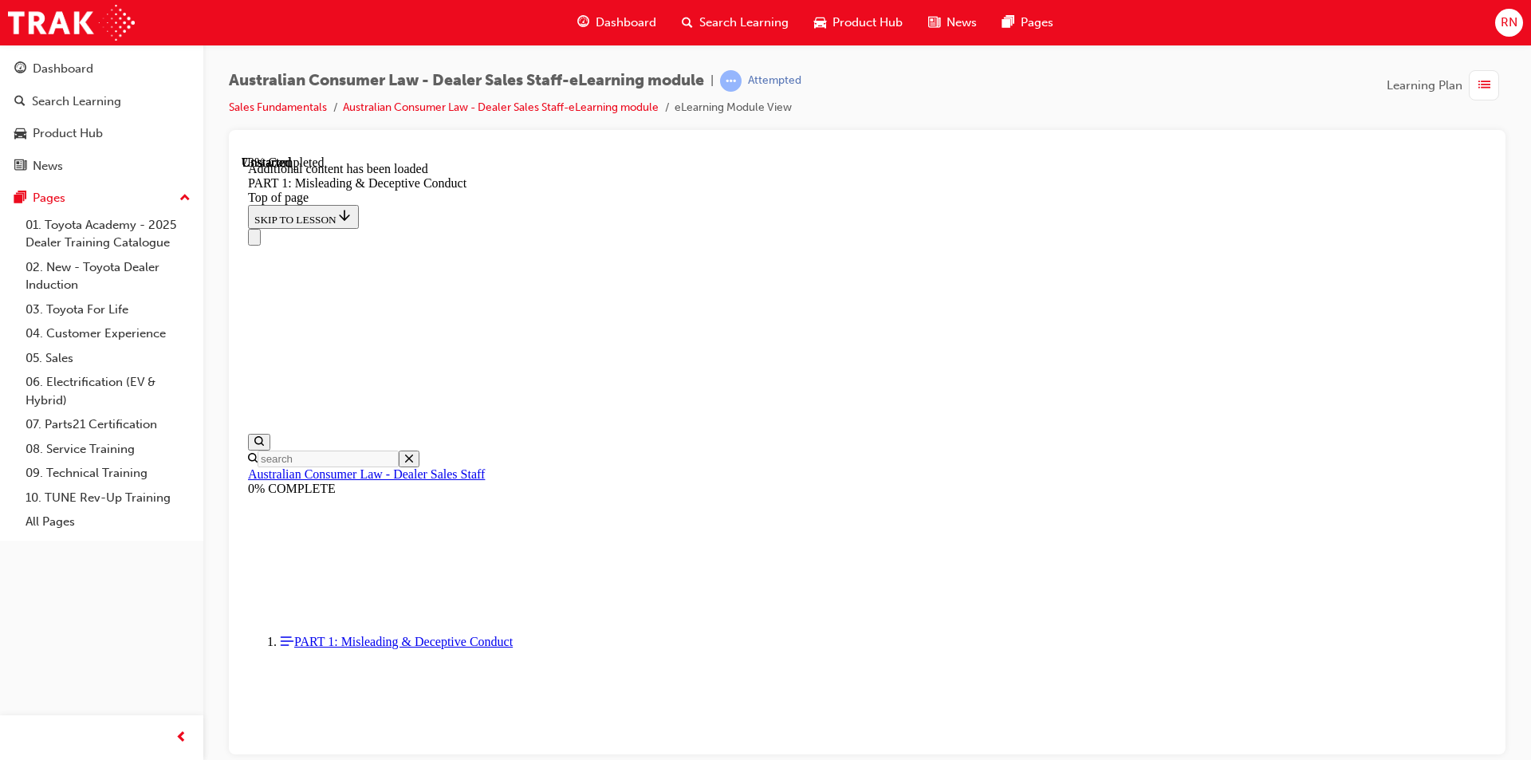
scroll to position [3896, 0]
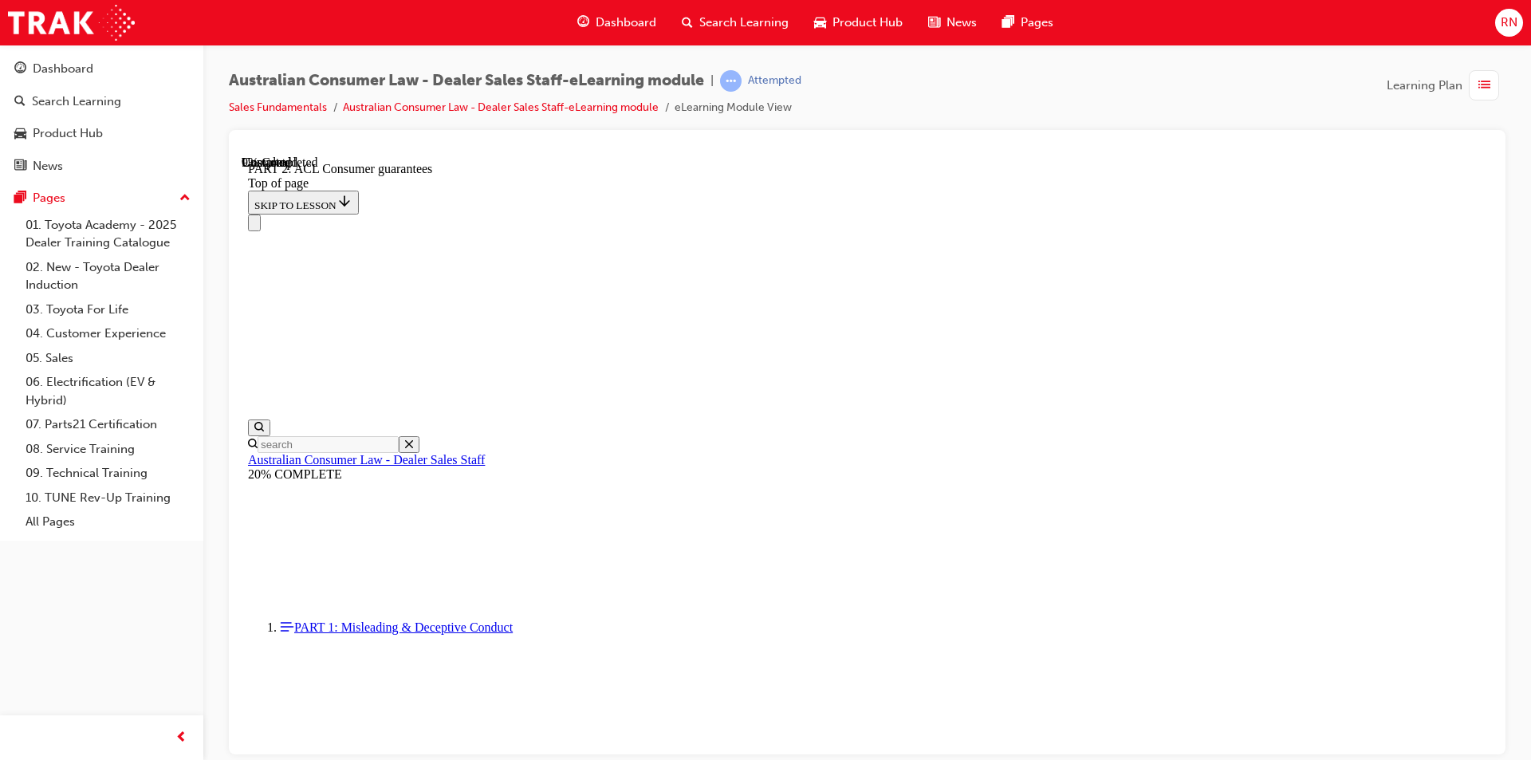
scroll to position [2598, 0]
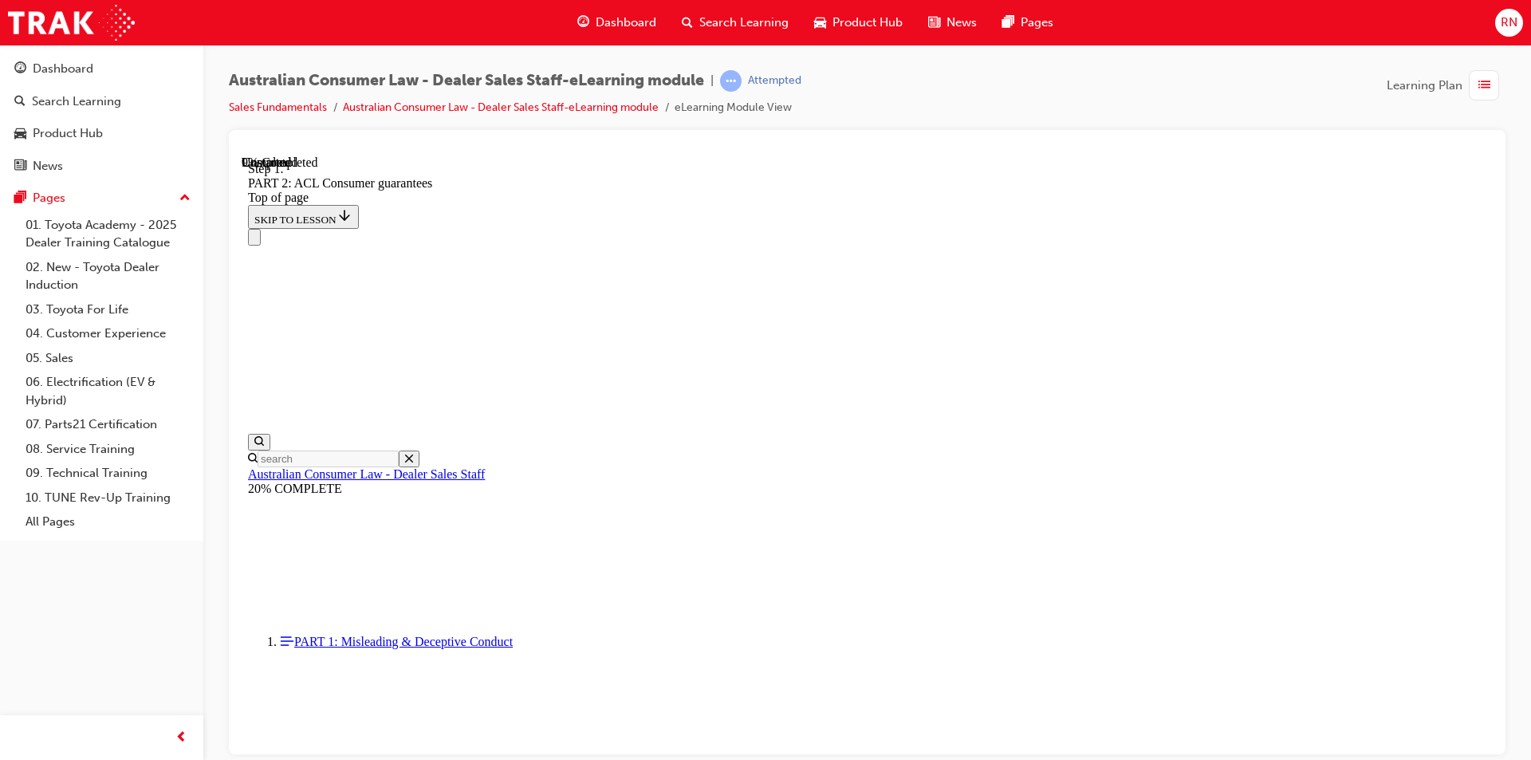
scroll to position [2585, 0]
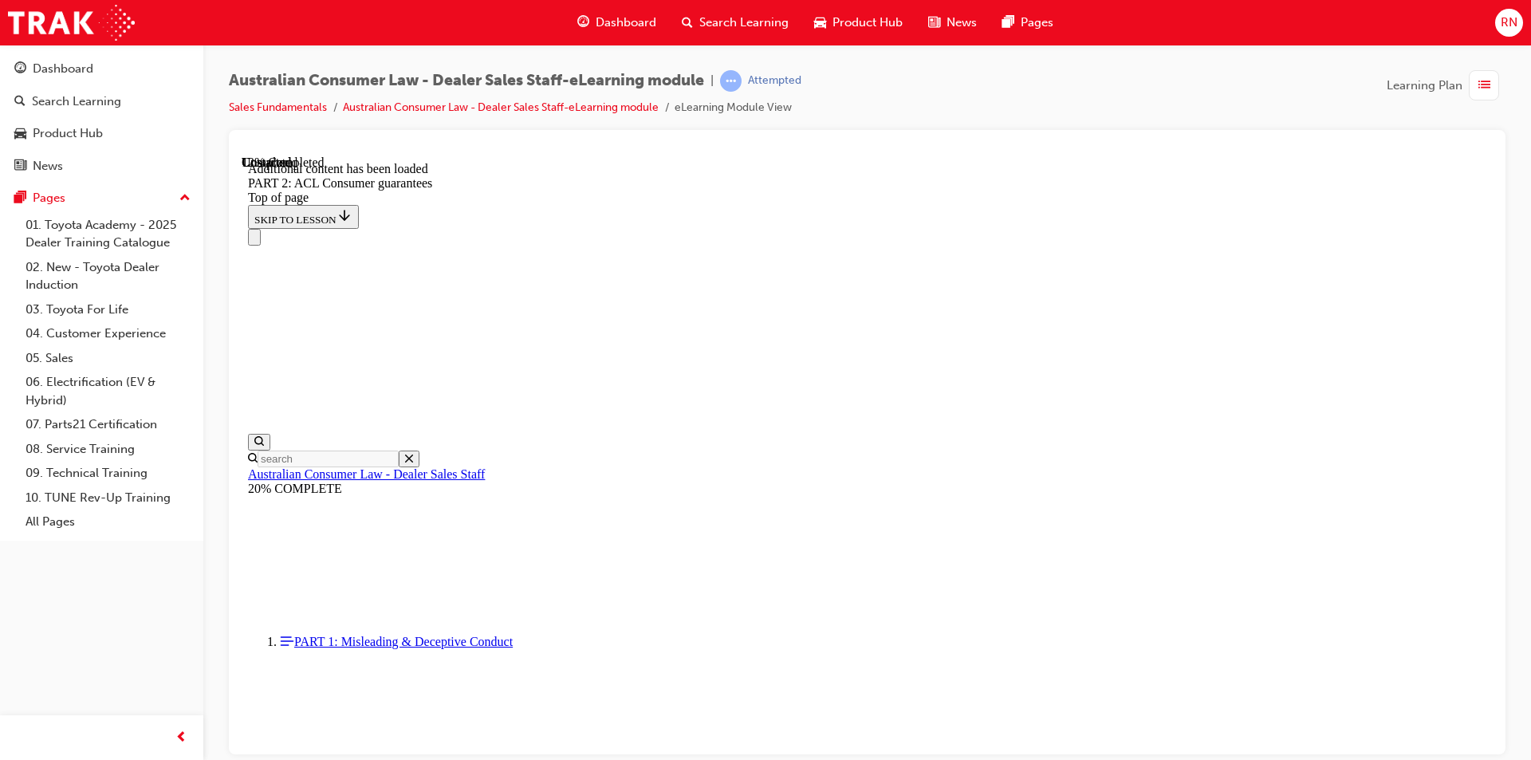
scroll to position [3016, 0]
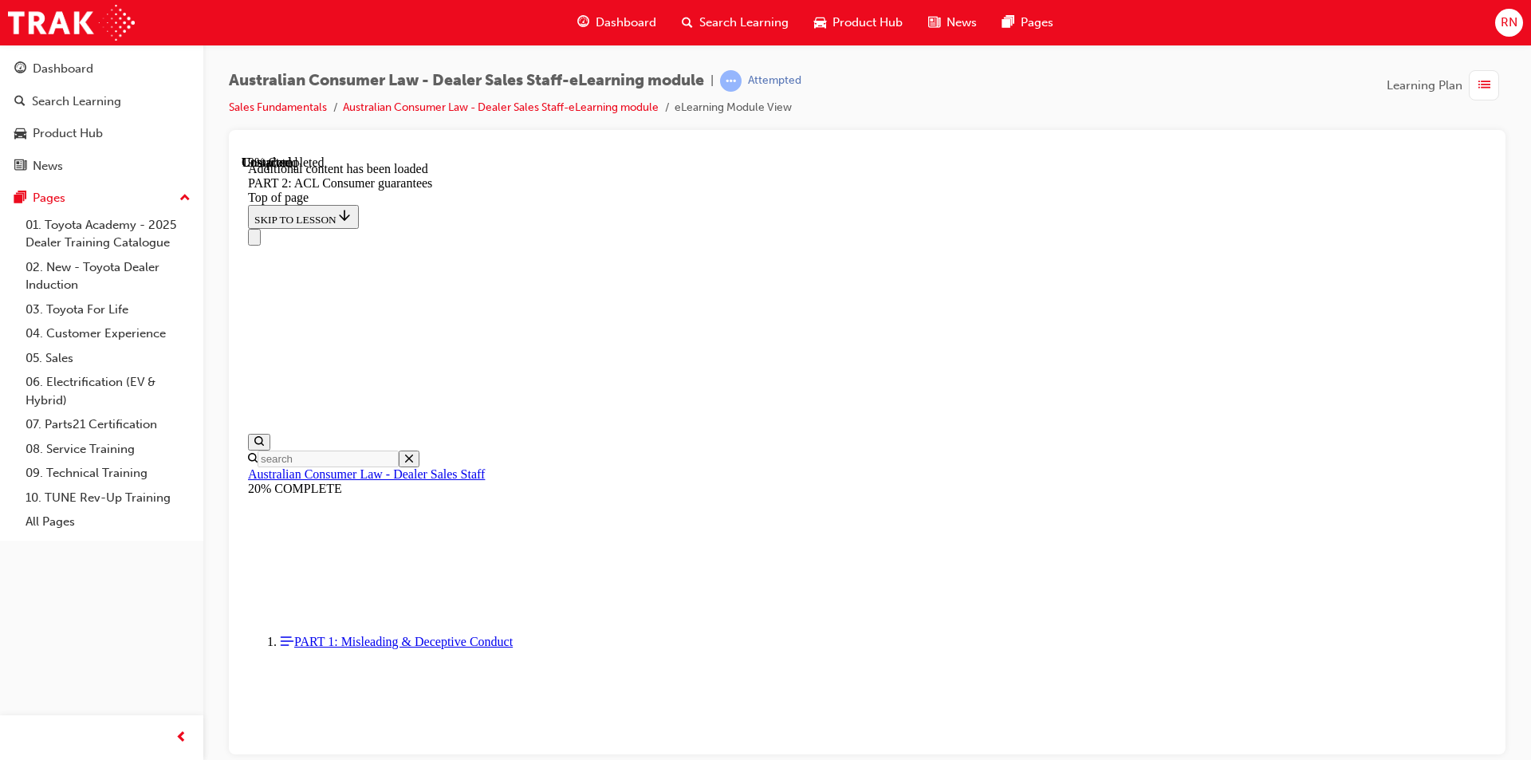
scroll to position [3845, 0]
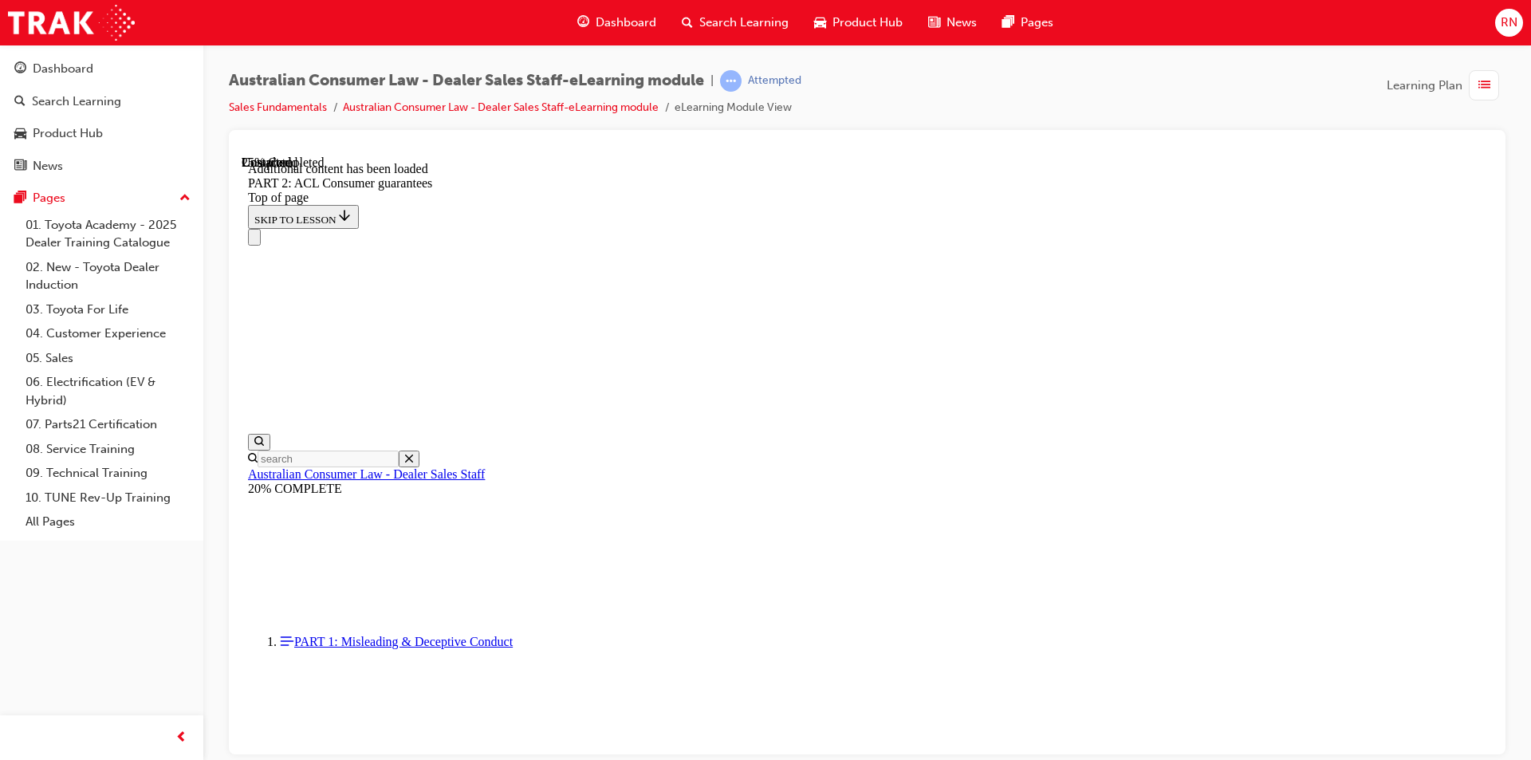
scroll to position [4734, 0]
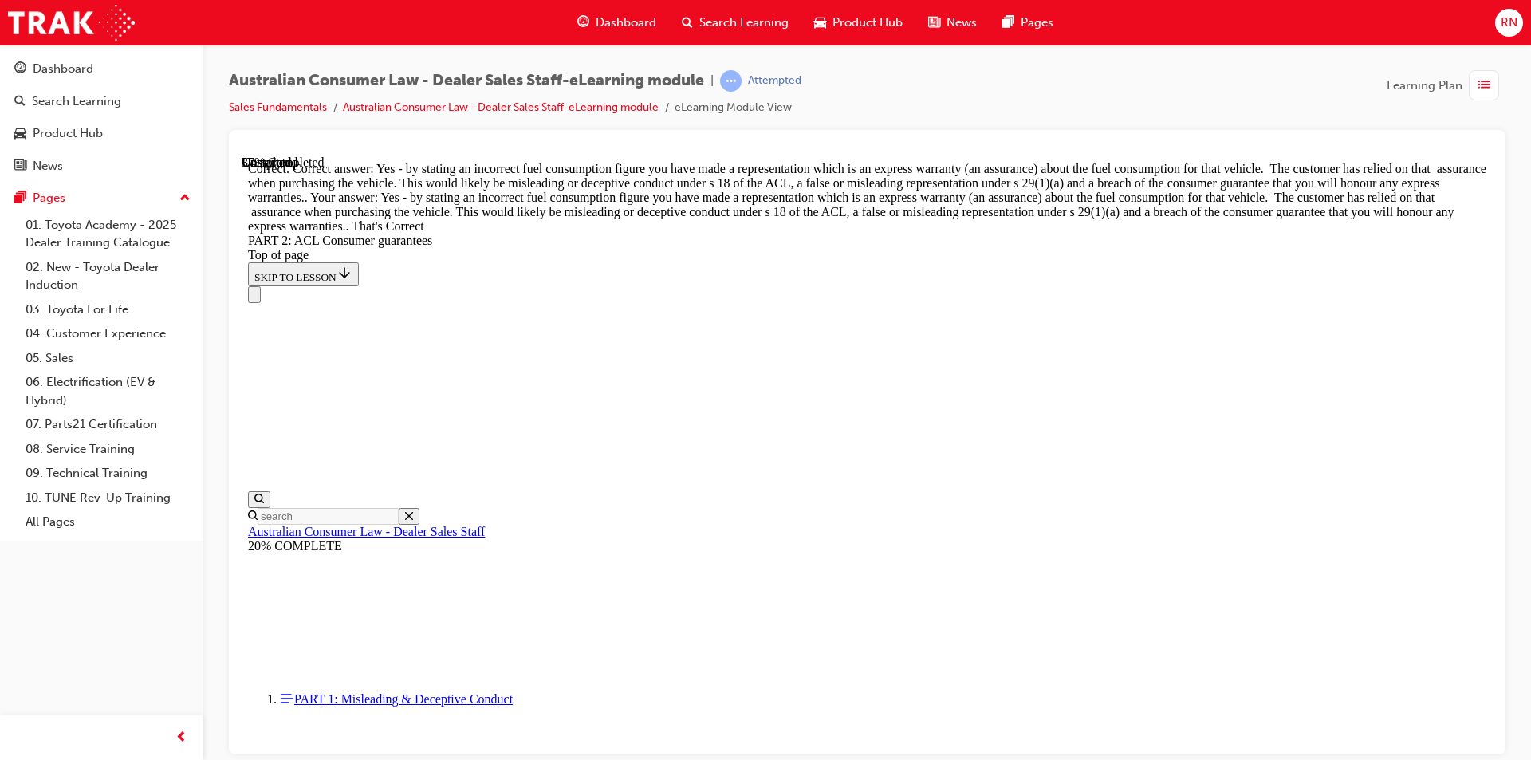
scroll to position [7198, 0]
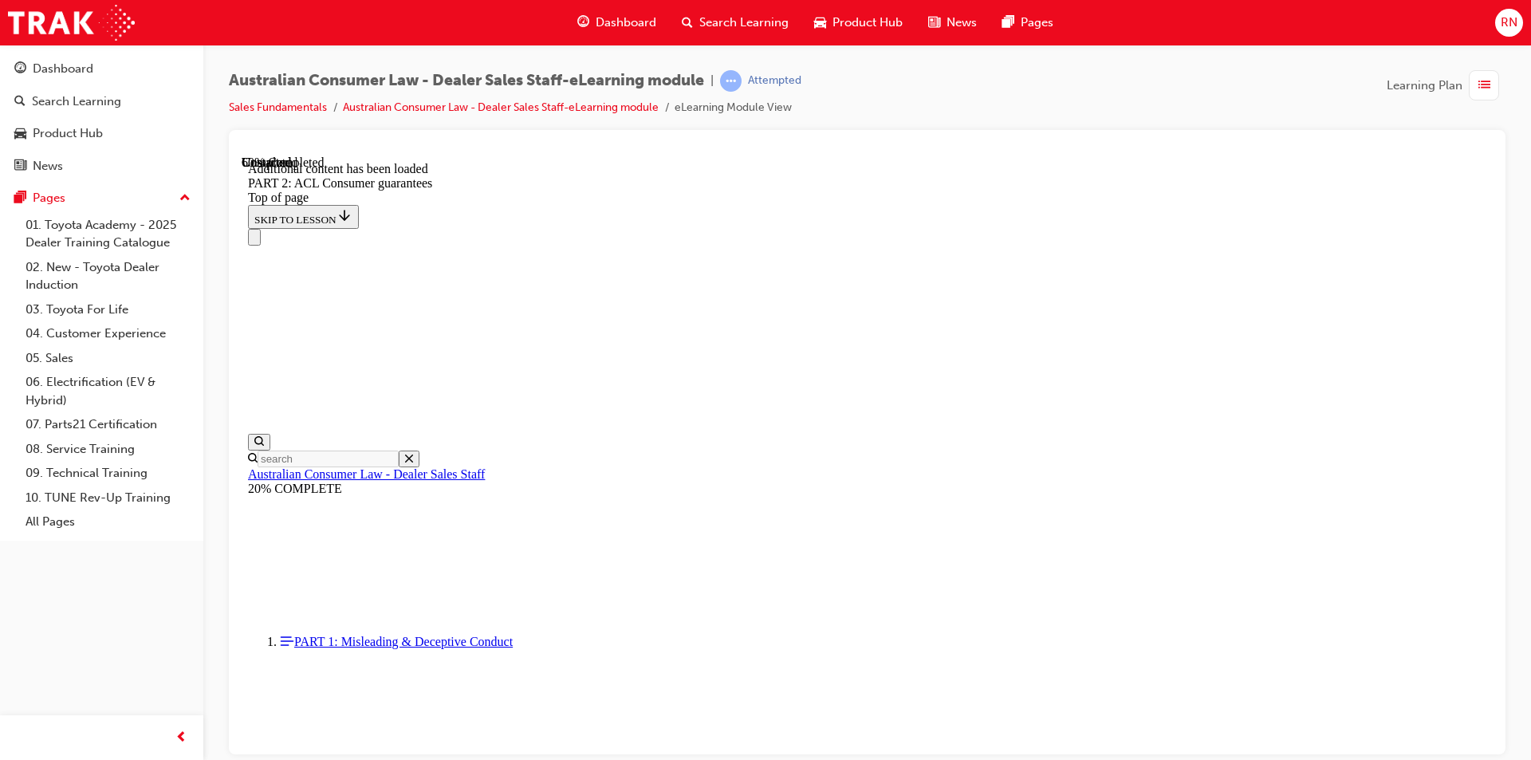
scroll to position [9810, 0]
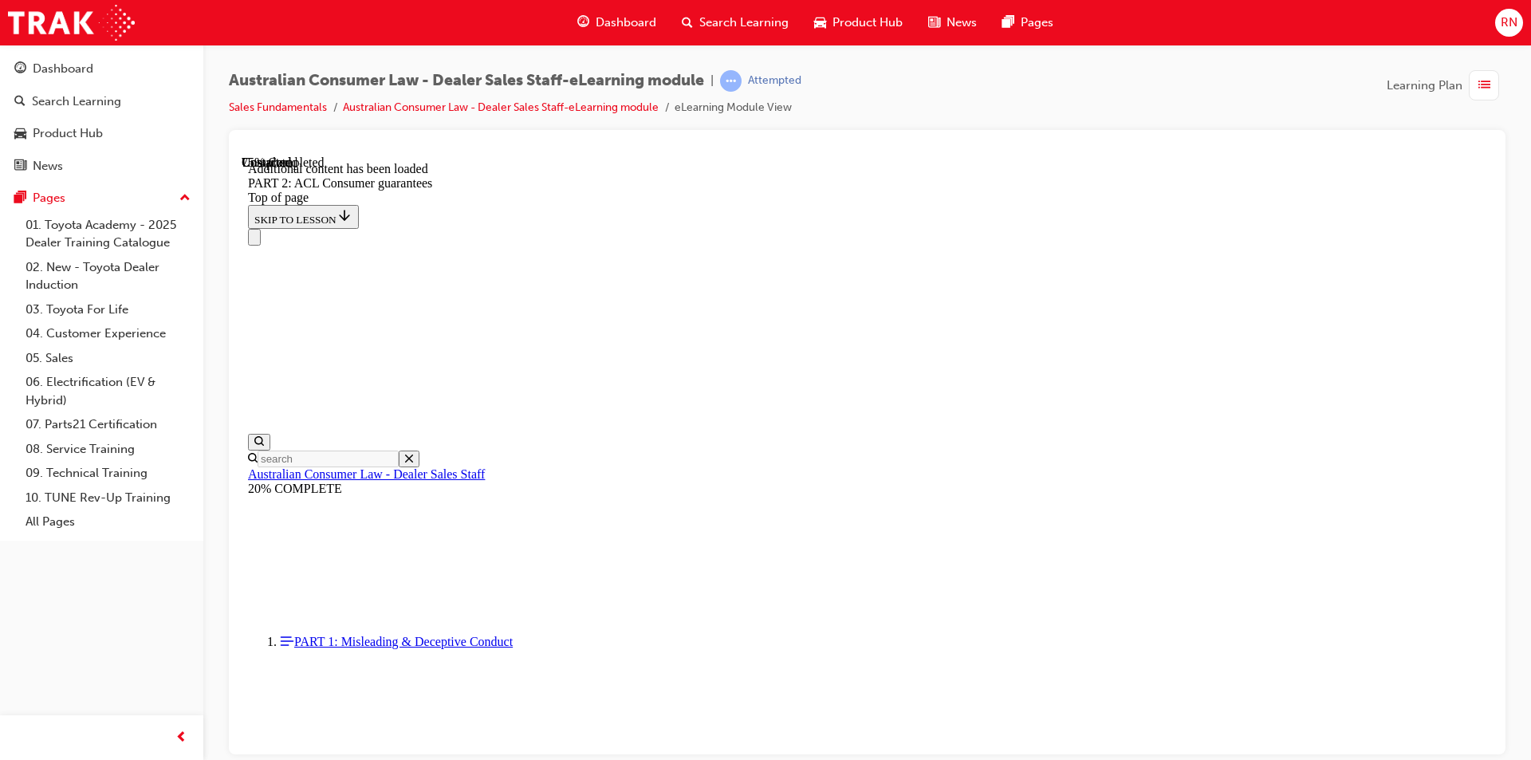
scroll to position [13371, 0]
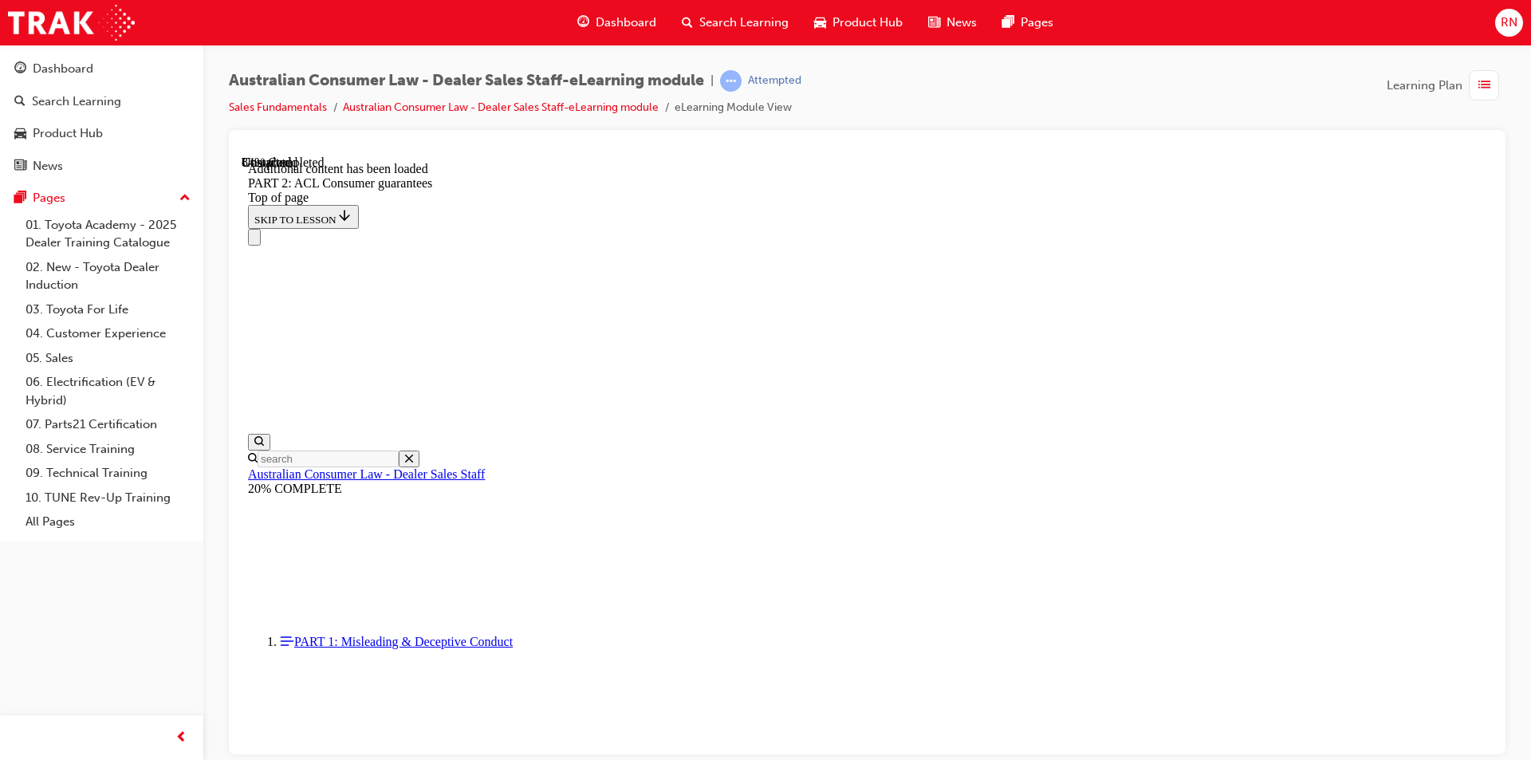
scroll to position [15610, 0]
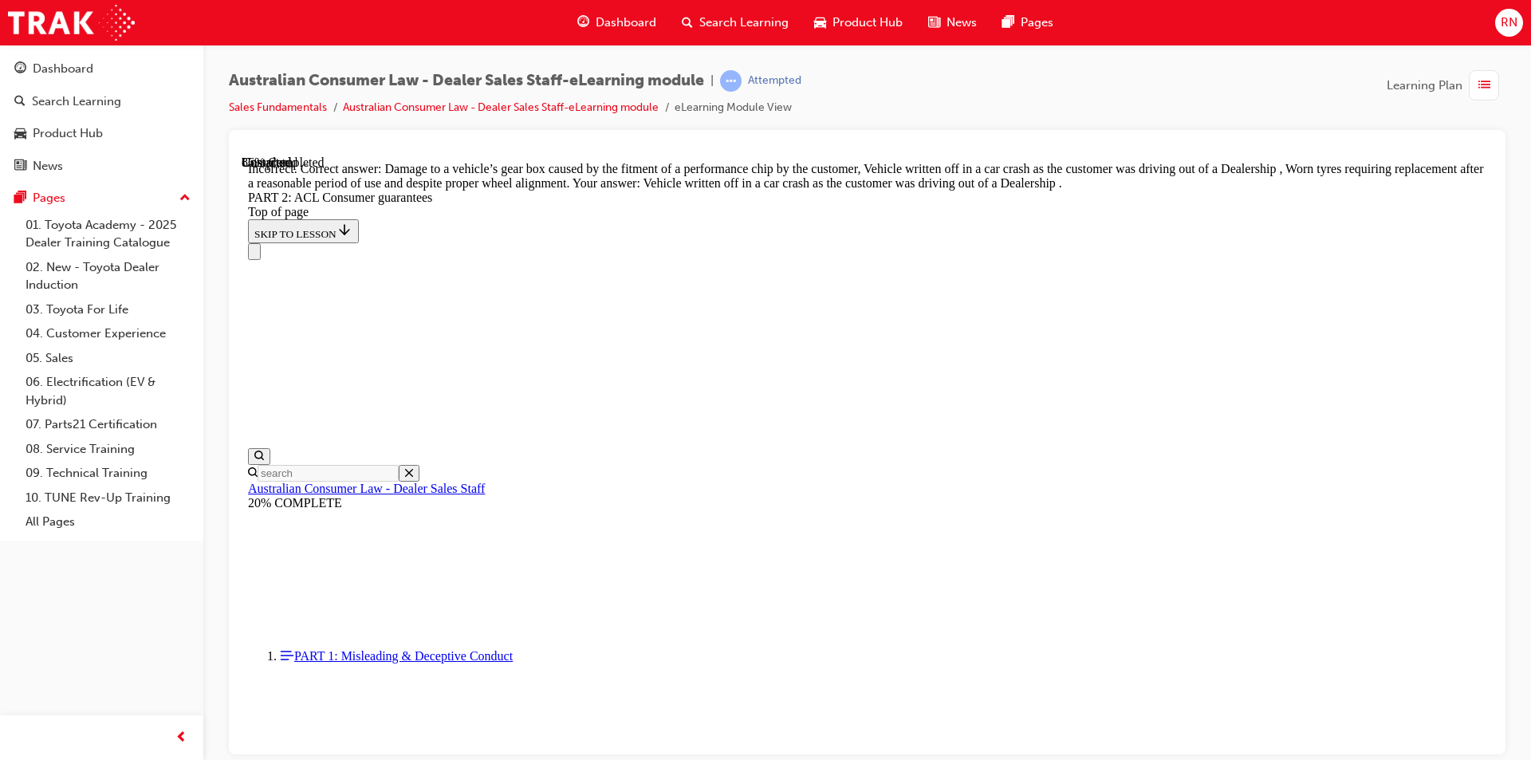
scroll to position [15868, 0]
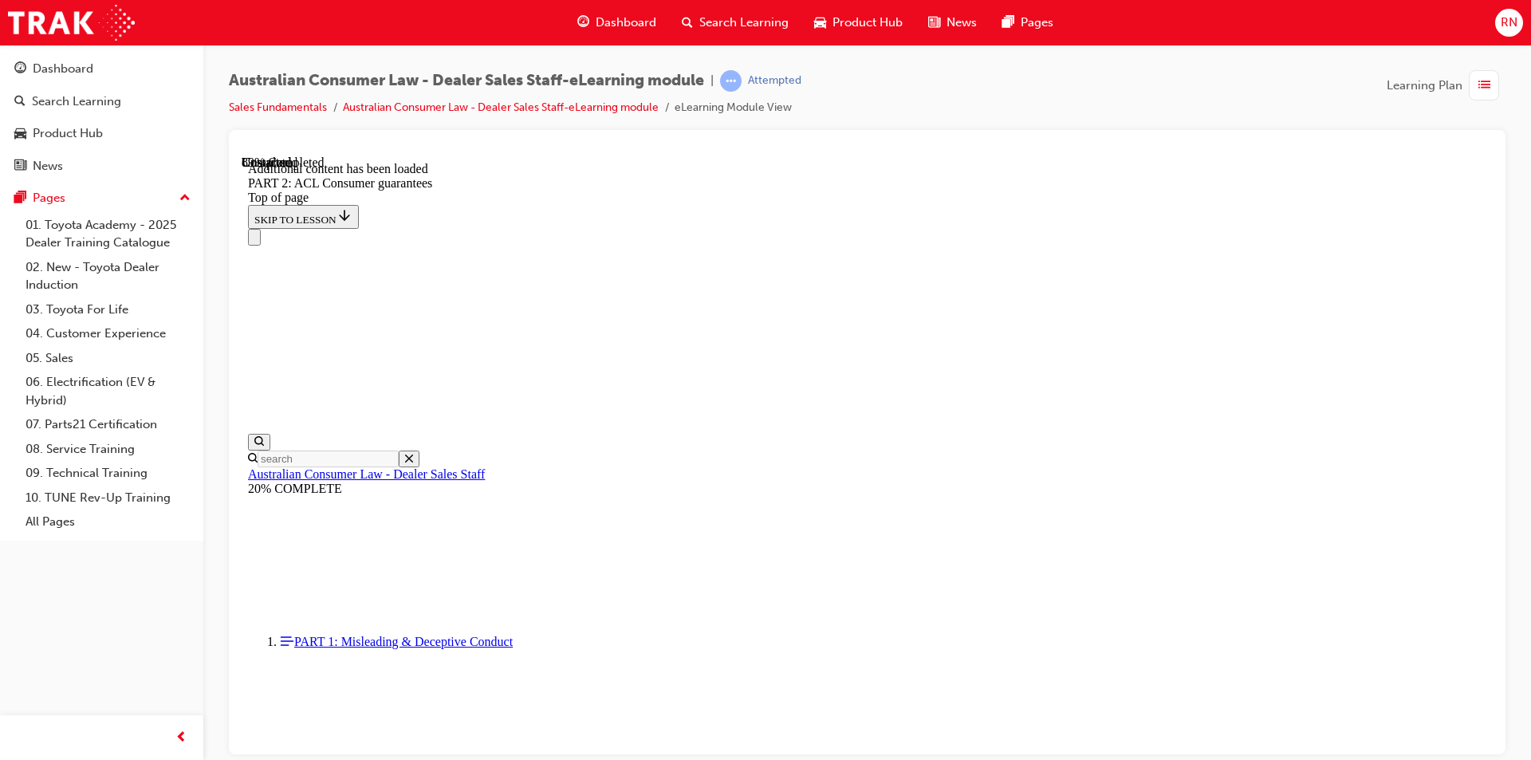
scroll to position [17325, 0]
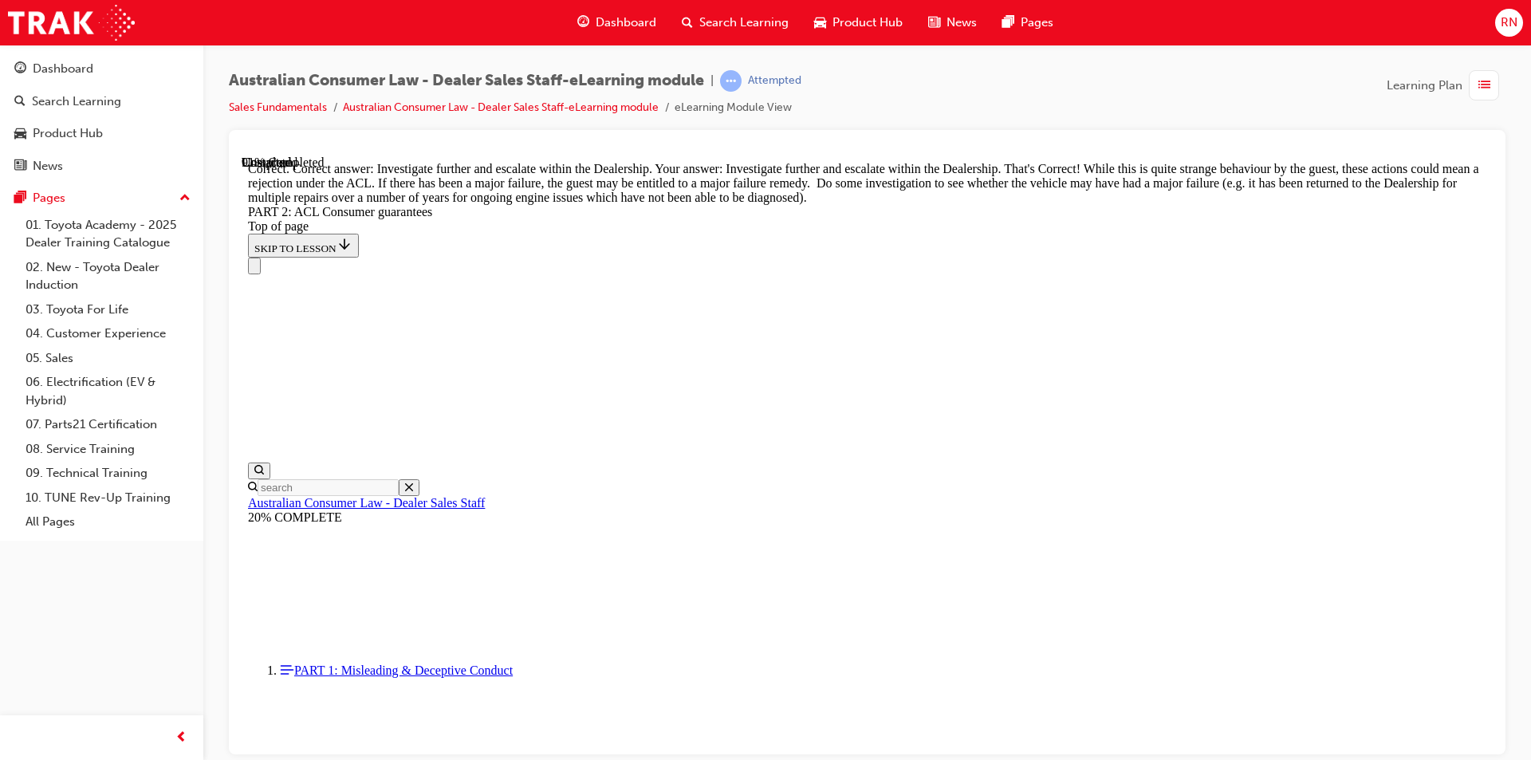
scroll to position [17644, 0]
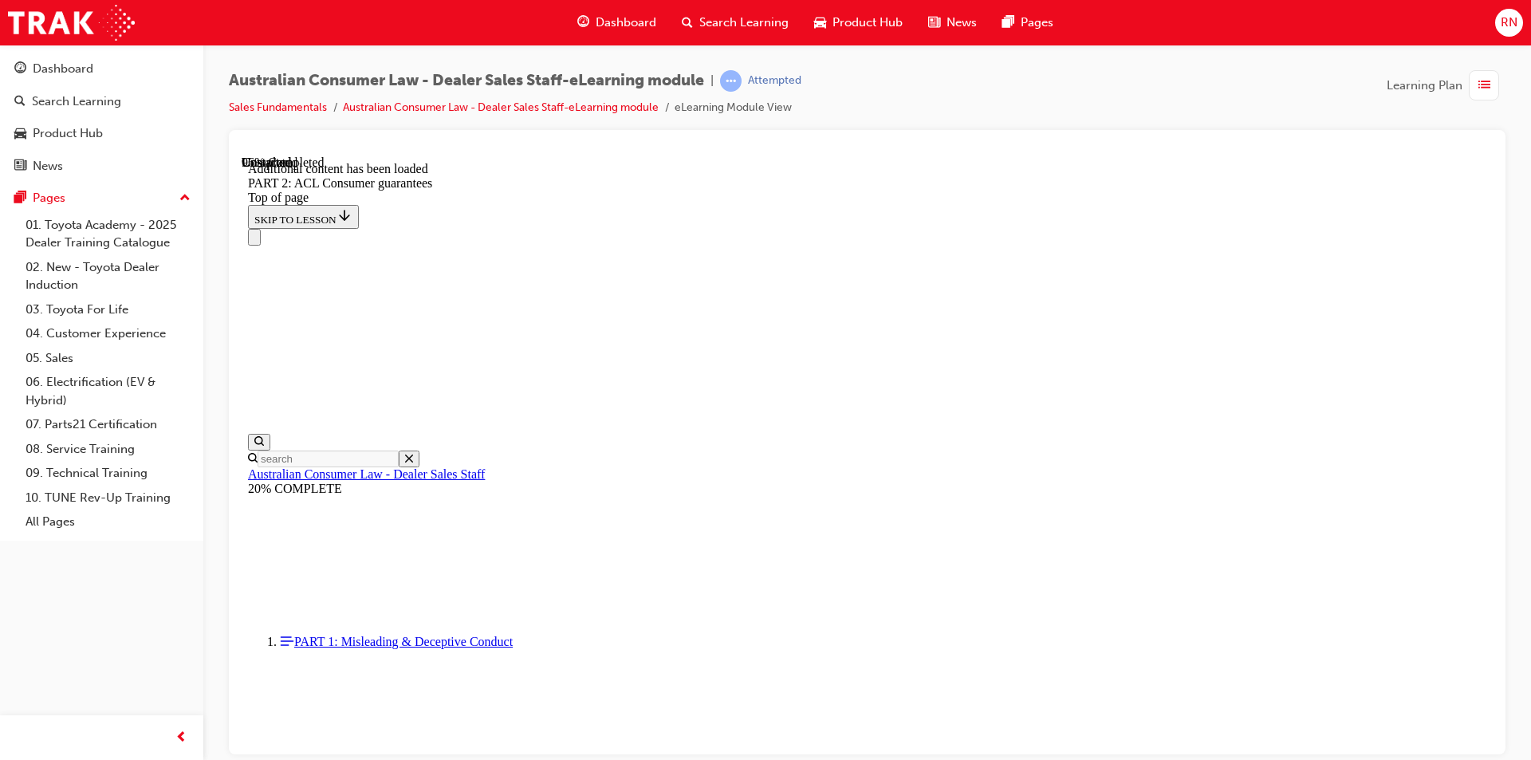
scroll to position [19065, 0]
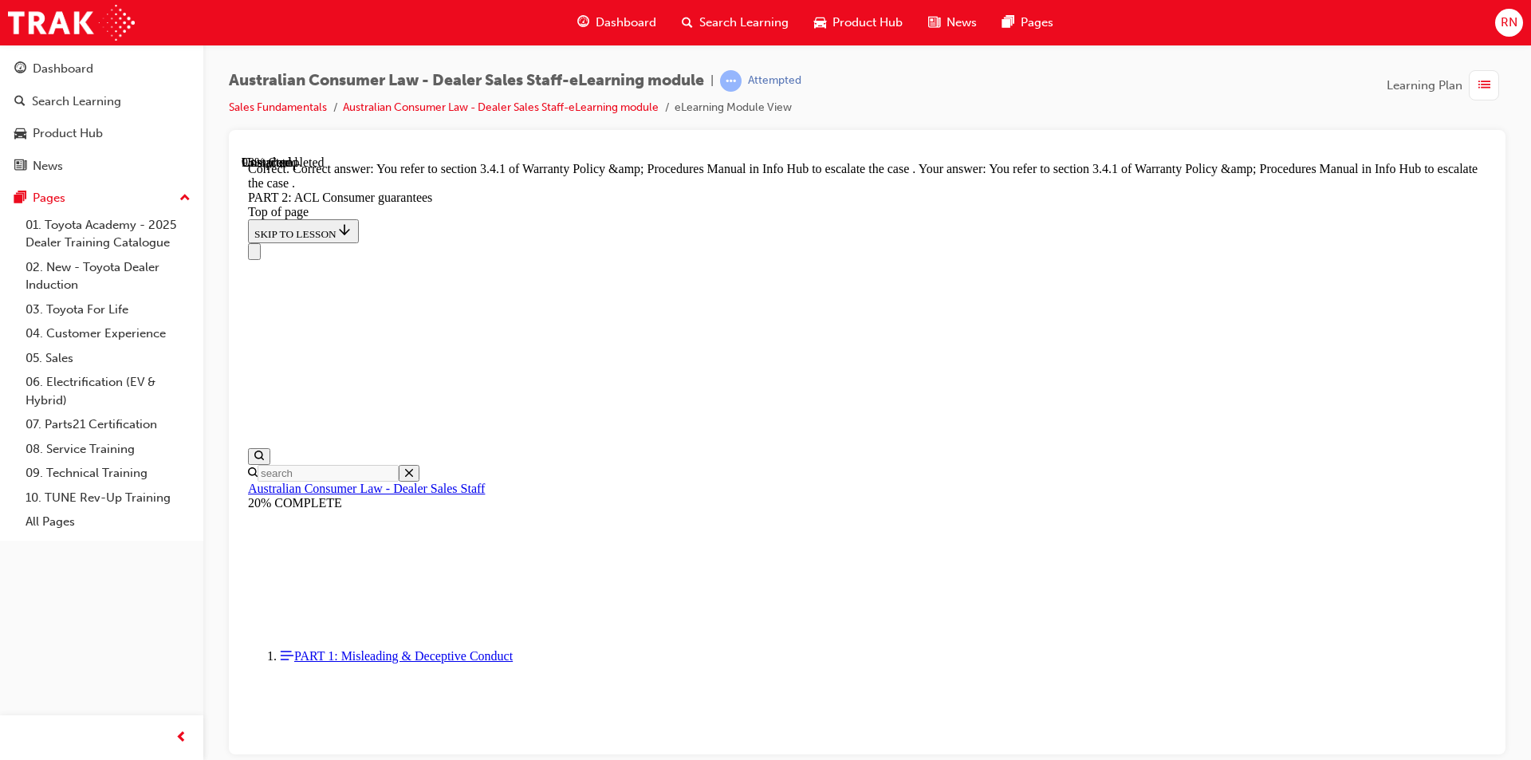
scroll to position [20006, 0]
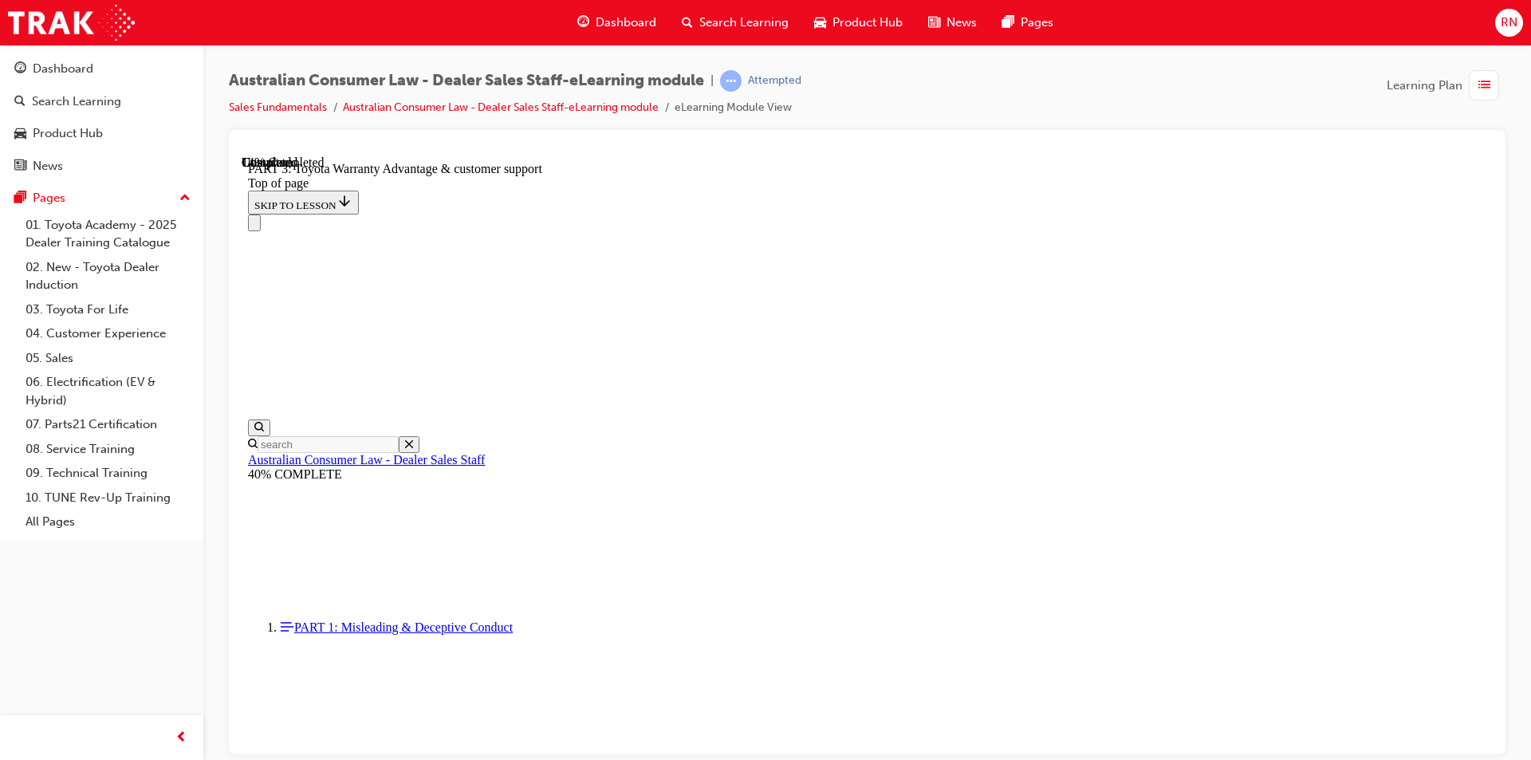
scroll to position [1055, 0]
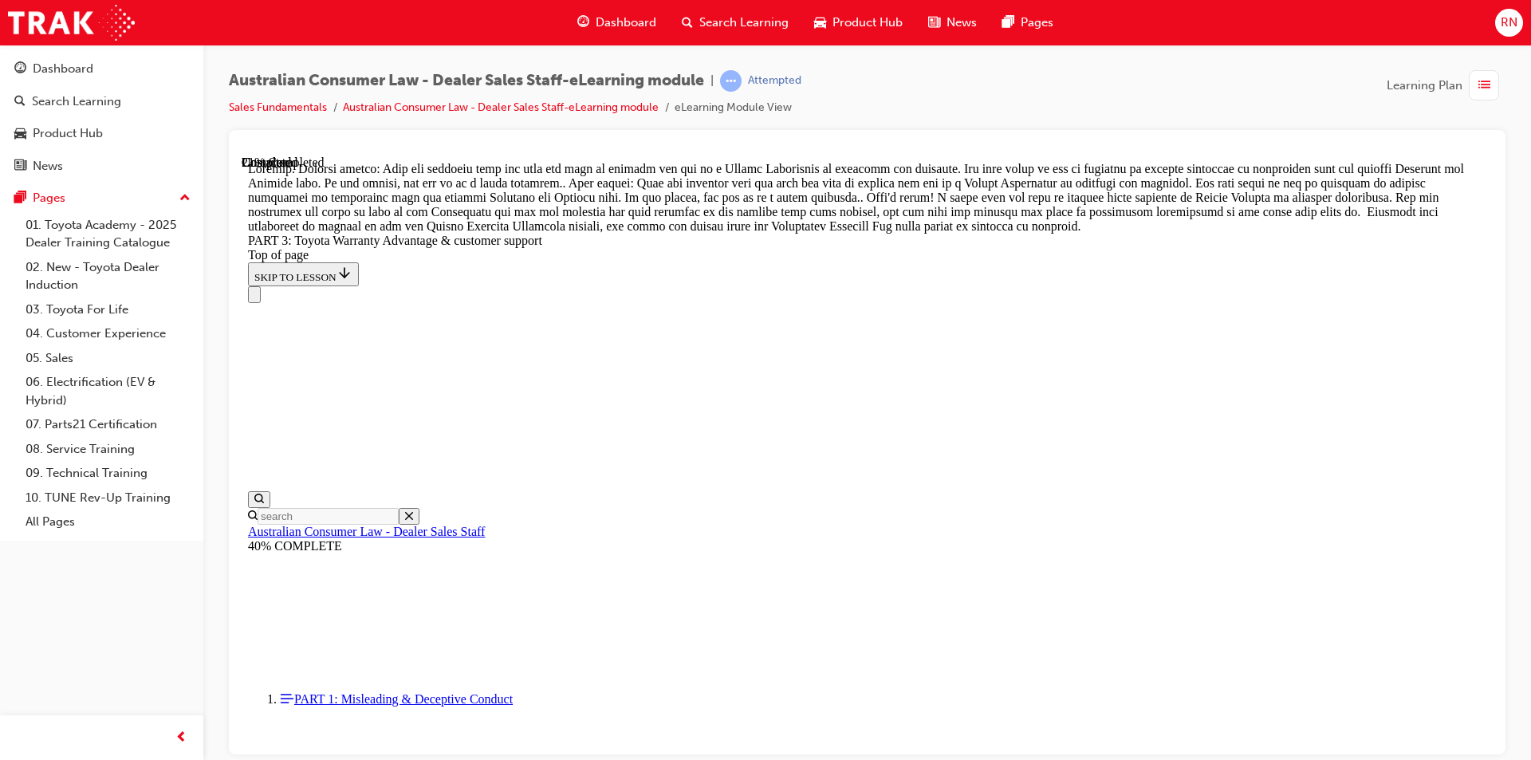
scroll to position [1215, 0]
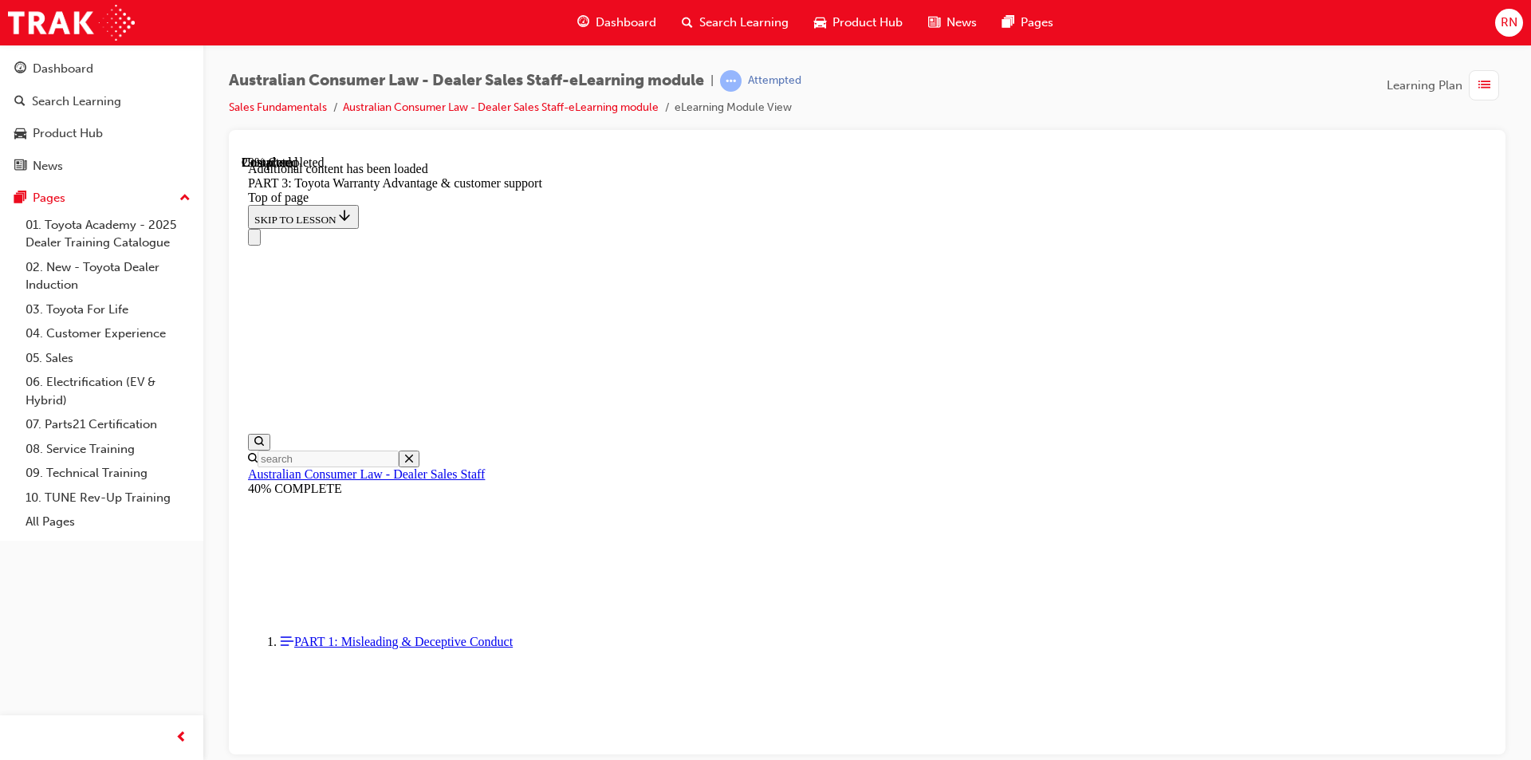
scroll to position [1861, 0]
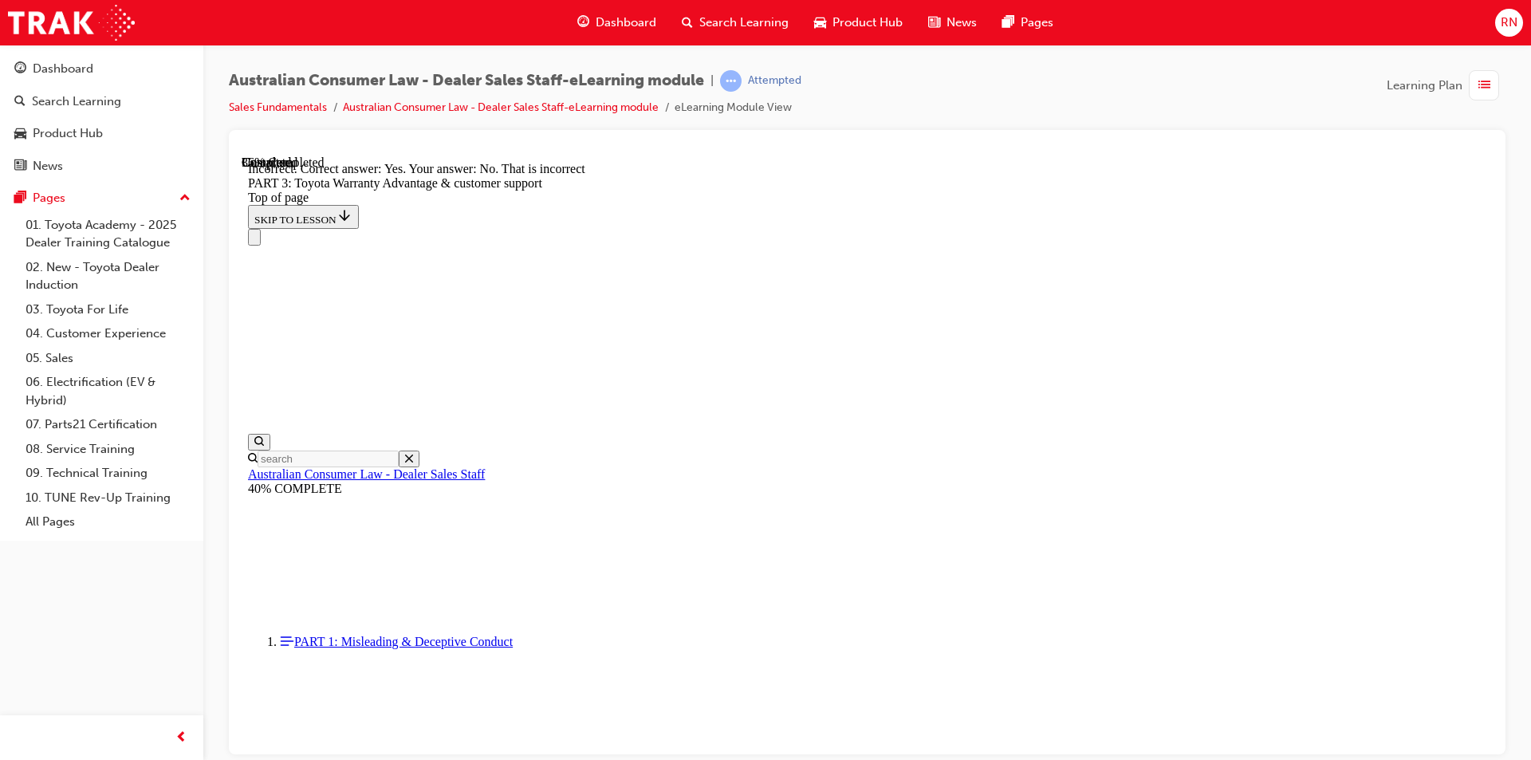
scroll to position [1752, 0]
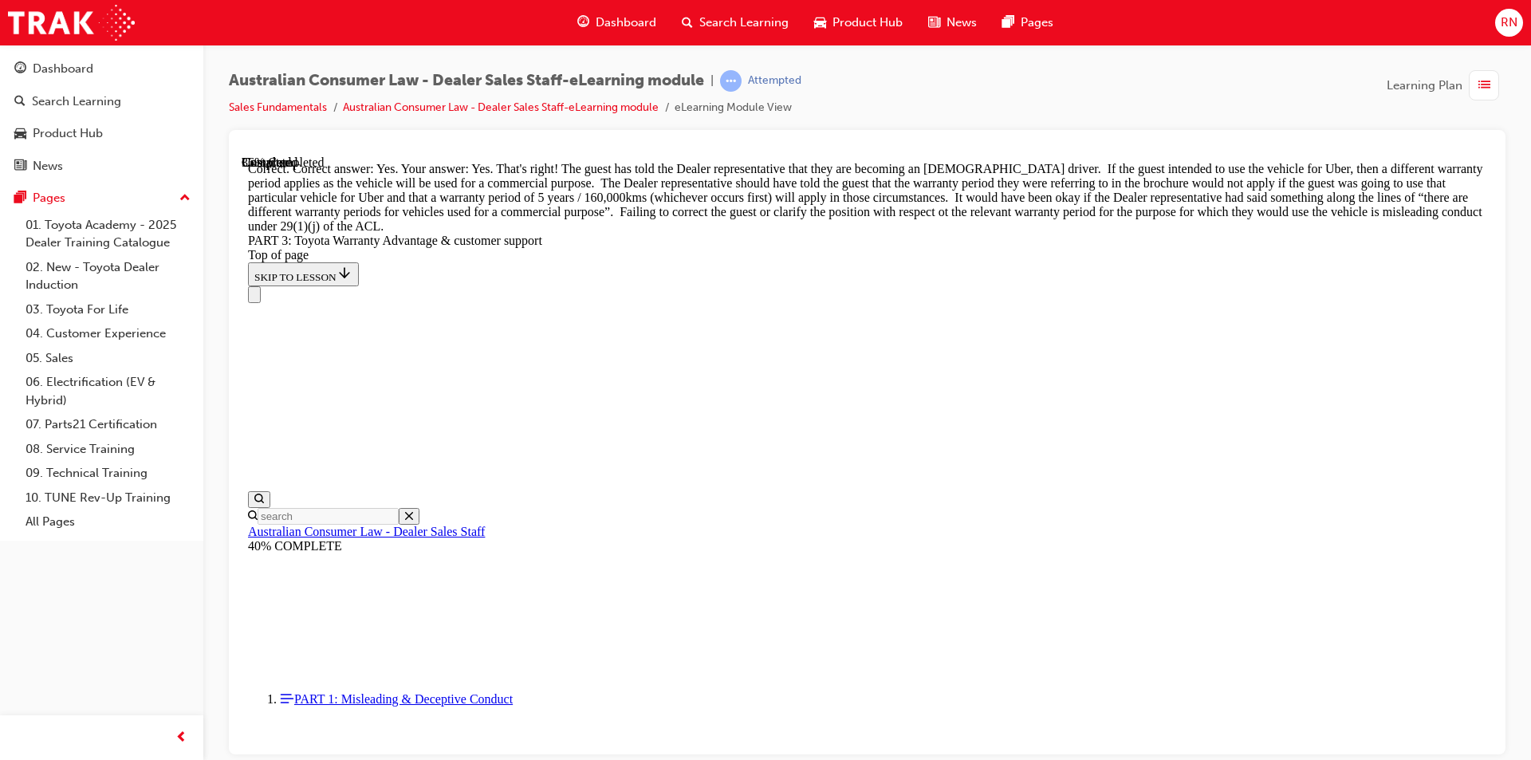
scroll to position [2162, 0]
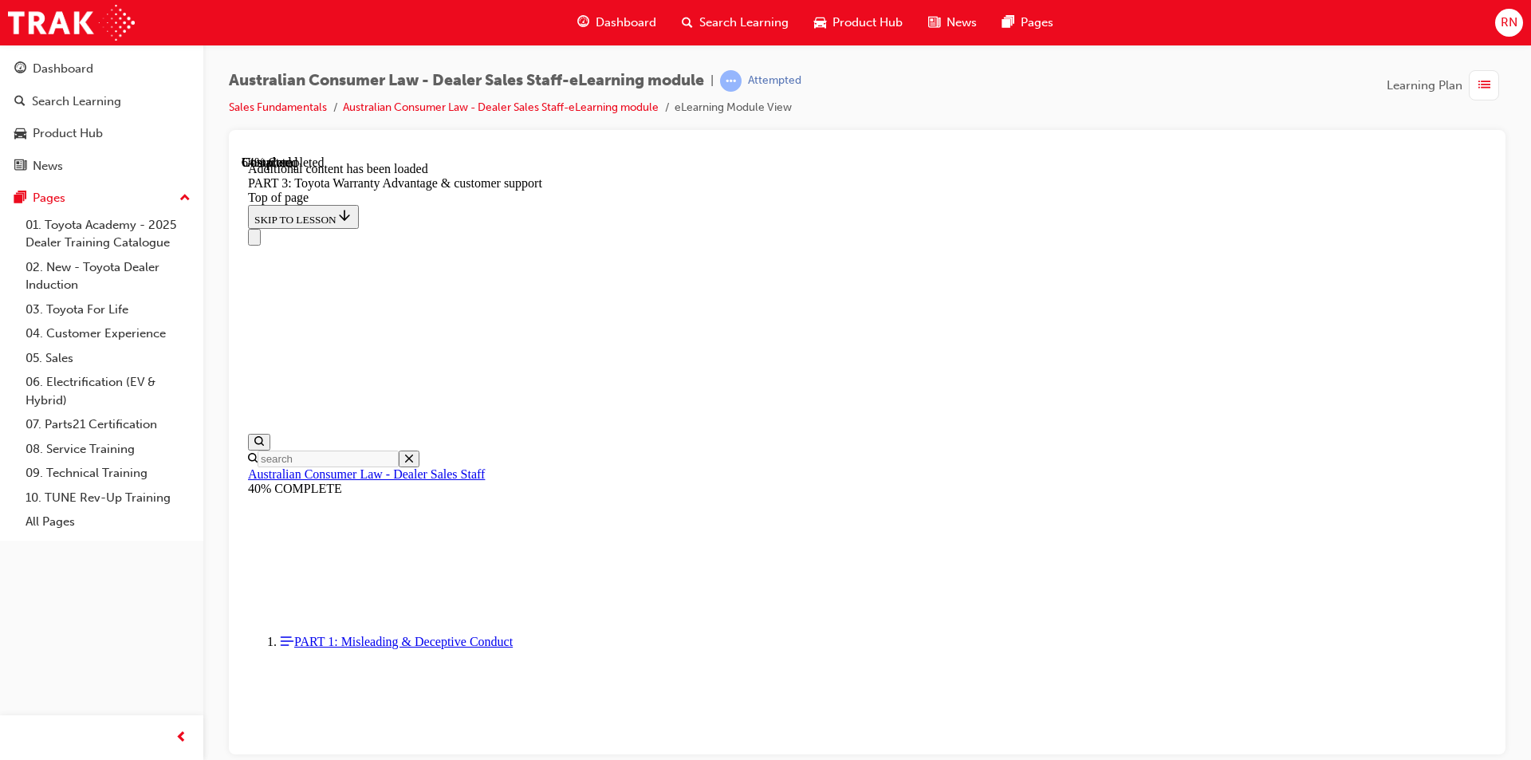
scroll to position [4215, 0]
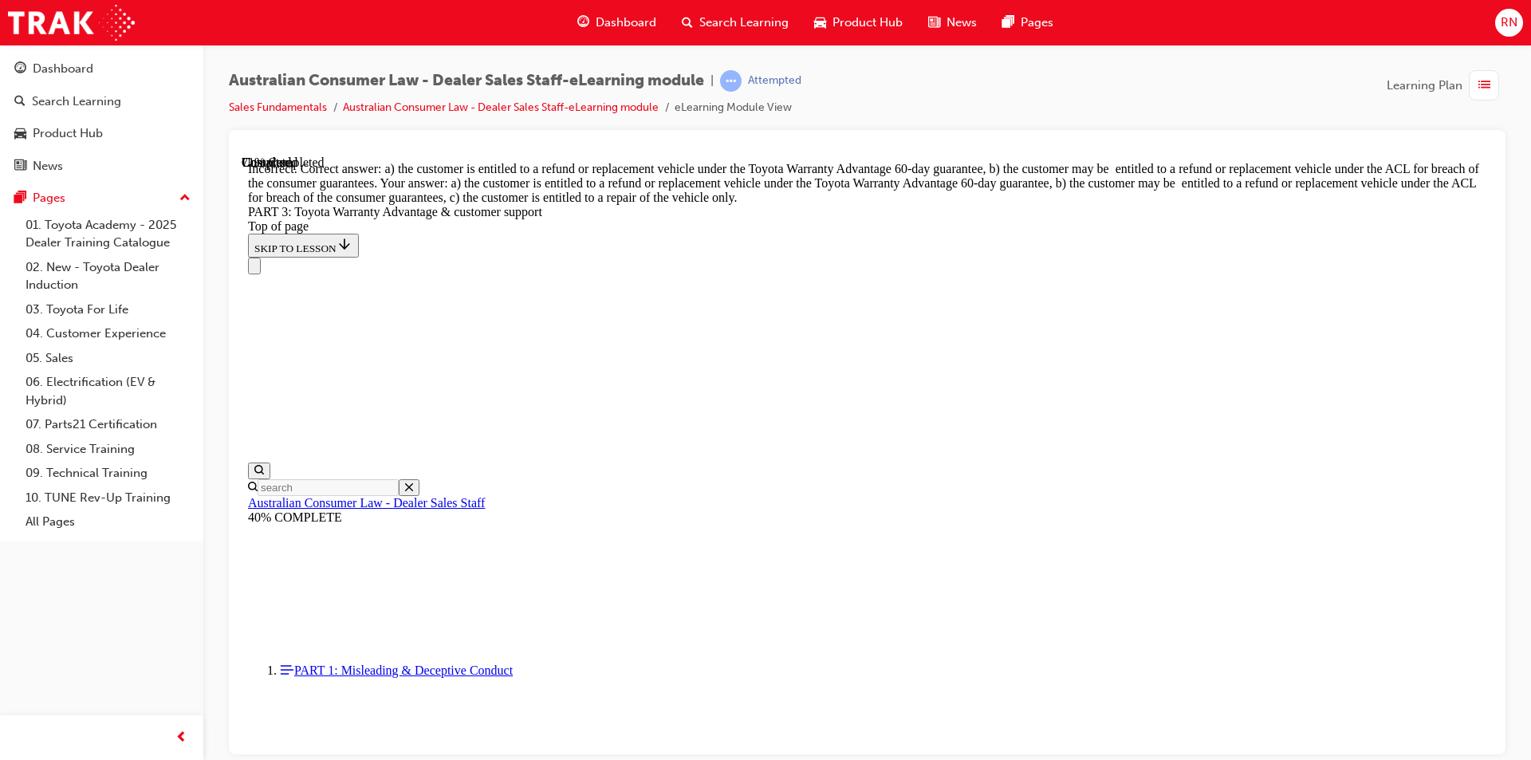
scroll to position [4477, 0]
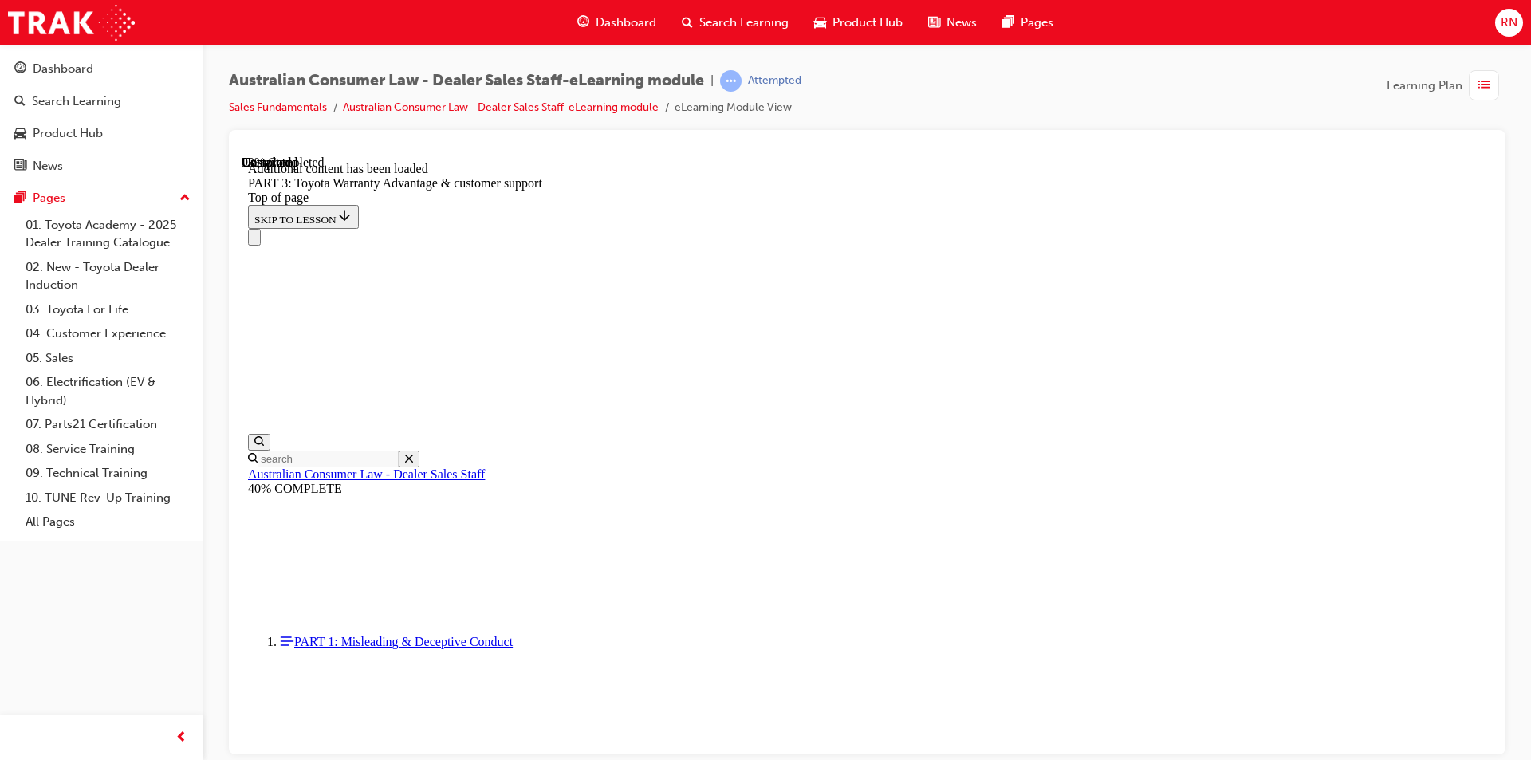
scroll to position [4868, 0]
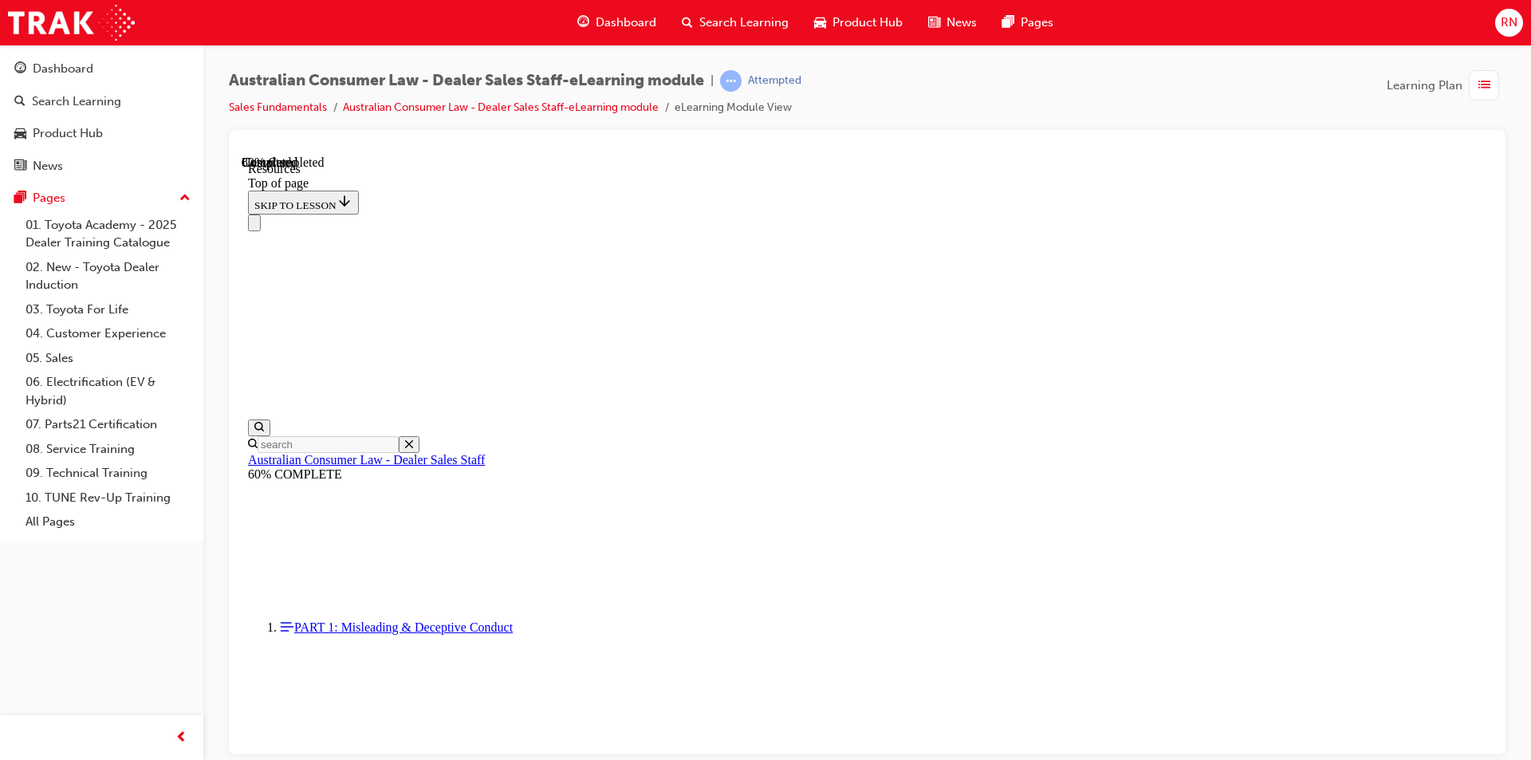
scroll to position [783, 0]
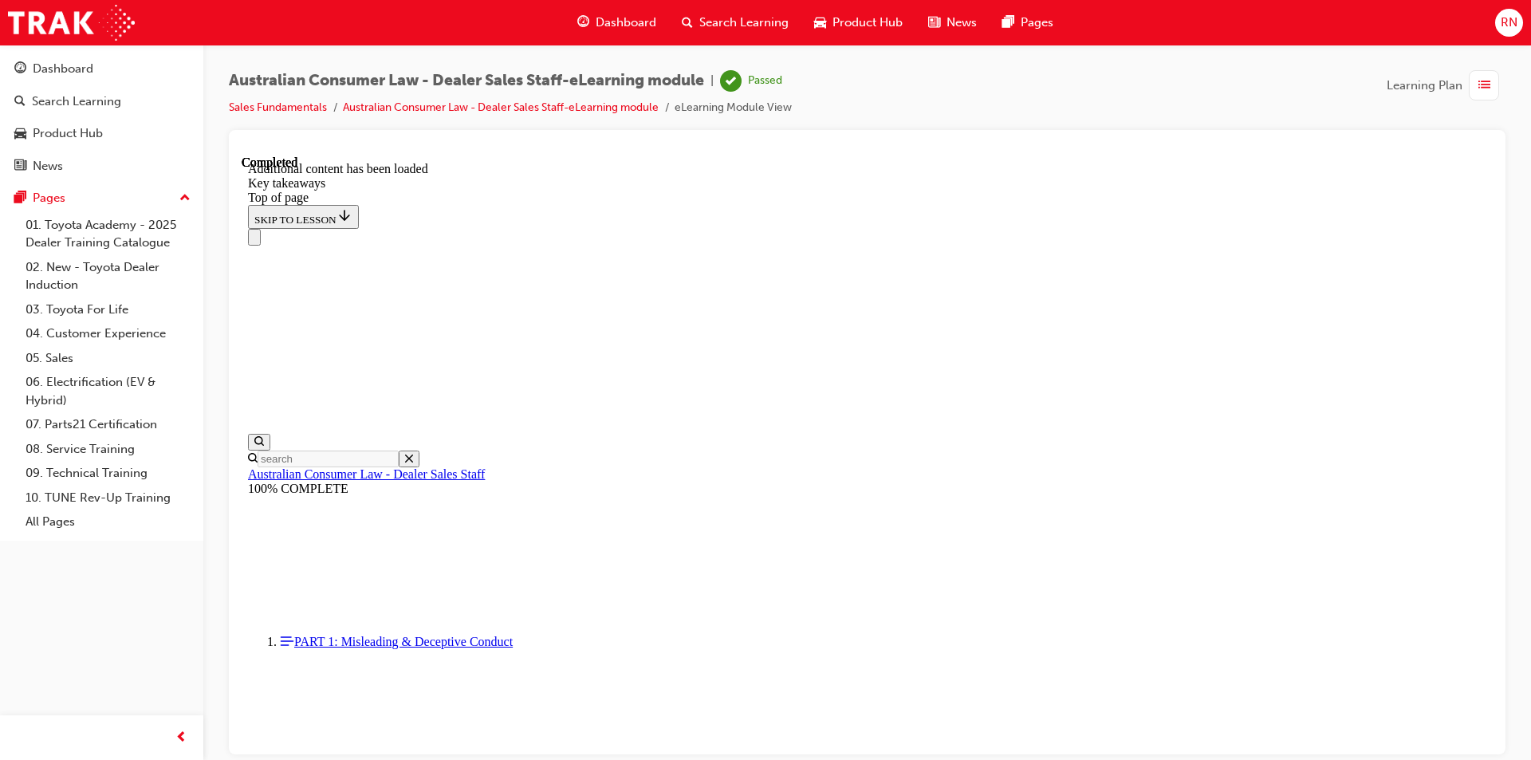
scroll to position [0, 0]
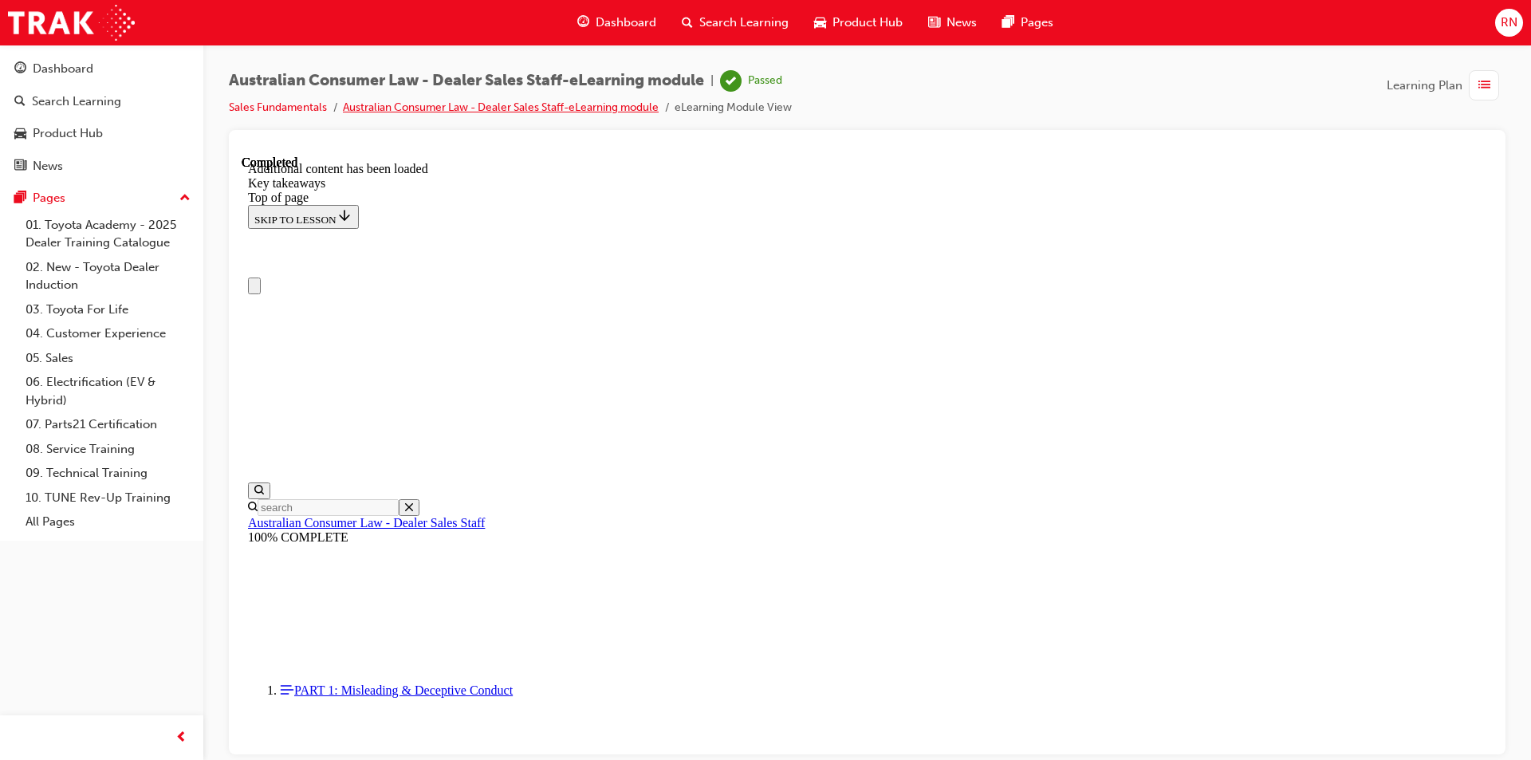
click at [656, 102] on link "Australian Consumer Law - Dealer Sales Staff-eLearning module" at bounding box center [501, 107] width 316 height 14
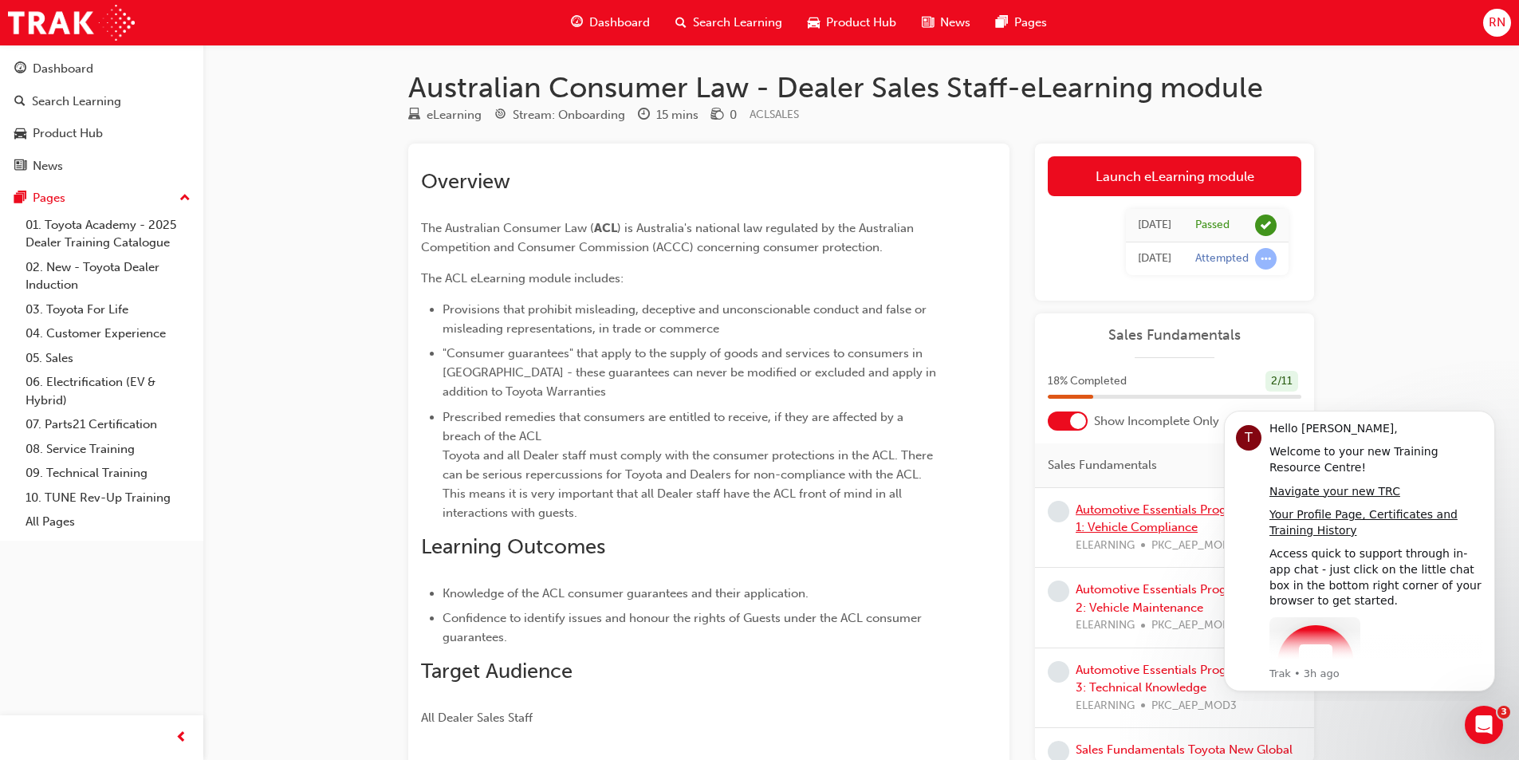
click at [1168, 513] on link "Automotive Essentials Program Module 1: Vehicle Compliance" at bounding box center [1185, 518] width 218 height 33
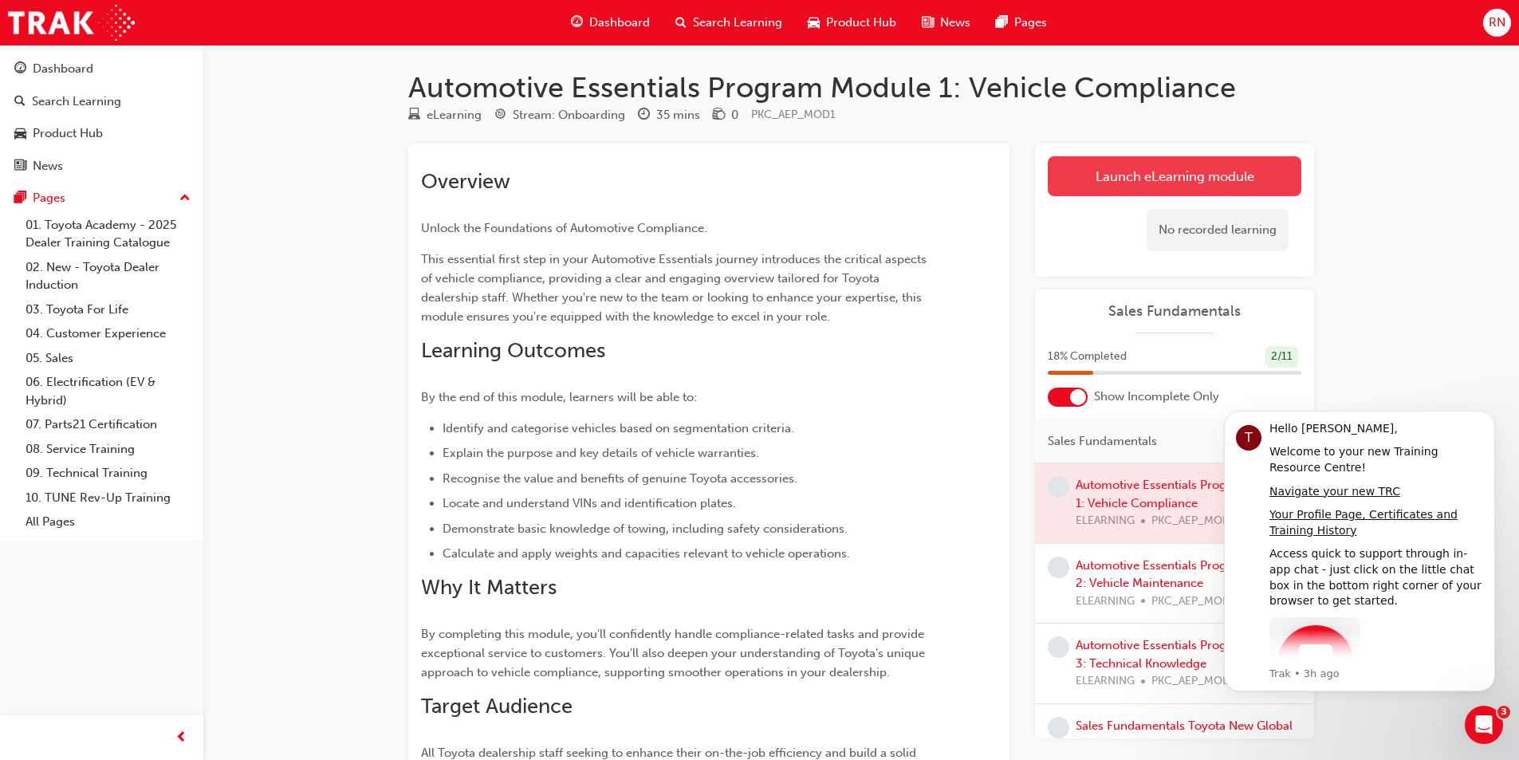
click at [1189, 163] on link "Launch eLearning module" at bounding box center [1175, 176] width 254 height 40
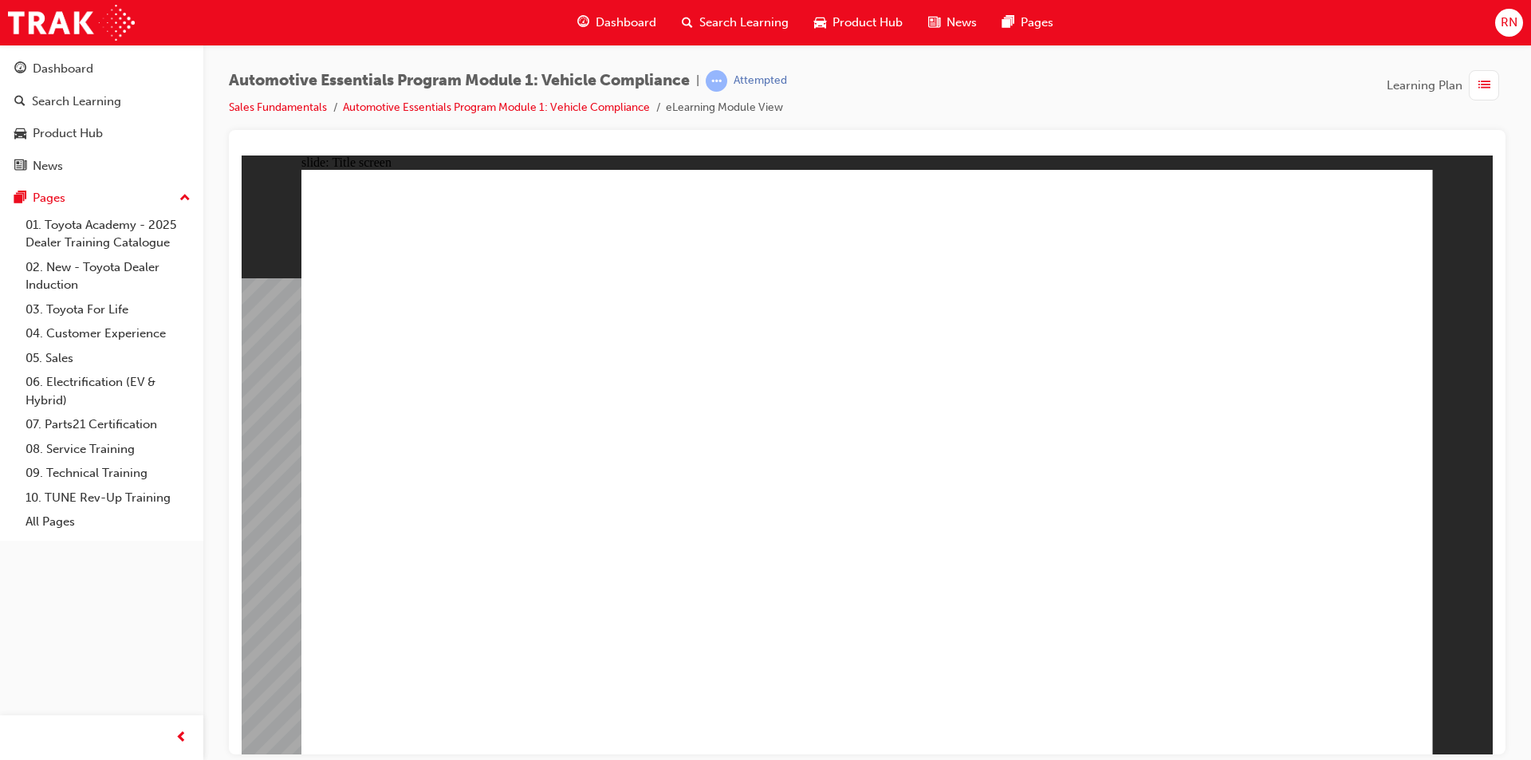
click at [1496, 265] on div at bounding box center [867, 442] width 1277 height 624
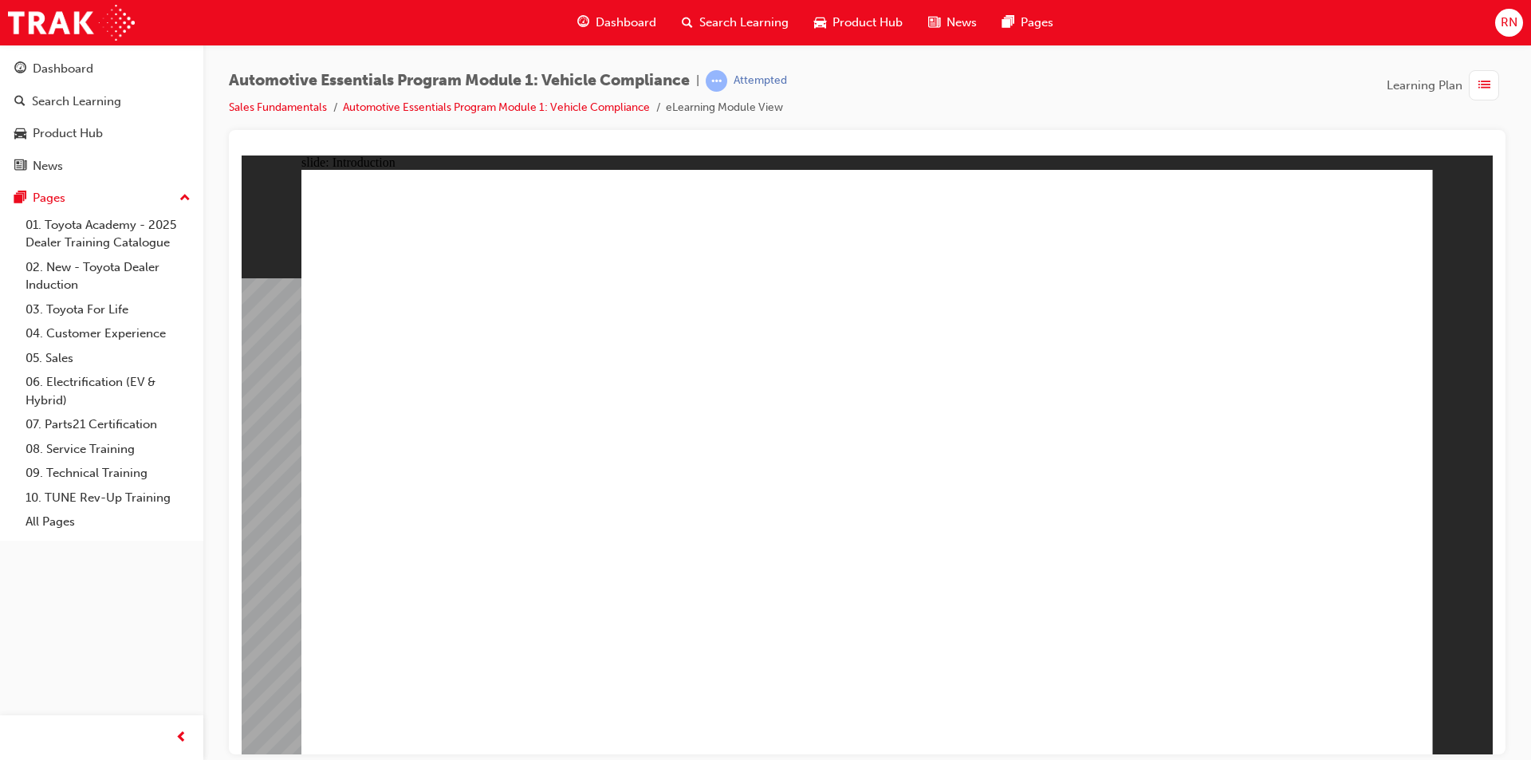
drag, startPoint x: 1066, startPoint y: 352, endPoint x: 1095, endPoint y: 365, distance: 31.4
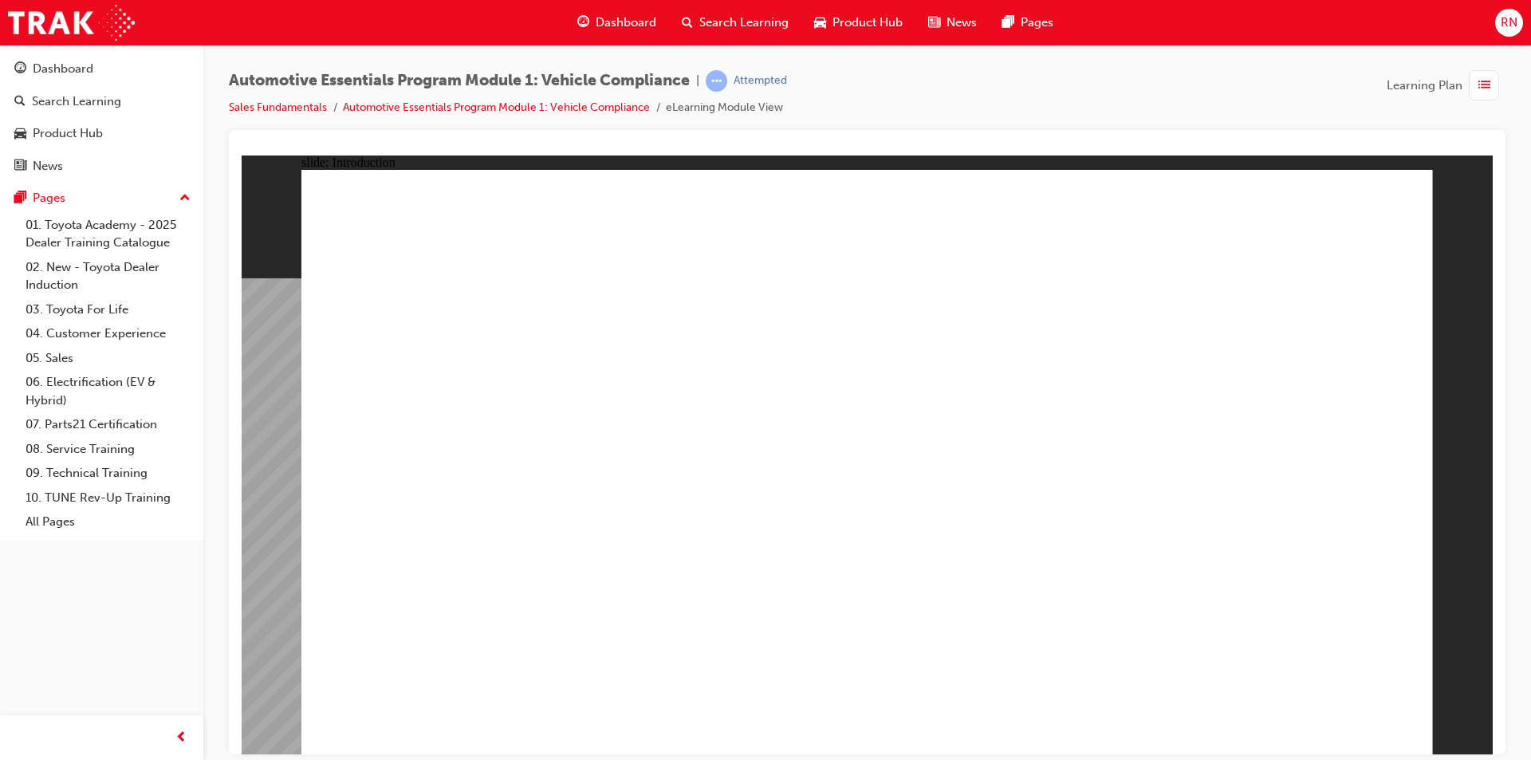
drag, startPoint x: 445, startPoint y: 541, endPoint x: 896, endPoint y: 517, distance: 452.0
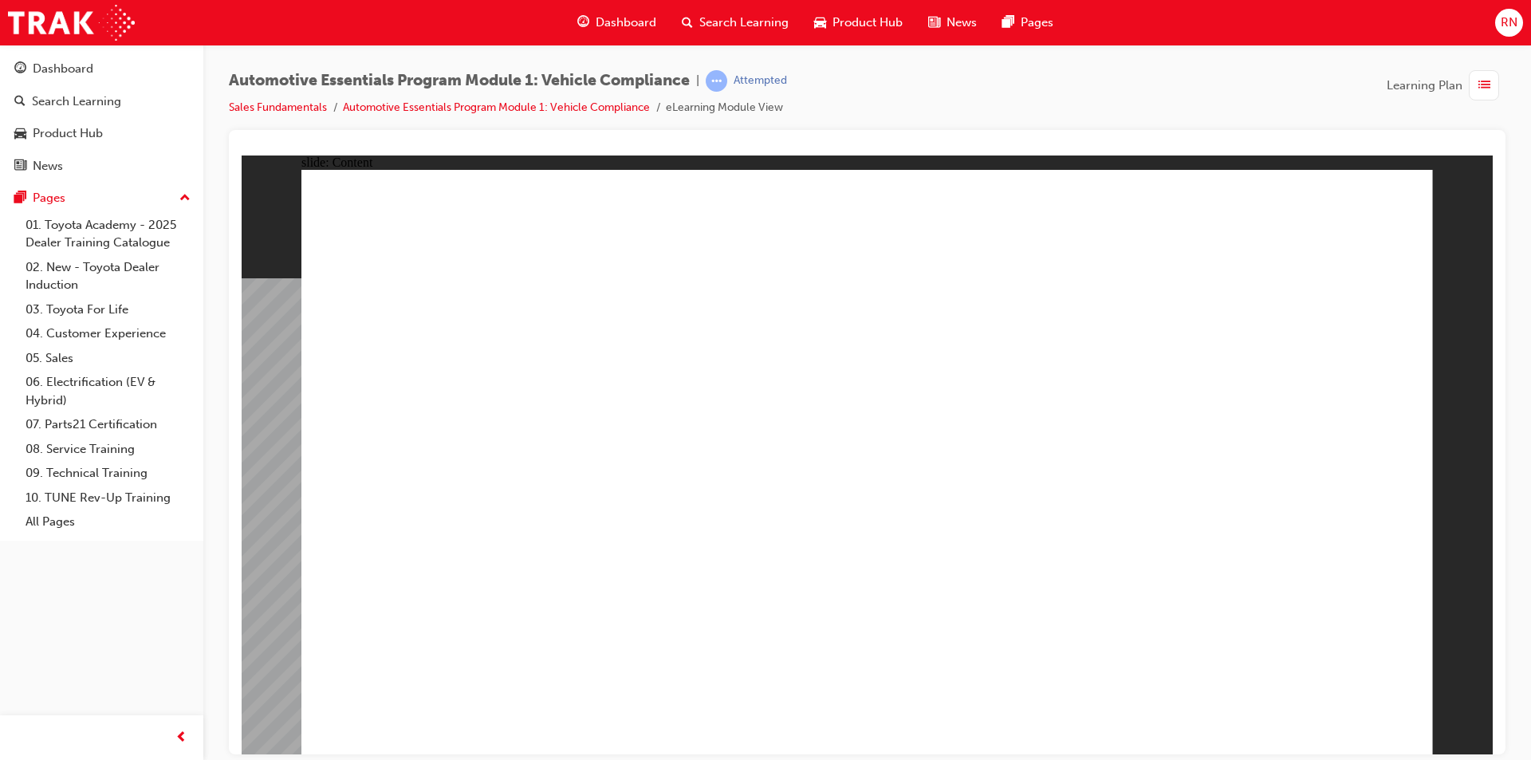
drag, startPoint x: 1243, startPoint y: 516, endPoint x: 741, endPoint y: 502, distance: 502.6
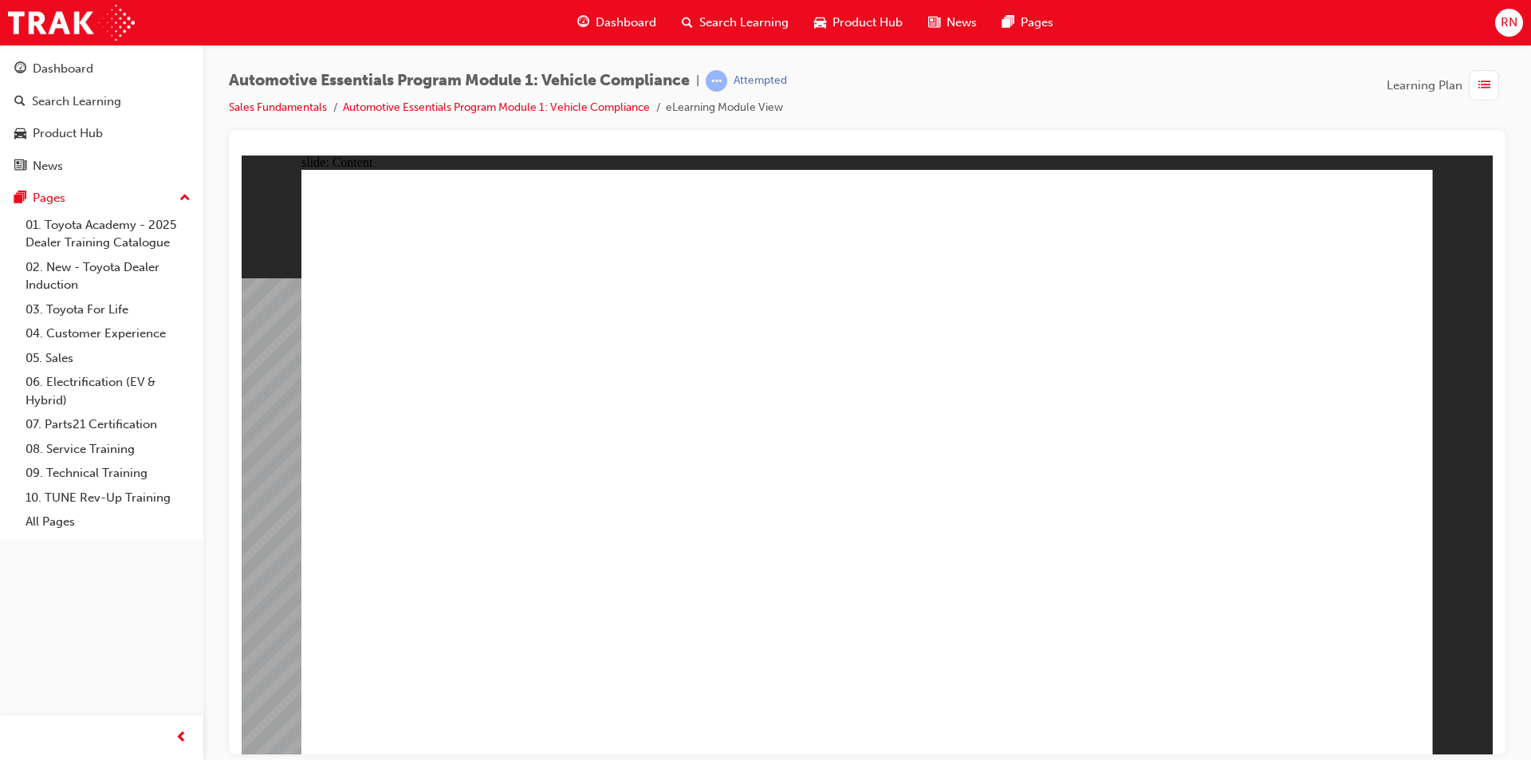
drag, startPoint x: 1135, startPoint y: 385, endPoint x: 1124, endPoint y: 389, distance: 11.9
drag, startPoint x: 828, startPoint y: 395, endPoint x: 473, endPoint y: 400, distance: 354.9
